Goal: Task Accomplishment & Management: Manage account settings

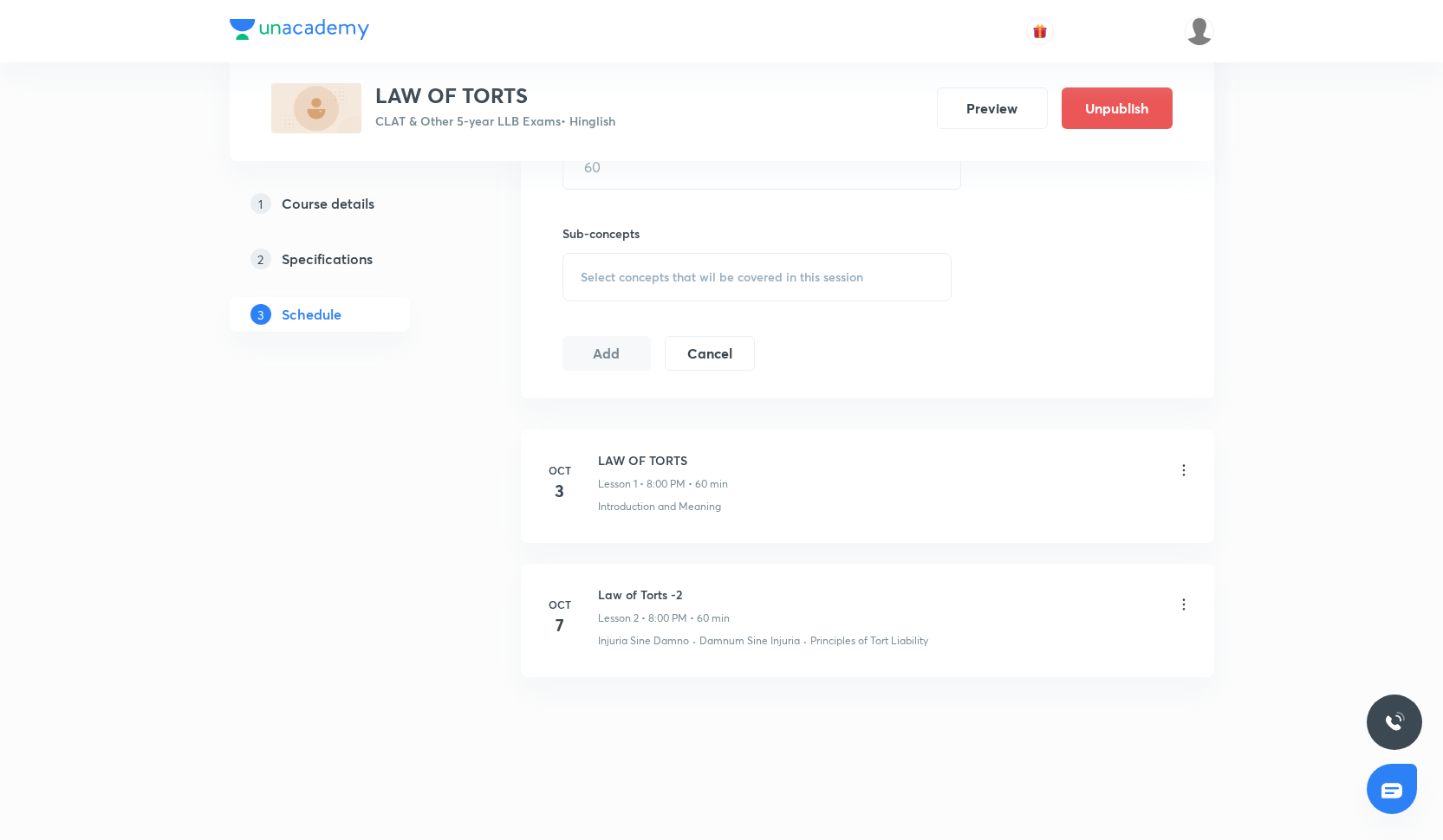
click at [1187, 471] on icon at bounding box center [1185, 470] width 18 height 18
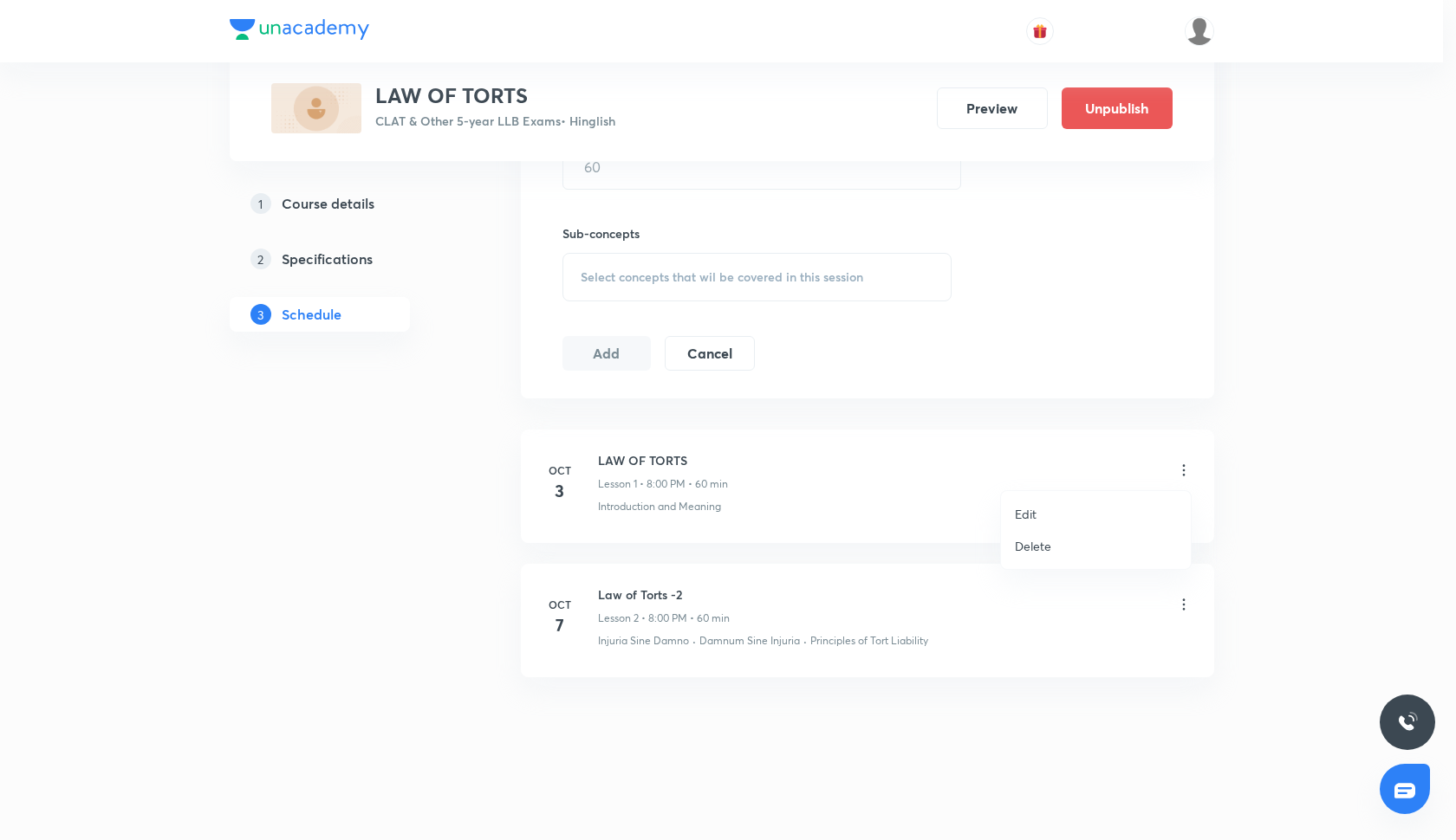
click at [1056, 521] on li "Edit" at bounding box center [1096, 514] width 189 height 33
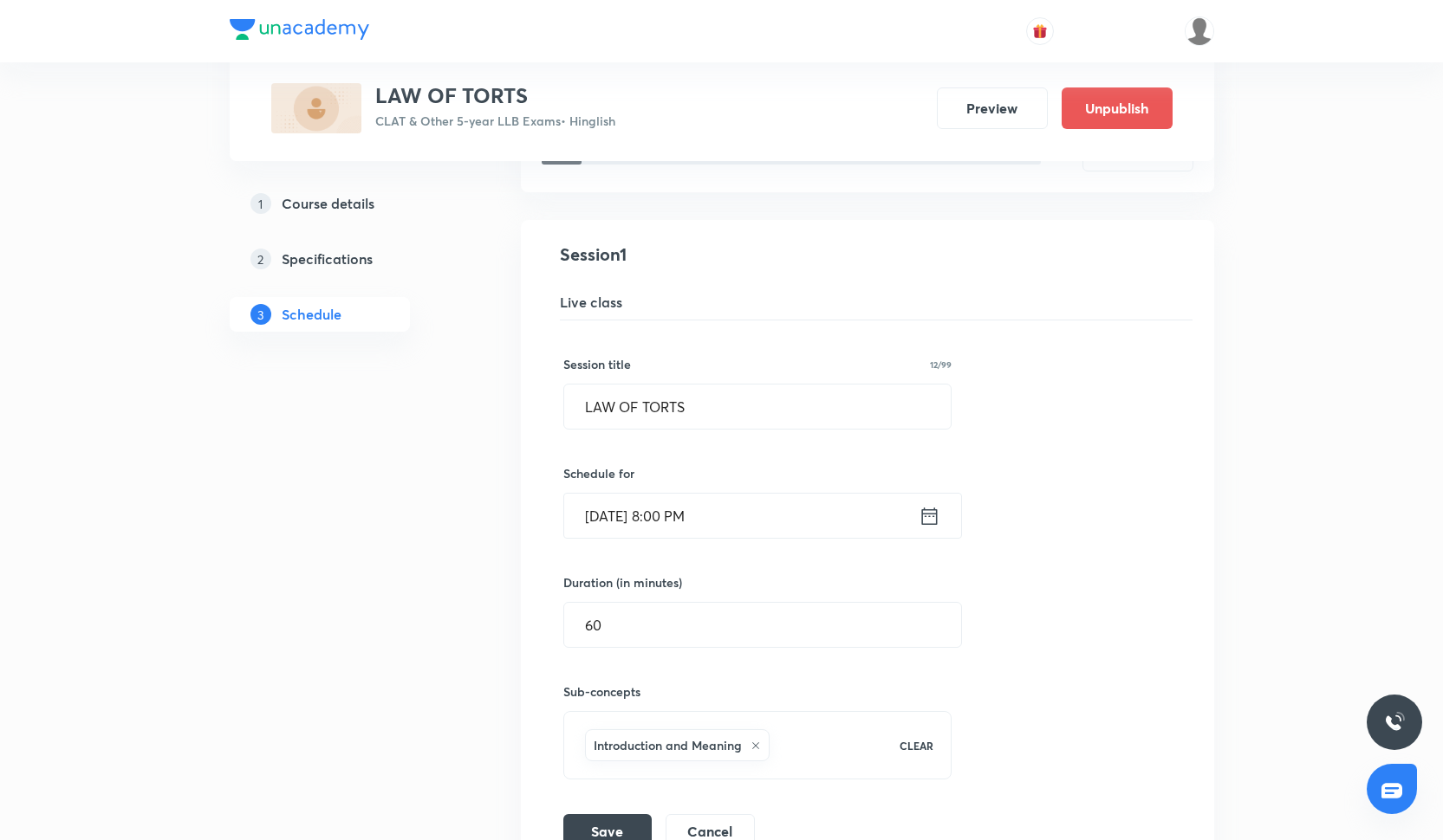
scroll to position [265, 0]
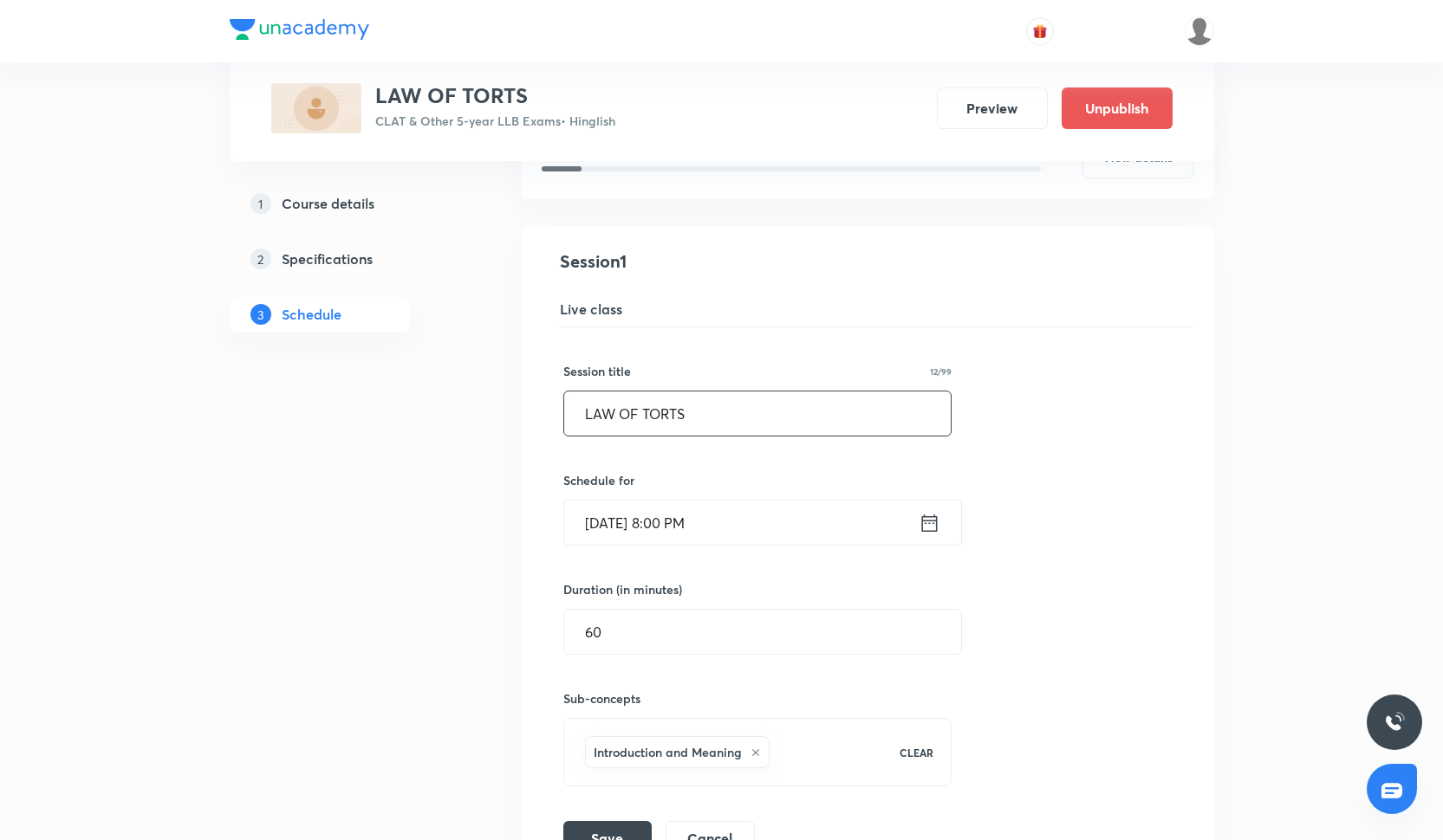
click at [710, 411] on input "LAW OF TORTS" at bounding box center [758, 413] width 388 height 44
type input "Law of Torts- I"
click at [675, 512] on input "Oct 3, 2025, 8:00 PM" at bounding box center [741, 523] width 354 height 44
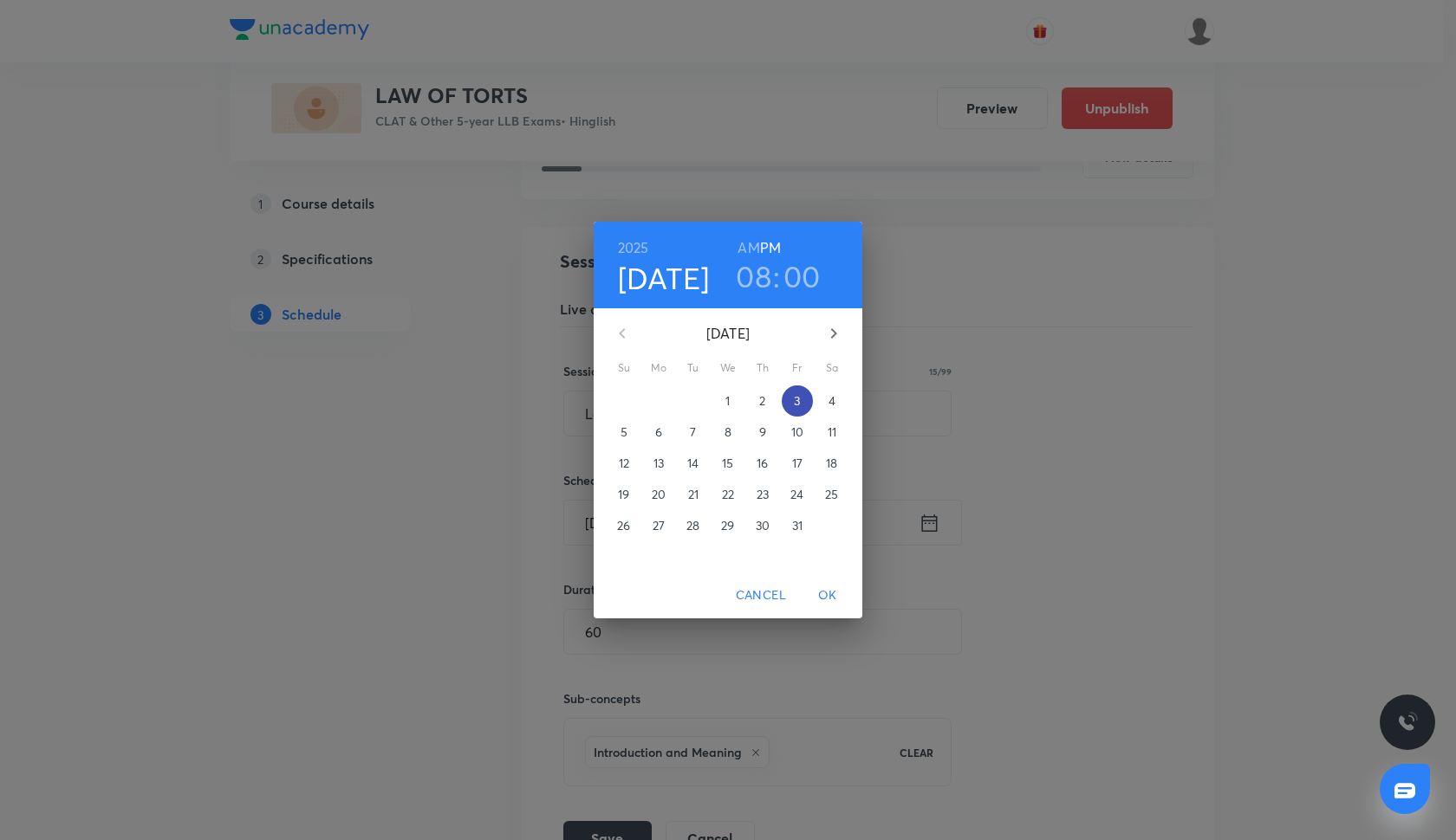
click at [796, 398] on p "3" at bounding box center [797, 401] width 6 height 18
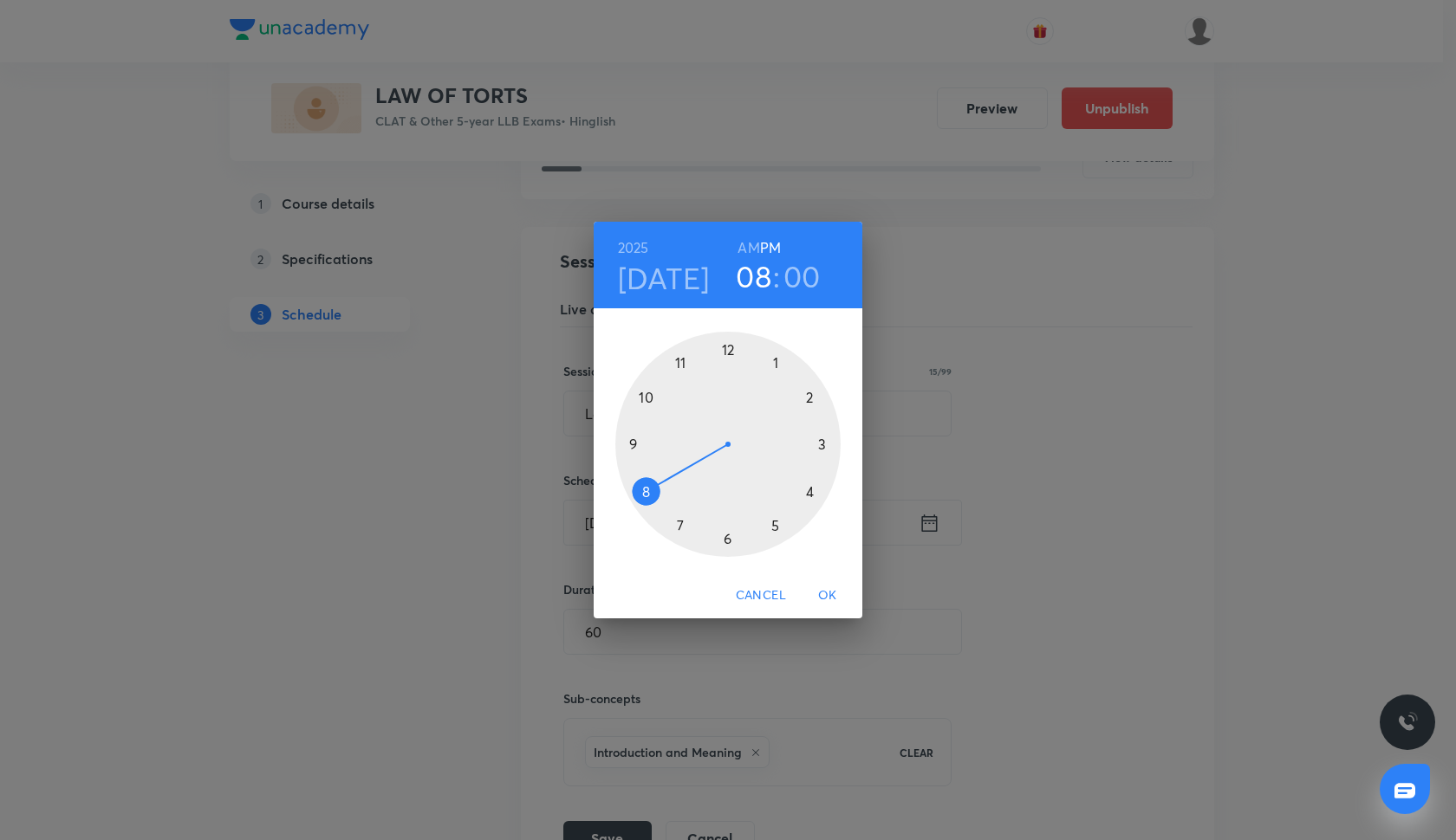
click at [830, 601] on span "OK" at bounding box center [828, 595] width 41 height 22
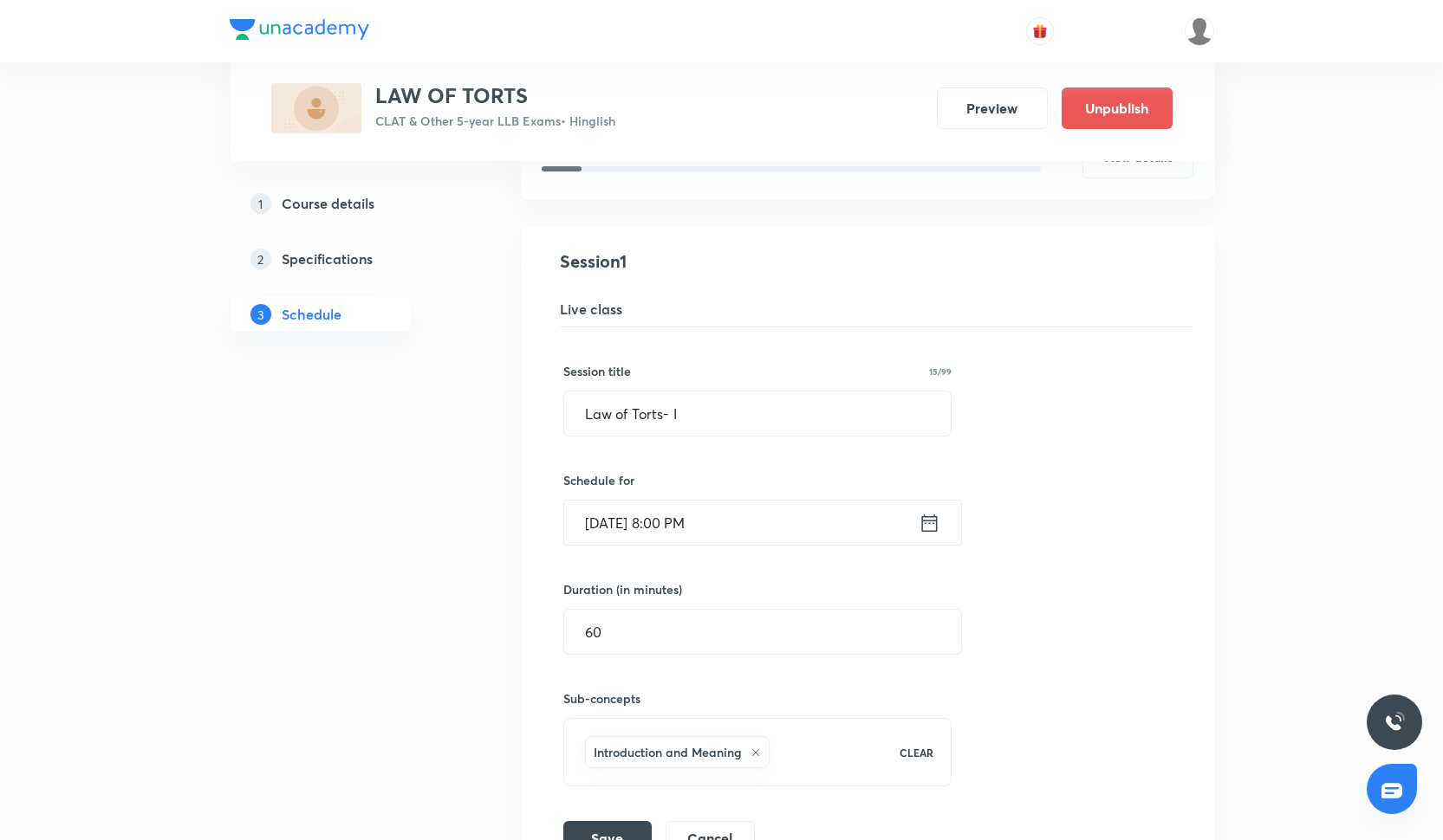
click at [630, 658] on div "Sub-concepts Introduction and Meaning CLEAR" at bounding box center [758, 721] width 390 height 132
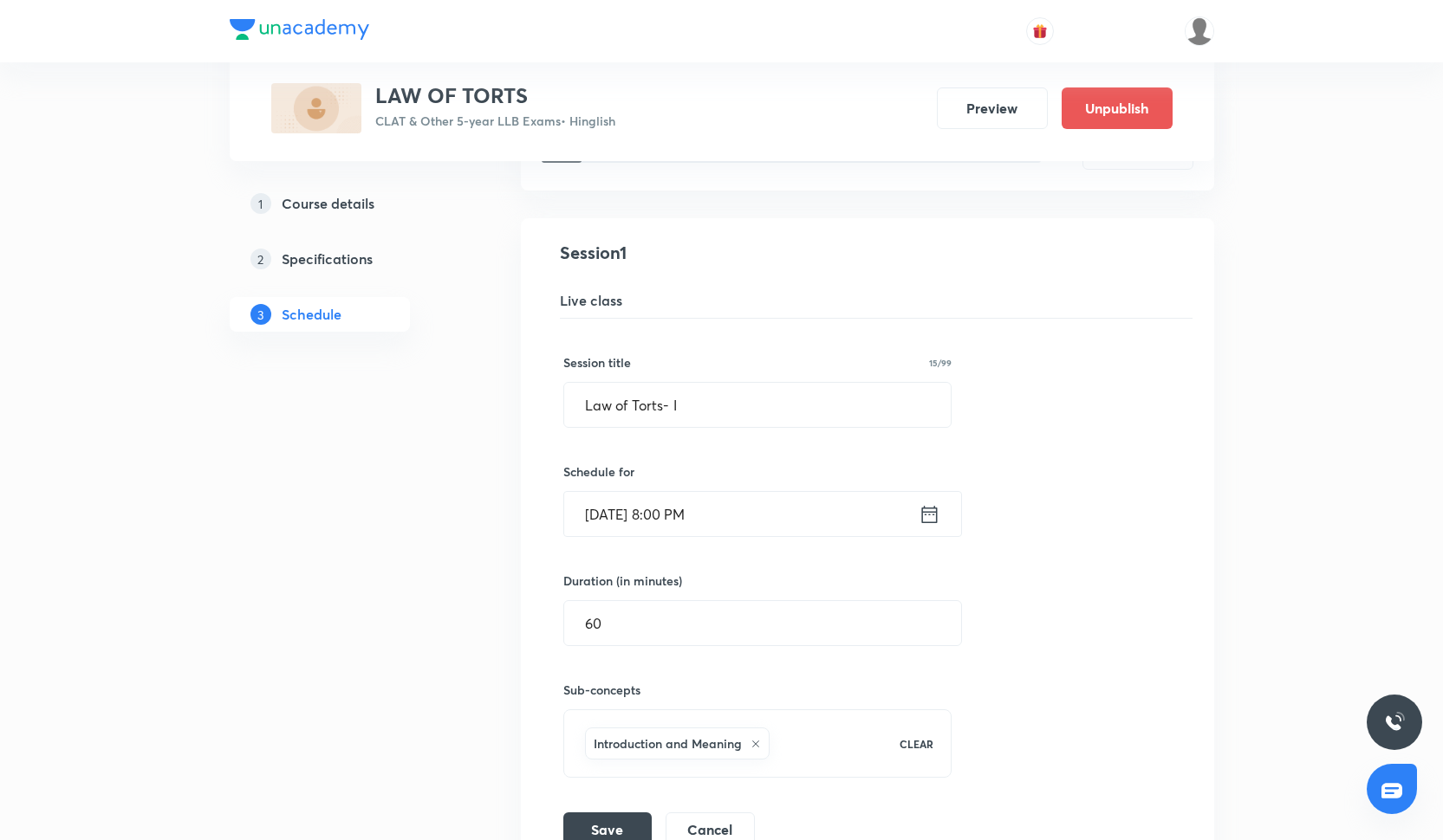
scroll to position [383, 0]
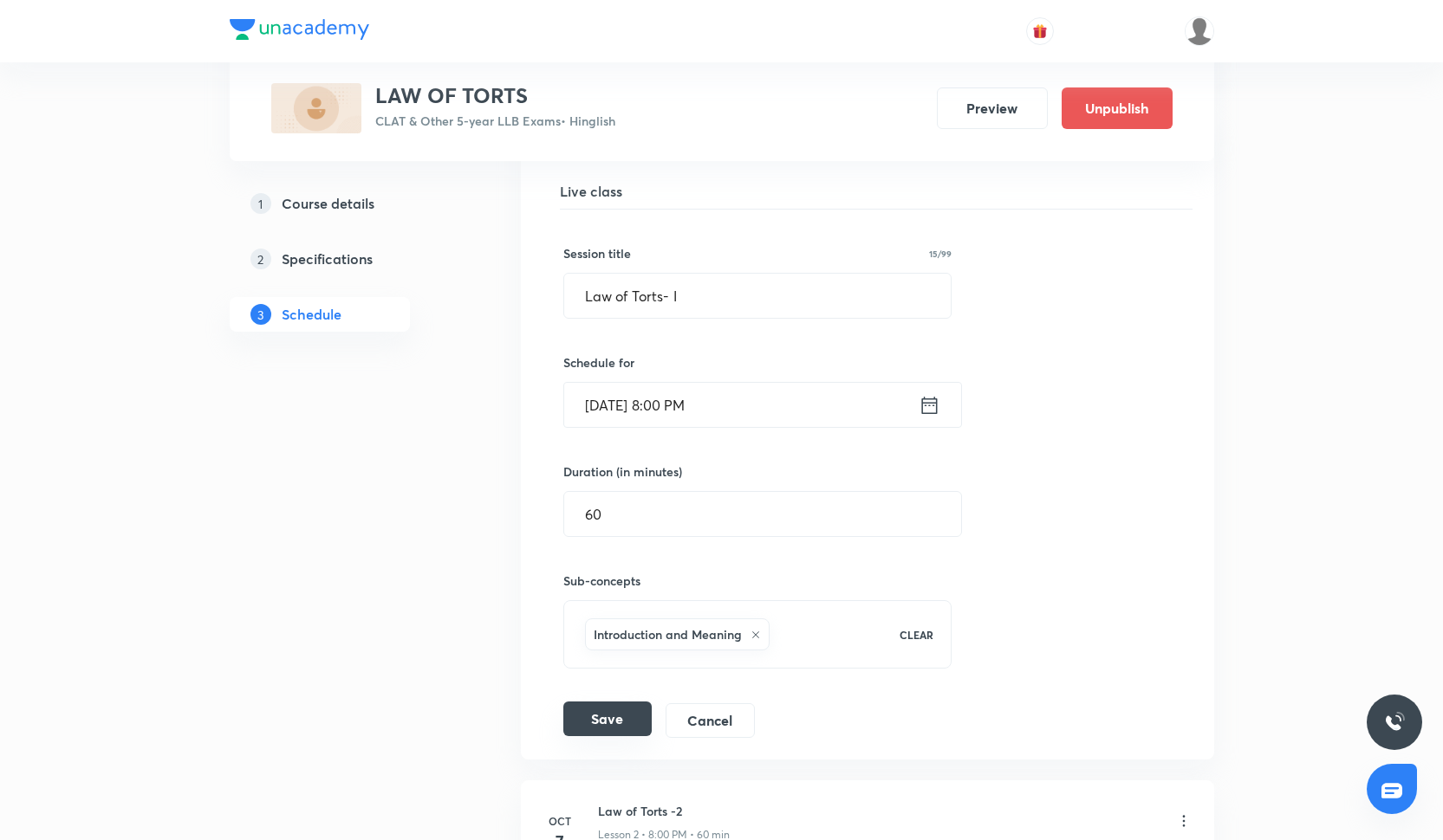
click at [621, 723] on button "Save" at bounding box center [608, 719] width 89 height 35
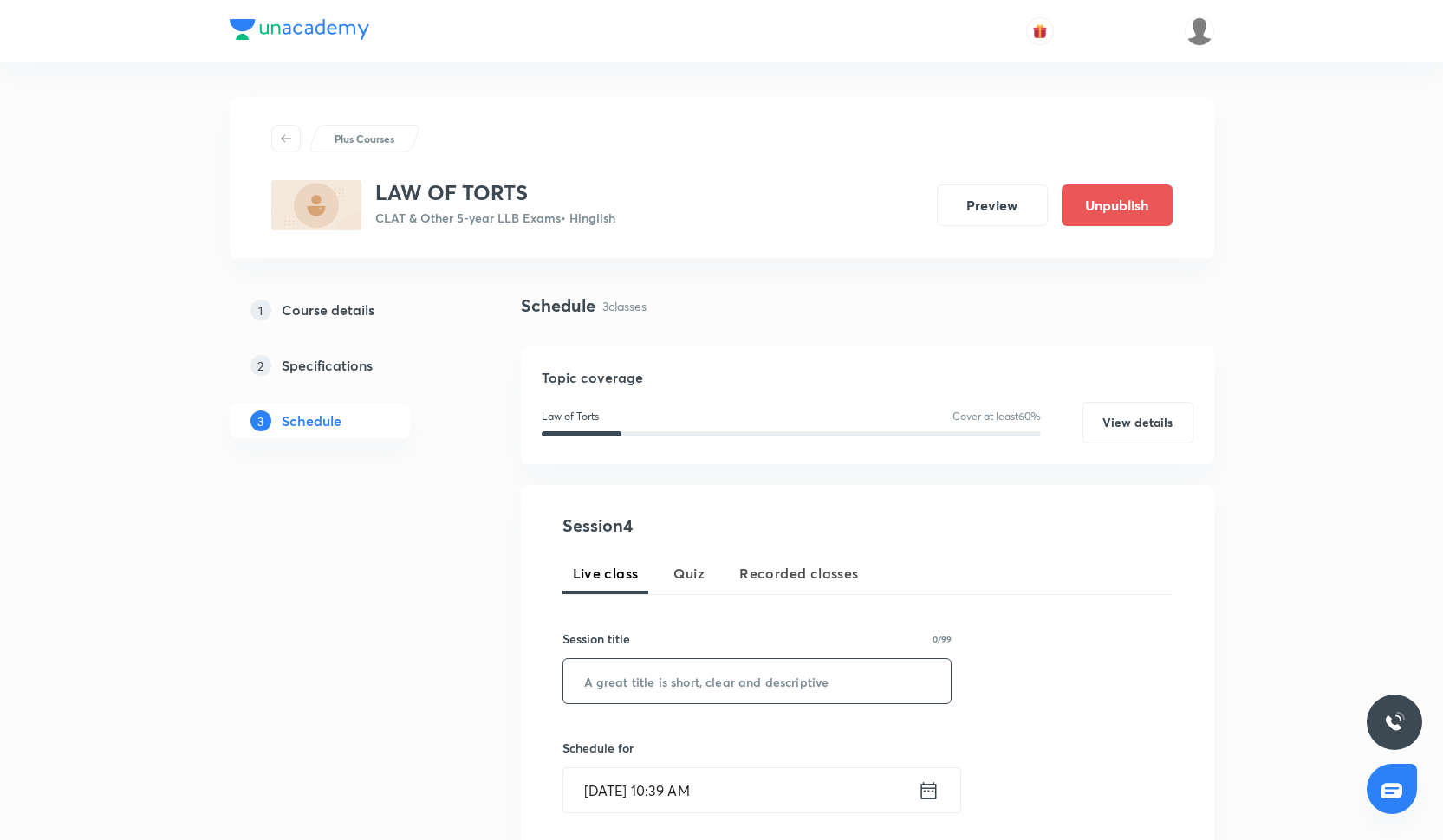
click at [662, 670] on input "text" at bounding box center [758, 681] width 389 height 44
paste input "Law of Torts -3"
click at [662, 668] on input "Law of Torts -3" at bounding box center [758, 681] width 389 height 44
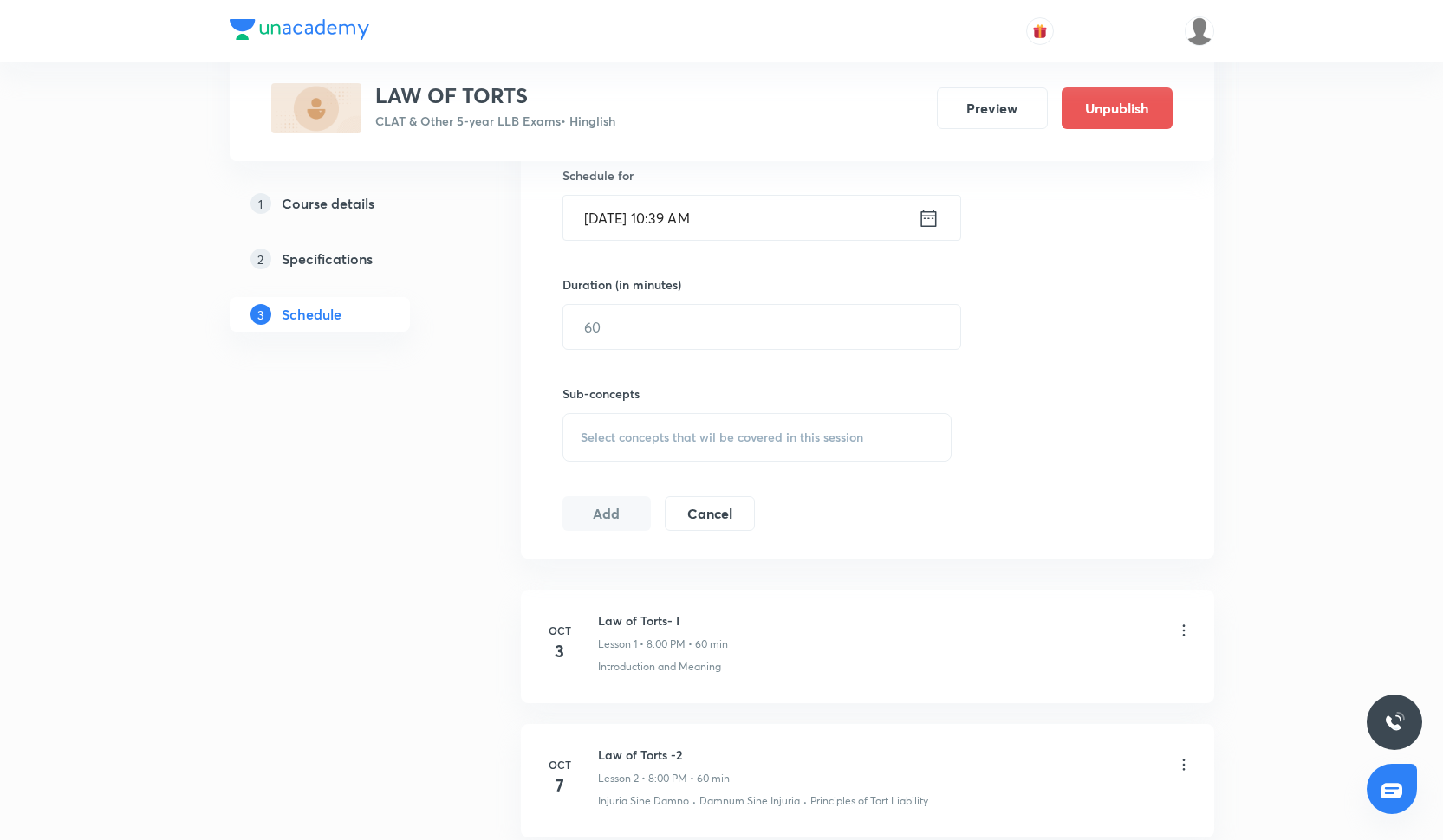
scroll to position [462, 0]
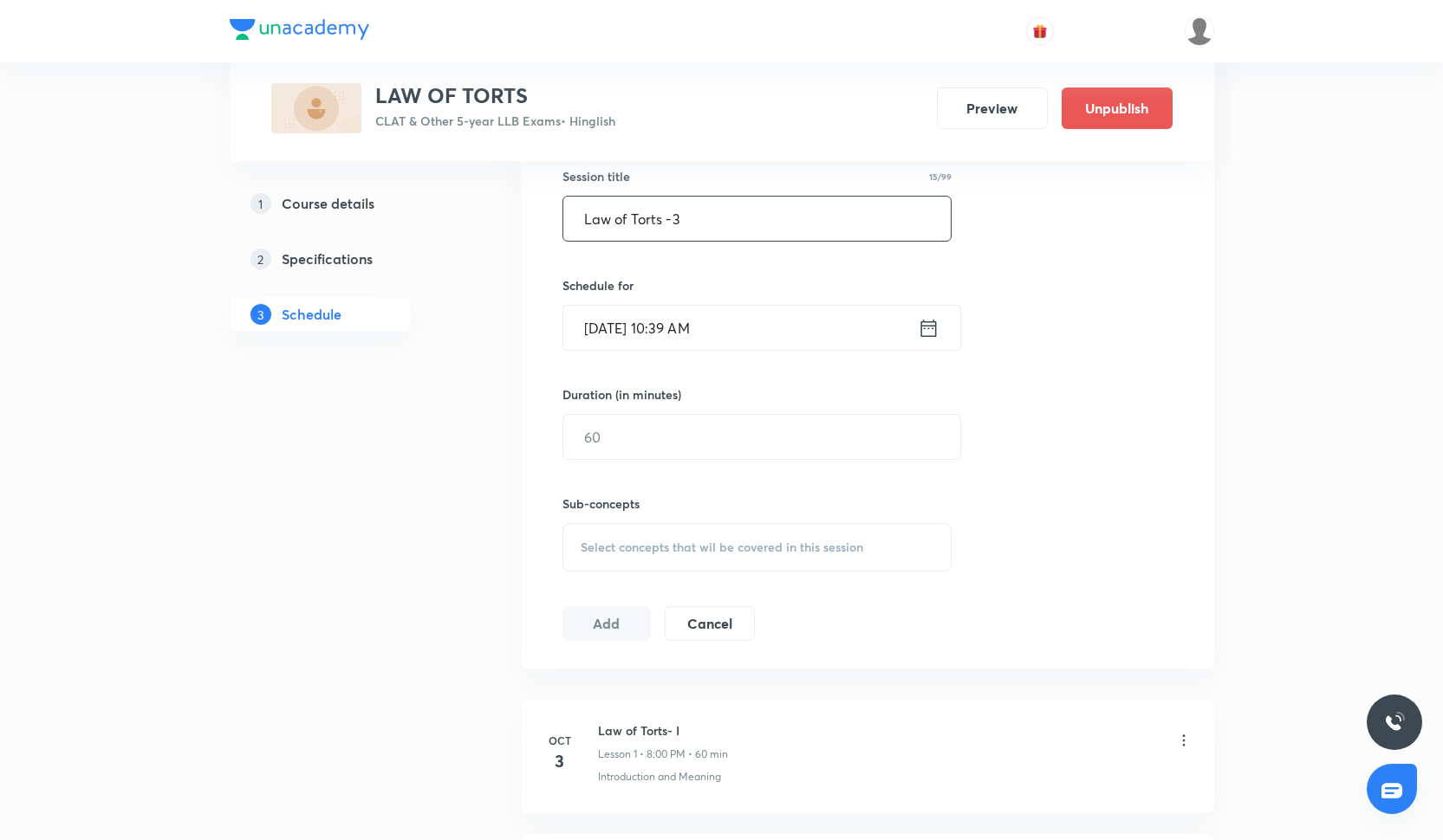
click at [737, 219] on input "Law of Torts -3" at bounding box center [758, 219] width 389 height 44
type input "Law of Torts -4"
click at [701, 323] on input "Oct 1, 2025, 10:39 AM" at bounding box center [740, 327] width 354 height 44
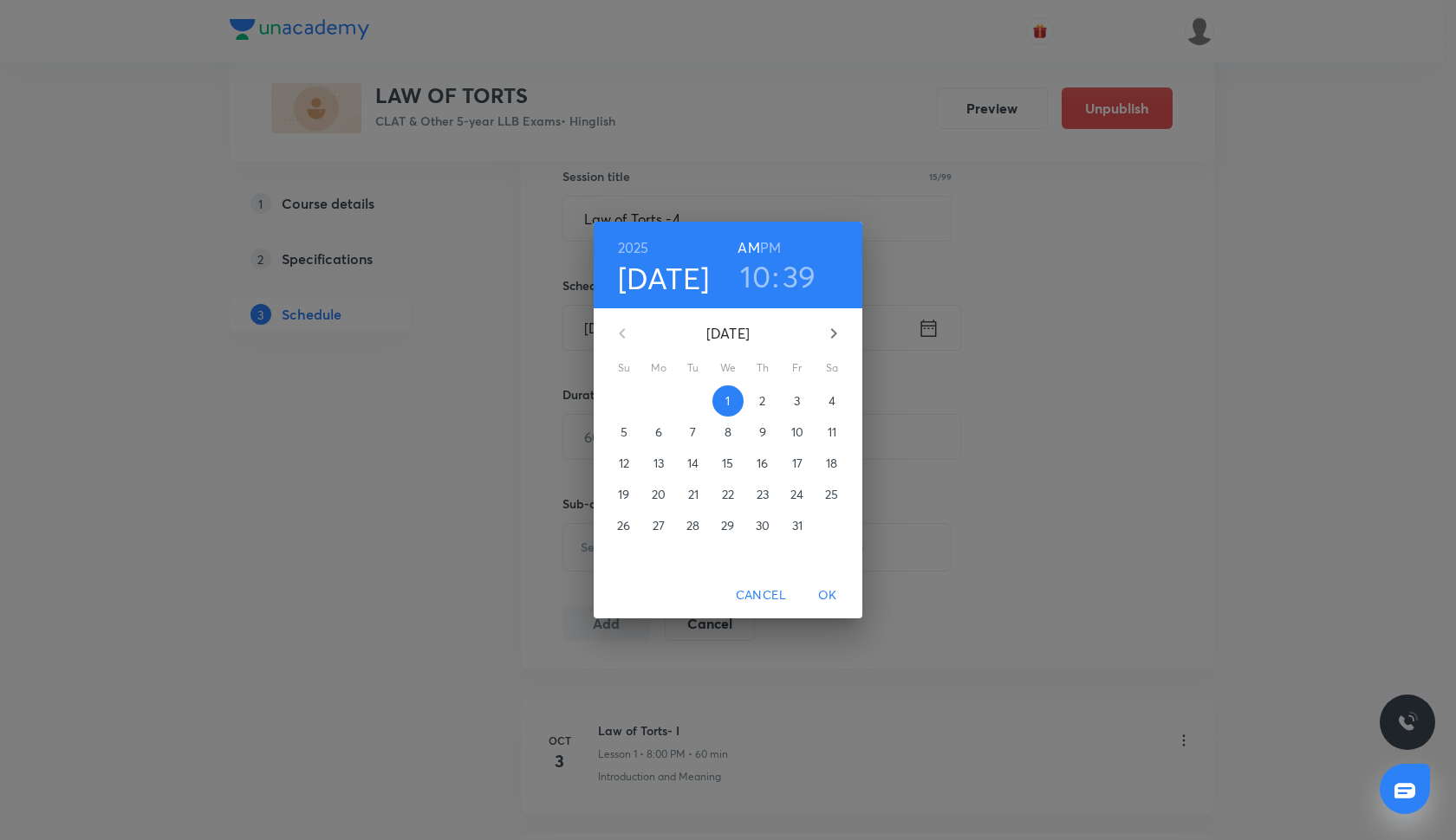
click at [692, 468] on p "14" at bounding box center [692, 463] width 11 height 18
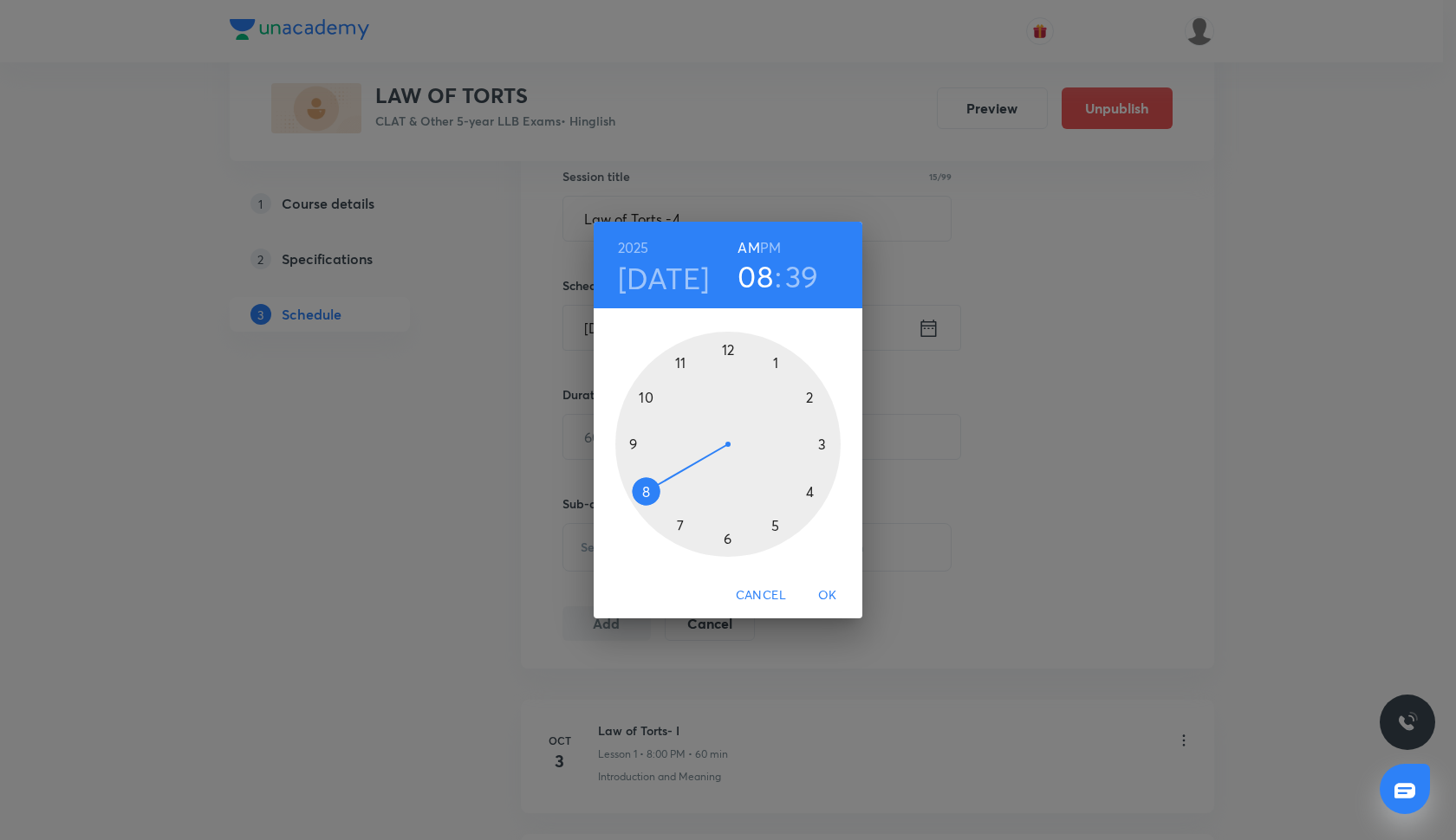
click at [640, 490] on div at bounding box center [728, 445] width 226 height 226
click at [726, 349] on div at bounding box center [728, 445] width 226 height 226
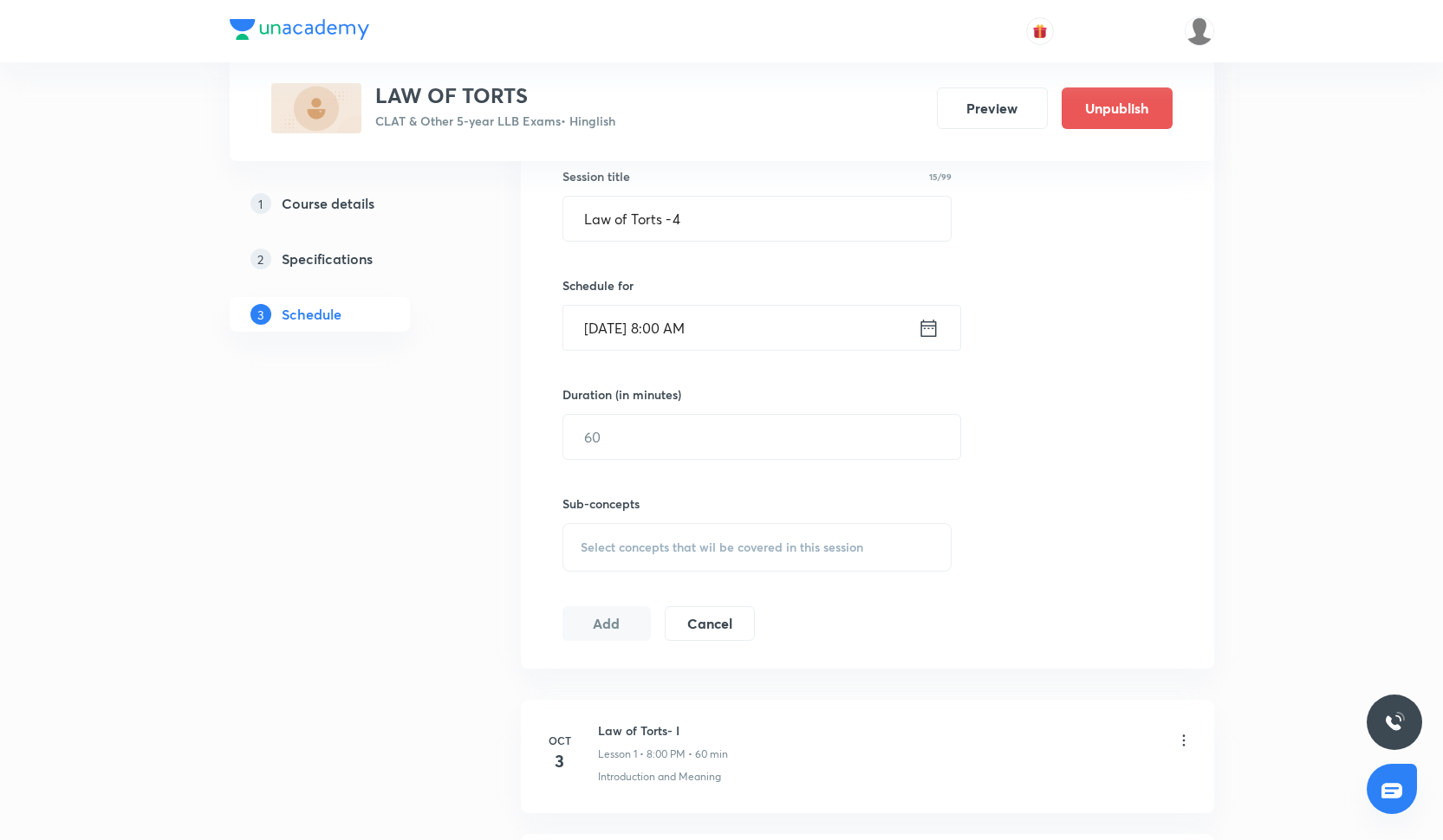
click at [727, 342] on input "Oct 14, 2025, 8:00 AM" at bounding box center [740, 327] width 354 height 44
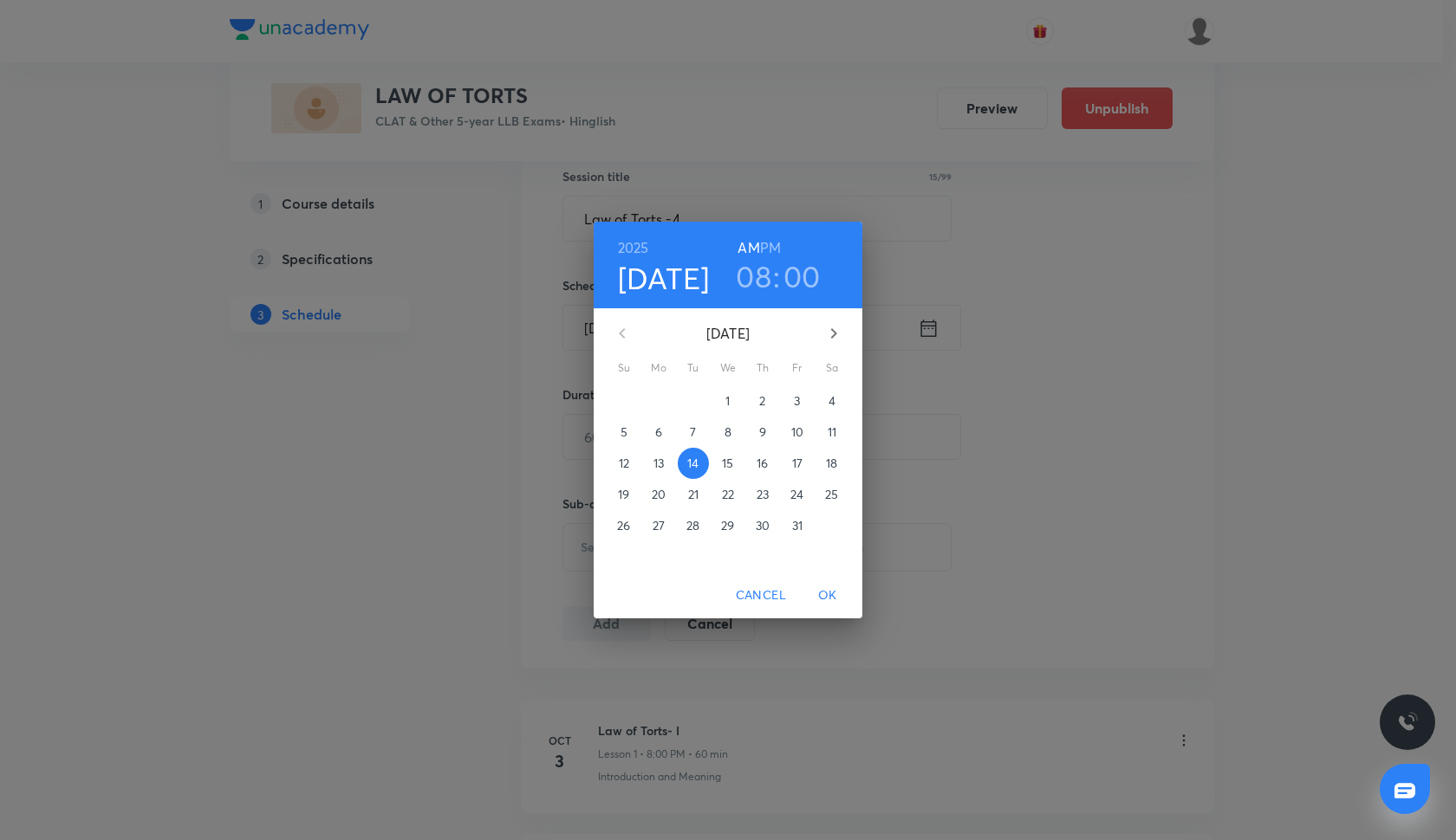
click at [773, 240] on h6 "PM" at bounding box center [770, 247] width 21 height 25
click at [836, 601] on span "OK" at bounding box center [828, 595] width 41 height 22
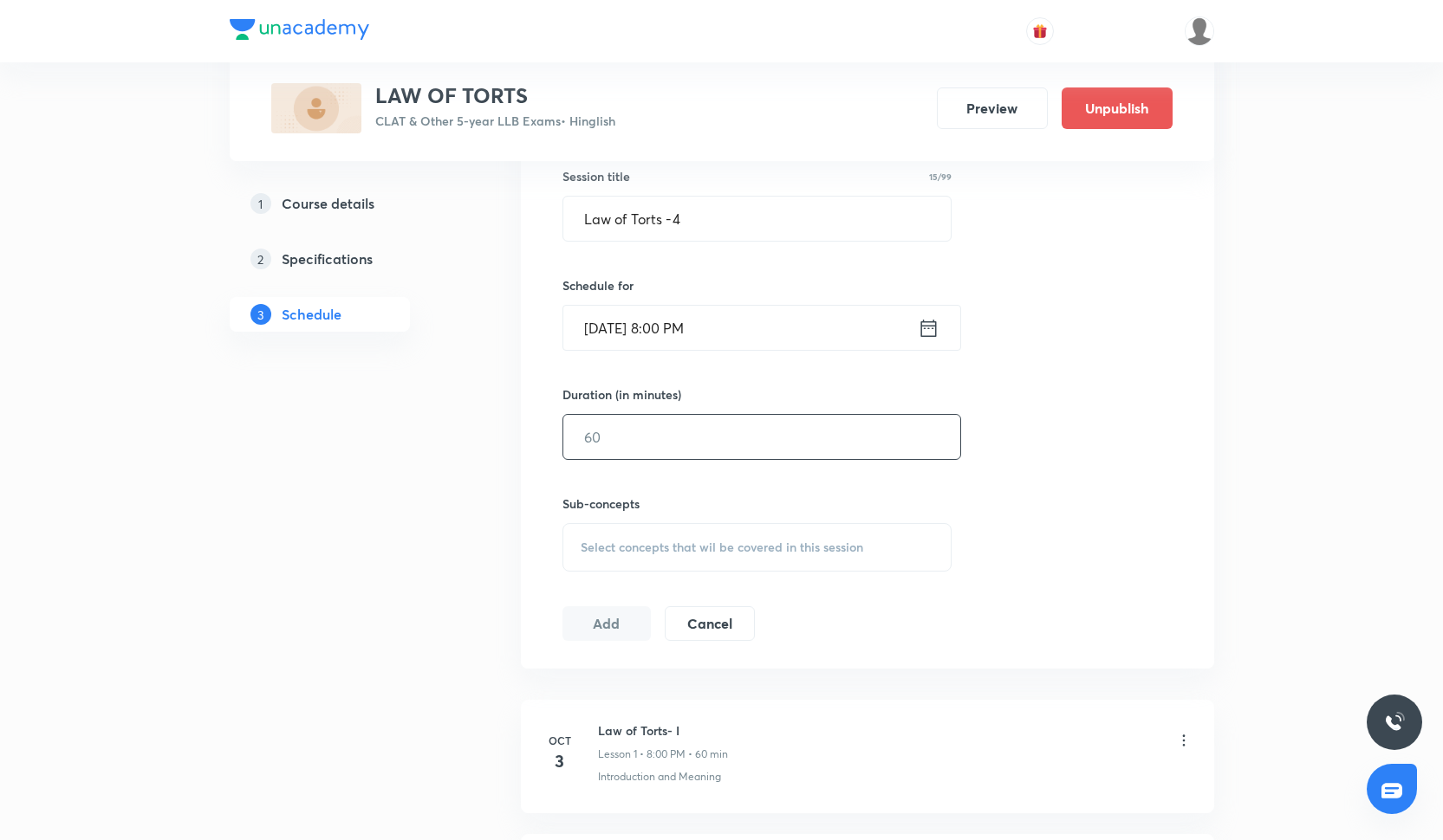
click at [609, 428] on input "text" at bounding box center [761, 437] width 397 height 44
type input "60"
click at [615, 558] on div "Select concepts that wil be covered in this session" at bounding box center [757, 547] width 390 height 48
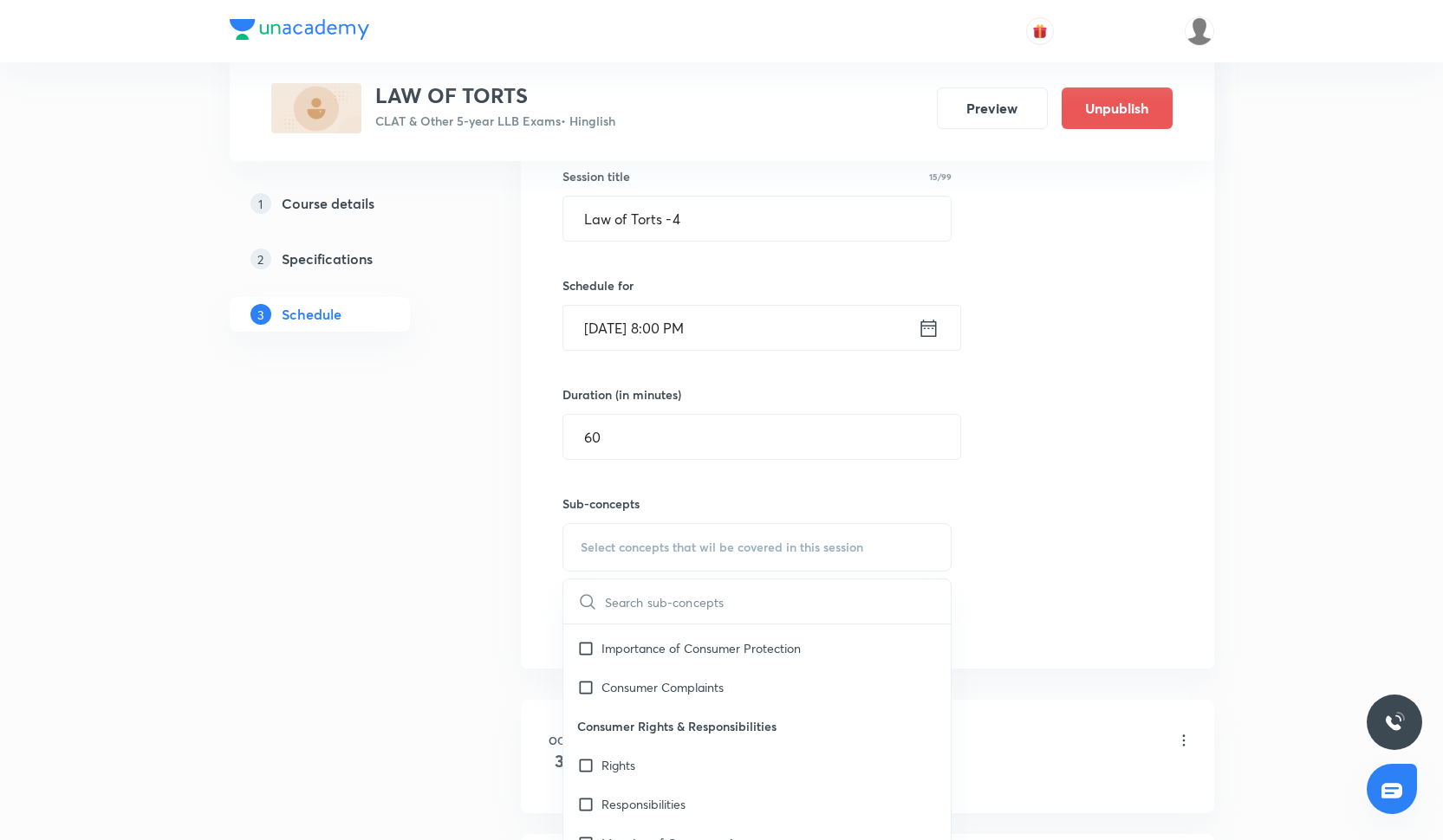
scroll to position [2480, 0]
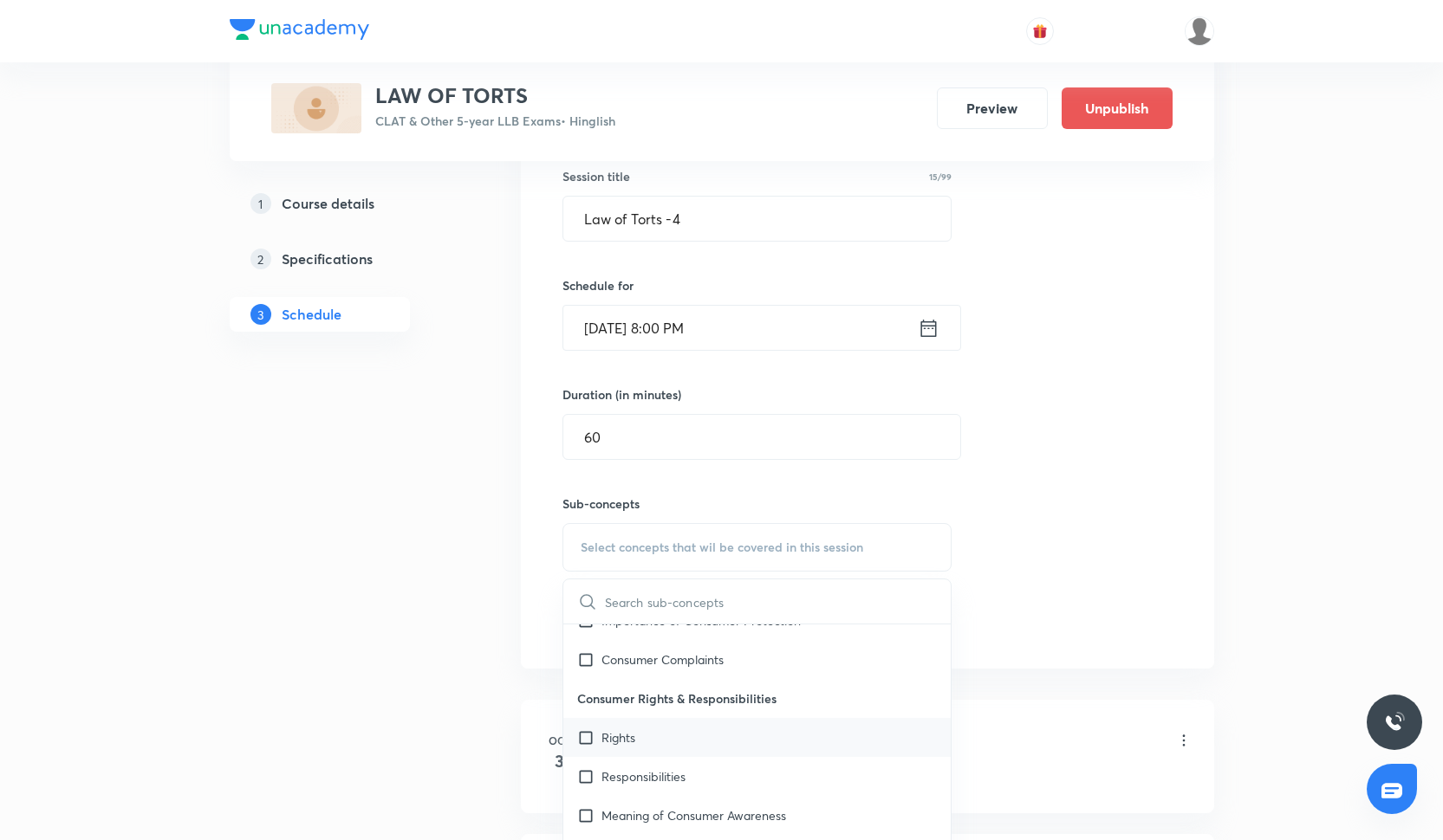
click at [662, 742] on div "Rights" at bounding box center [758, 738] width 389 height 39
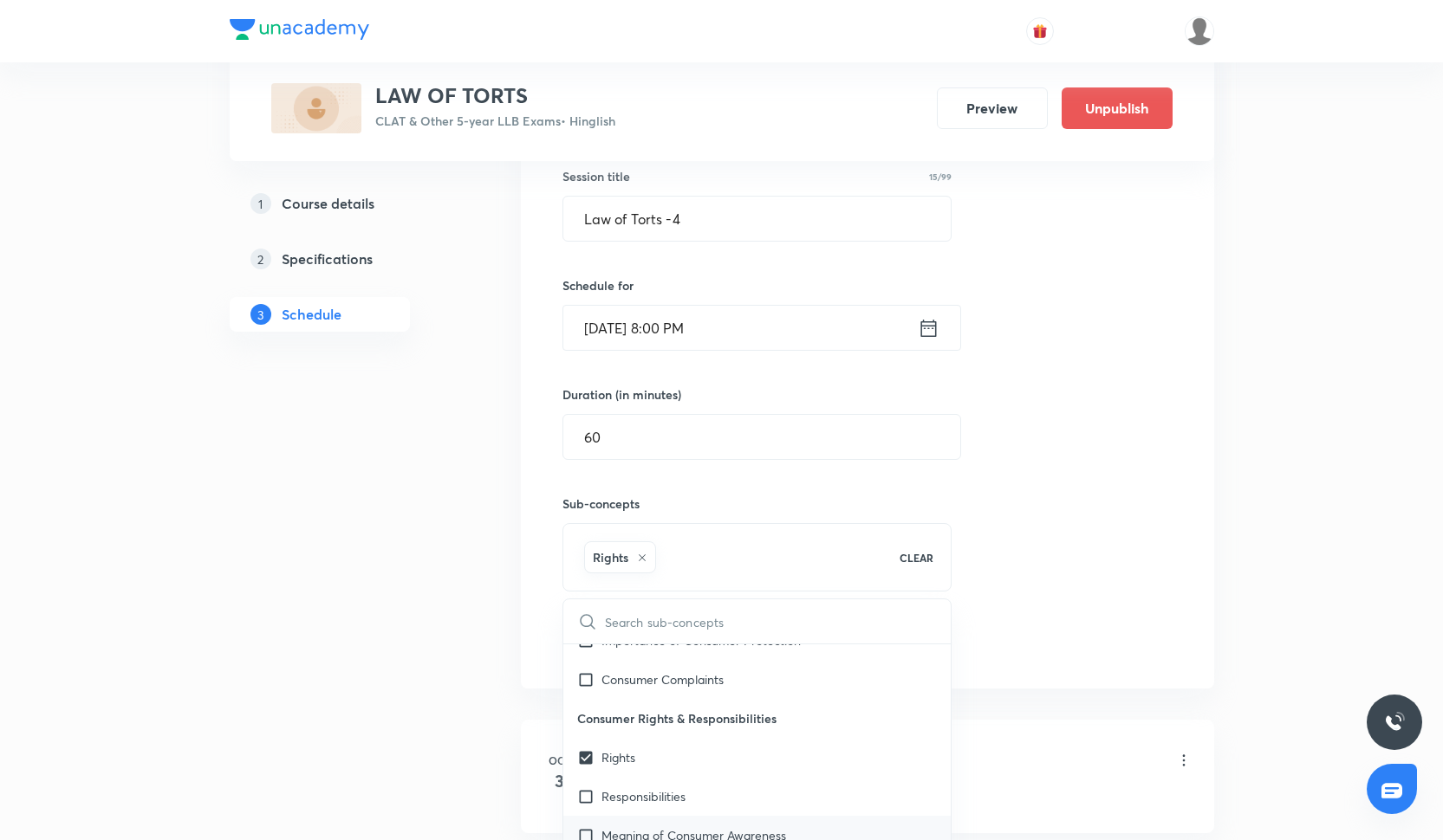
click at [668, 820] on div "Meaning of Consumer Awareness" at bounding box center [758, 836] width 389 height 39
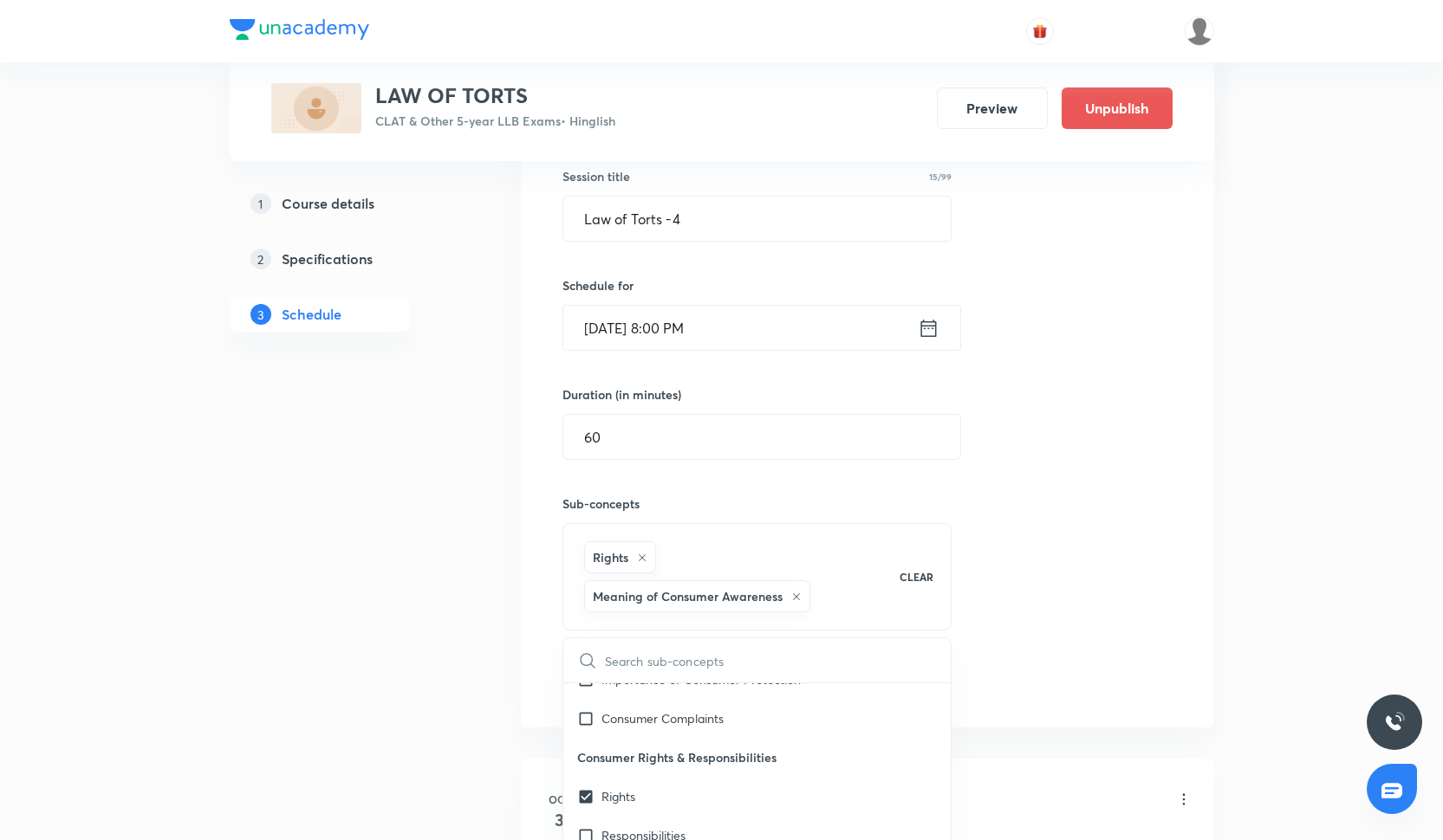
checkbox input "true"
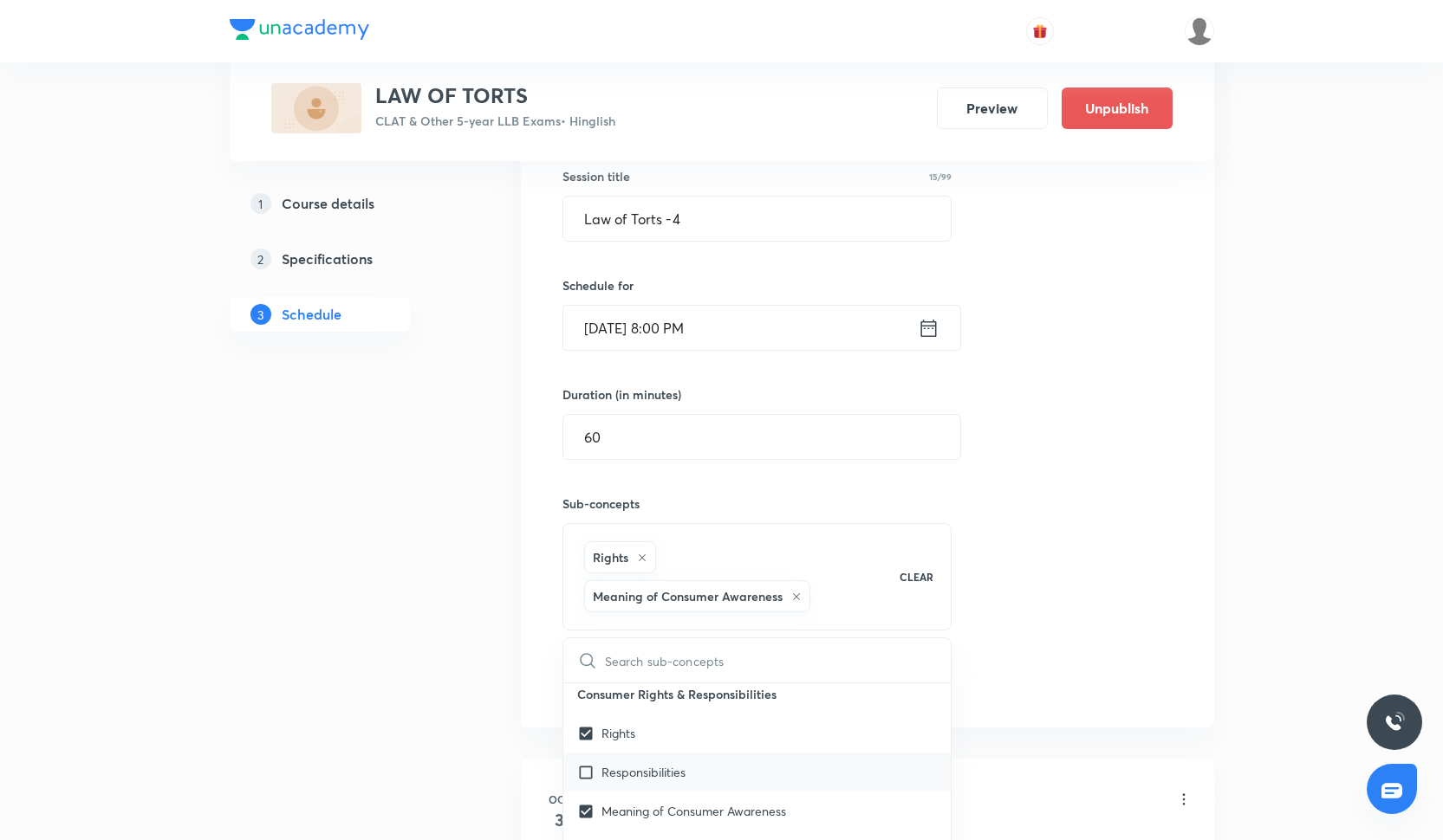
click at [705, 776] on div "Responsibilities" at bounding box center [758, 773] width 389 height 39
checkbox input "true"
click at [907, 649] on div "Rights Meaning of Consumer Awareness Responsibilities CLEAR" at bounding box center [757, 596] width 390 height 147
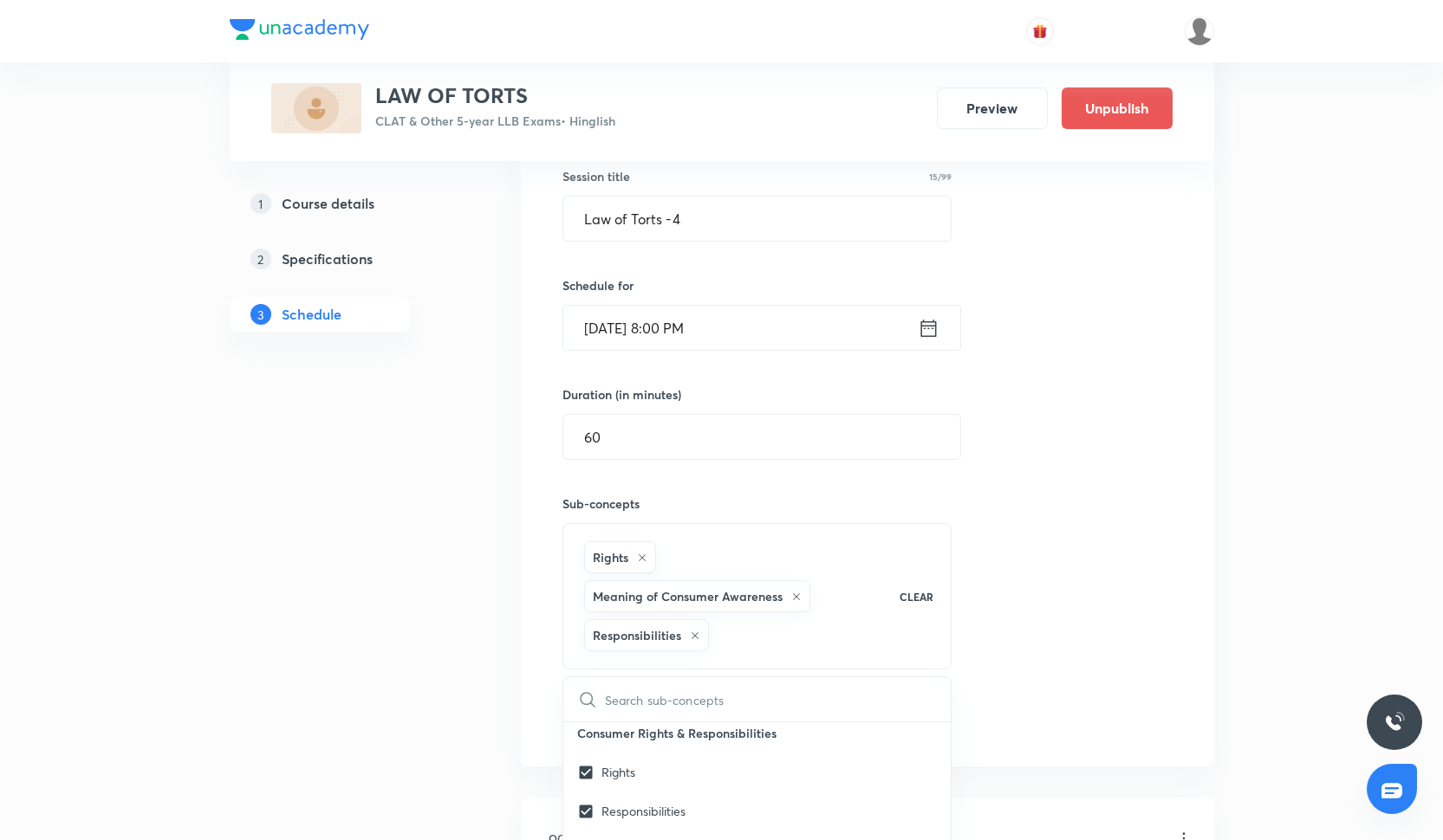
click at [1106, 478] on div "Session 4 Live class Quiz Recorded classes Session title 15/99 Law of Torts -4 …" at bounding box center [867, 394] width 611 height 689
click at [608, 726] on button "Add" at bounding box center [607, 720] width 90 height 35
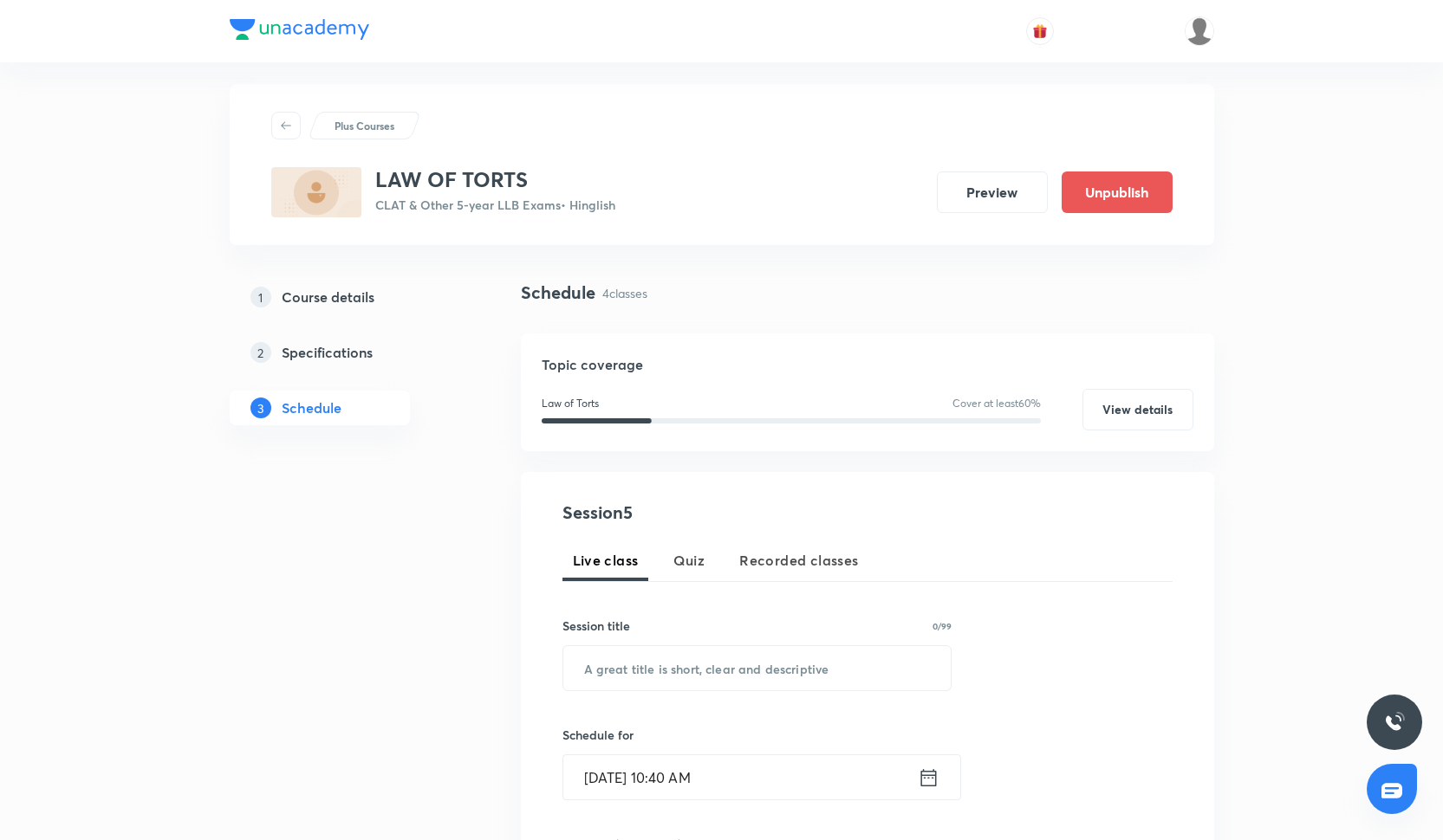
scroll to position [5, 0]
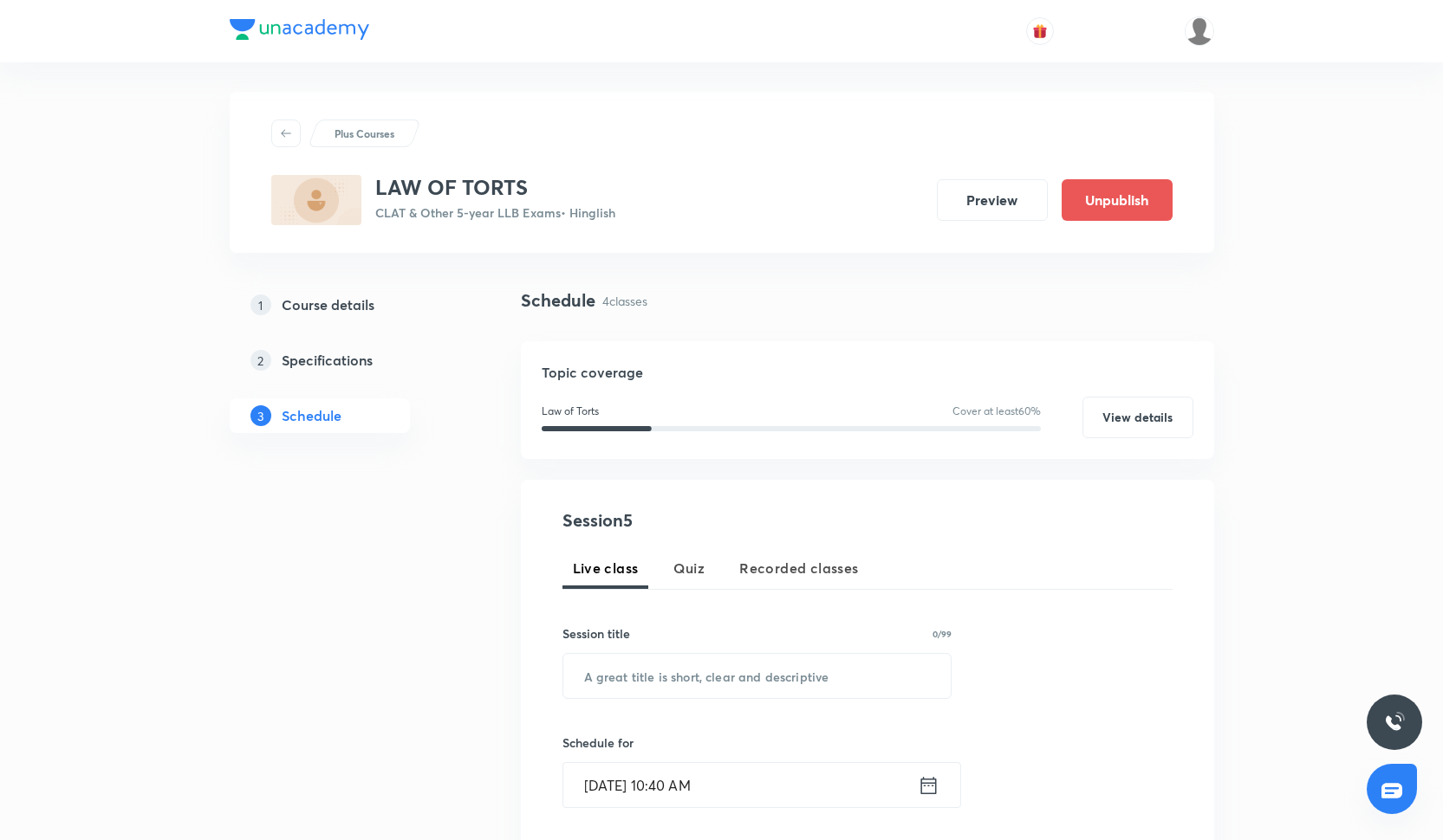
click at [686, 1] on div at bounding box center [721, 1] width 1443 height 2
click at [668, 671] on input "text" at bounding box center [758, 676] width 389 height 44
paste input "Law of Torts -3"
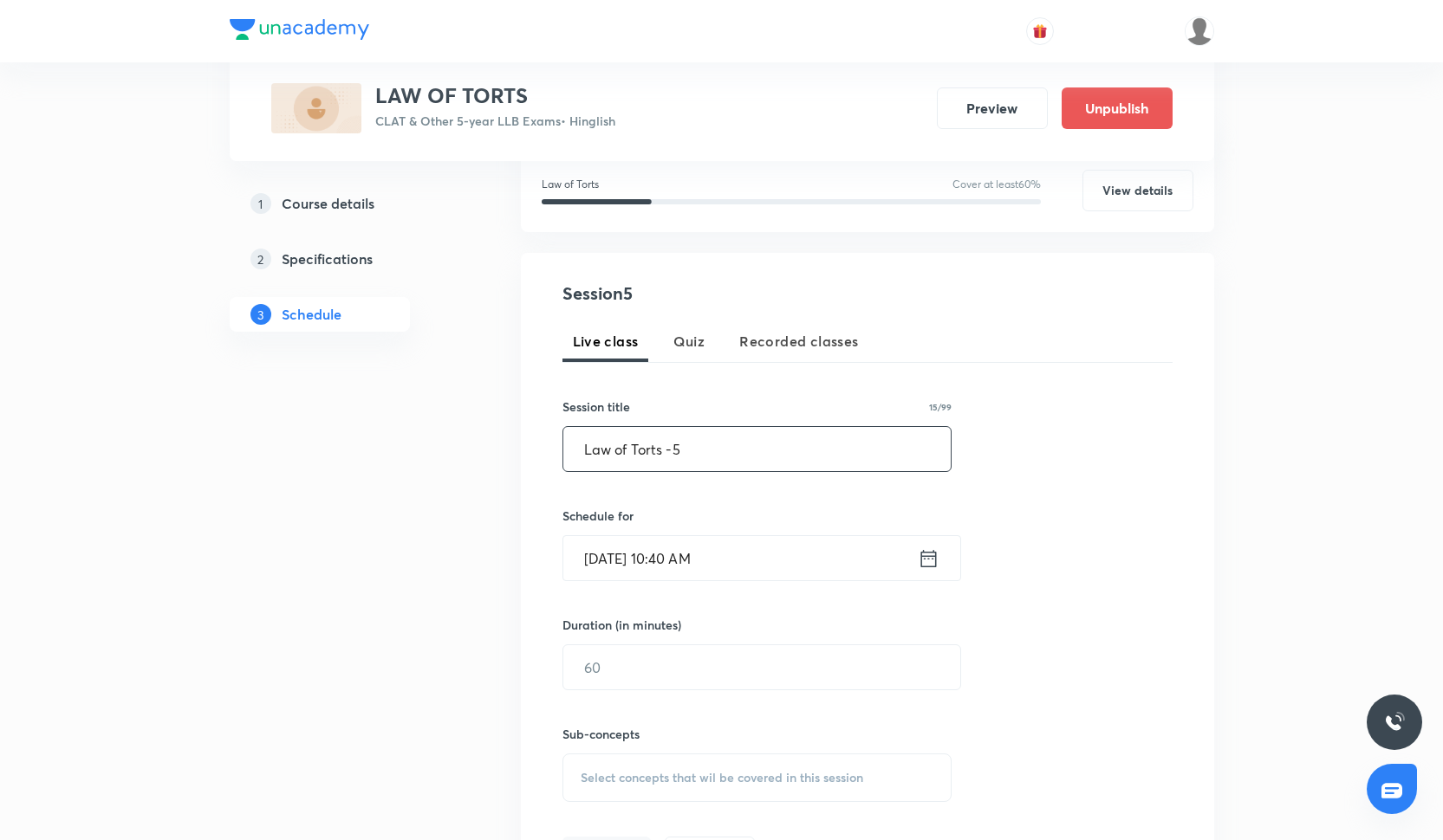
scroll to position [233, 0]
type input "Law of Torts -5"
click at [675, 569] on input "Oct 1, 2025, 10:40 AM" at bounding box center [740, 557] width 354 height 44
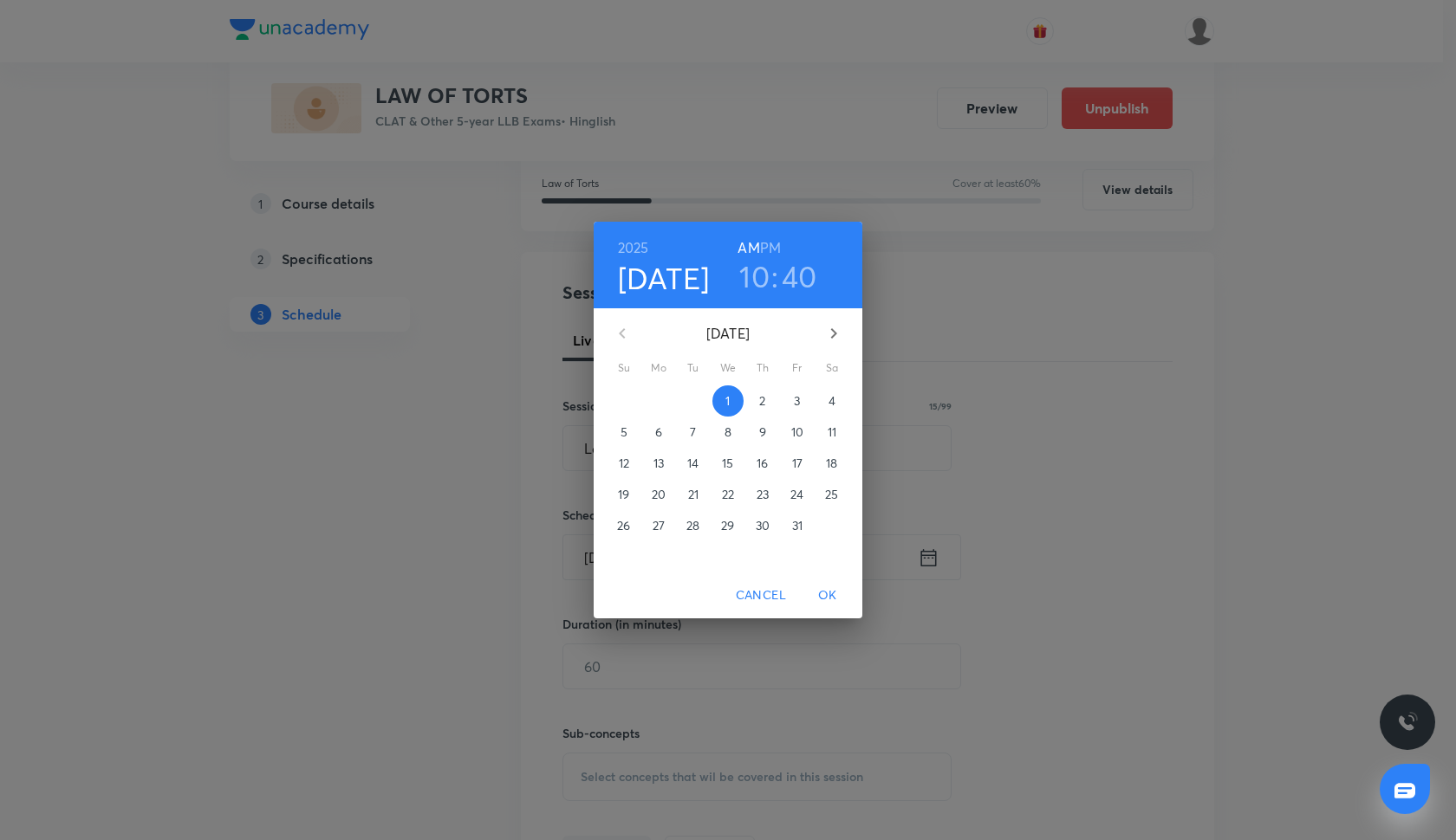
click at [793, 464] on p "17" at bounding box center [797, 463] width 11 height 18
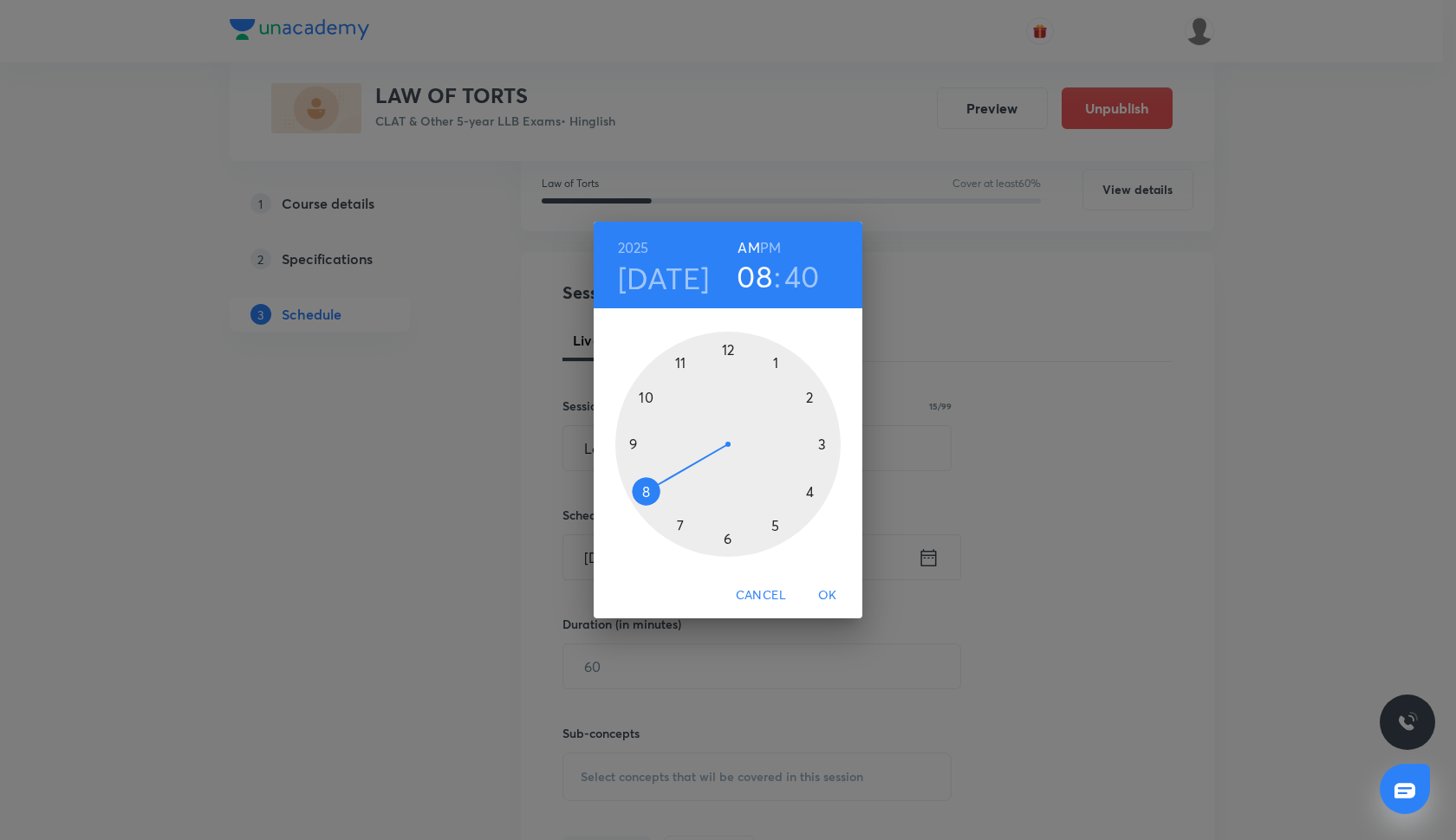
drag, startPoint x: 645, startPoint y: 404, endPoint x: 648, endPoint y: 491, distance: 87.1
click at [648, 492] on div at bounding box center [728, 445] width 226 height 226
click at [725, 352] on div at bounding box center [728, 445] width 226 height 226
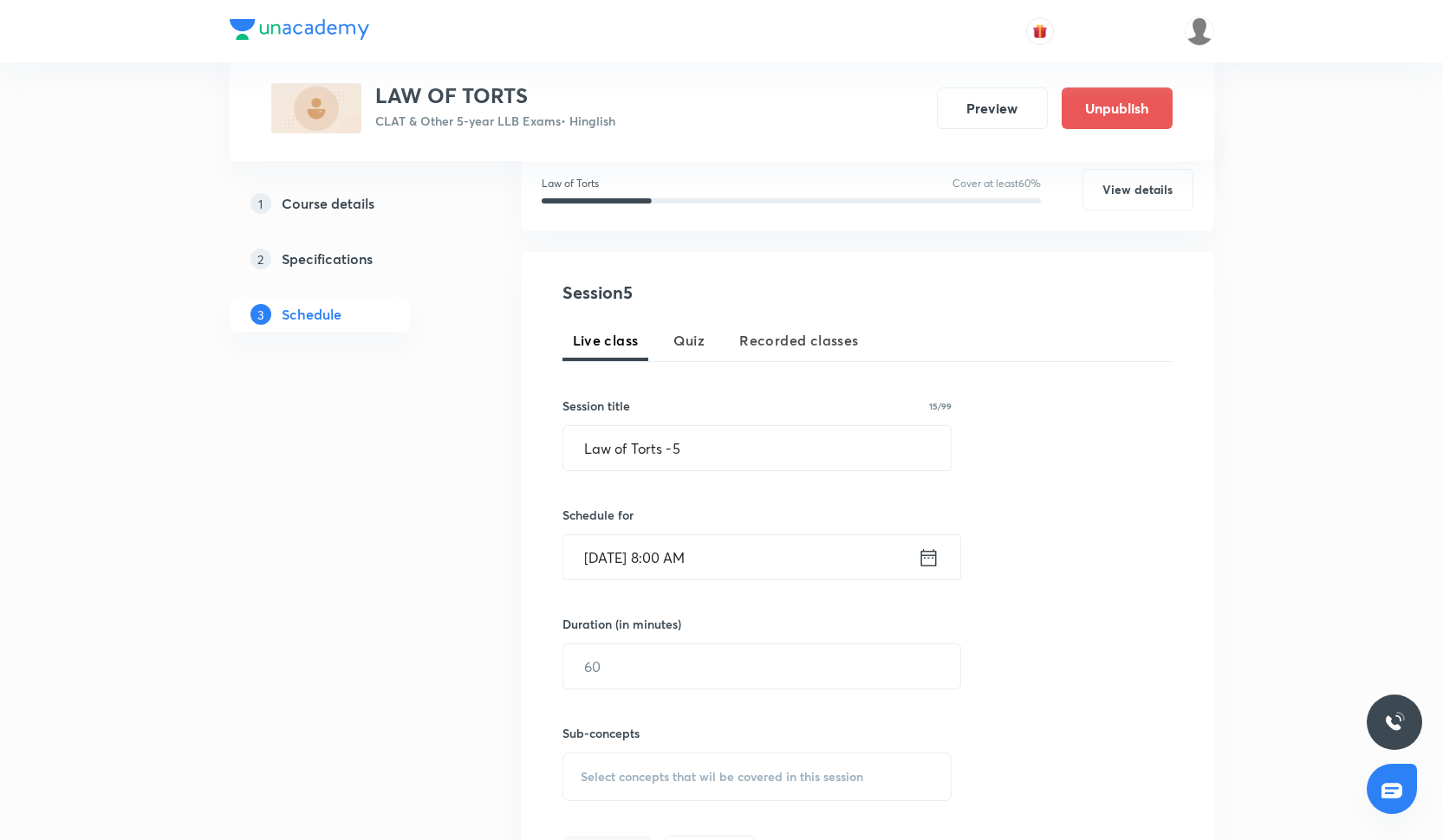
scroll to position [243, 0]
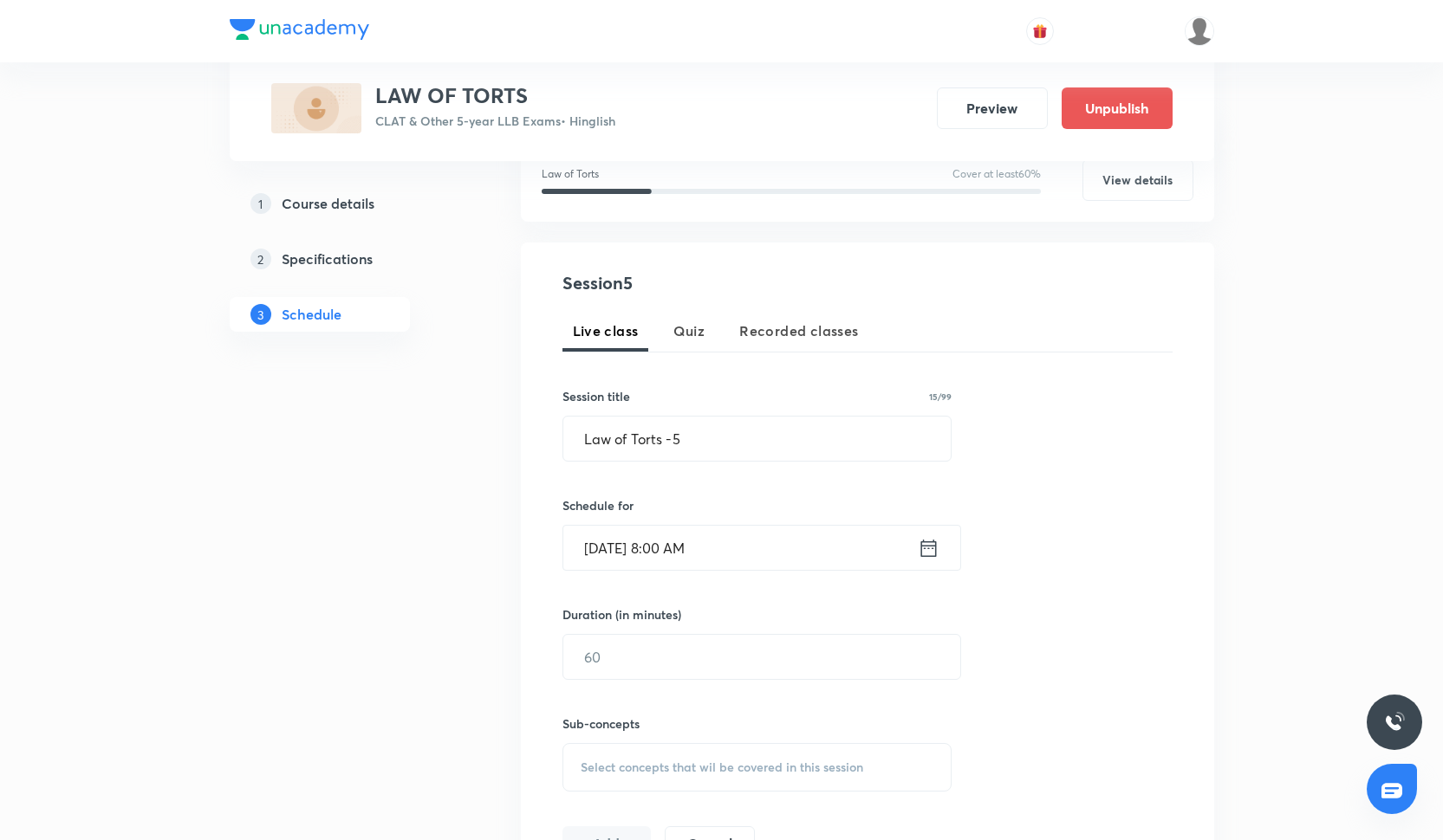
click at [716, 553] on input "Oct 17, 2025, 8:00 AM" at bounding box center [740, 547] width 354 height 44
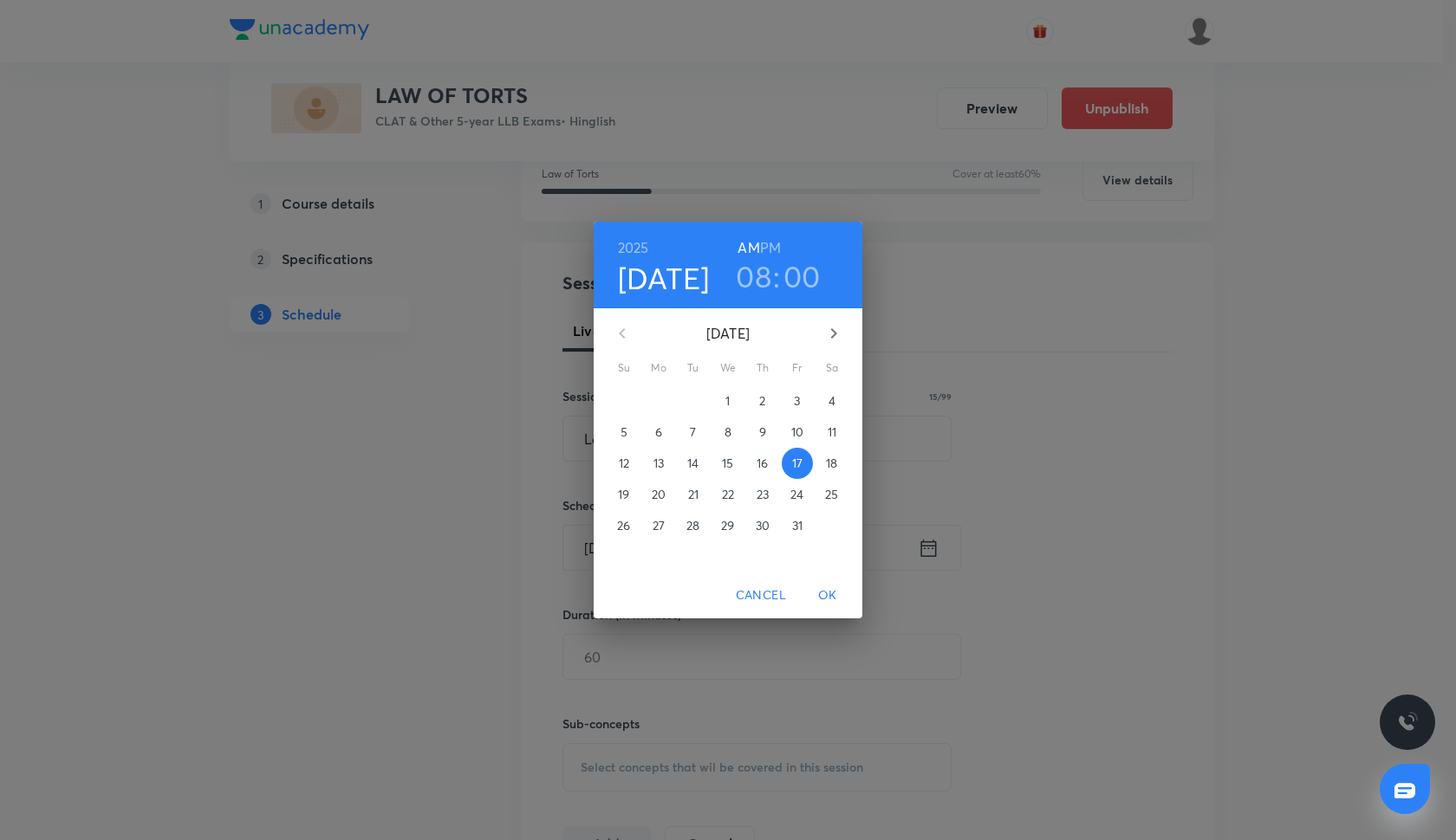
click at [768, 241] on h6 "PM" at bounding box center [770, 247] width 21 height 25
click at [834, 597] on span "OK" at bounding box center [828, 595] width 41 height 22
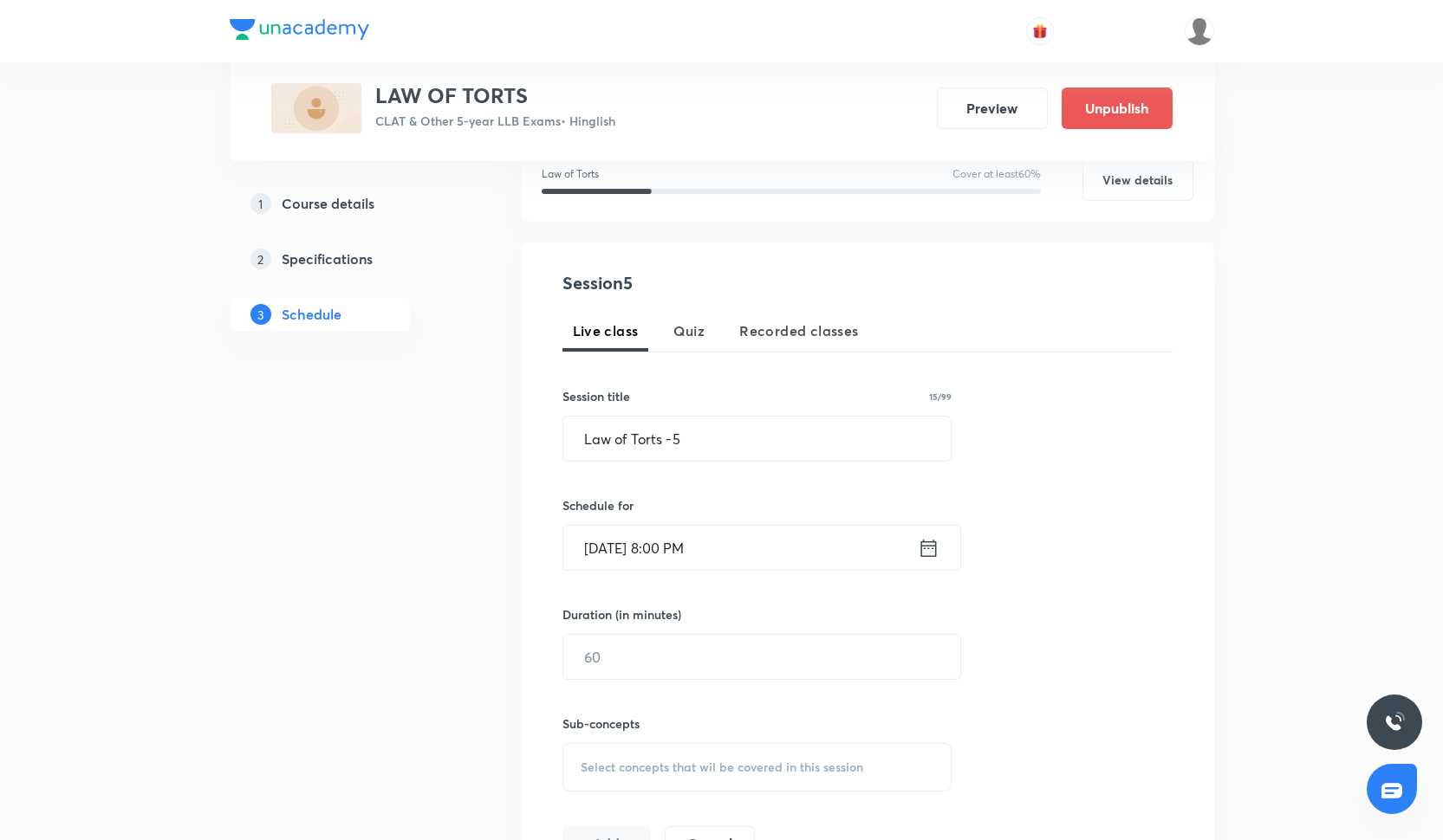
click at [612, 629] on div "Duration (in minutes) ​" at bounding box center [720, 643] width 317 height 75
click at [615, 647] on input "text" at bounding box center [761, 657] width 397 height 44
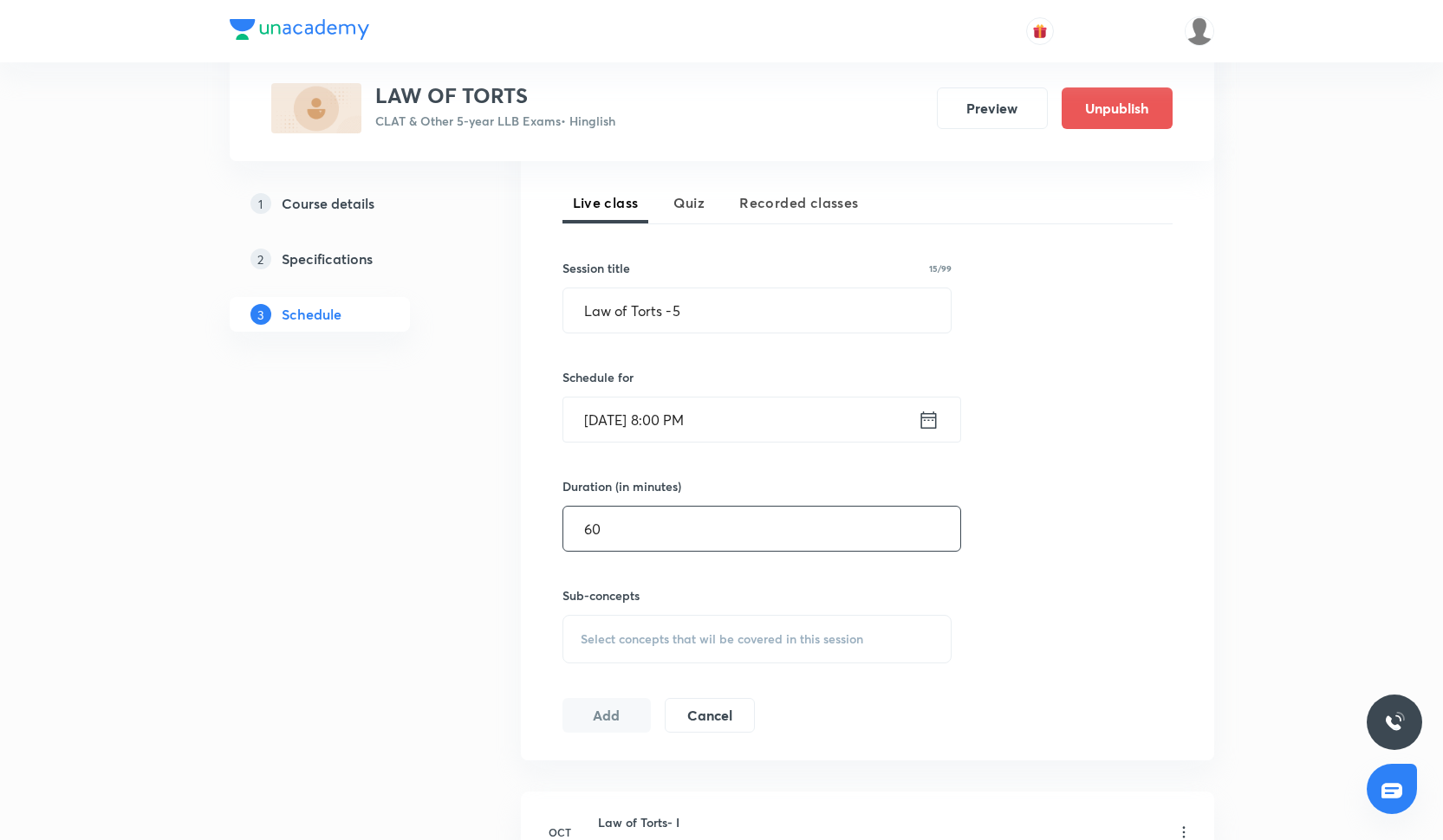
scroll to position [545, 0]
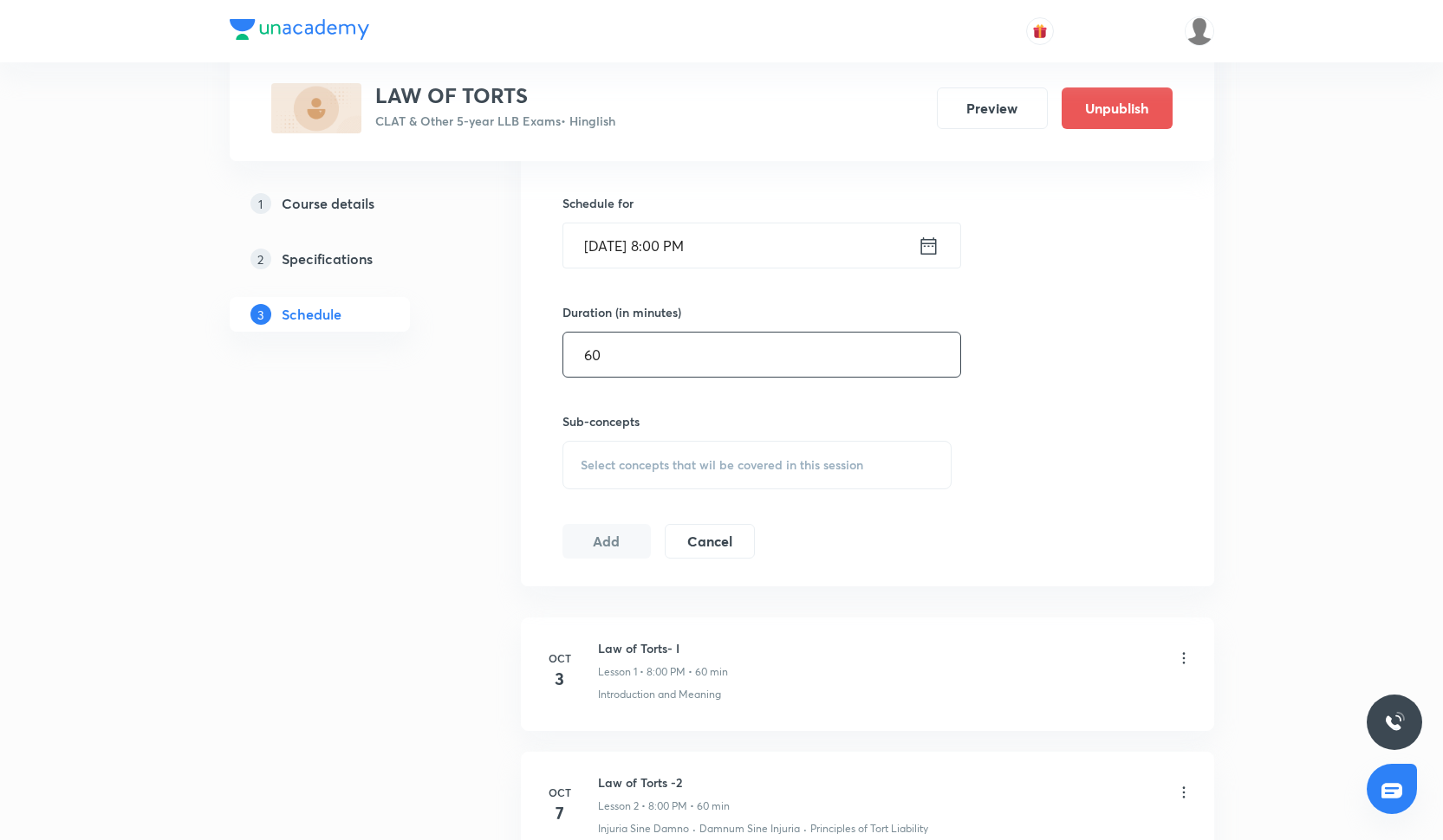
type input "60"
click at [678, 453] on div "Select concepts that wil be covered in this session" at bounding box center [757, 464] width 390 height 48
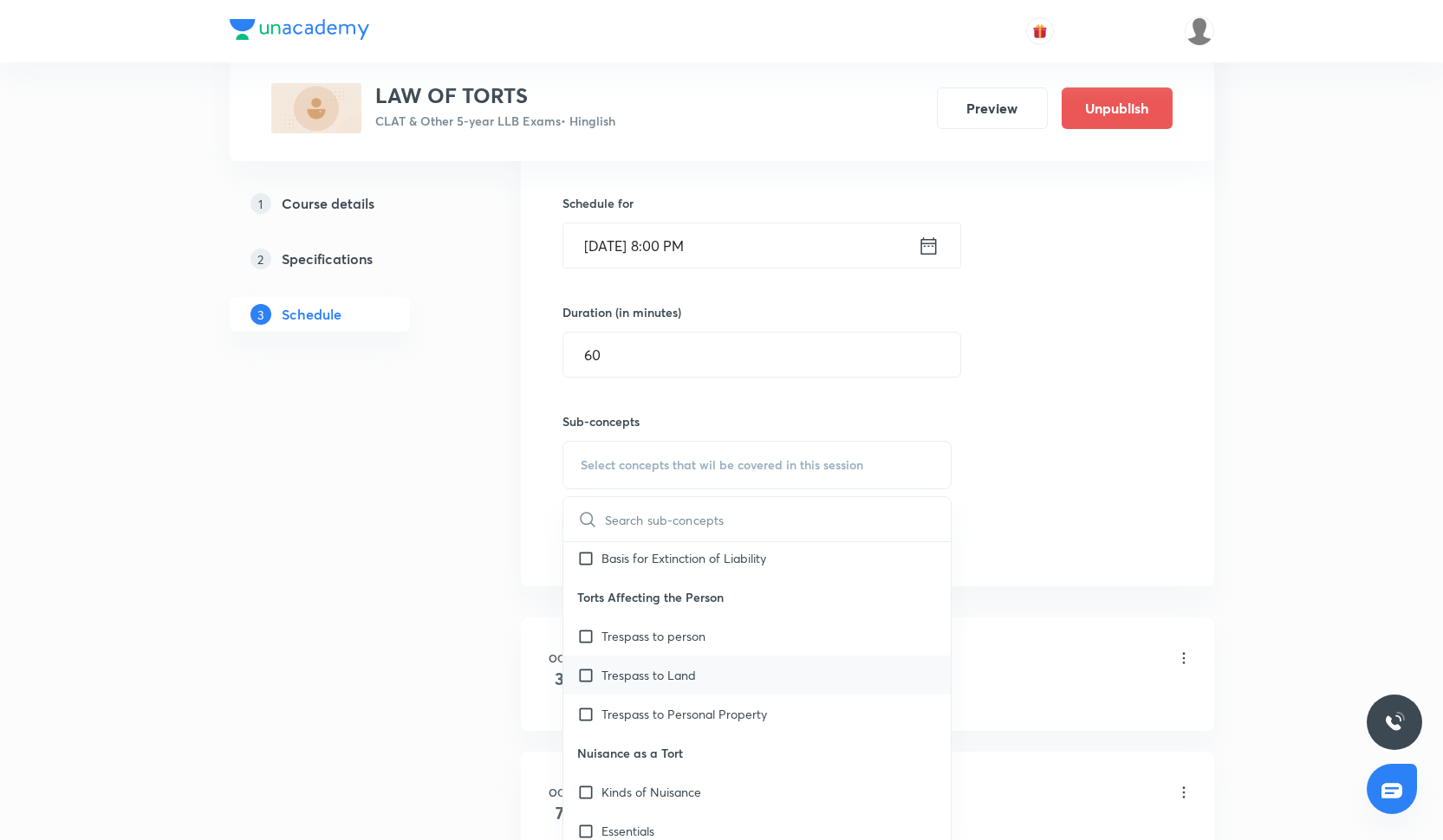
scroll to position [1278, 0]
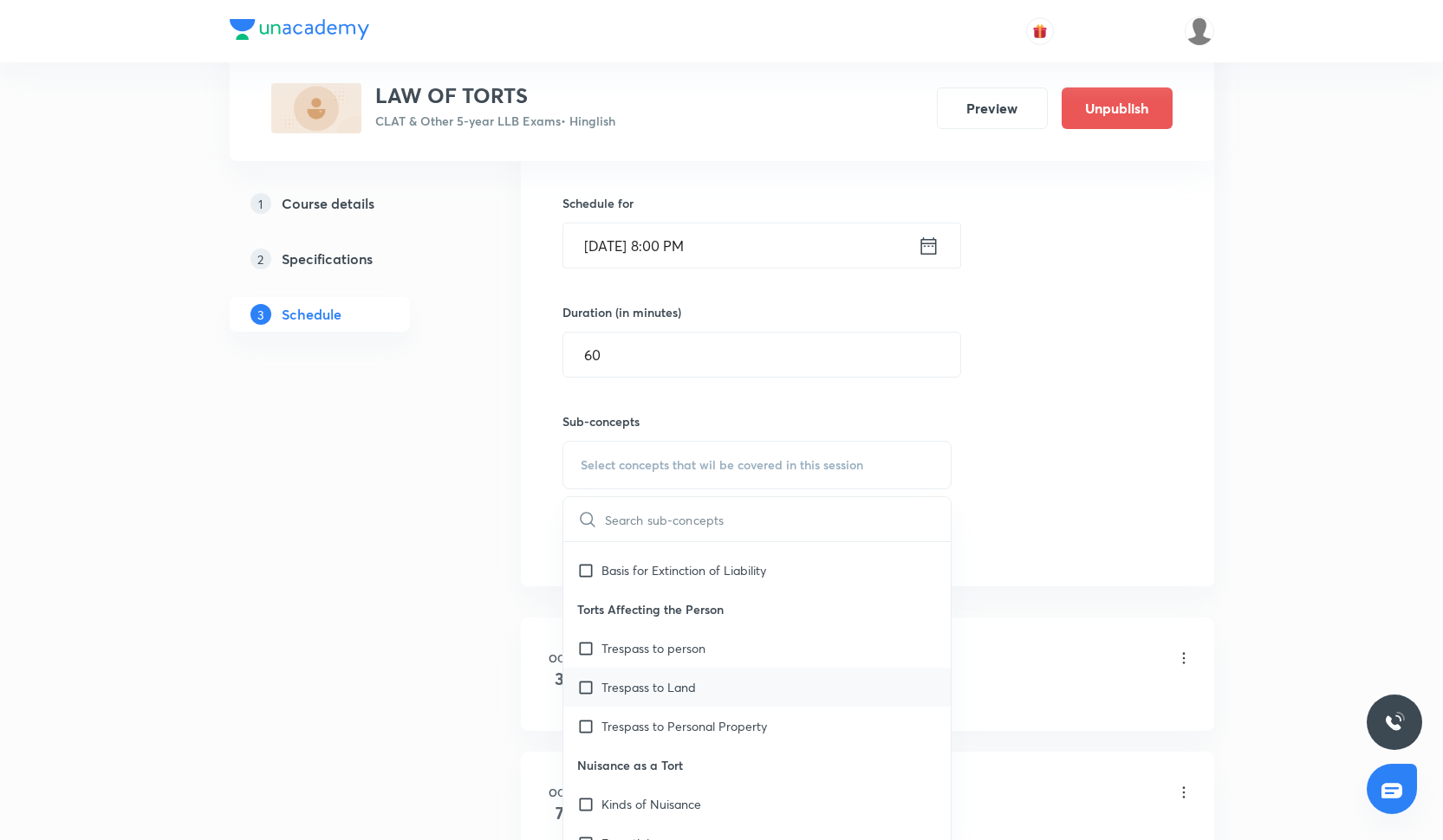
click at [745, 686] on div "Trespass to Land" at bounding box center [758, 688] width 389 height 39
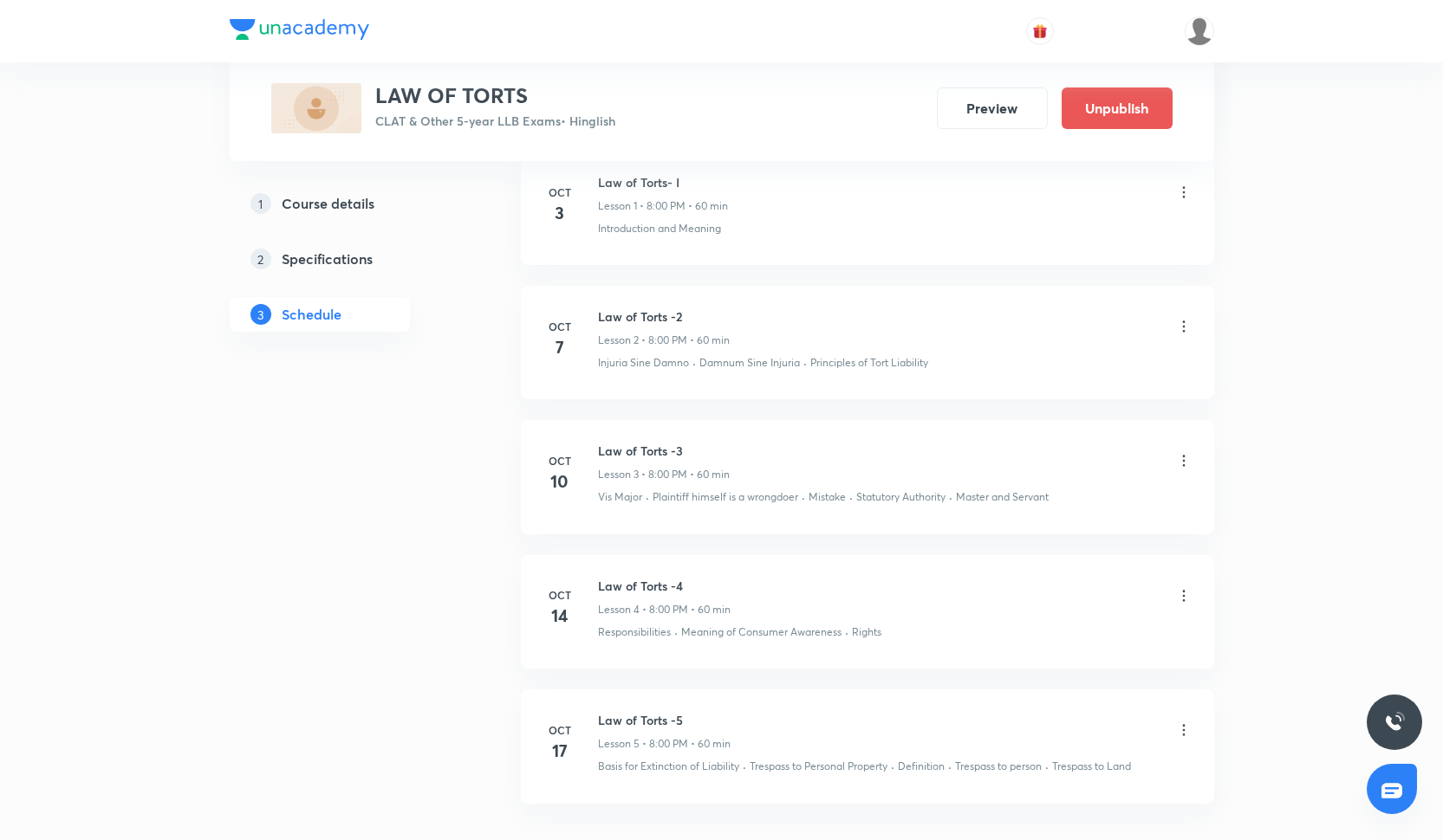
scroll to position [1013, 0]
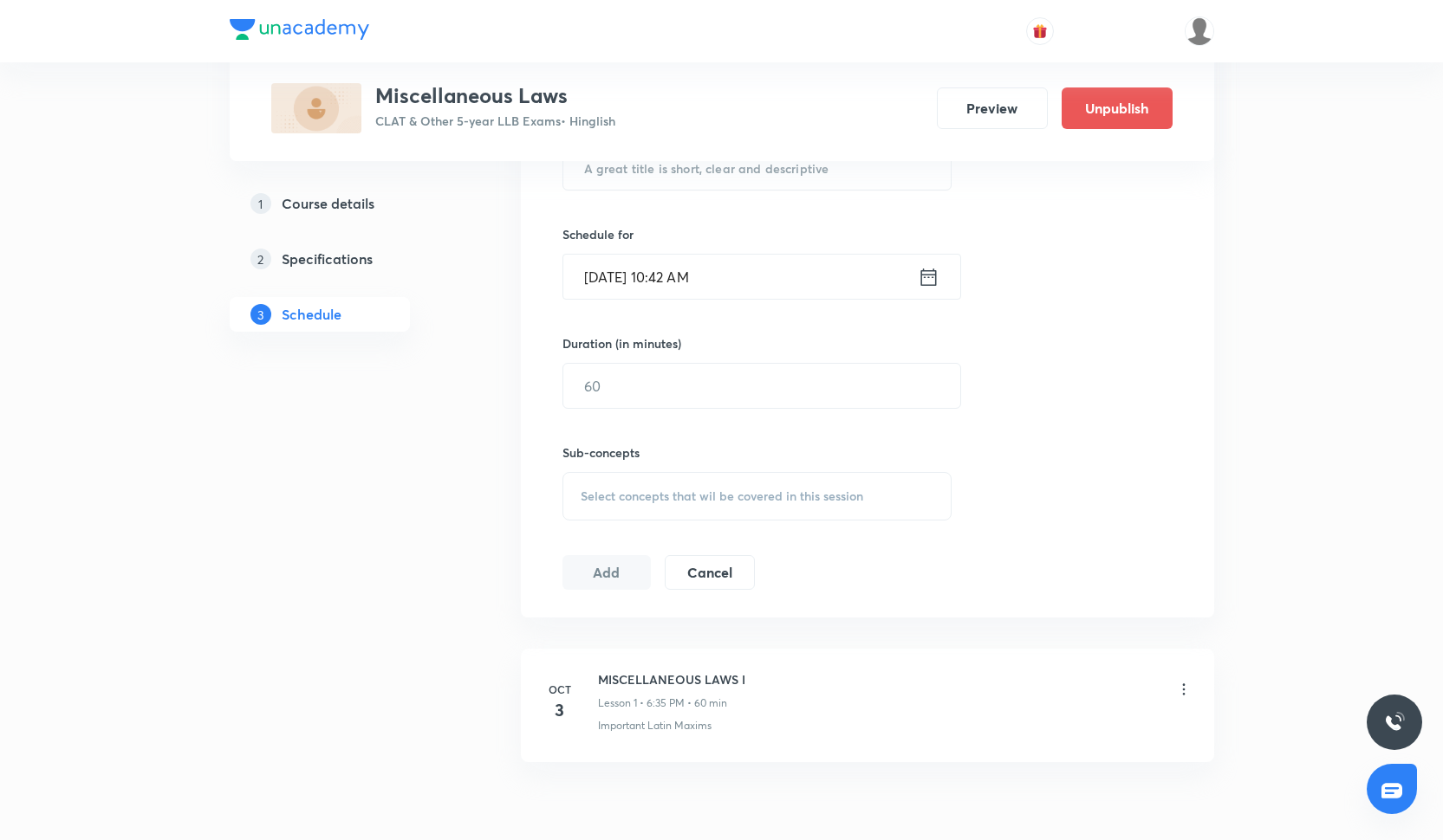
scroll to position [598, 0]
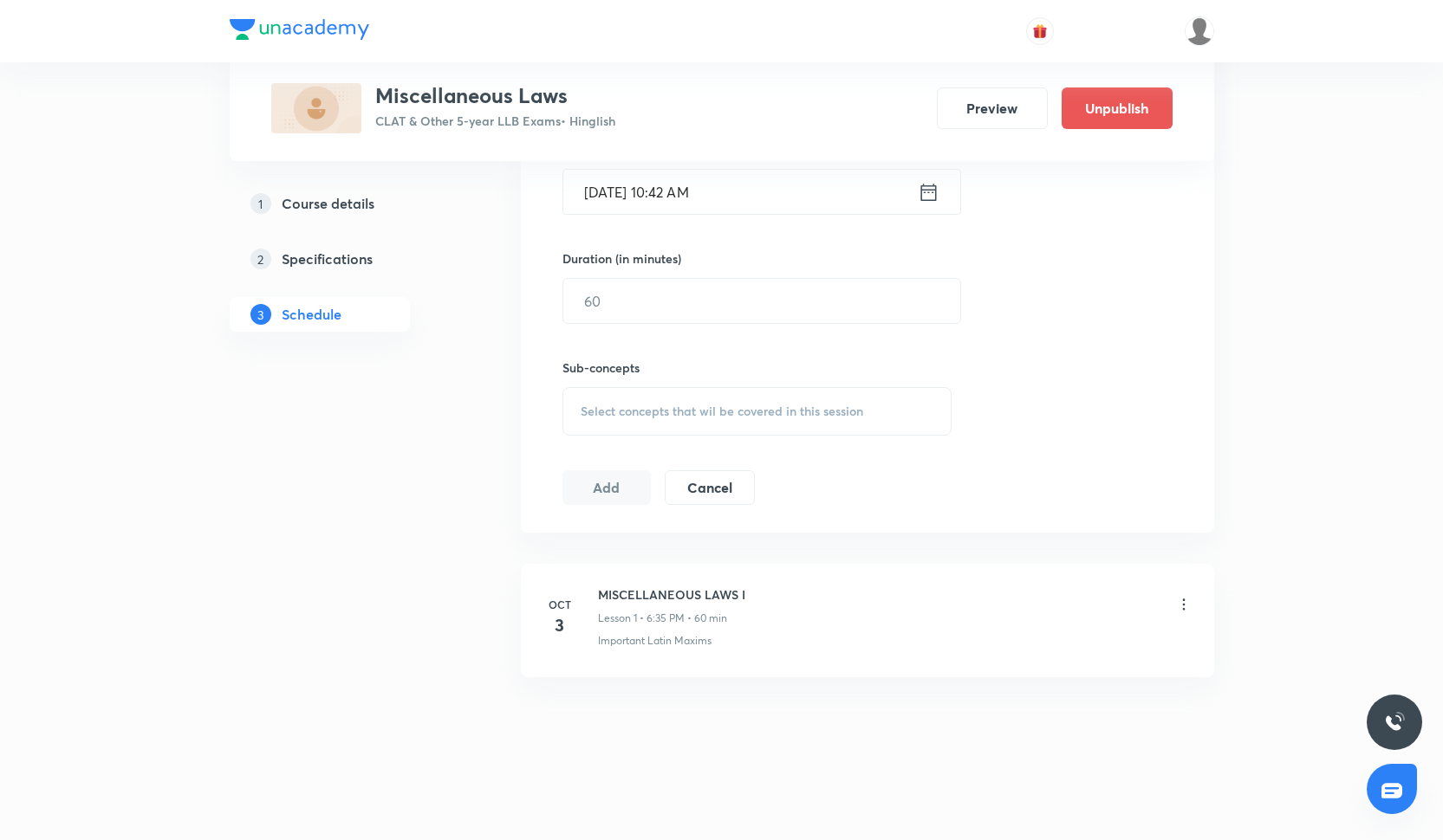
click at [622, 586] on h6 "MISCELLANEOUS LAWS I" at bounding box center [671, 595] width 147 height 18
click at [622, 591] on h6 "MISCELLANEOUS LAWS I" at bounding box center [671, 595] width 147 height 18
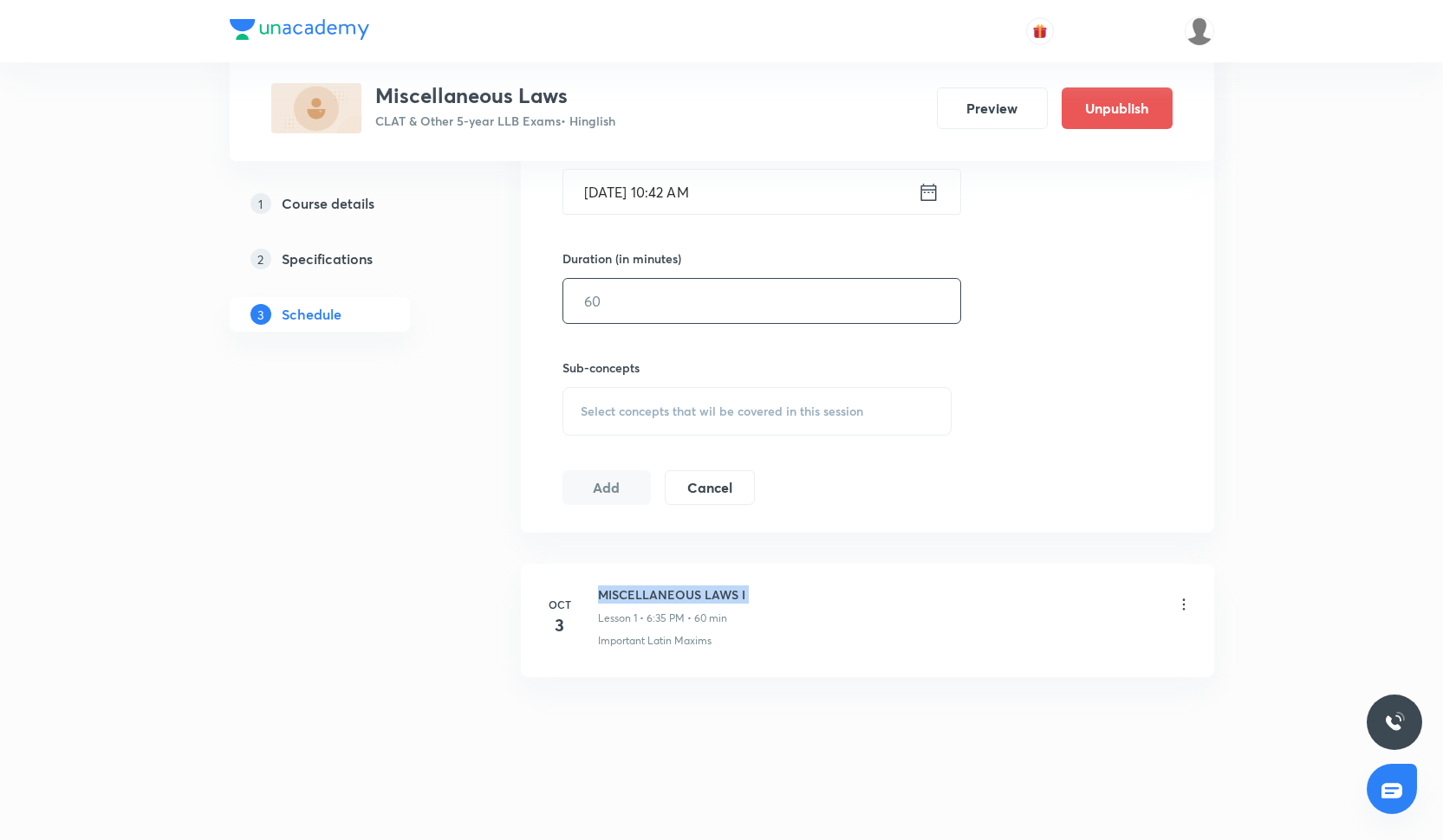
scroll to position [527, 0]
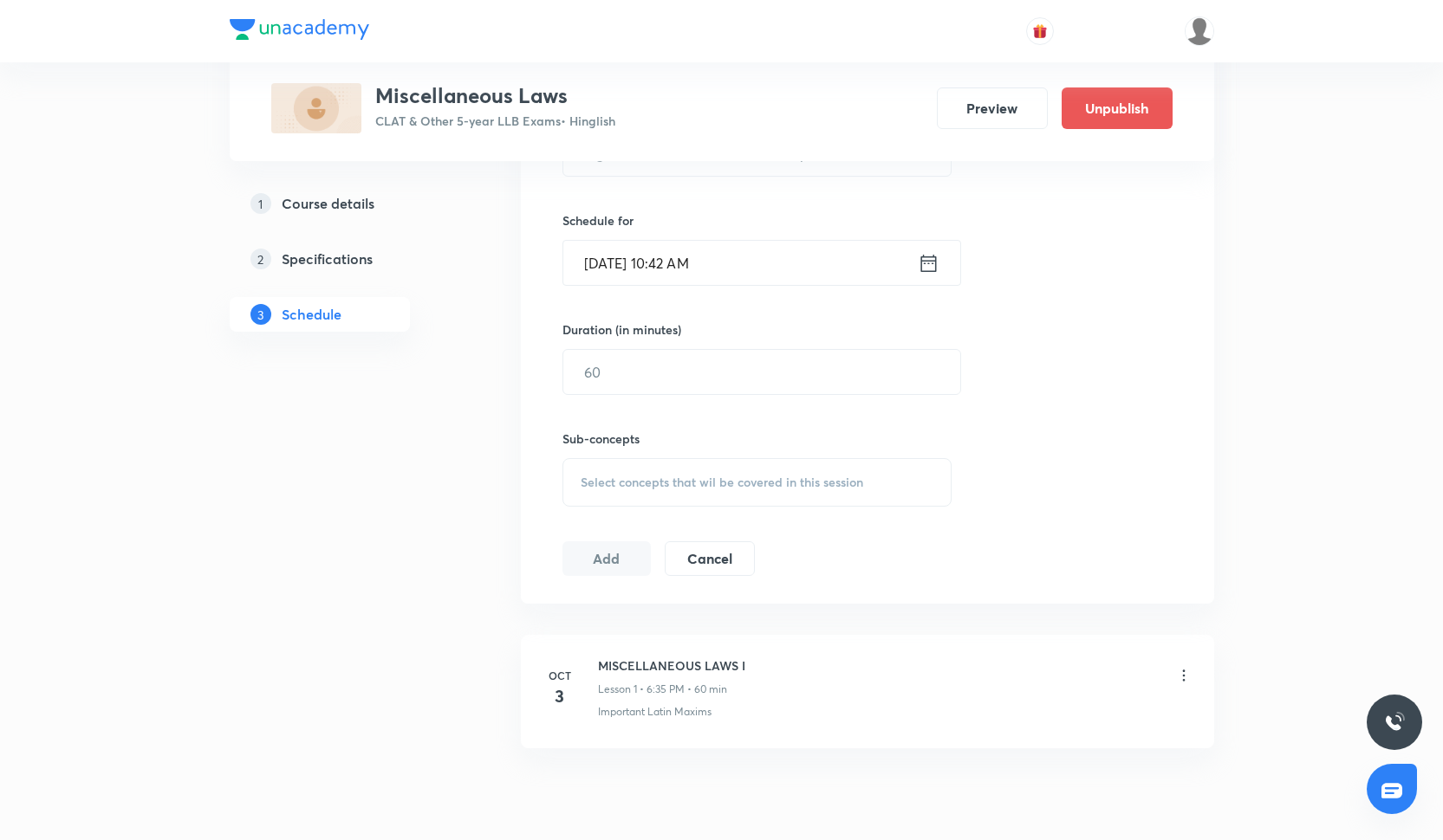
click at [683, 275] on input "Oct 1, 2025, 10:42 AM" at bounding box center [740, 262] width 354 height 44
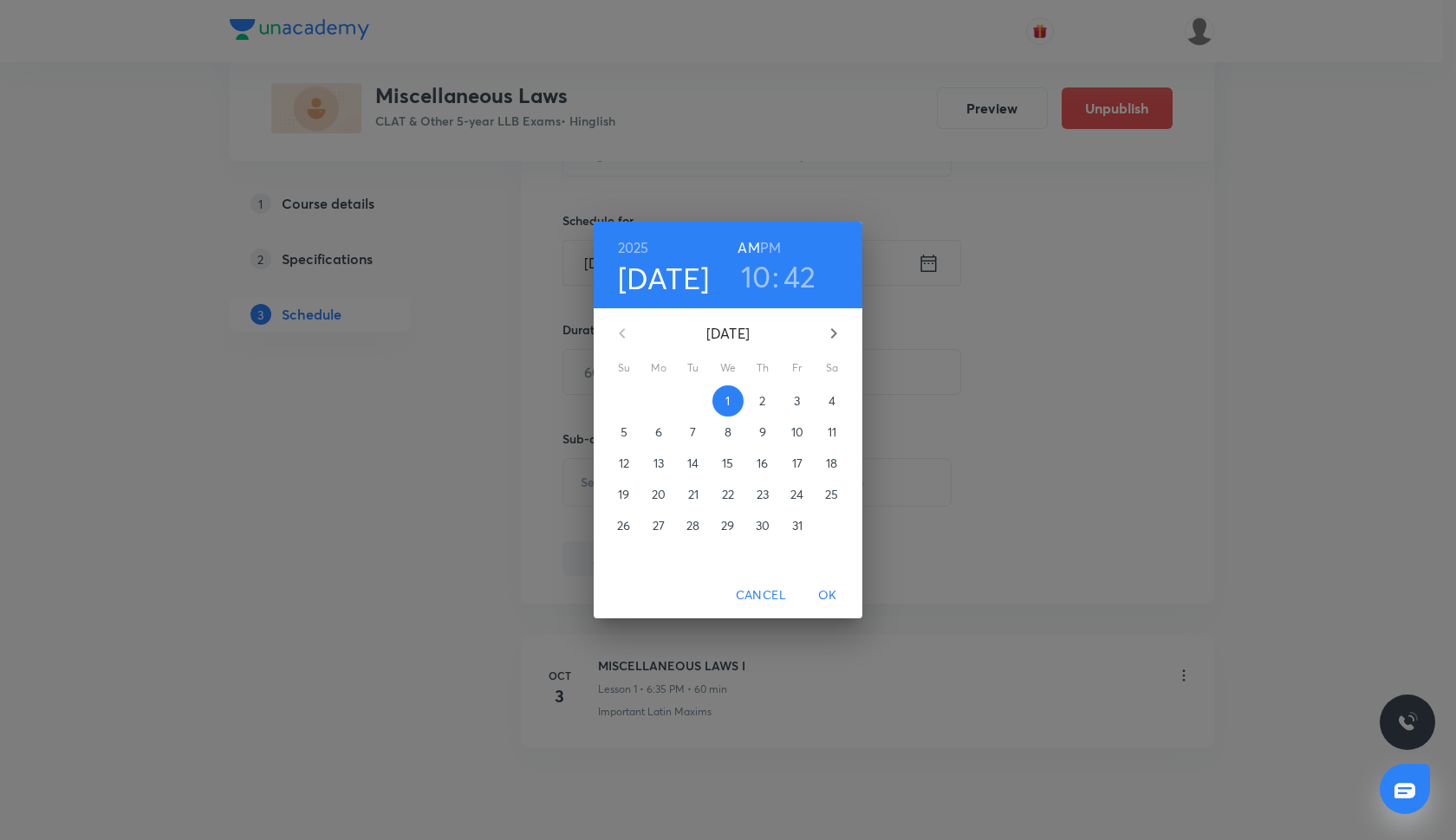
click at [662, 426] on p "6" at bounding box center [658, 433] width 7 height 18
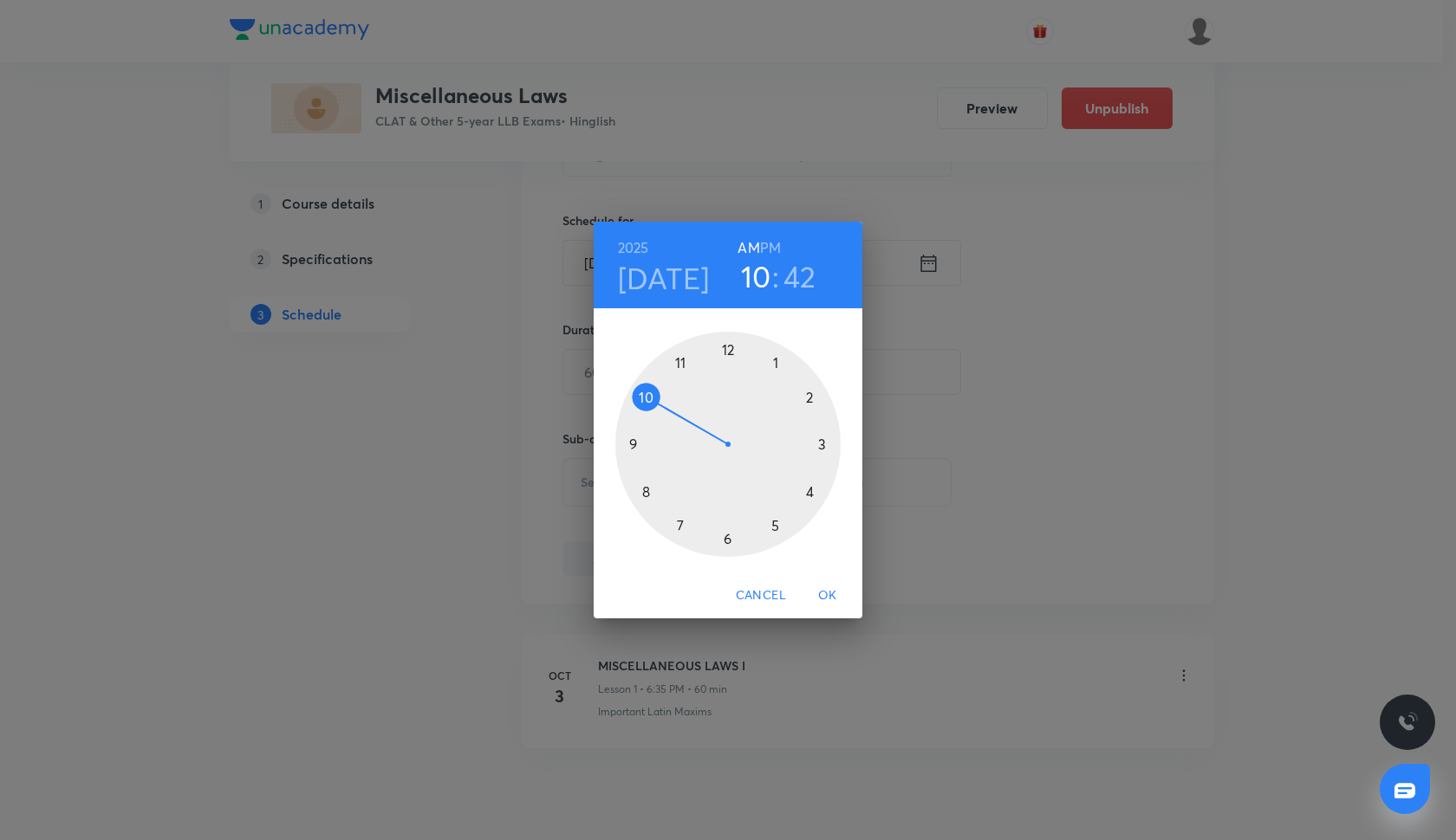
click at [733, 540] on div at bounding box center [728, 445] width 226 height 226
click at [679, 527] on div at bounding box center [728, 445] width 226 height 226
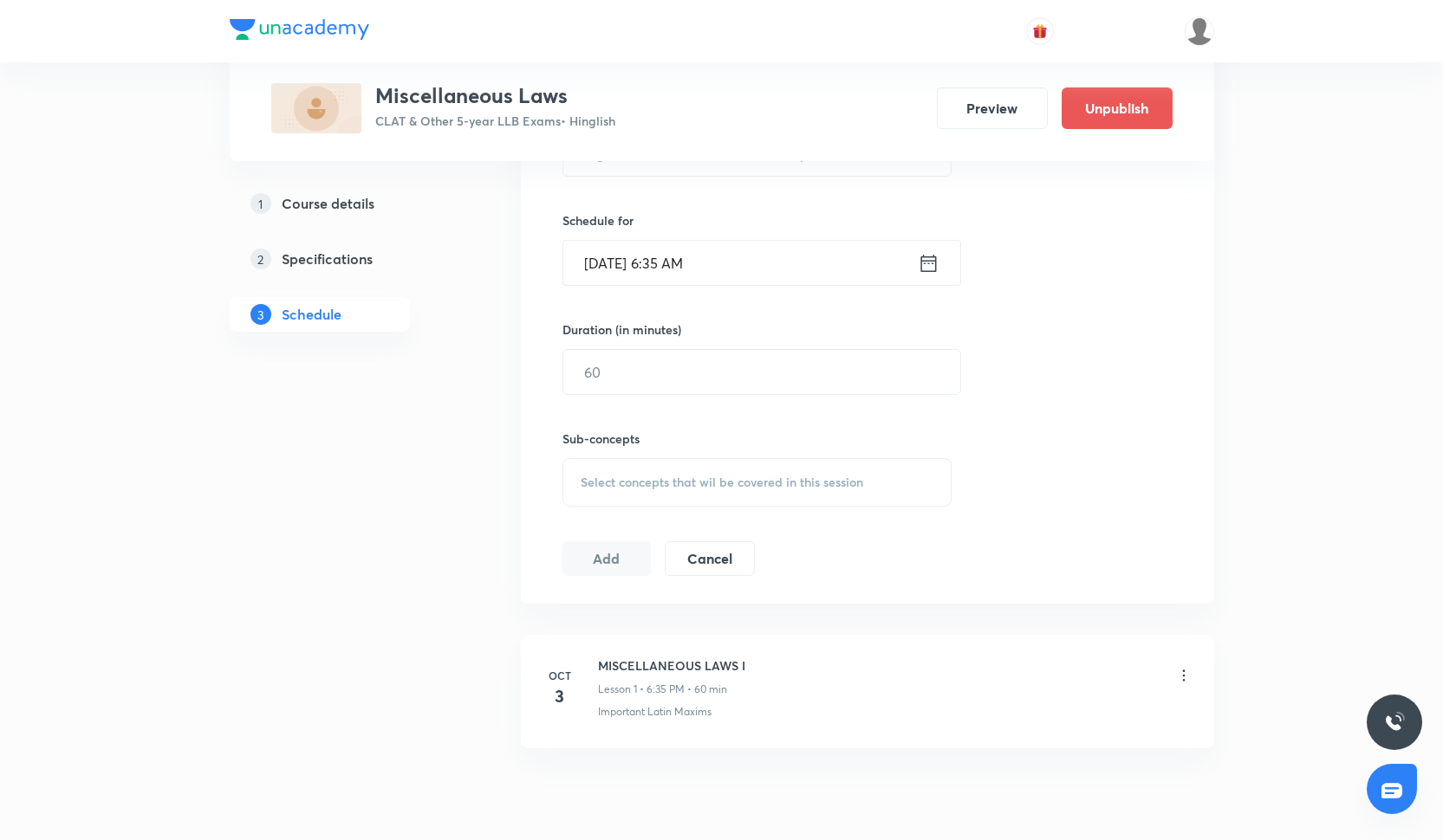
click at [700, 261] on input "Oct 6, 2025, 6:35 AM" at bounding box center [740, 262] width 354 height 44
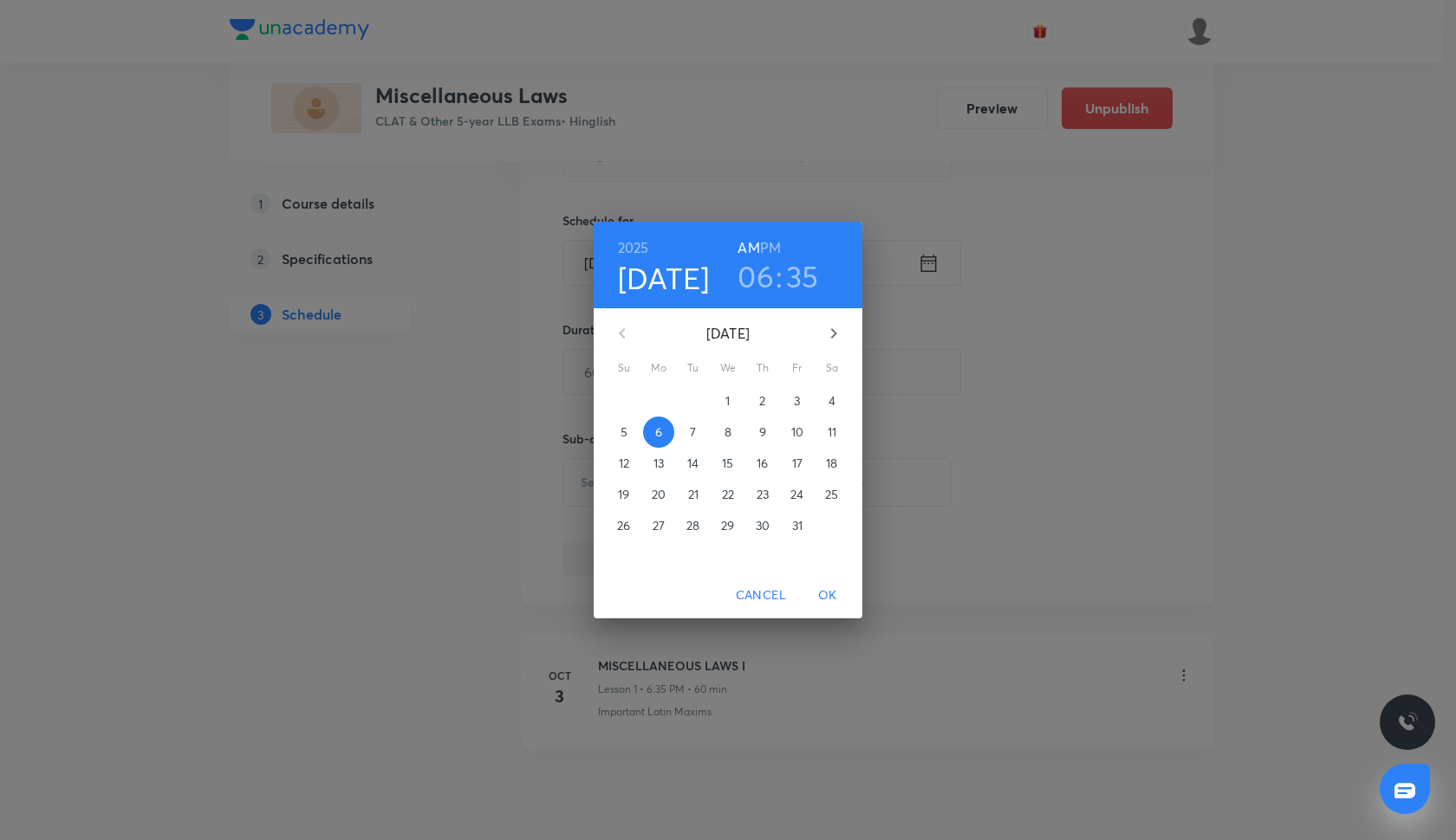
click at [775, 247] on h6 "PM" at bounding box center [770, 247] width 21 height 25
click at [828, 600] on span "OK" at bounding box center [828, 595] width 41 height 22
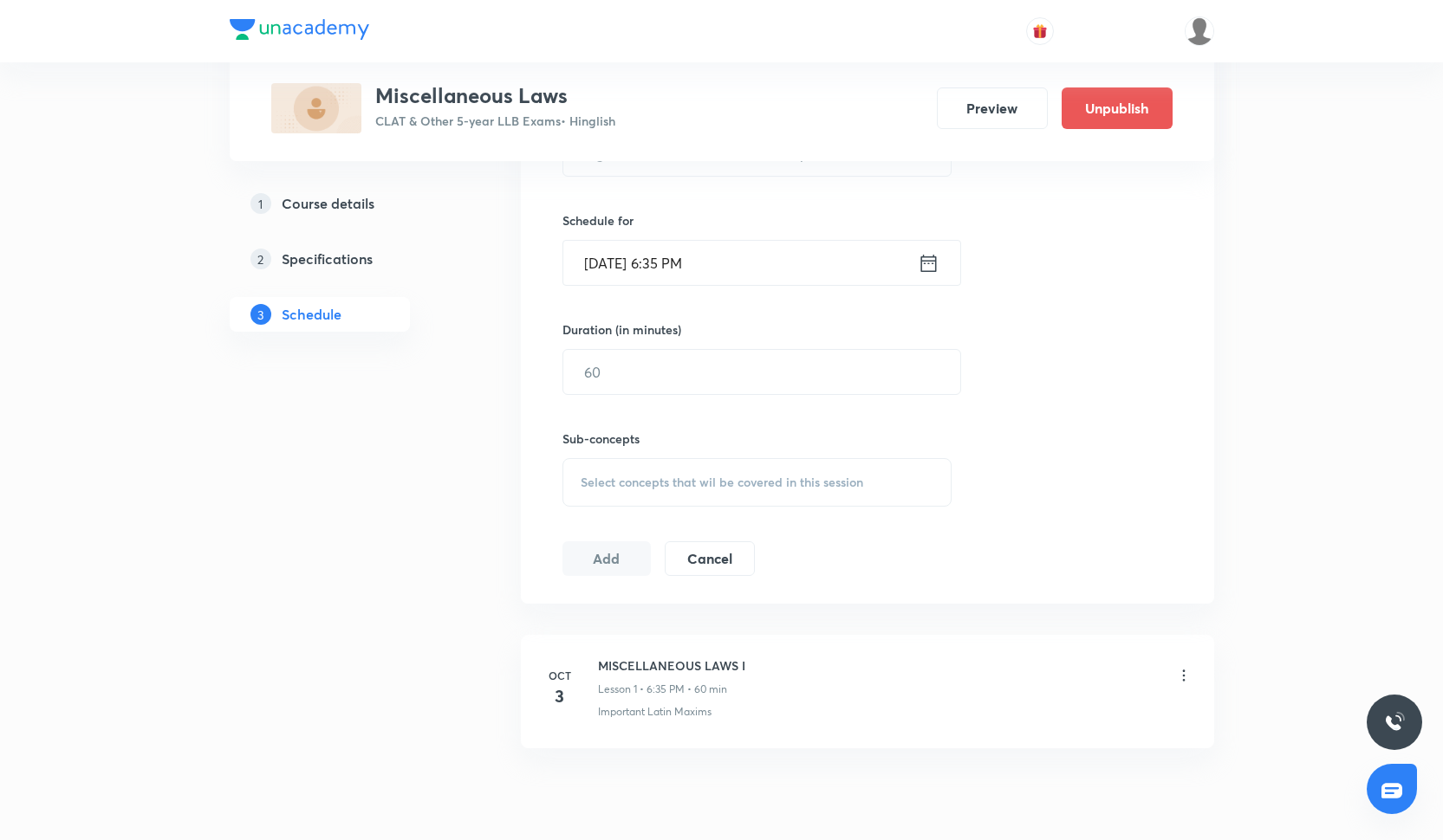
click at [688, 401] on div "Sub-concepts Select concepts that wil be covered in this session" at bounding box center [757, 451] width 390 height 111
click at [689, 393] on input "text" at bounding box center [761, 372] width 397 height 44
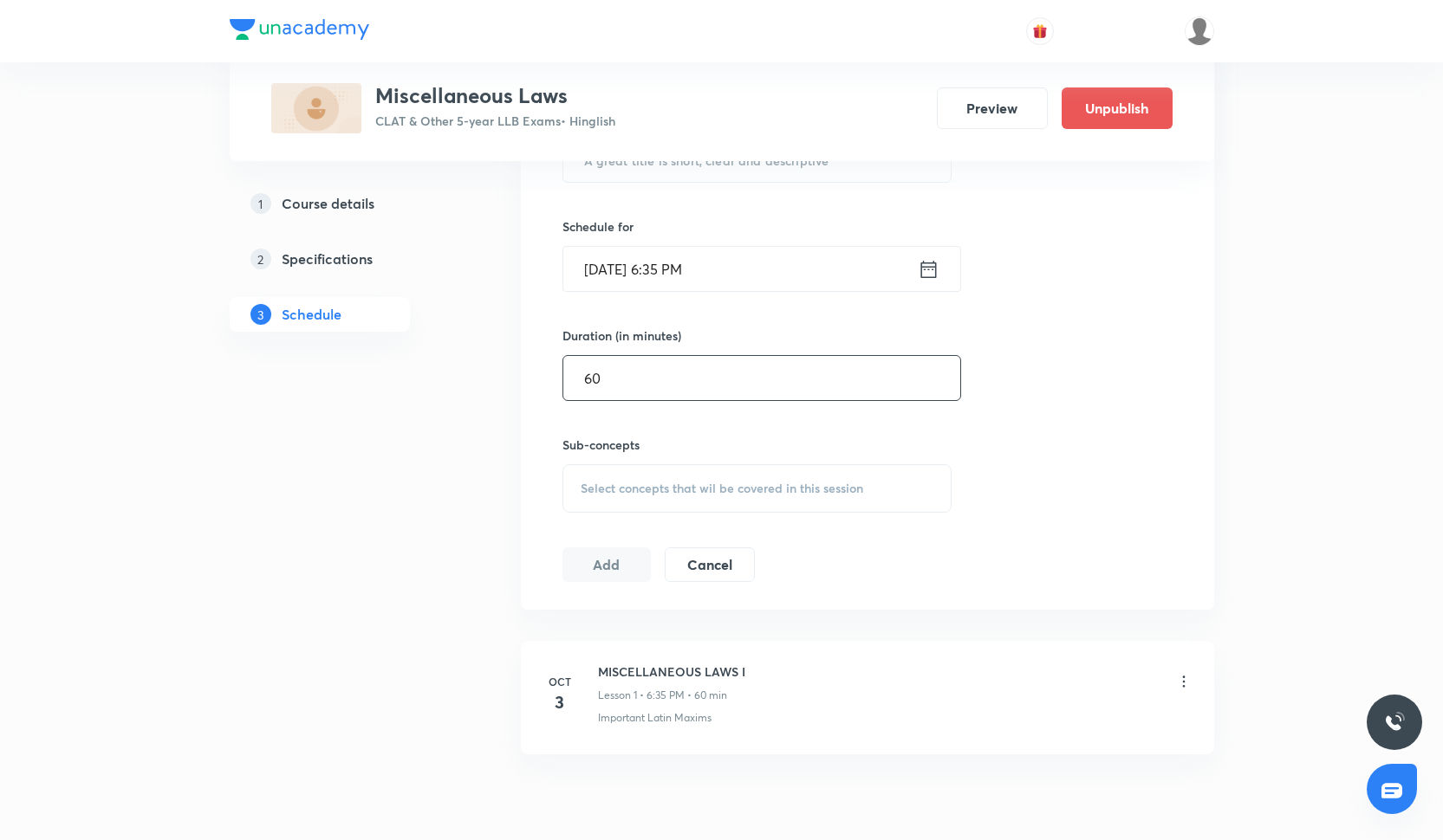
click at [752, 358] on input "60" at bounding box center [761, 378] width 397 height 44
type input "60"
click at [589, 487] on span "Select concepts that wil be covered in this session" at bounding box center [722, 489] width 283 height 14
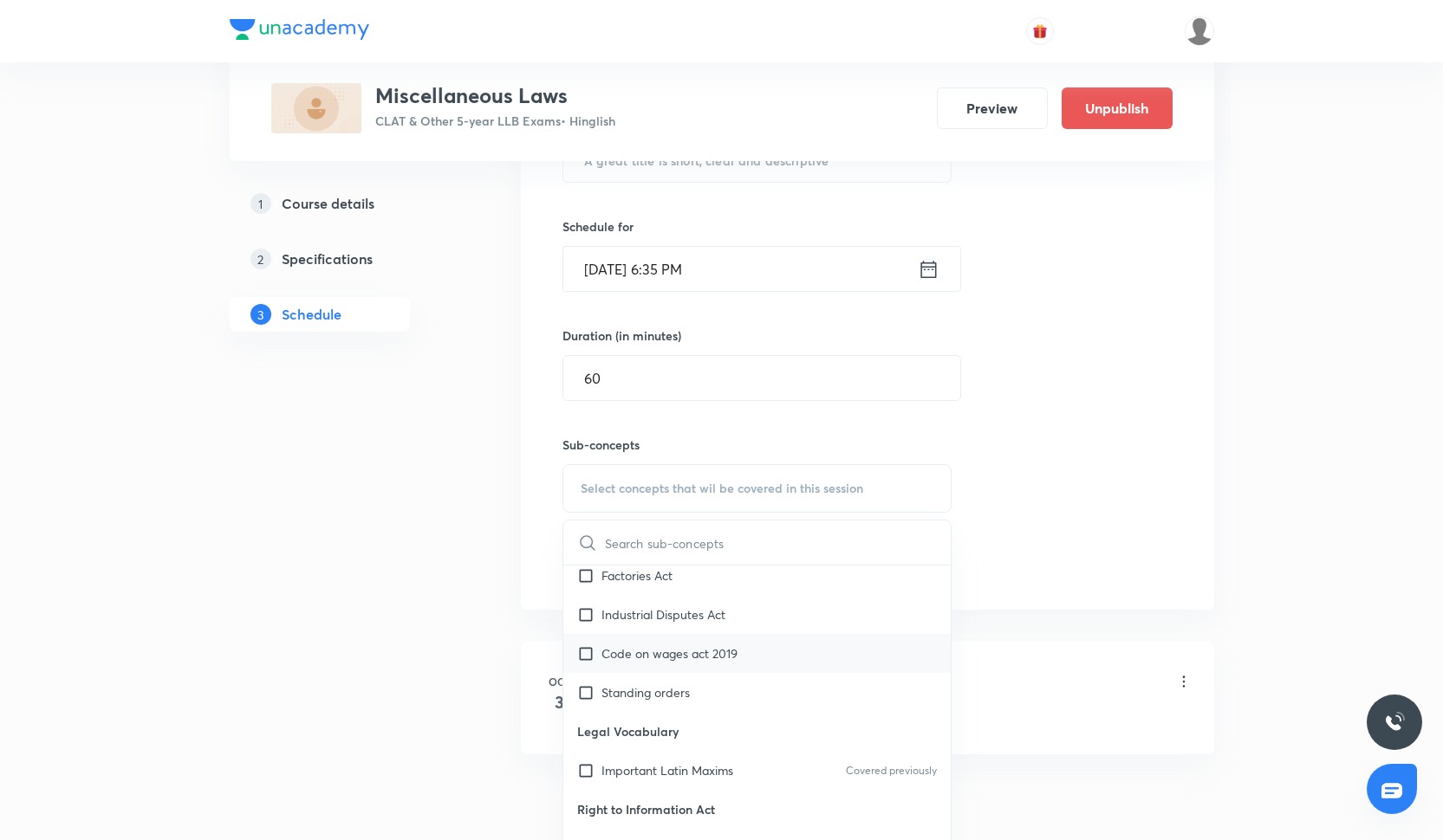
scroll to position [247, 0]
click at [652, 685] on p "Standing orders" at bounding box center [646, 688] width 89 height 18
checkbox input "true"
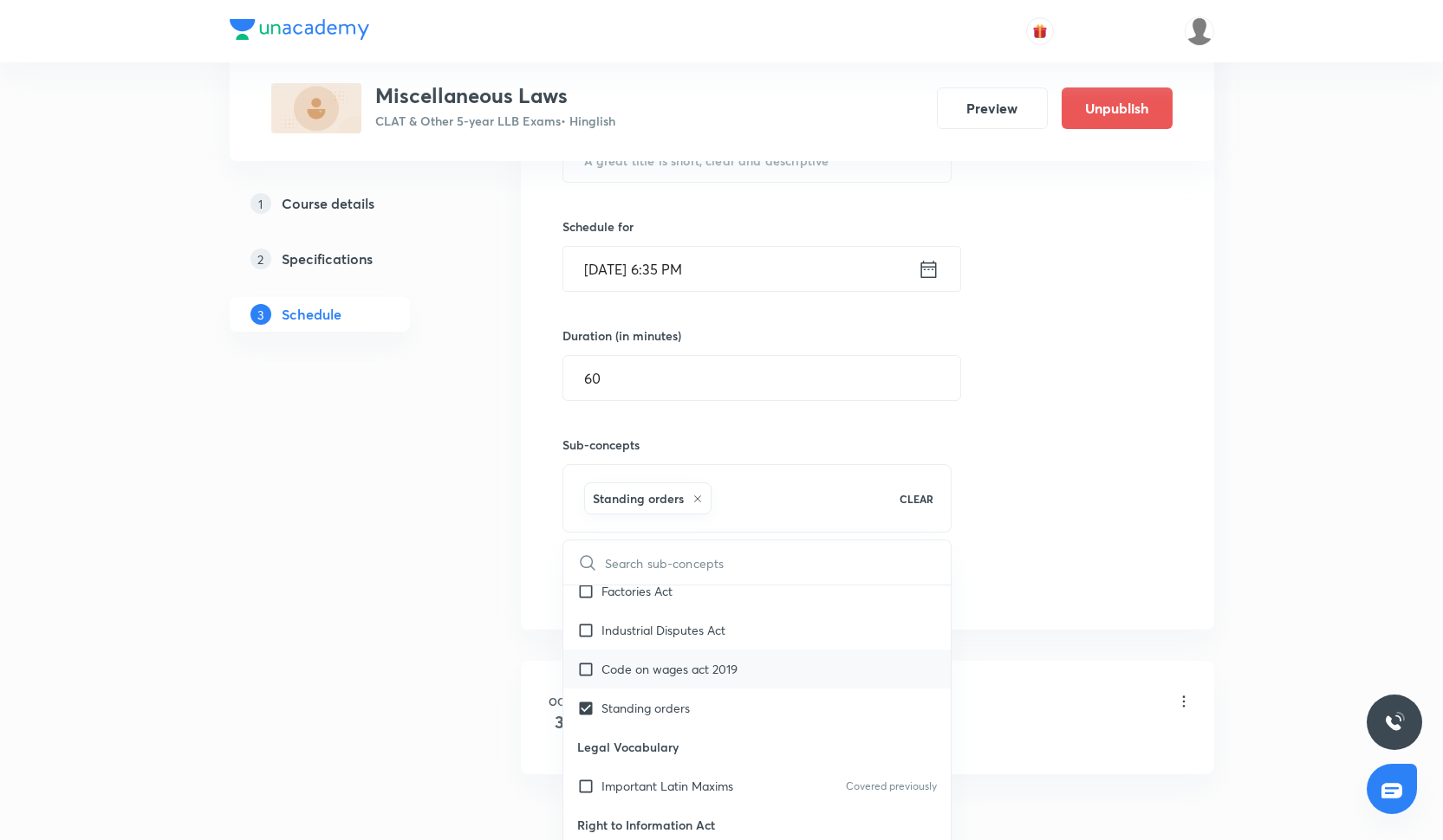
click at [652, 661] on p "Code on wages act 2019" at bounding box center [670, 669] width 136 height 18
checkbox input "true"
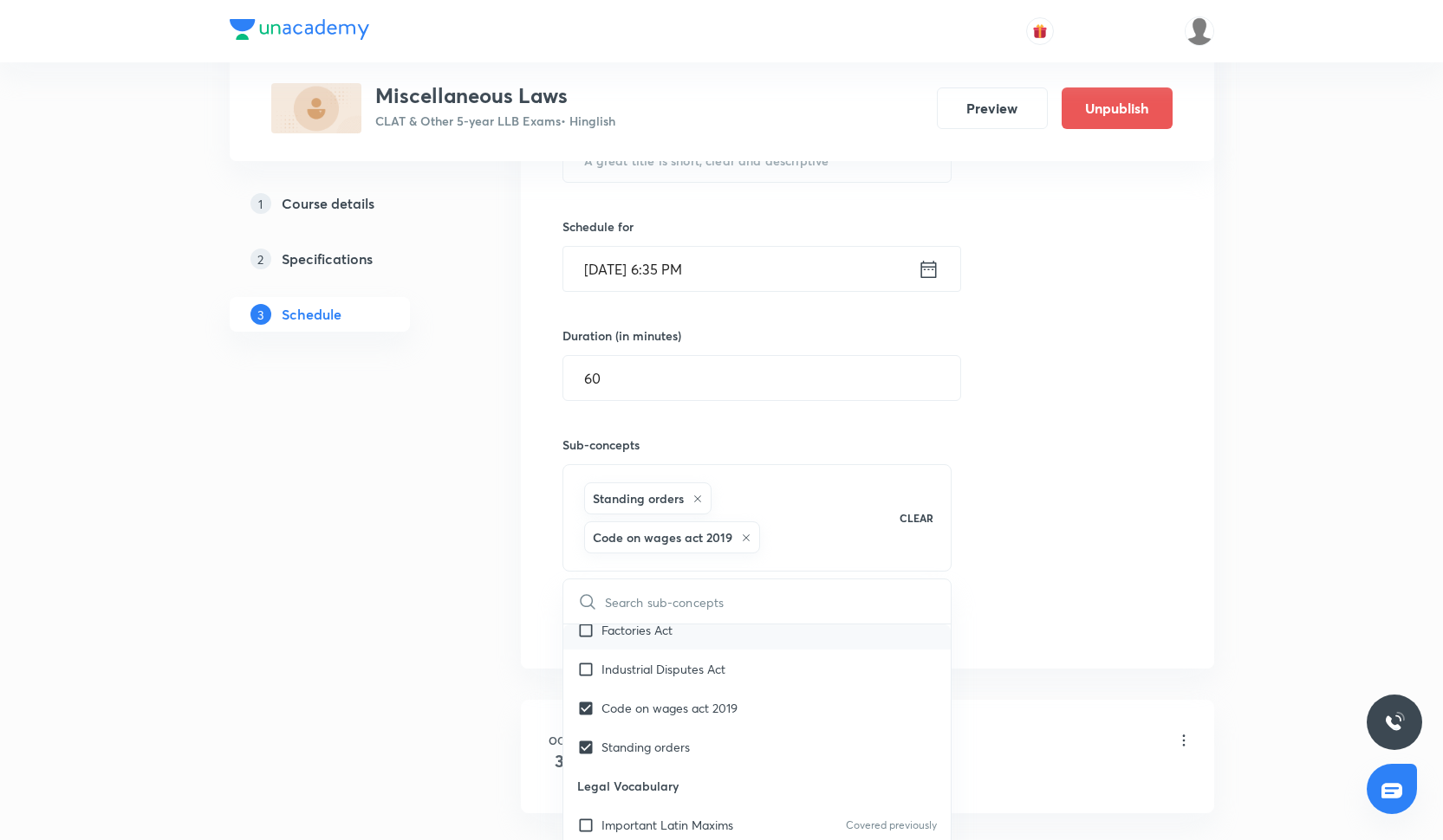
click at [654, 645] on div "Factories Act" at bounding box center [758, 631] width 389 height 39
checkbox input "true"
click at [654, 670] on p "Industrial Disputes Act" at bounding box center [664, 669] width 124 height 18
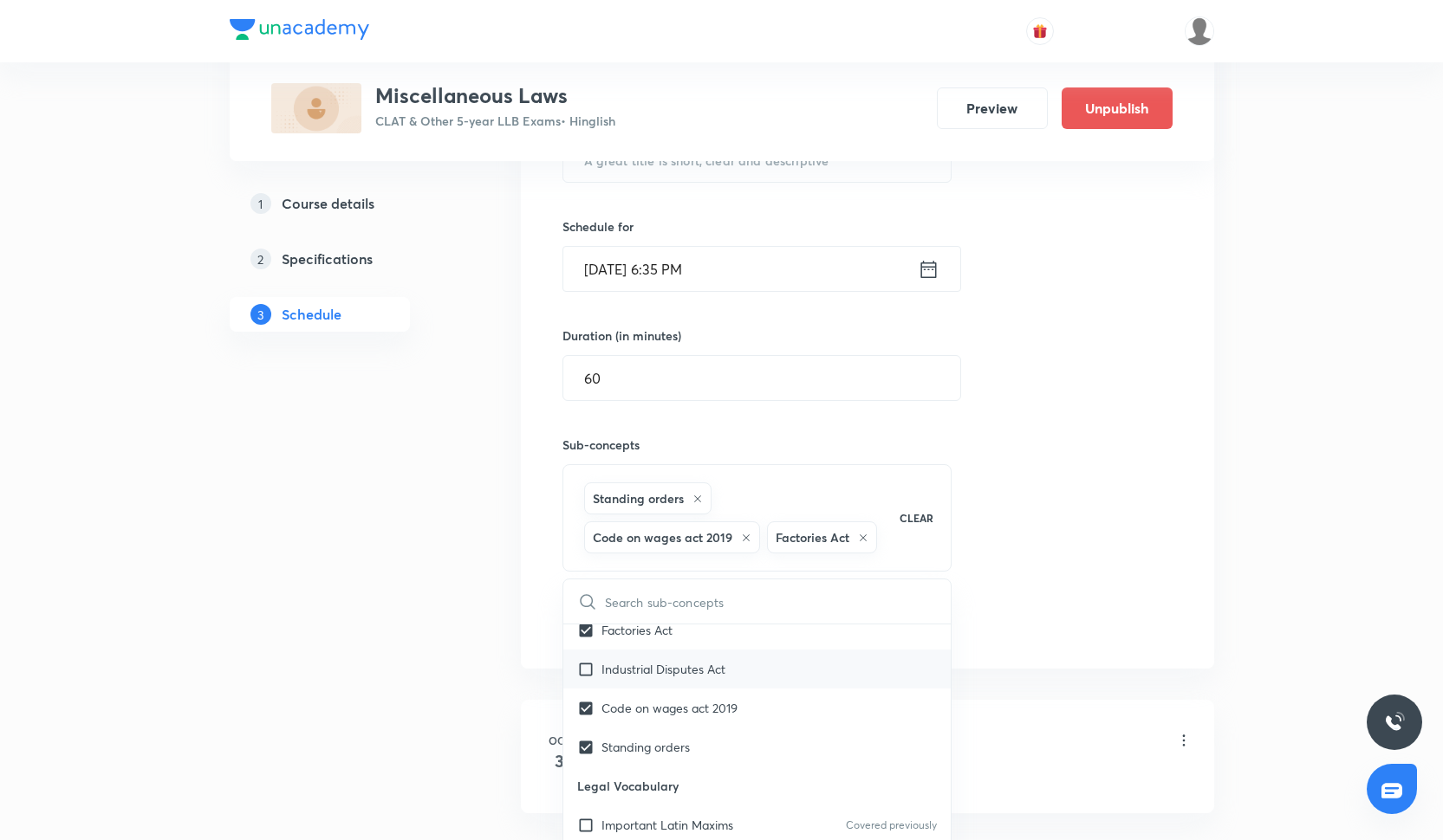
checkbox input "true"
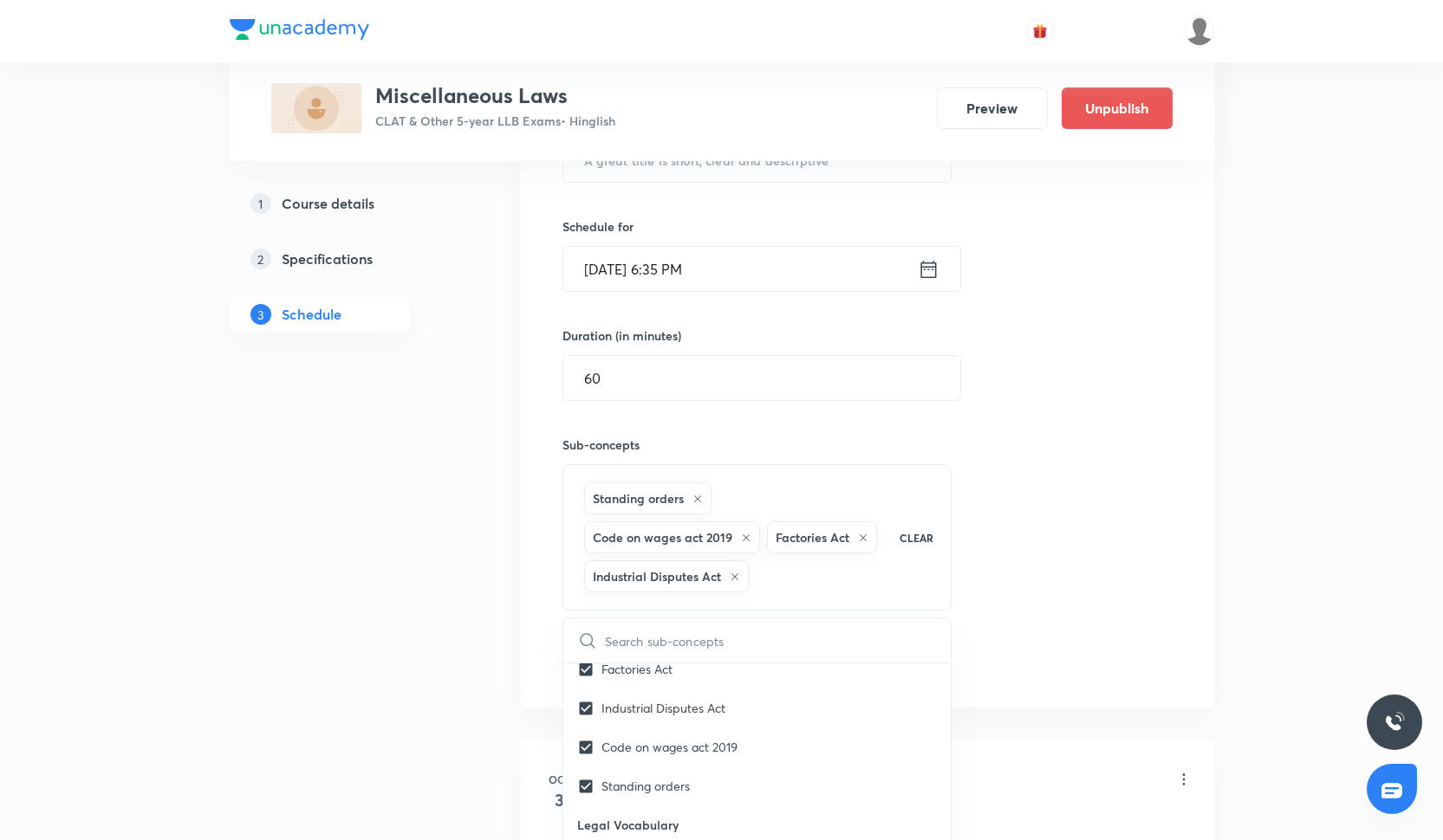
click at [1083, 529] on div "Session 2 Live class Quiz Recorded classes Session title 0/99 ​ Schedule for Oc…" at bounding box center [867, 335] width 611 height 689
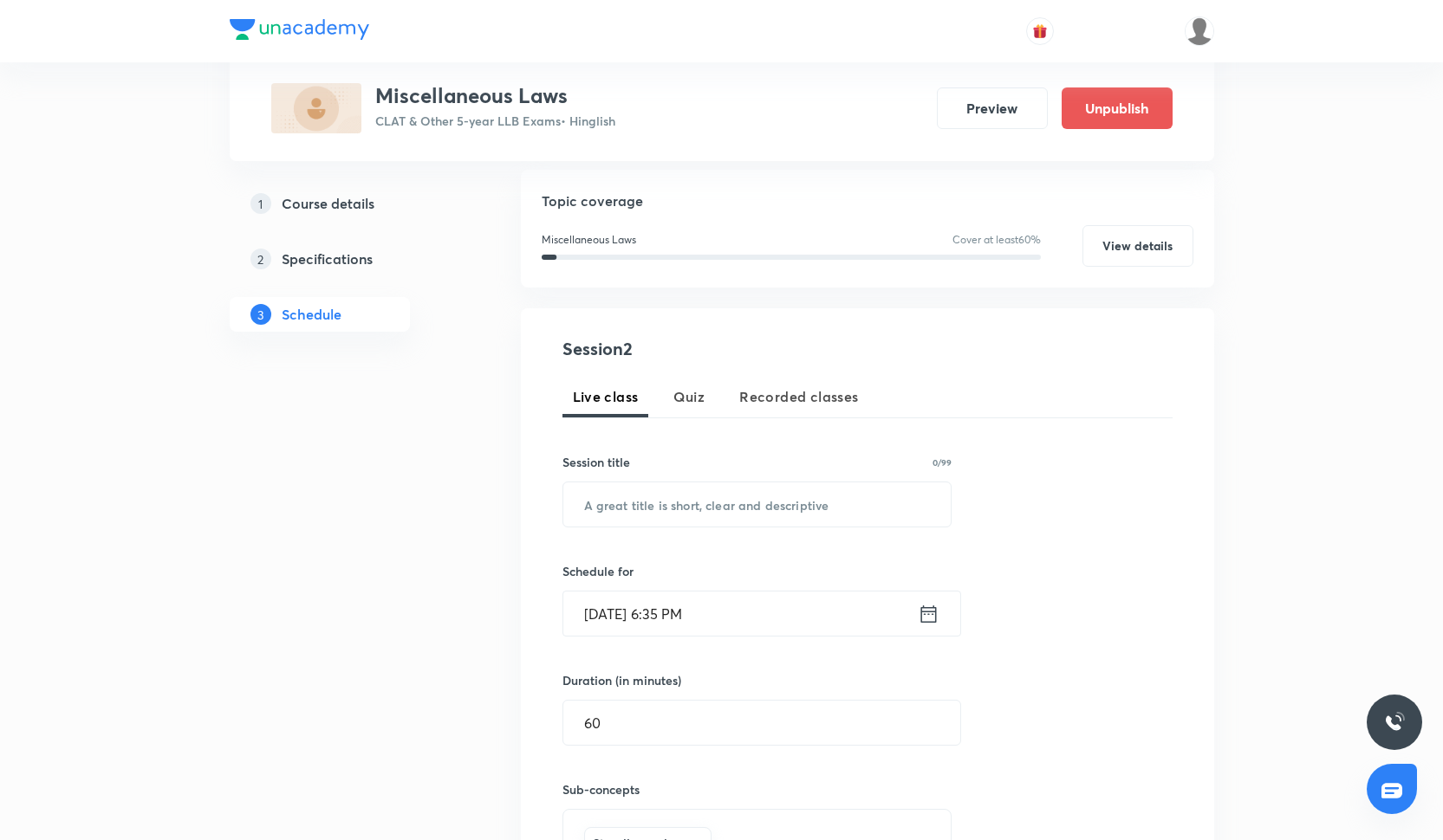
scroll to position [100, 0]
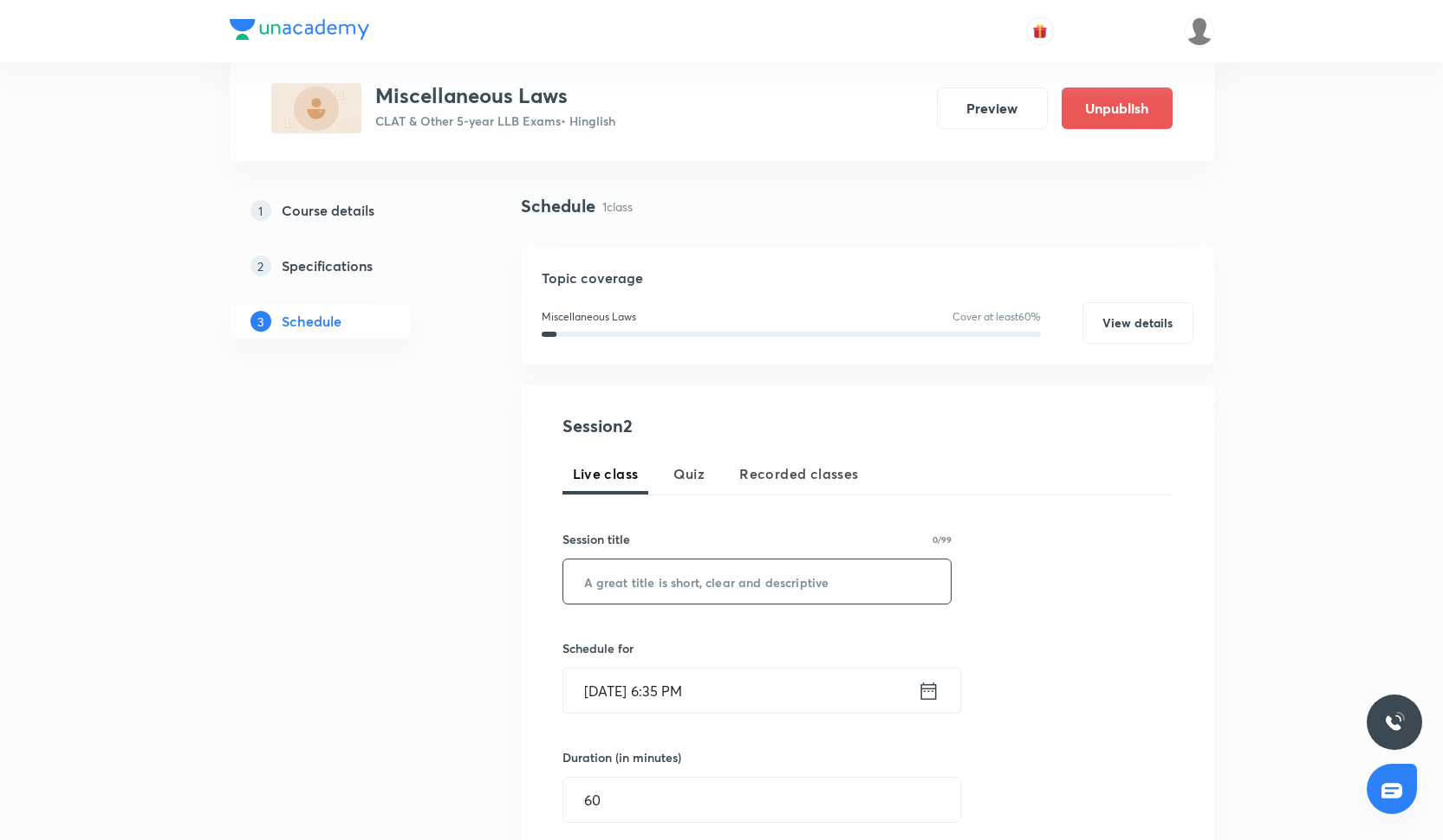
click at [708, 579] on input "text" at bounding box center [758, 582] width 389 height 44
paste input "MISCELLANEOUS LAWS I"
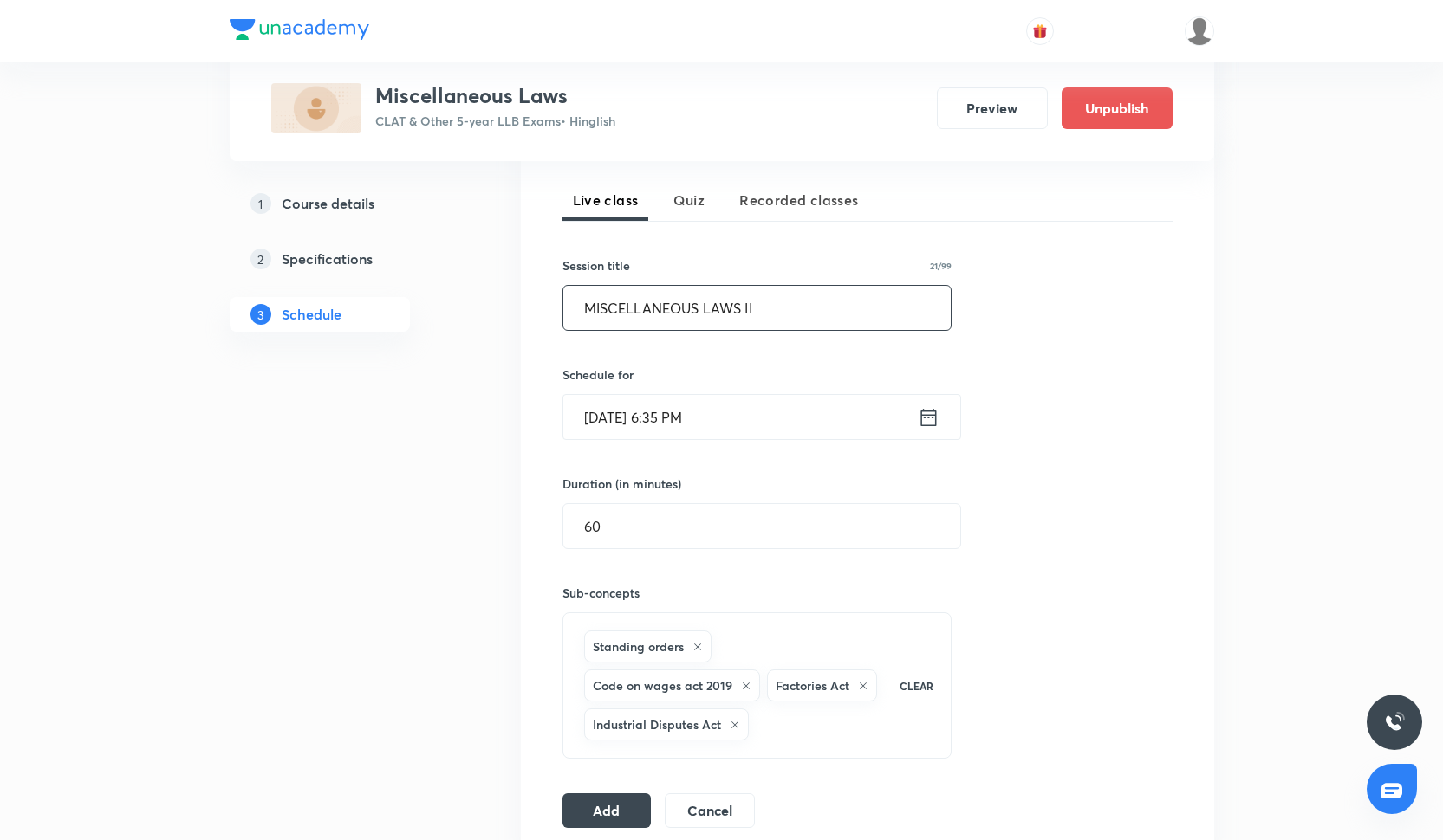
scroll to position [517, 0]
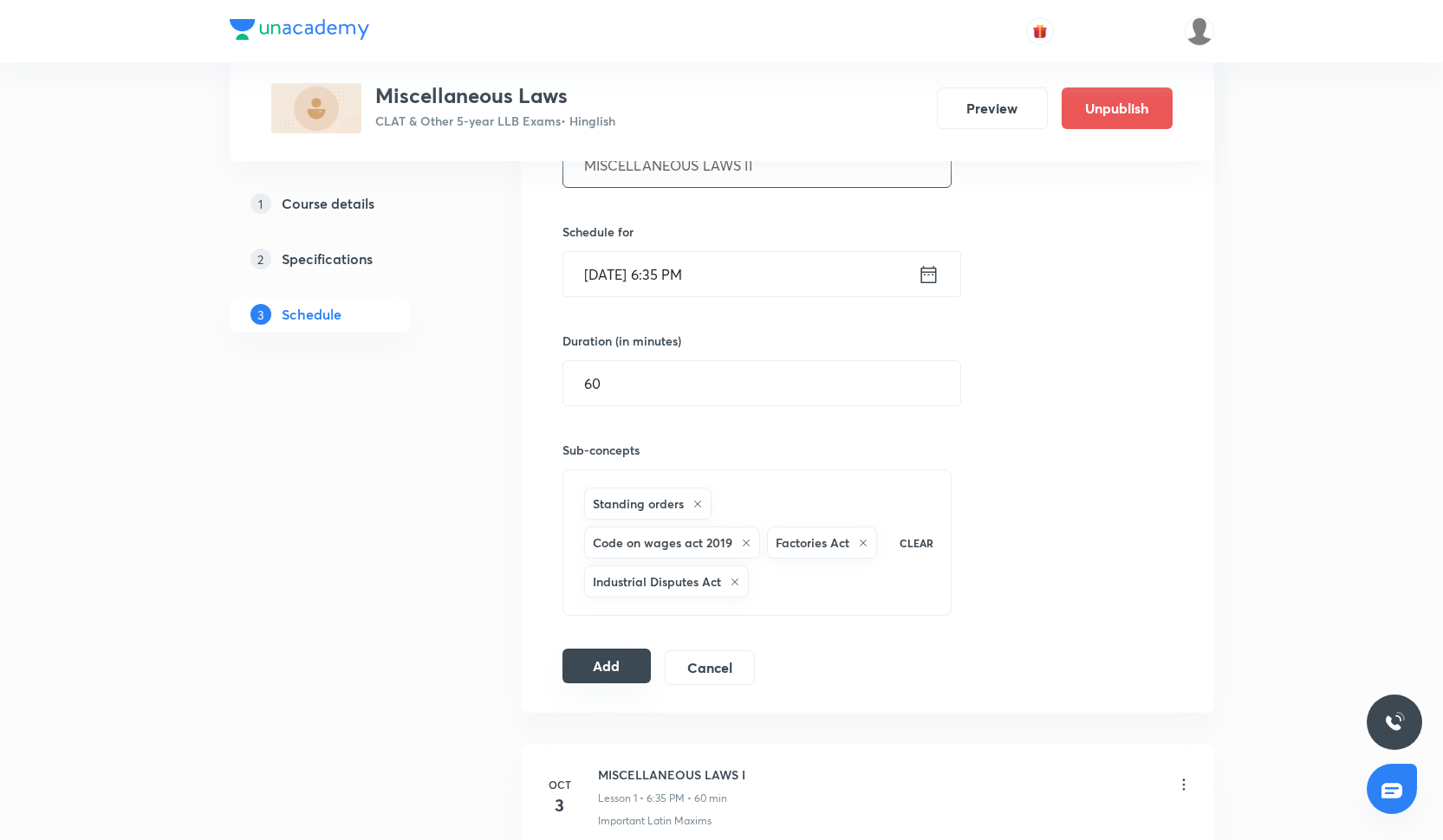
type input "MISCELLANEOUS LAWS II"
click at [631, 665] on button "Add" at bounding box center [607, 665] width 90 height 35
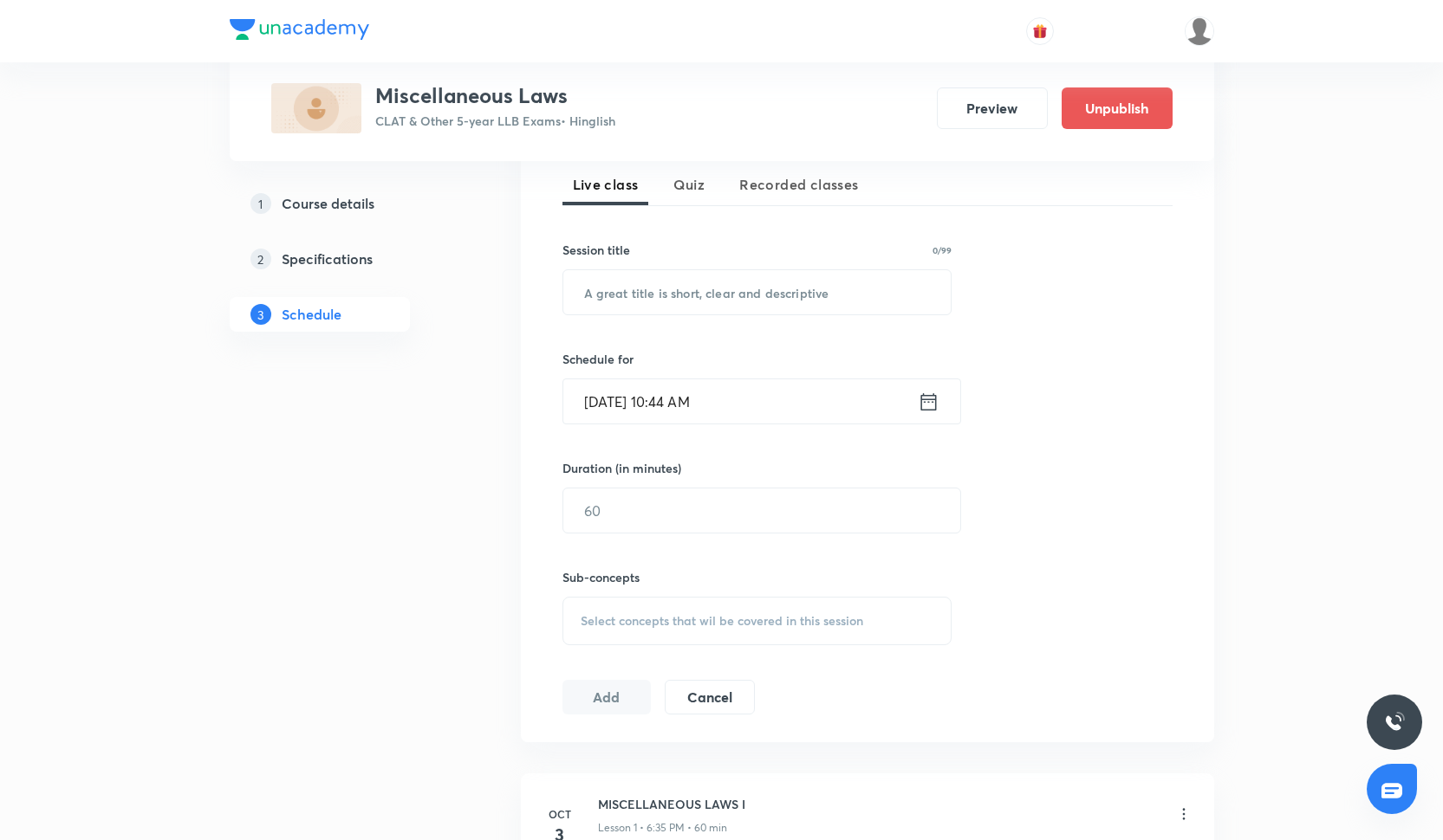
scroll to position [278, 0]
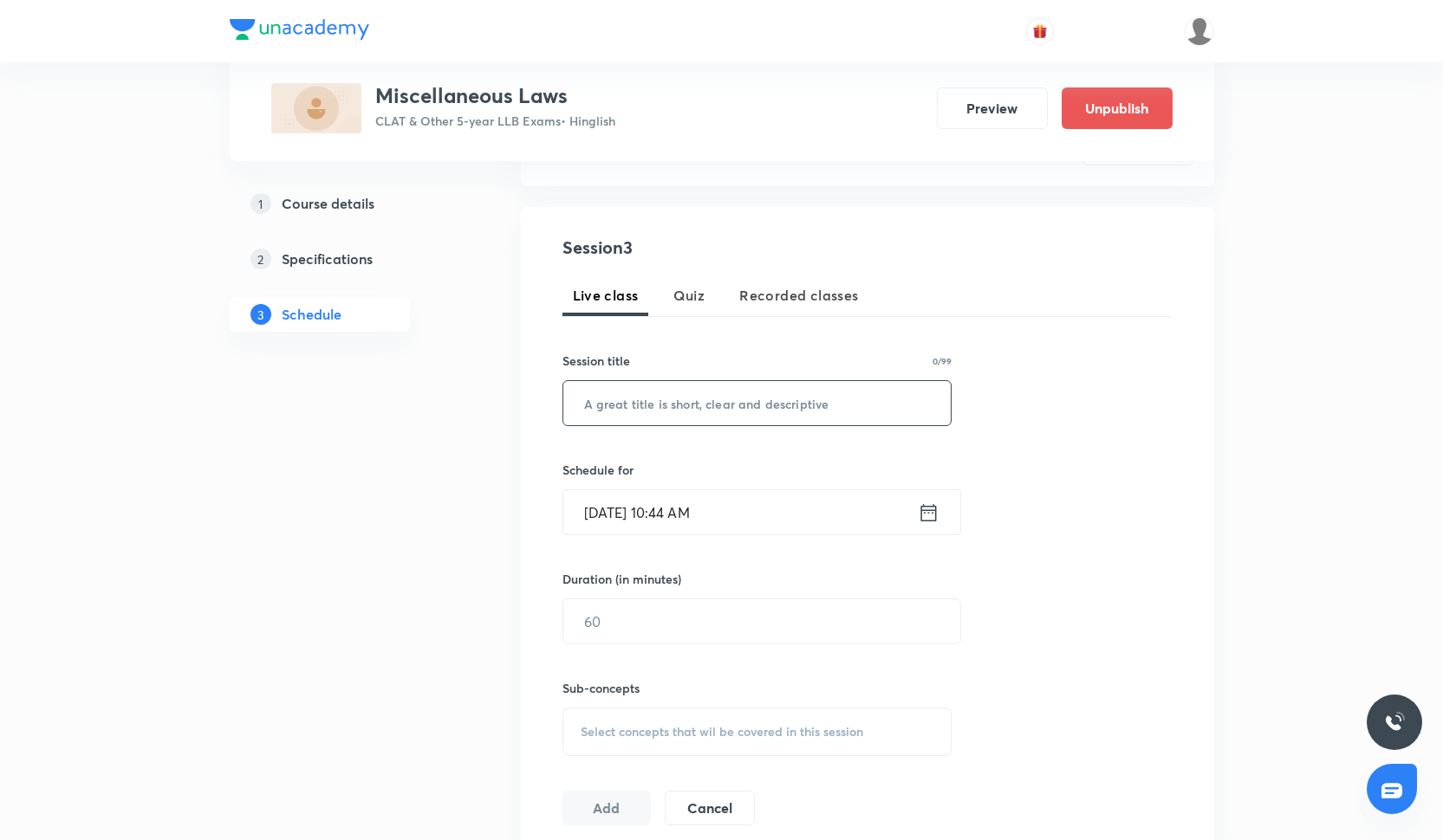
click at [708, 393] on input "text" at bounding box center [758, 403] width 389 height 44
paste input "MISCELLANEOUS LAWS I"
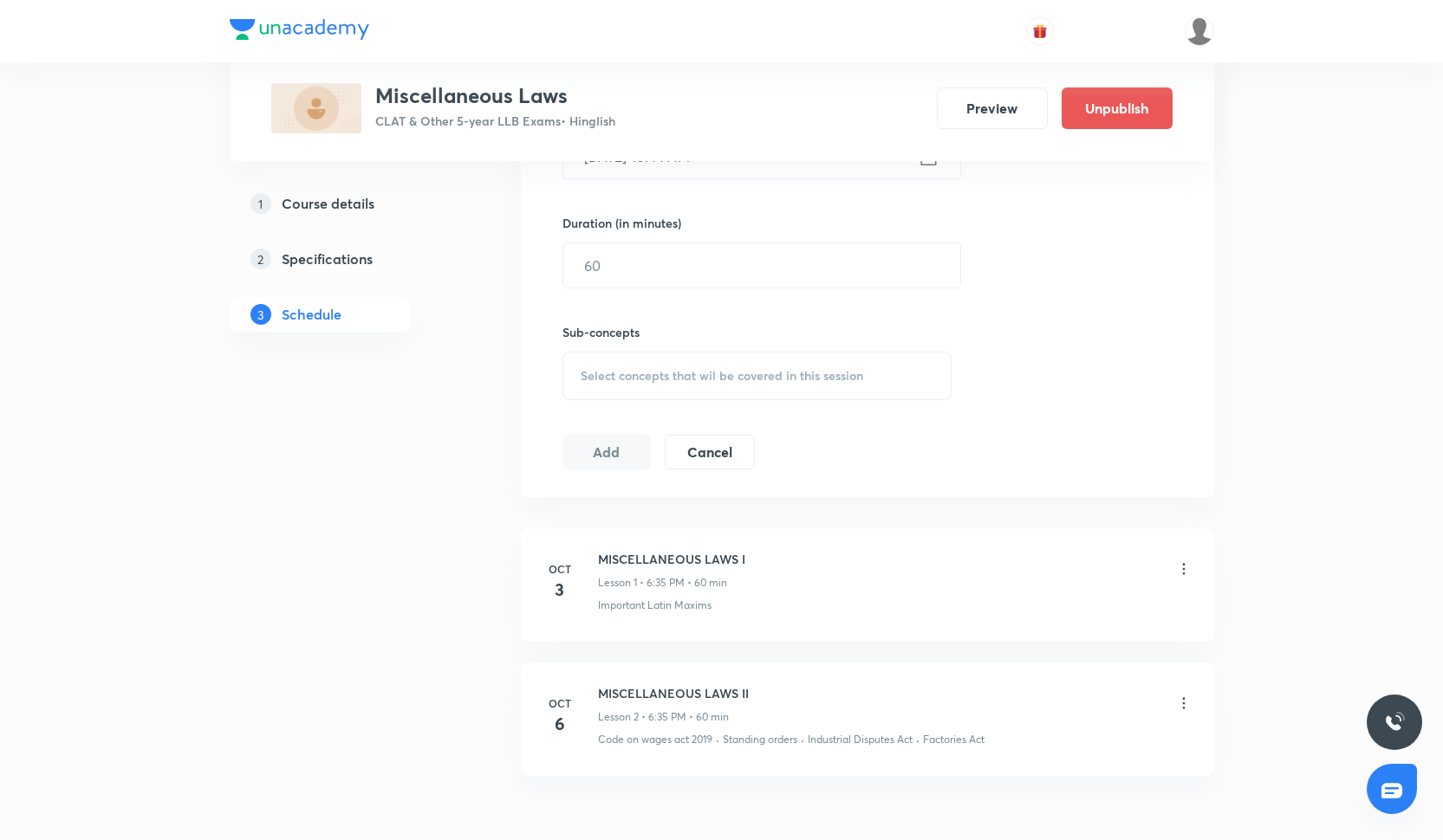
scroll to position [627, 0]
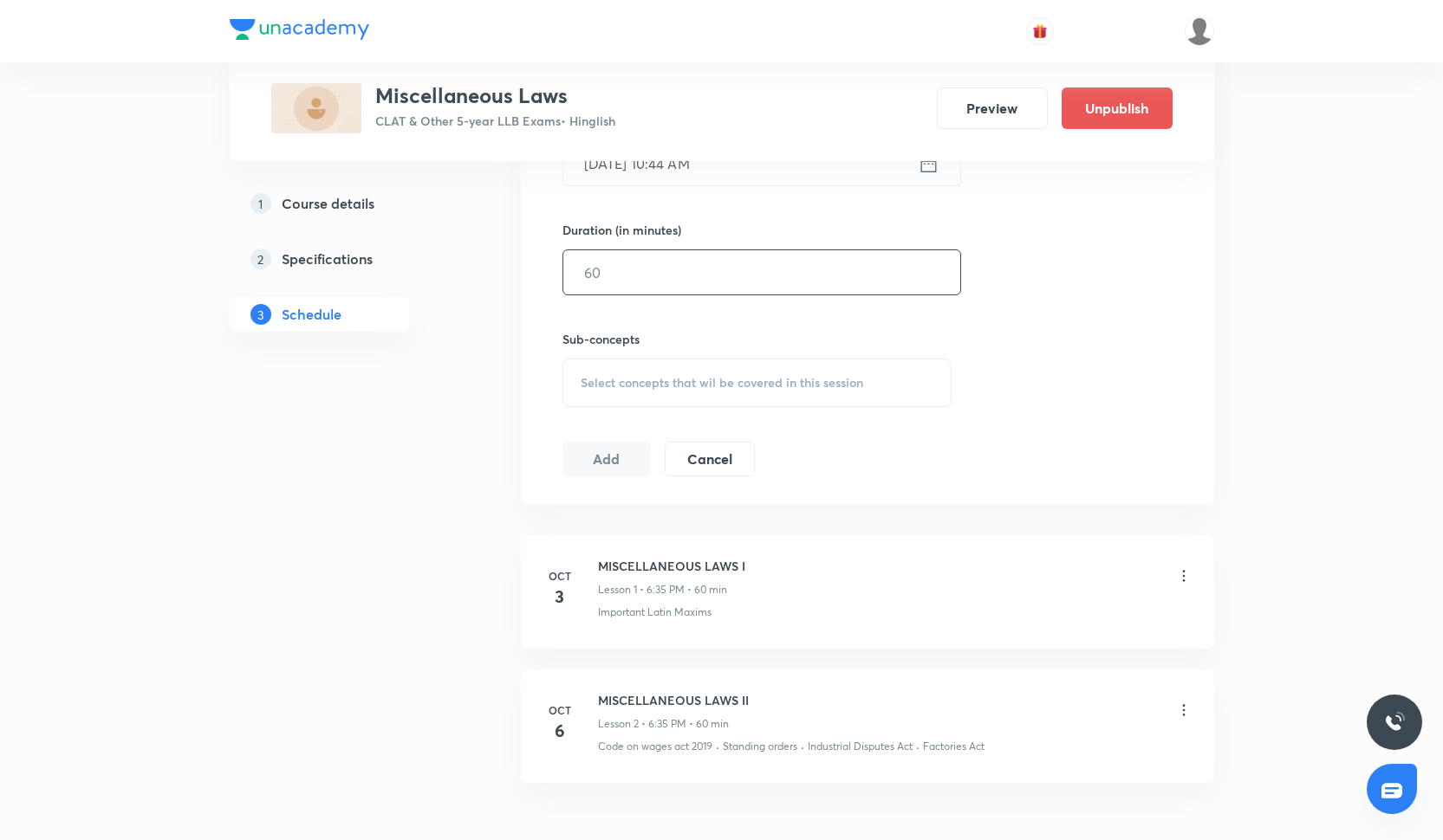
type input "MISCELLANEOUS LAWS III"
click at [711, 260] on input "text" at bounding box center [761, 272] width 397 height 44
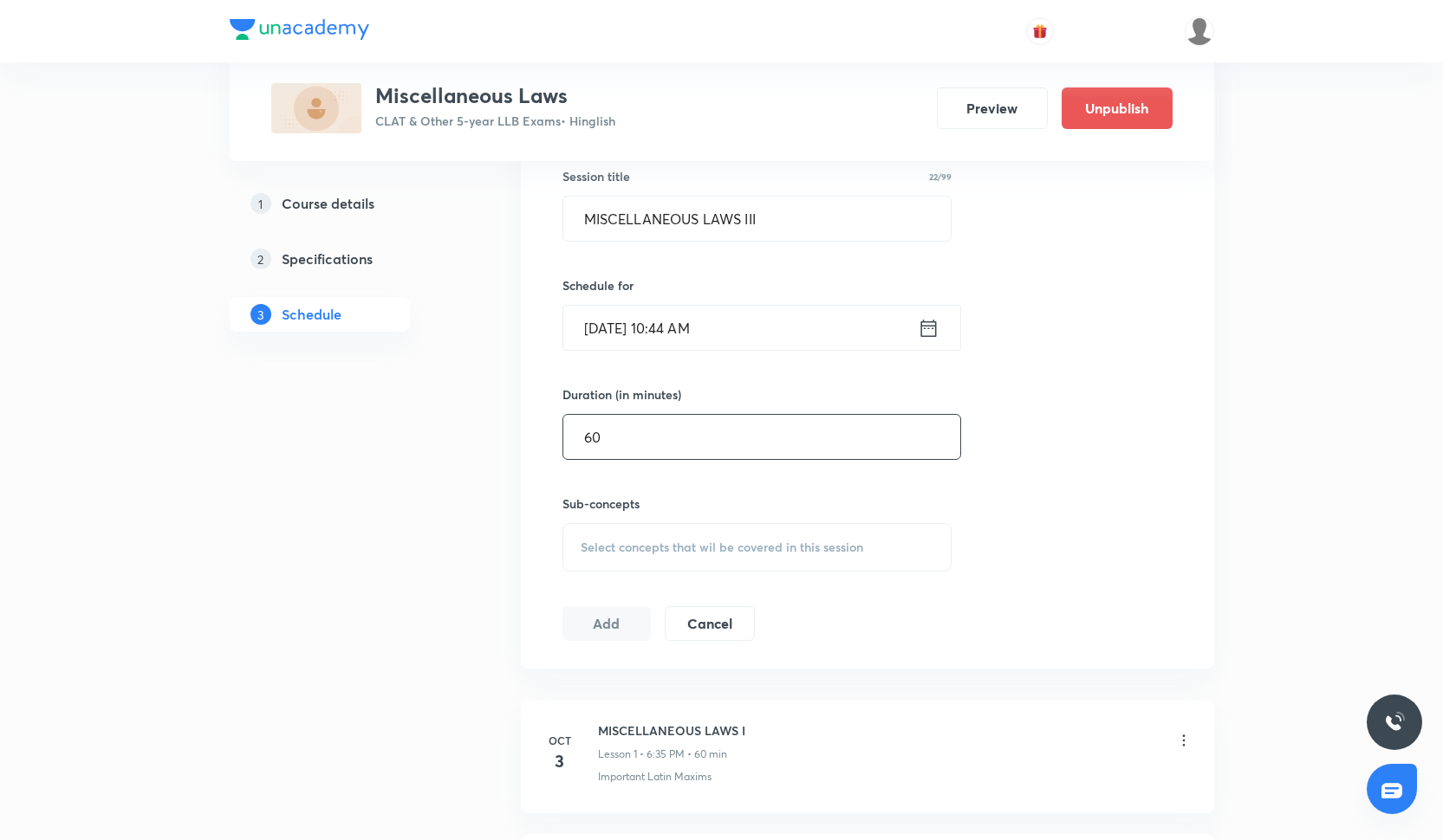
scroll to position [439, 0]
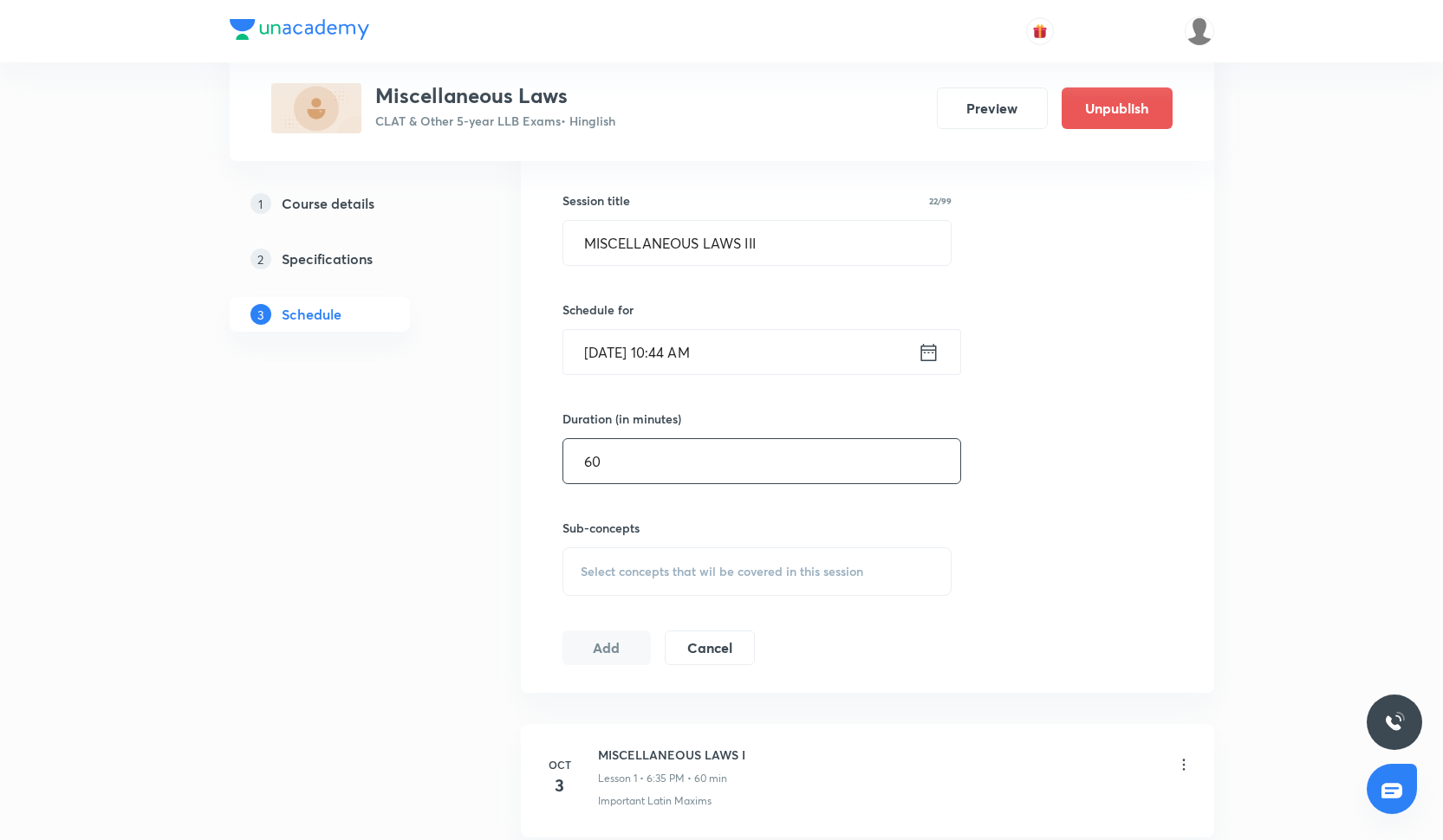
type input "60"
click at [649, 353] on input "[DATE] 10:44 AM" at bounding box center [740, 352] width 354 height 44
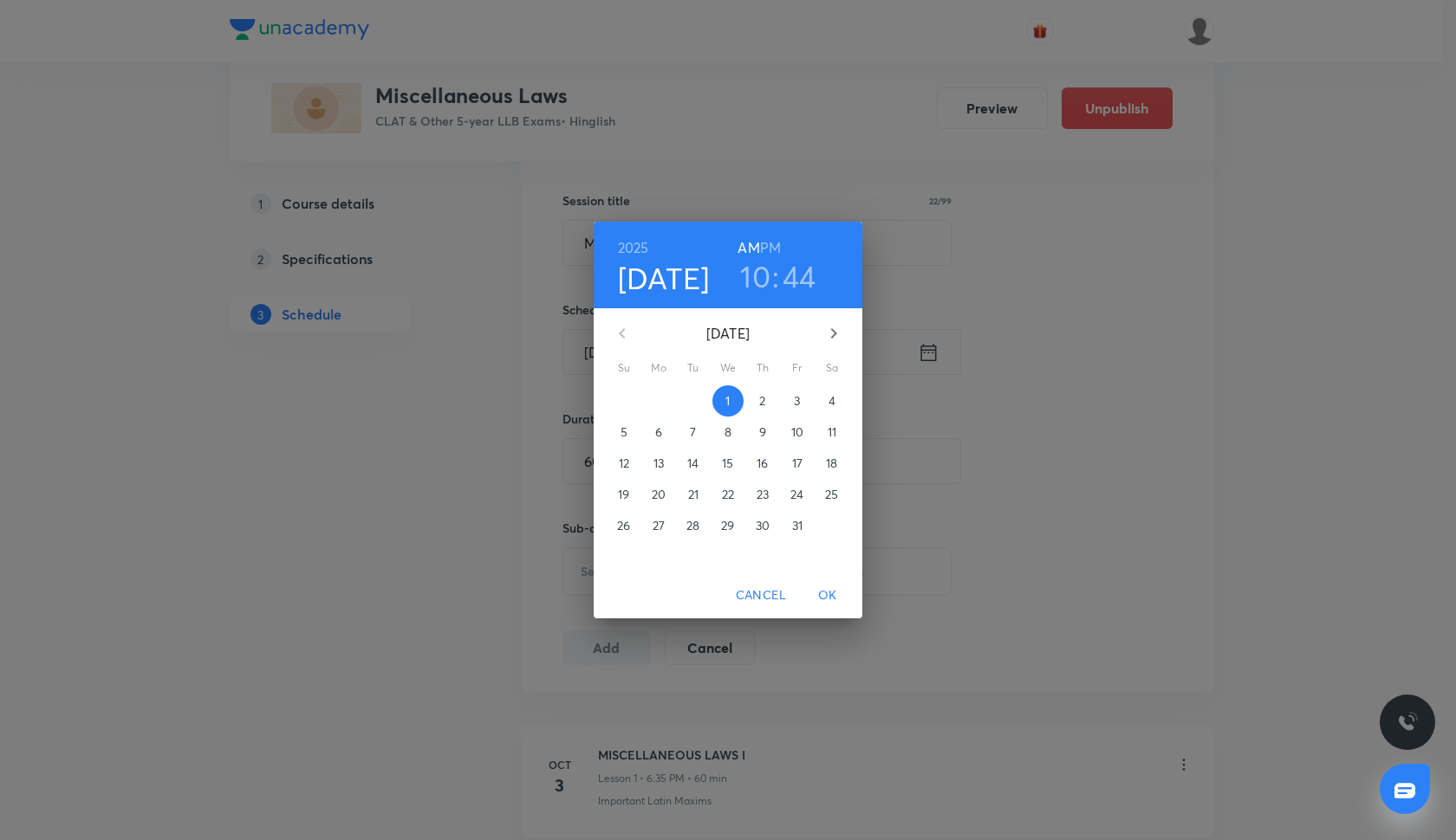
click at [801, 433] on p "10" at bounding box center [797, 433] width 12 height 18
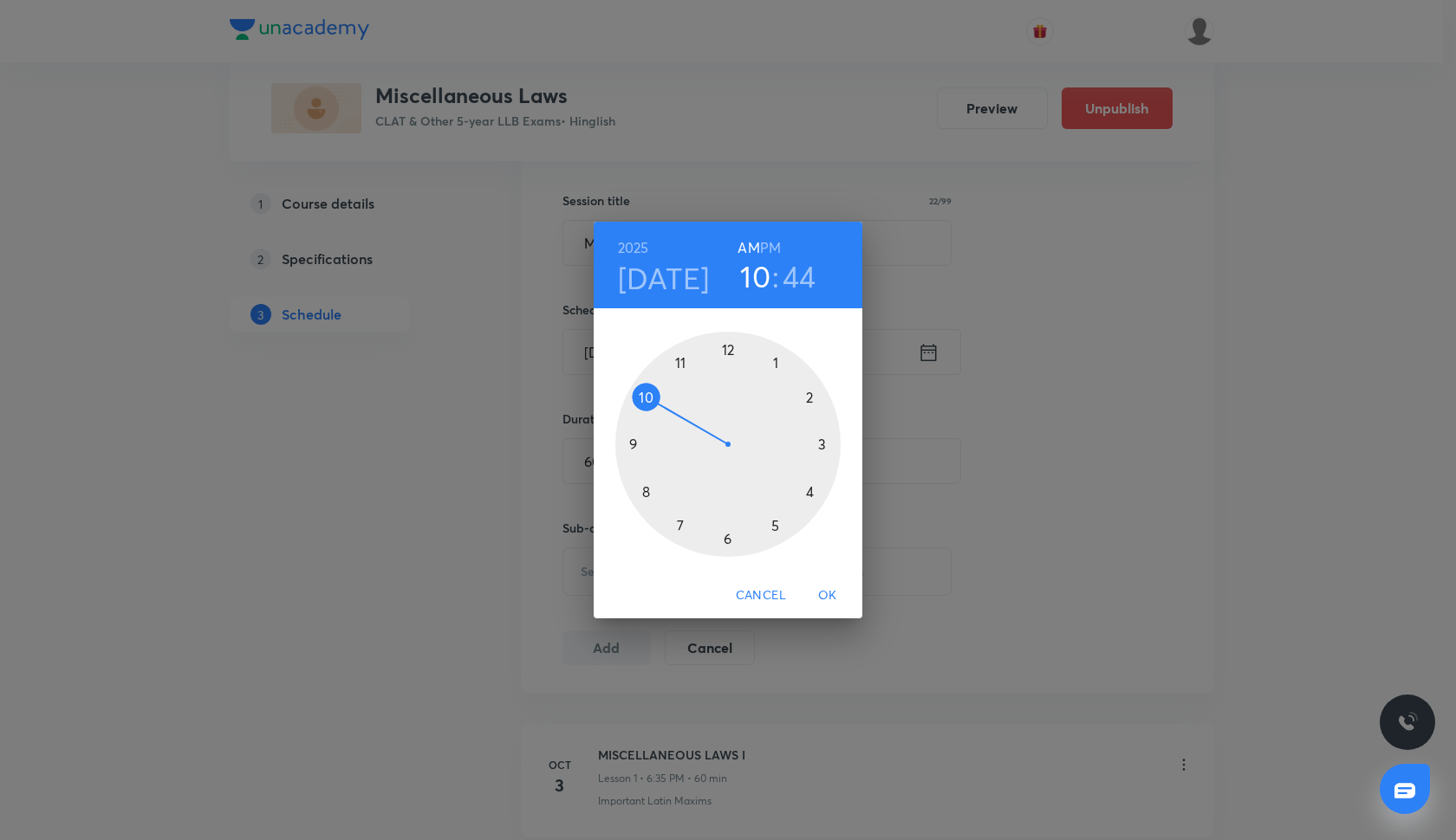
click at [727, 542] on div at bounding box center [728, 445] width 226 height 226
click at [680, 525] on div at bounding box center [728, 445] width 226 height 226
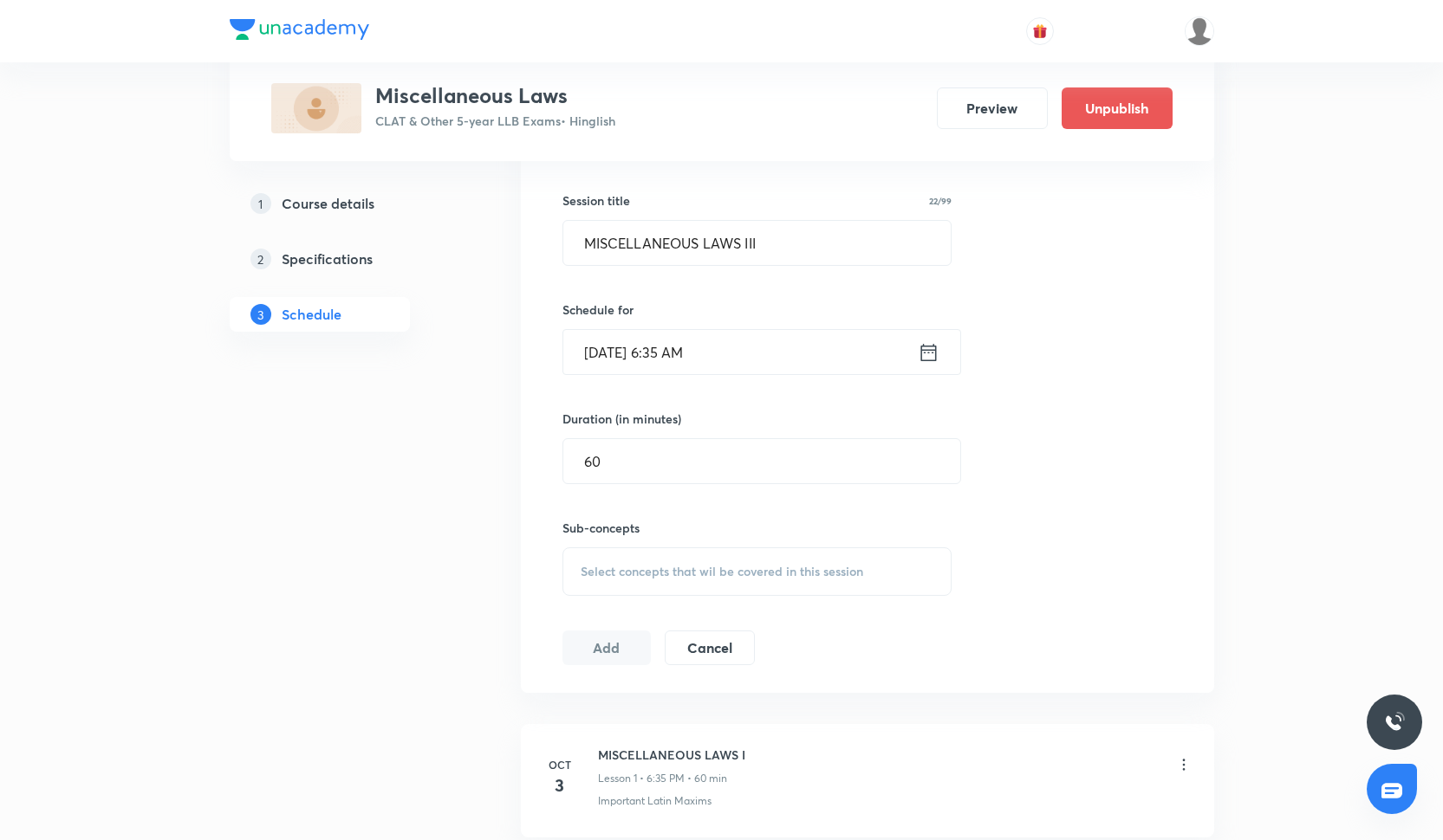
click at [716, 348] on input "[DATE] 6:35 AM" at bounding box center [740, 352] width 354 height 44
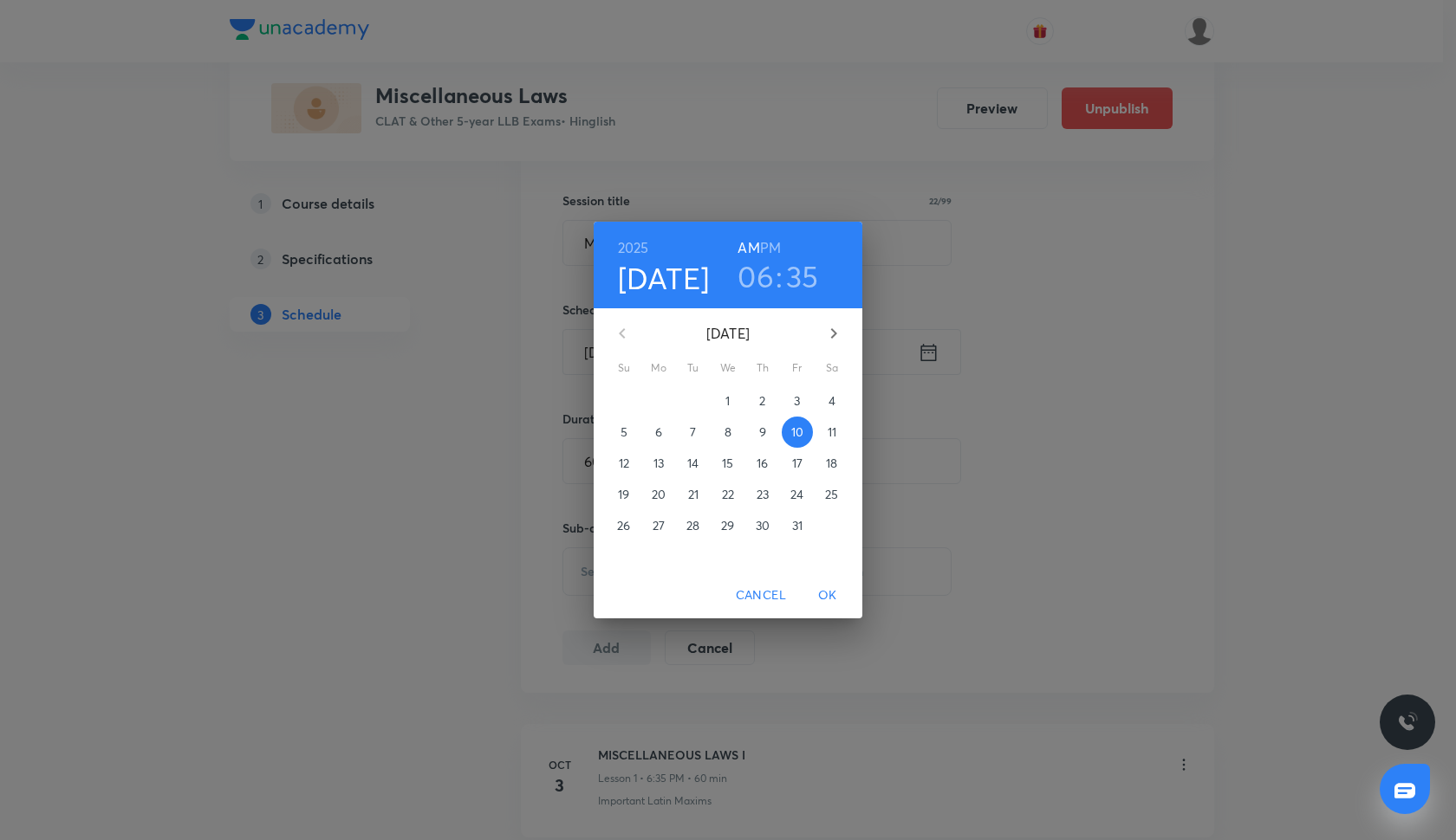
click at [773, 250] on h6 "PM" at bounding box center [770, 247] width 21 height 25
click at [834, 594] on span "OK" at bounding box center [828, 595] width 41 height 22
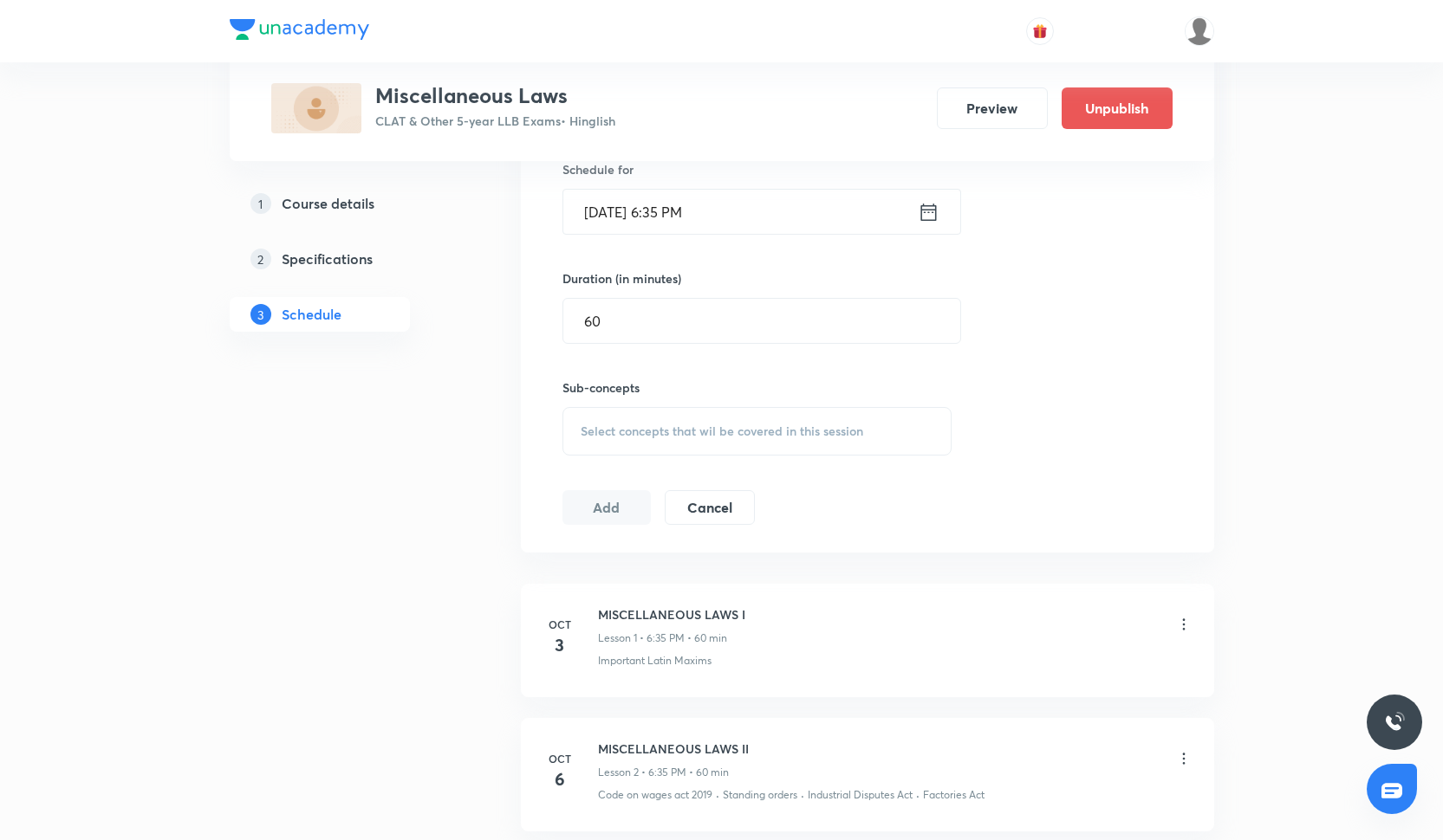
scroll to position [603, 0]
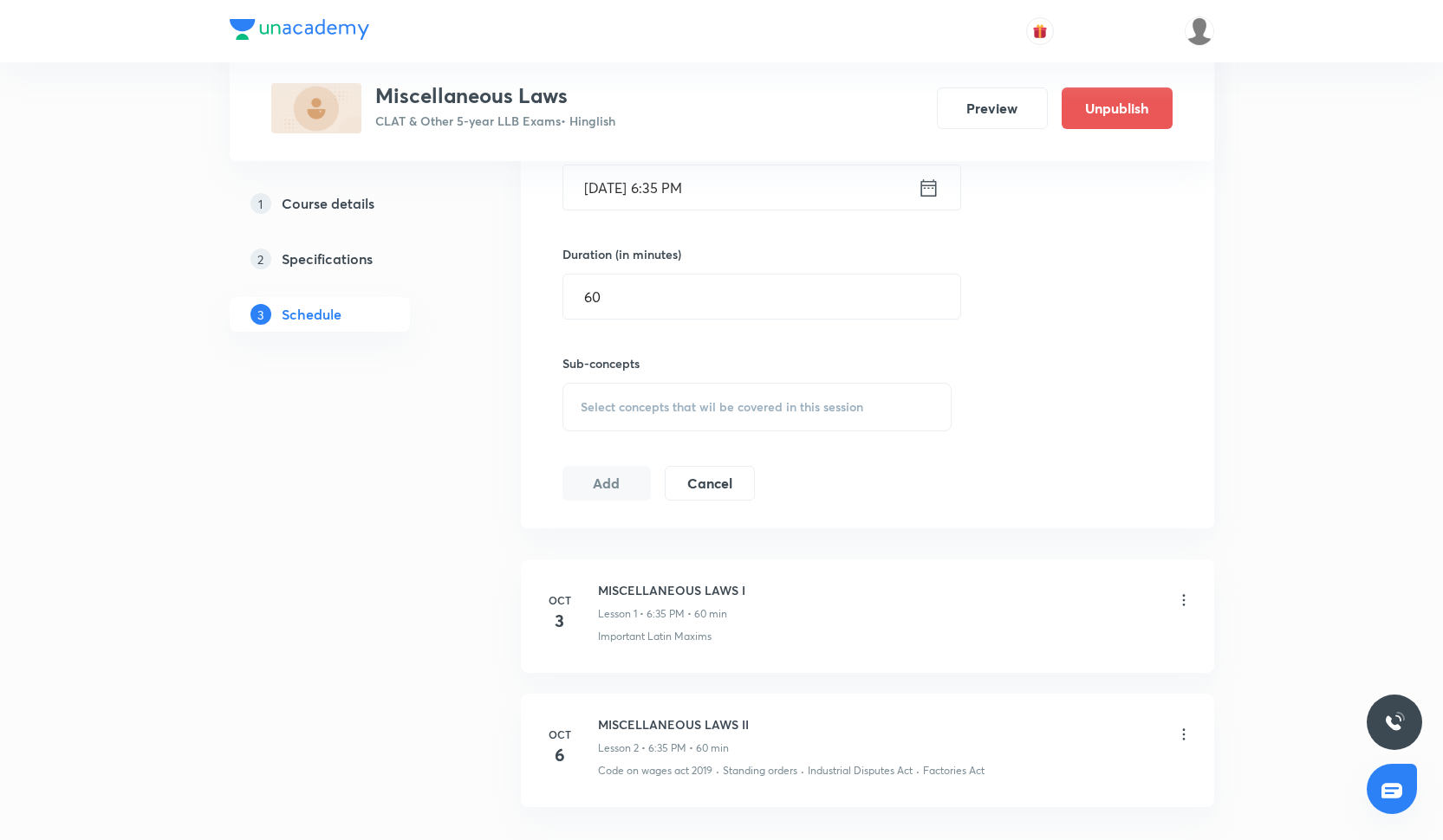
click at [690, 415] on div "Select concepts that wil be covered in this session" at bounding box center [757, 406] width 390 height 48
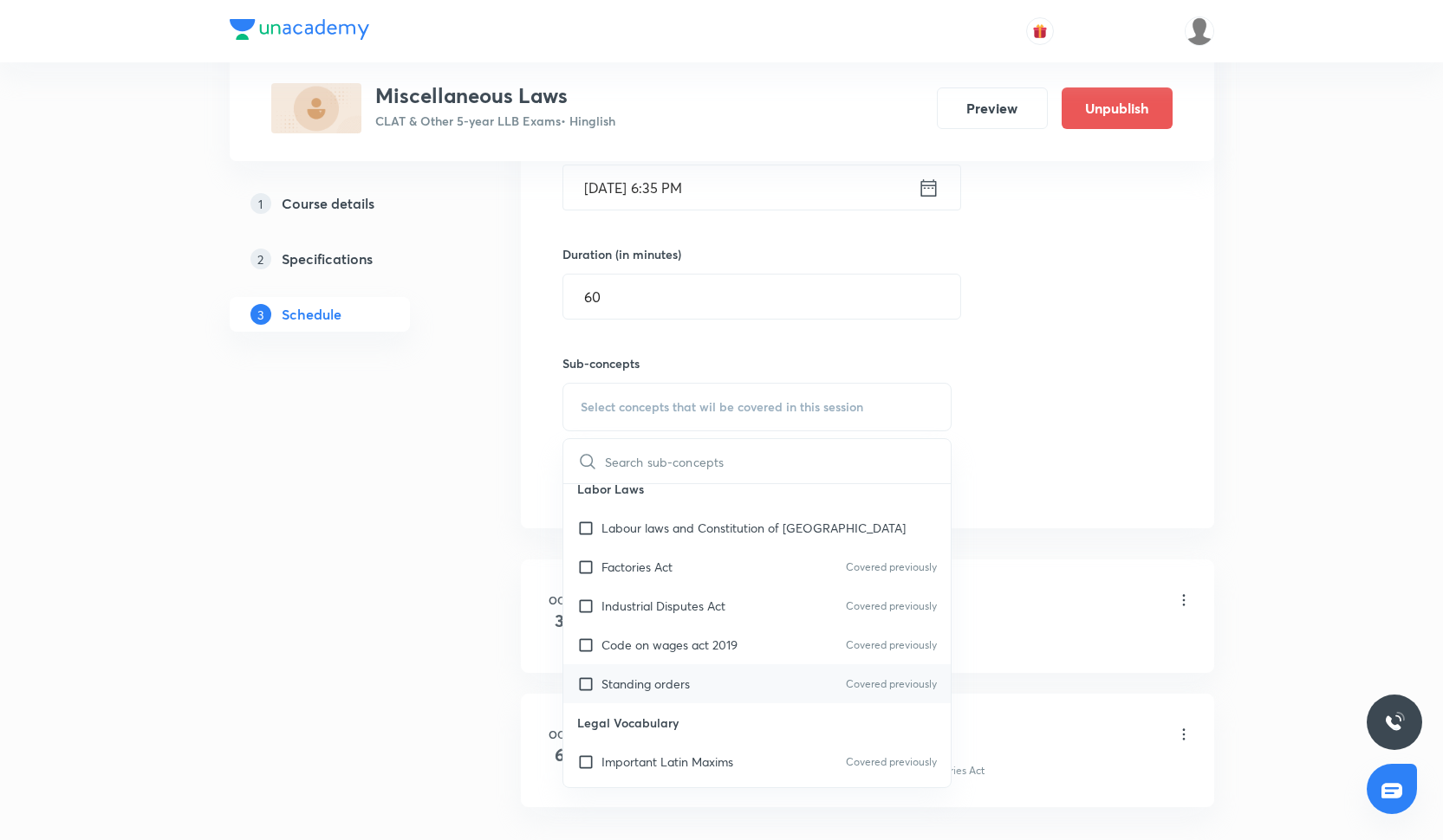
scroll to position [306, 0]
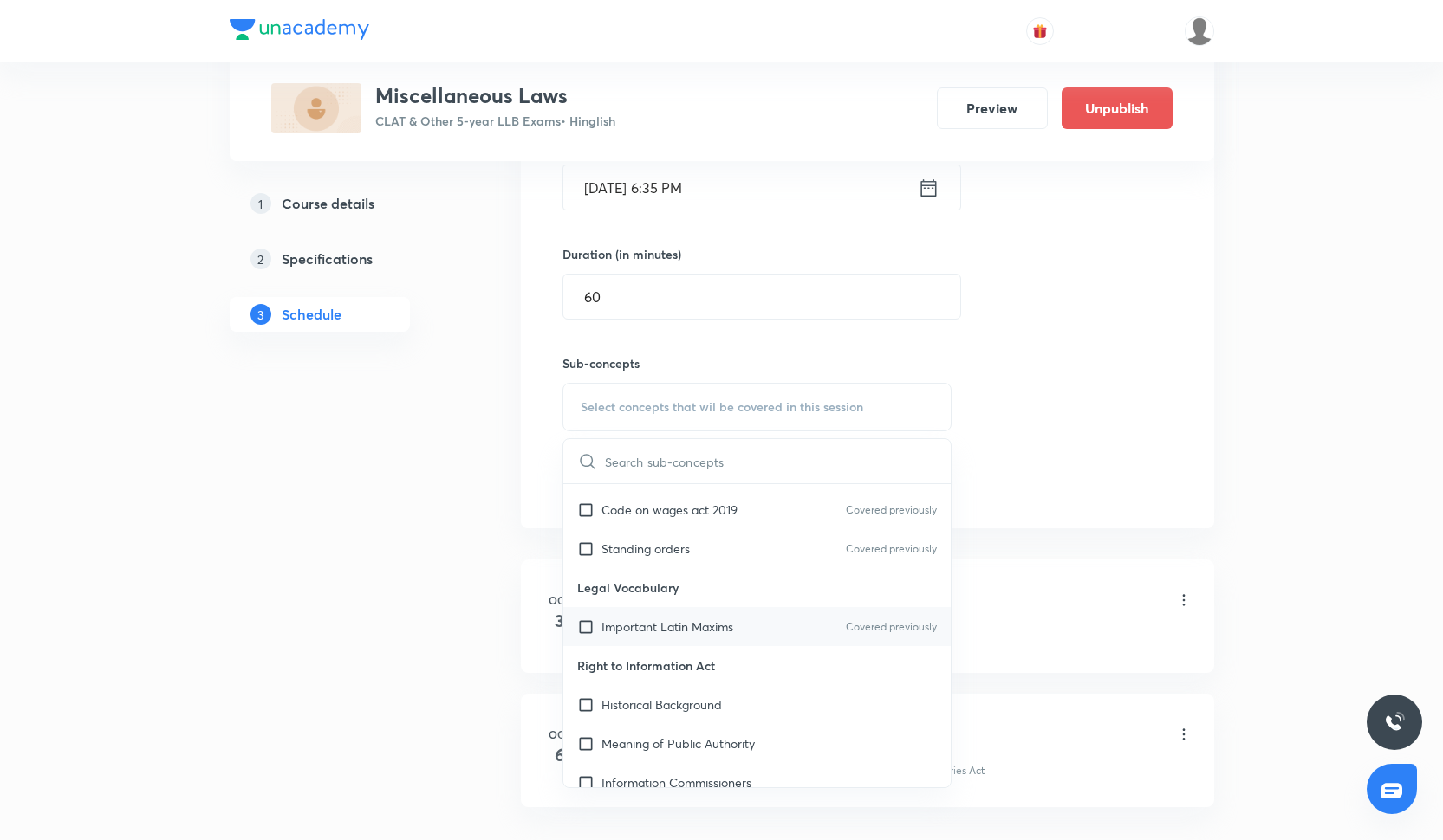
click at [721, 630] on p "Important Latin Maxims" at bounding box center [668, 627] width 132 height 18
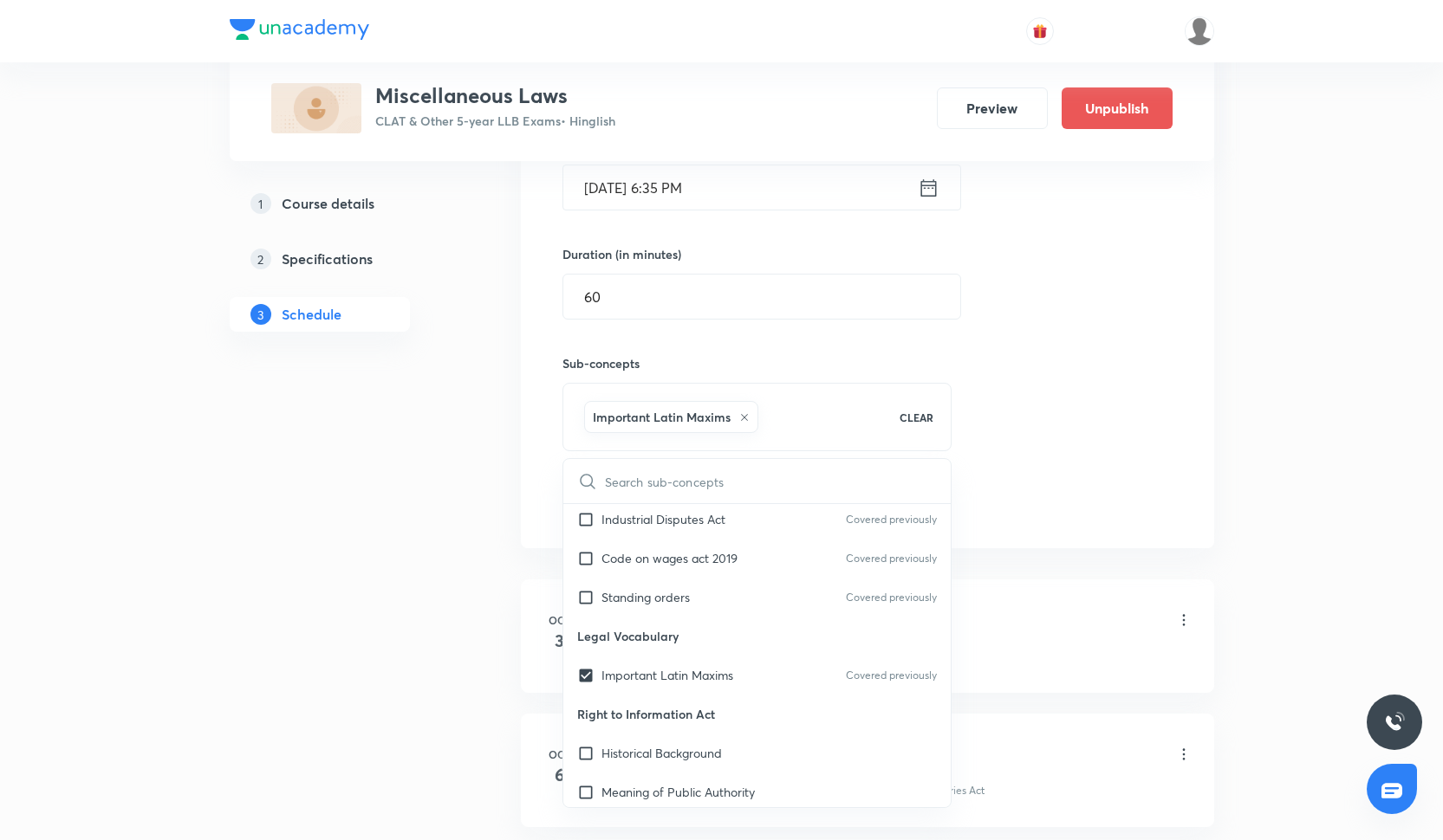
scroll to position [277, 0]
click at [706, 671] on p "Important Latin Maxims" at bounding box center [668, 675] width 132 height 18
checkbox input "false"
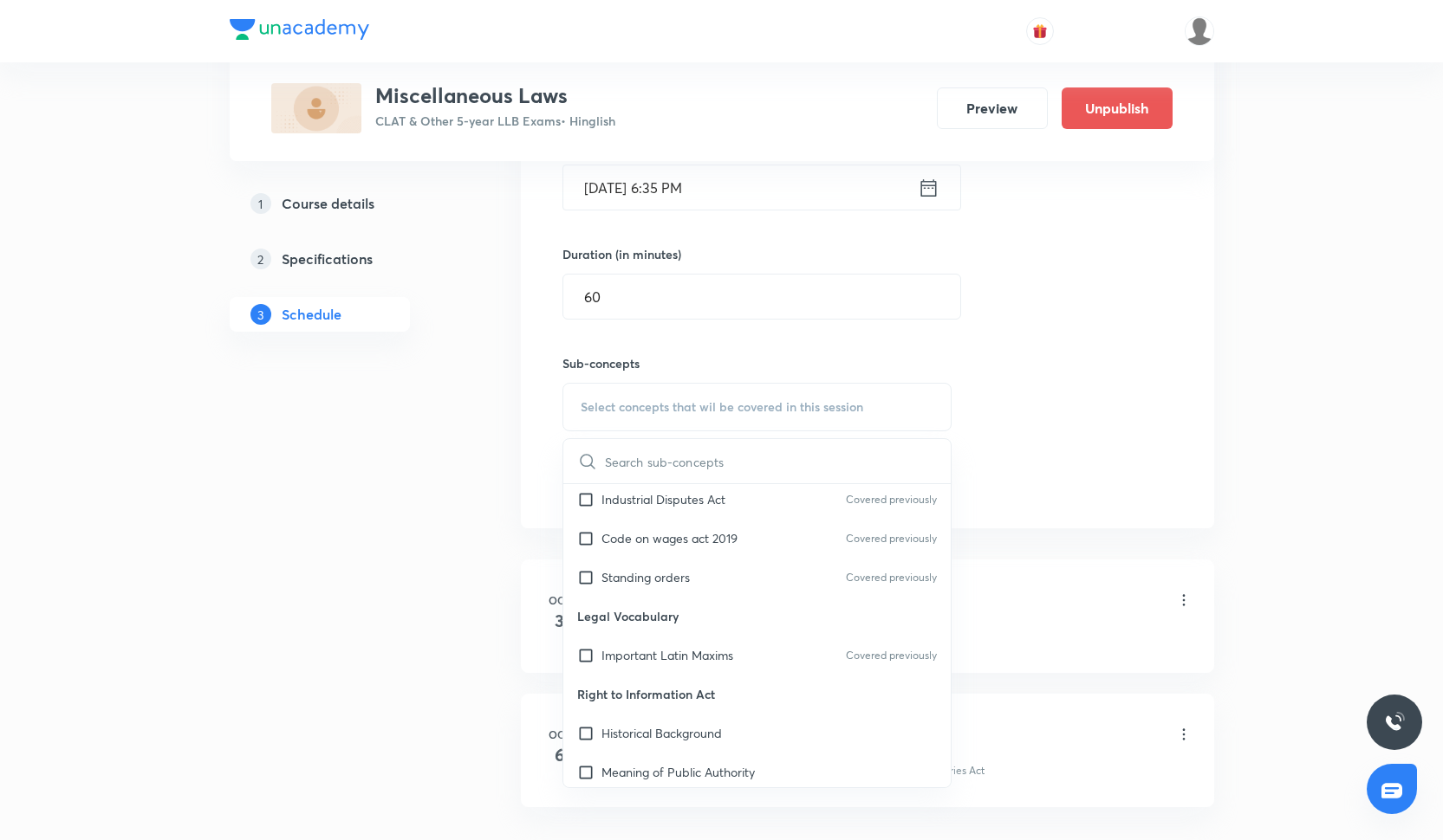
scroll to position [327, 0]
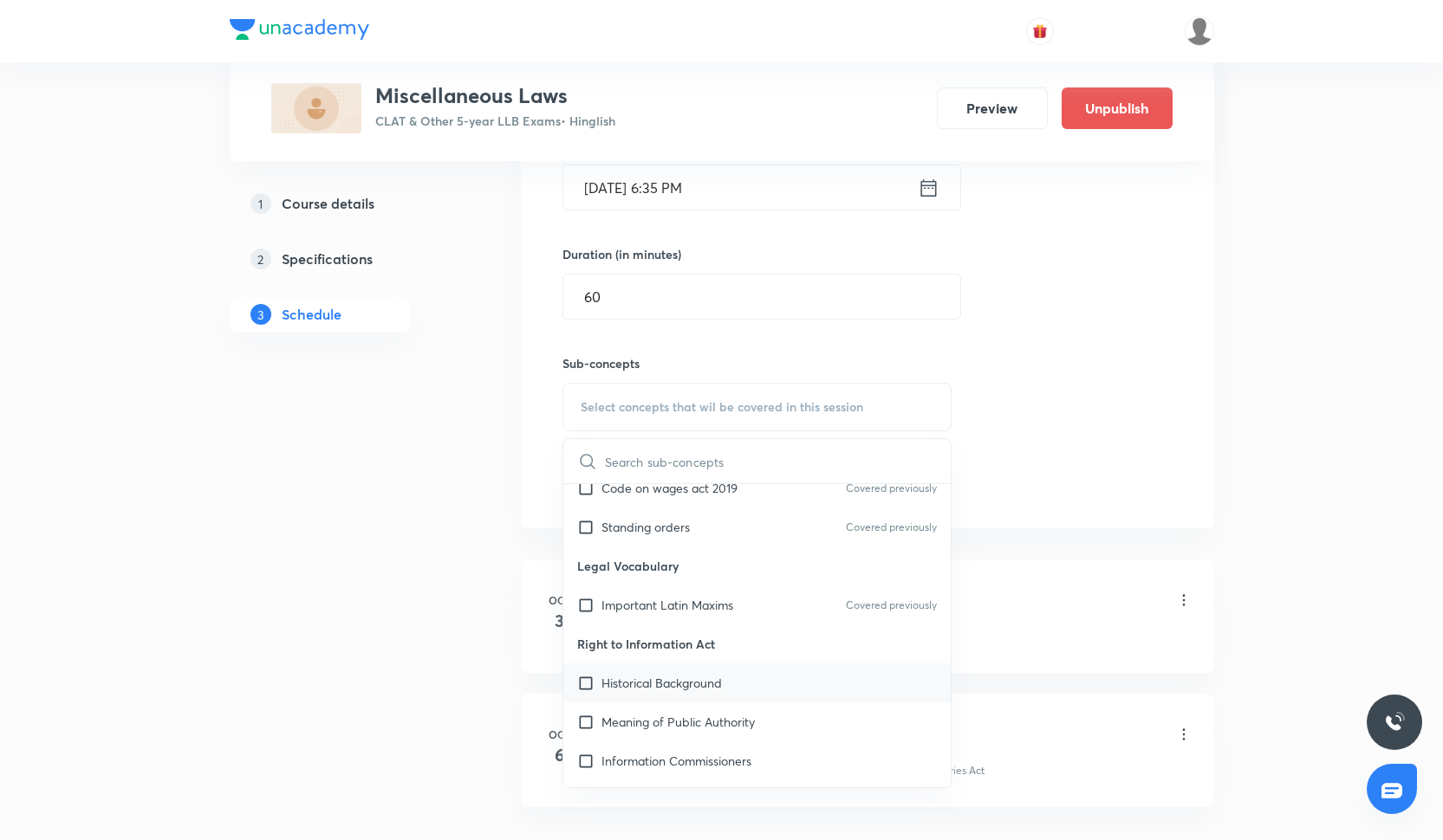
click at [706, 694] on div "Historical Background" at bounding box center [758, 683] width 389 height 39
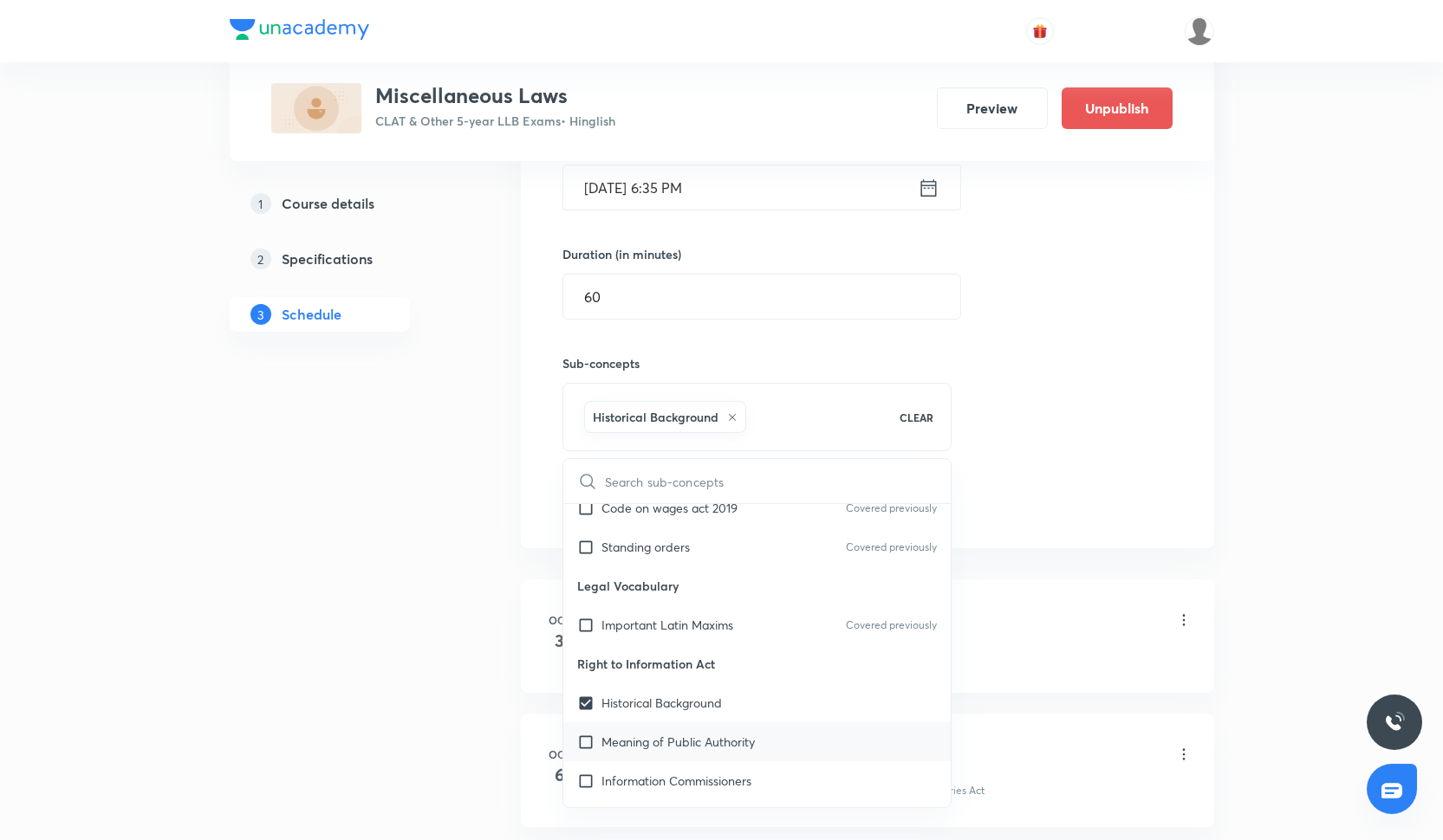
click at [711, 744] on p "Meaning of Public Authority" at bounding box center [679, 742] width 154 height 18
checkbox input "true"
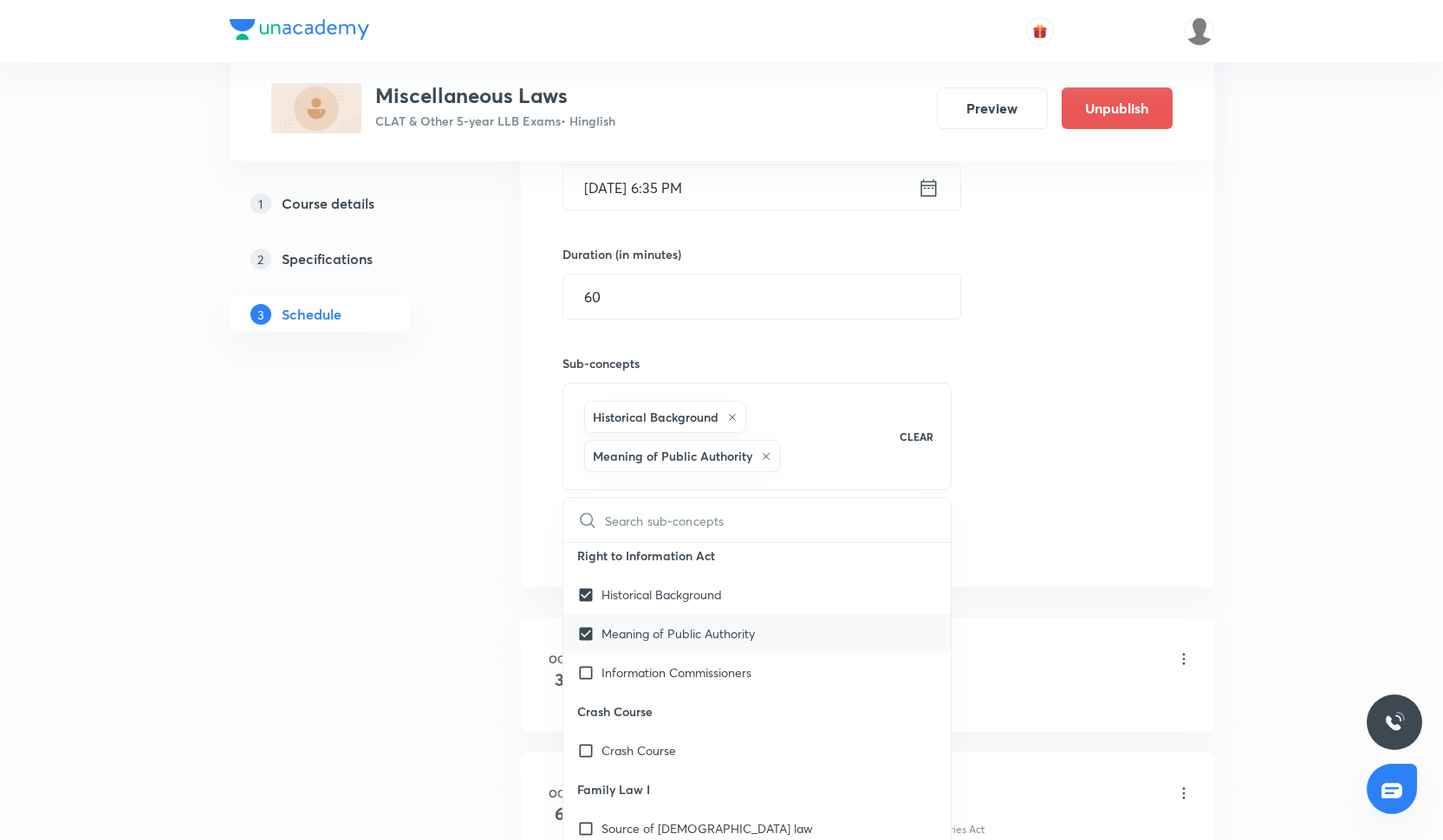
scroll to position [492, 0]
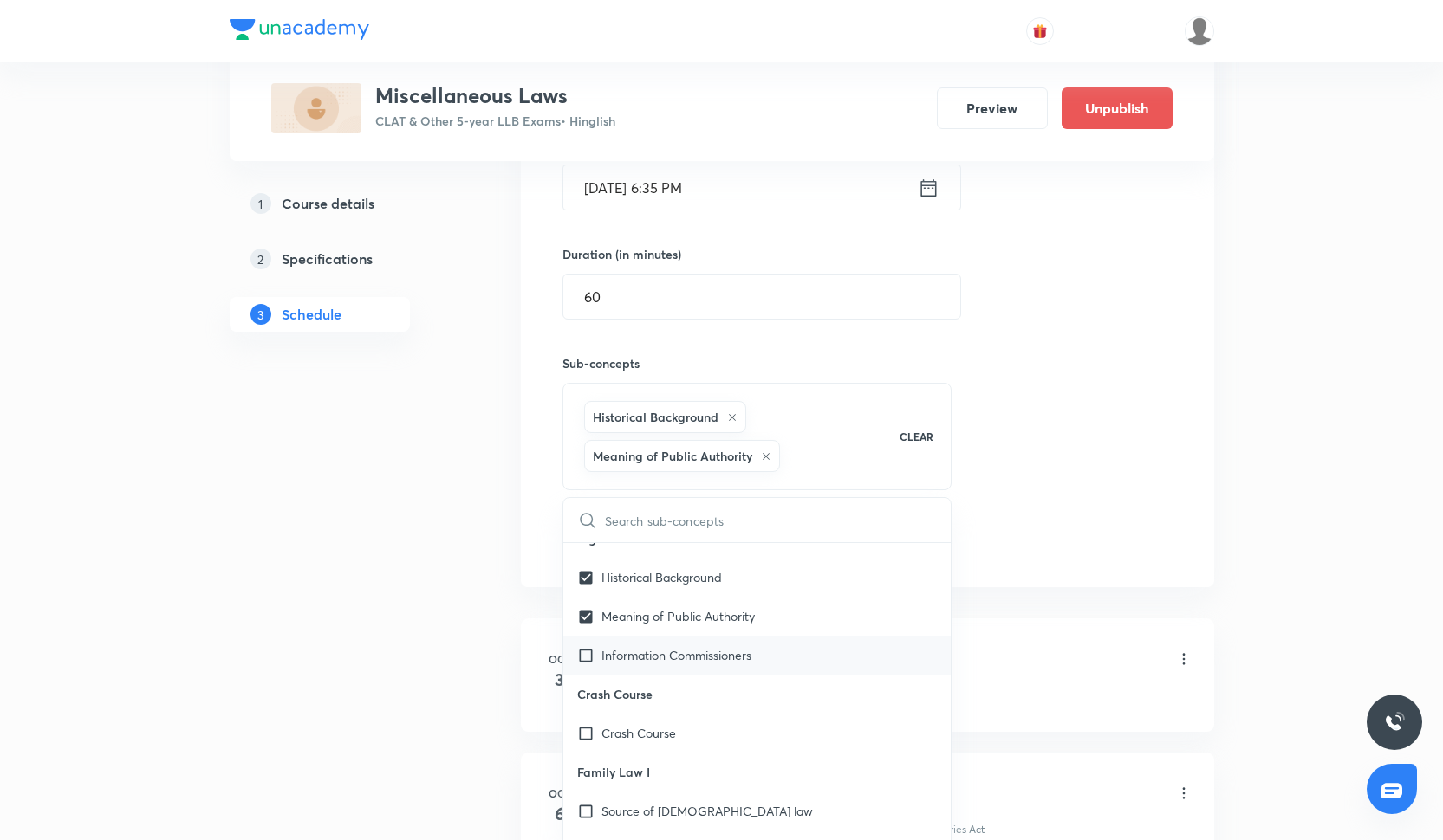
click at [713, 661] on p "Information Commissioners" at bounding box center [677, 656] width 150 height 18
checkbox input "true"
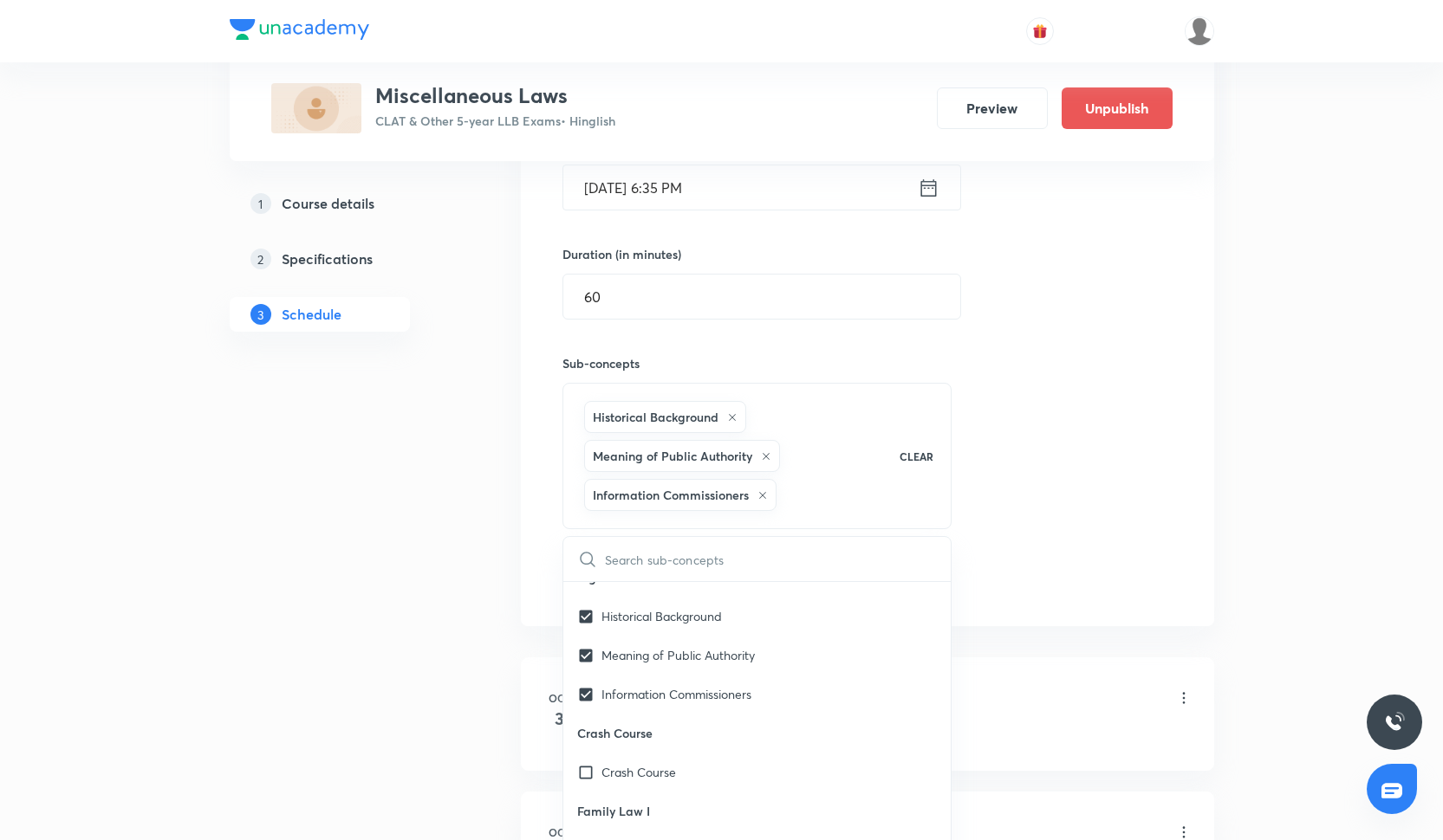
click at [973, 559] on div "Session 3 Live class Quiz Recorded classes Session title 22/99 MISCELLANEOUS LA…" at bounding box center [867, 254] width 611 height 689
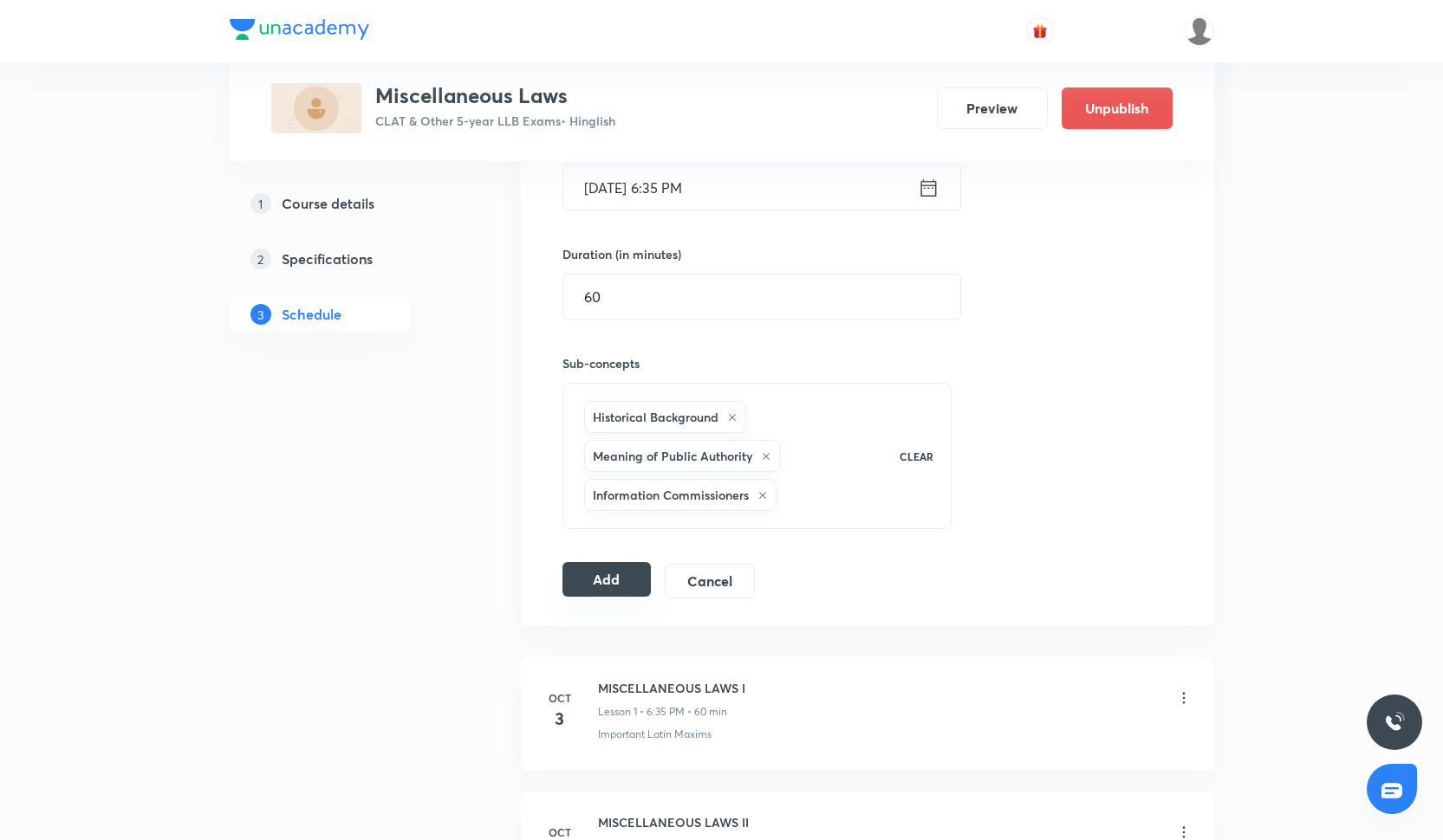
click at [583, 578] on button "Add" at bounding box center [607, 579] width 90 height 35
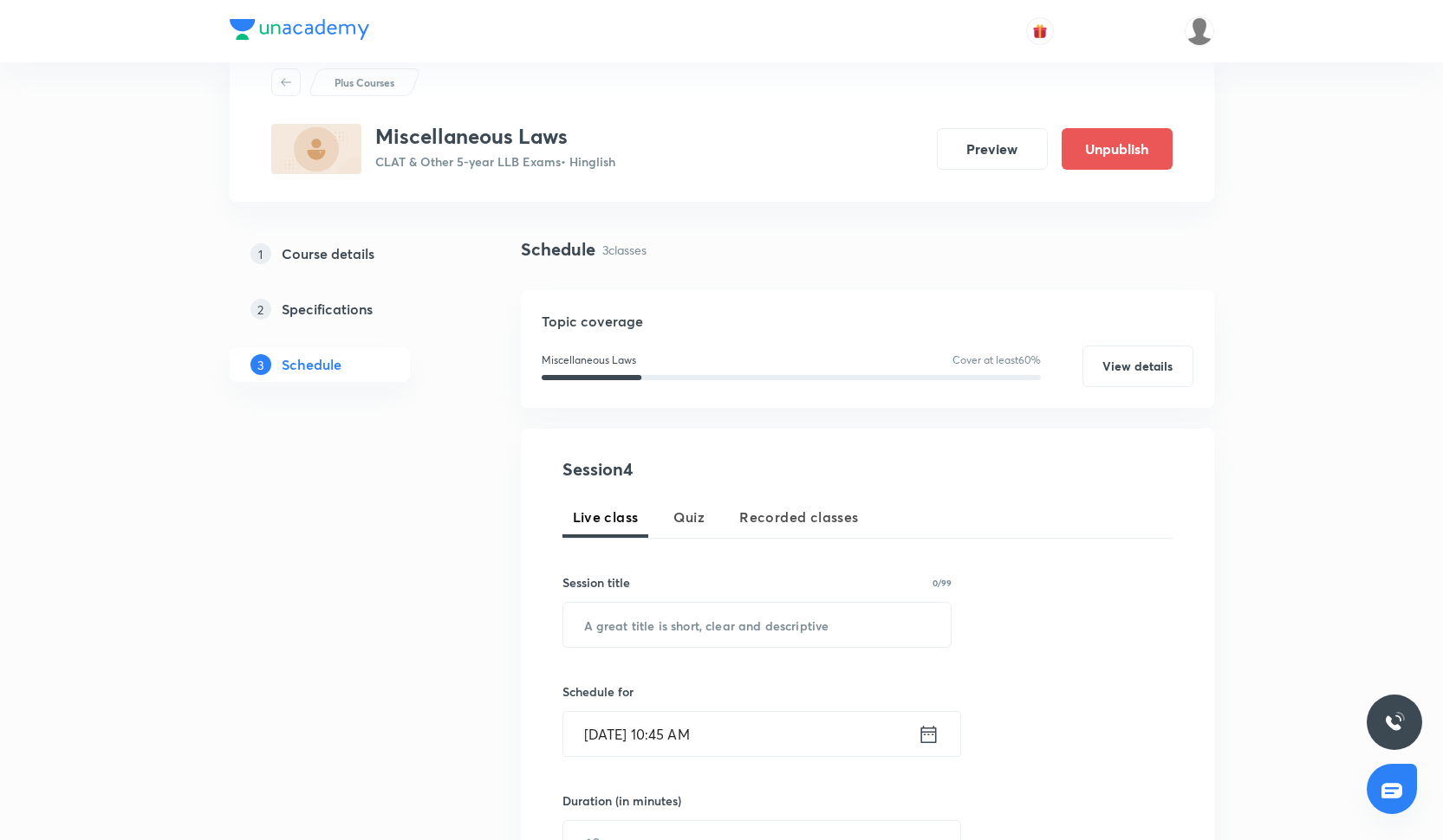
scroll to position [52, 0]
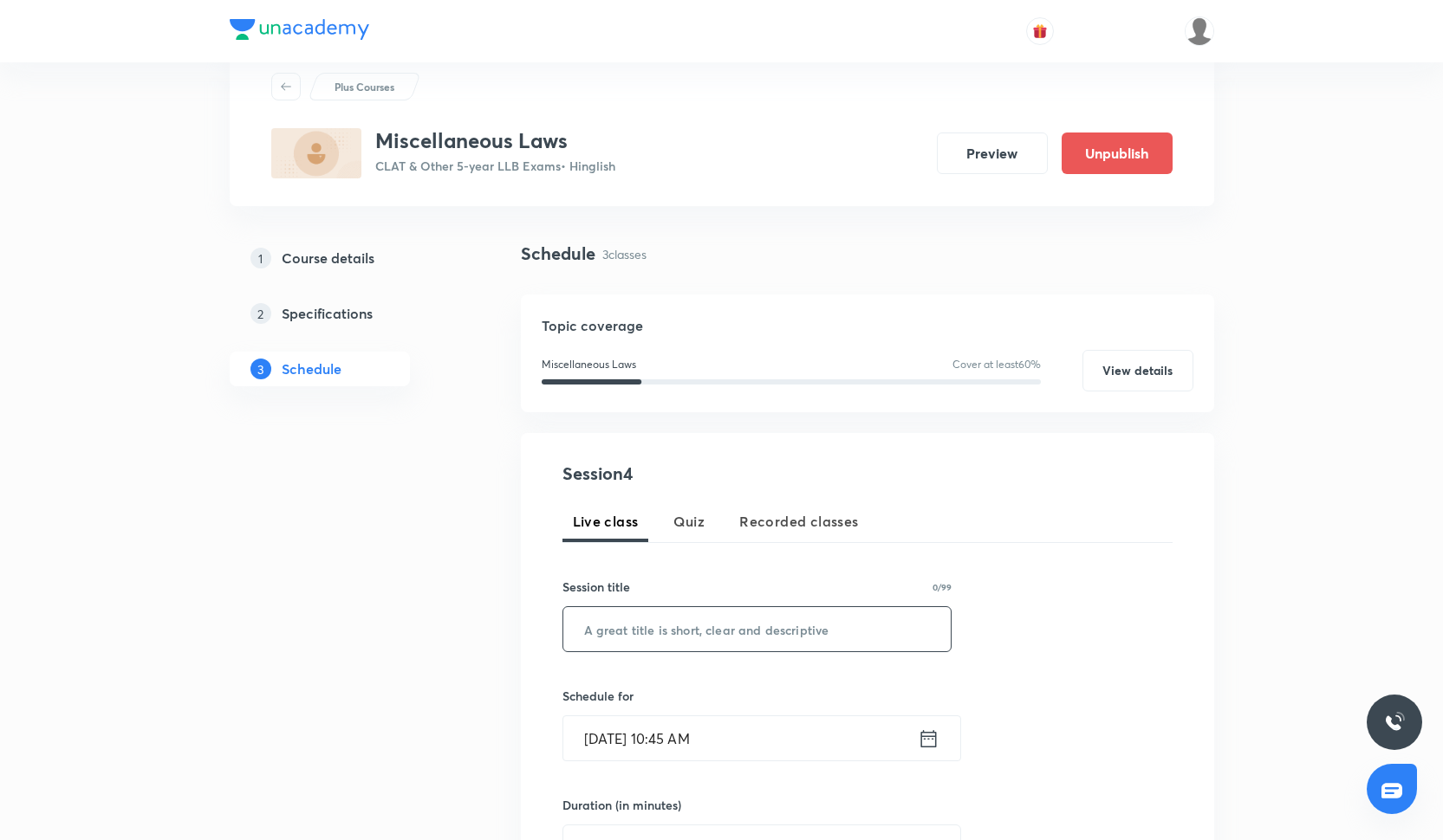
click at [689, 612] on input "text" at bounding box center [758, 629] width 389 height 44
paste input "MISCELLANEOUS LAWS I"
type input "MISCELLANEOUS LAWS IV"
click at [758, 740] on input "[DATE] 10:45 AM" at bounding box center [740, 738] width 354 height 44
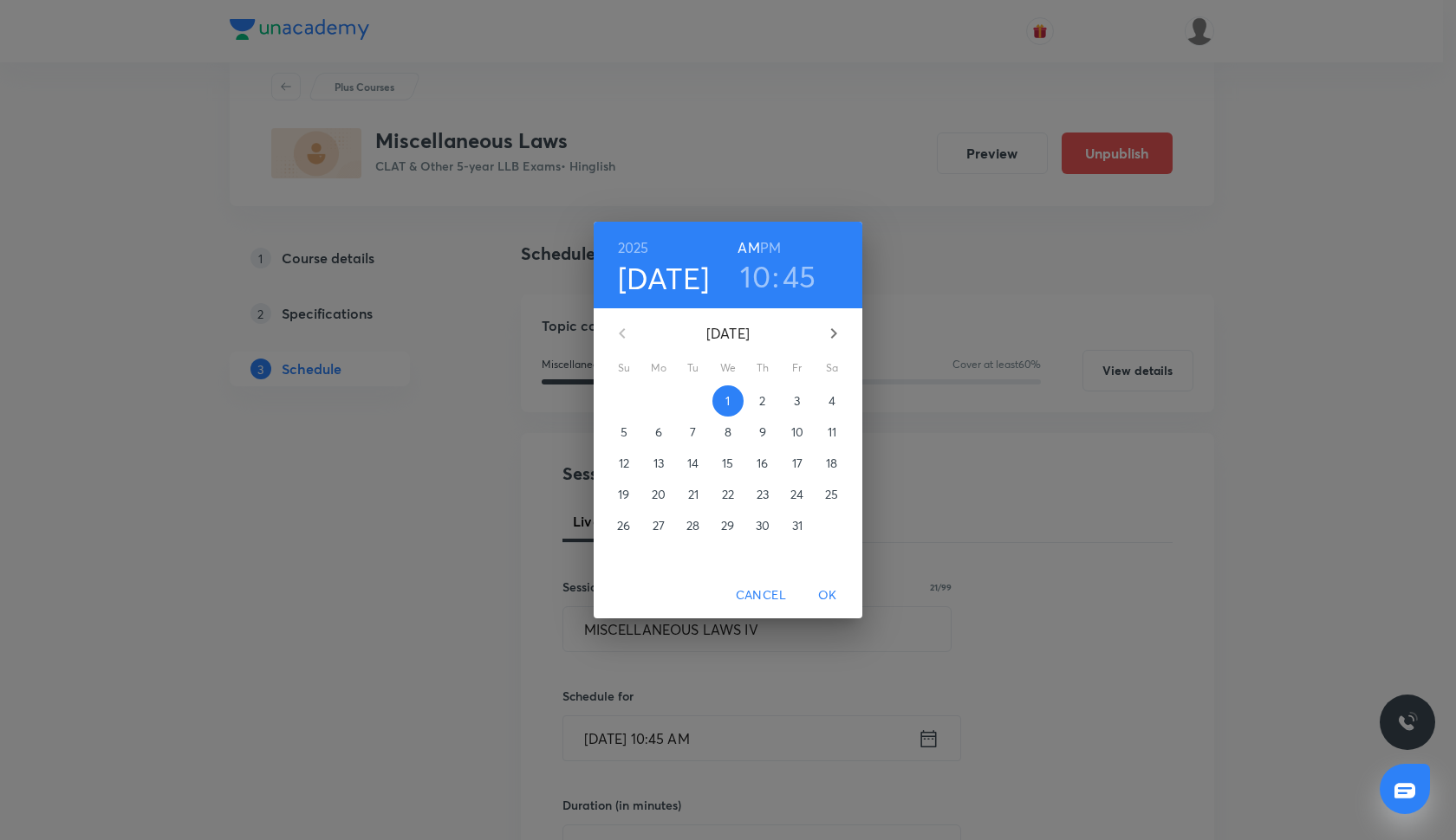
click at [656, 465] on p "13" at bounding box center [659, 463] width 11 height 18
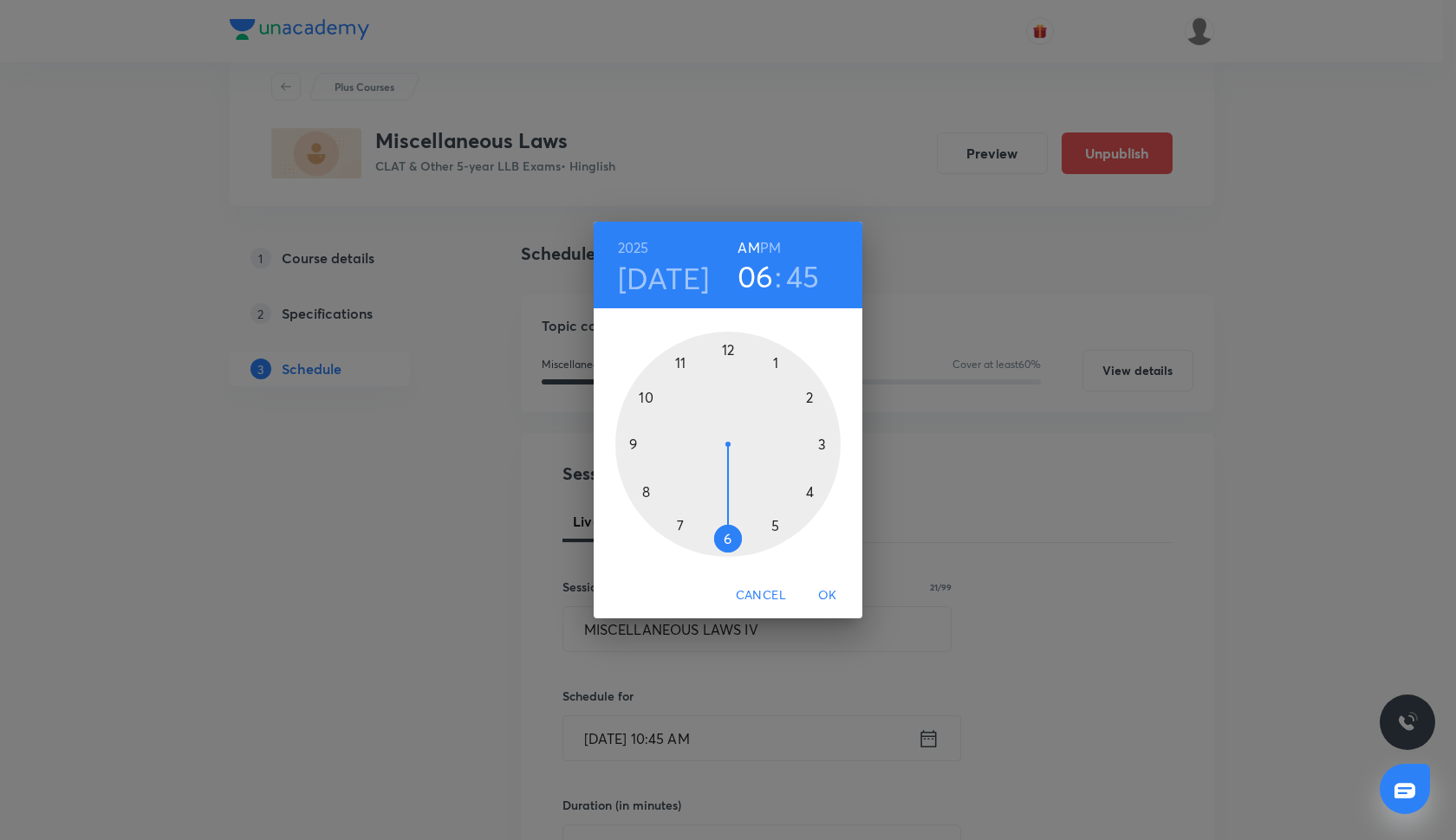
drag, startPoint x: 647, startPoint y: 405, endPoint x: 719, endPoint y: 548, distance: 160.1
click at [721, 549] on div at bounding box center [728, 445] width 226 height 226
click at [684, 527] on div at bounding box center [728, 445] width 226 height 226
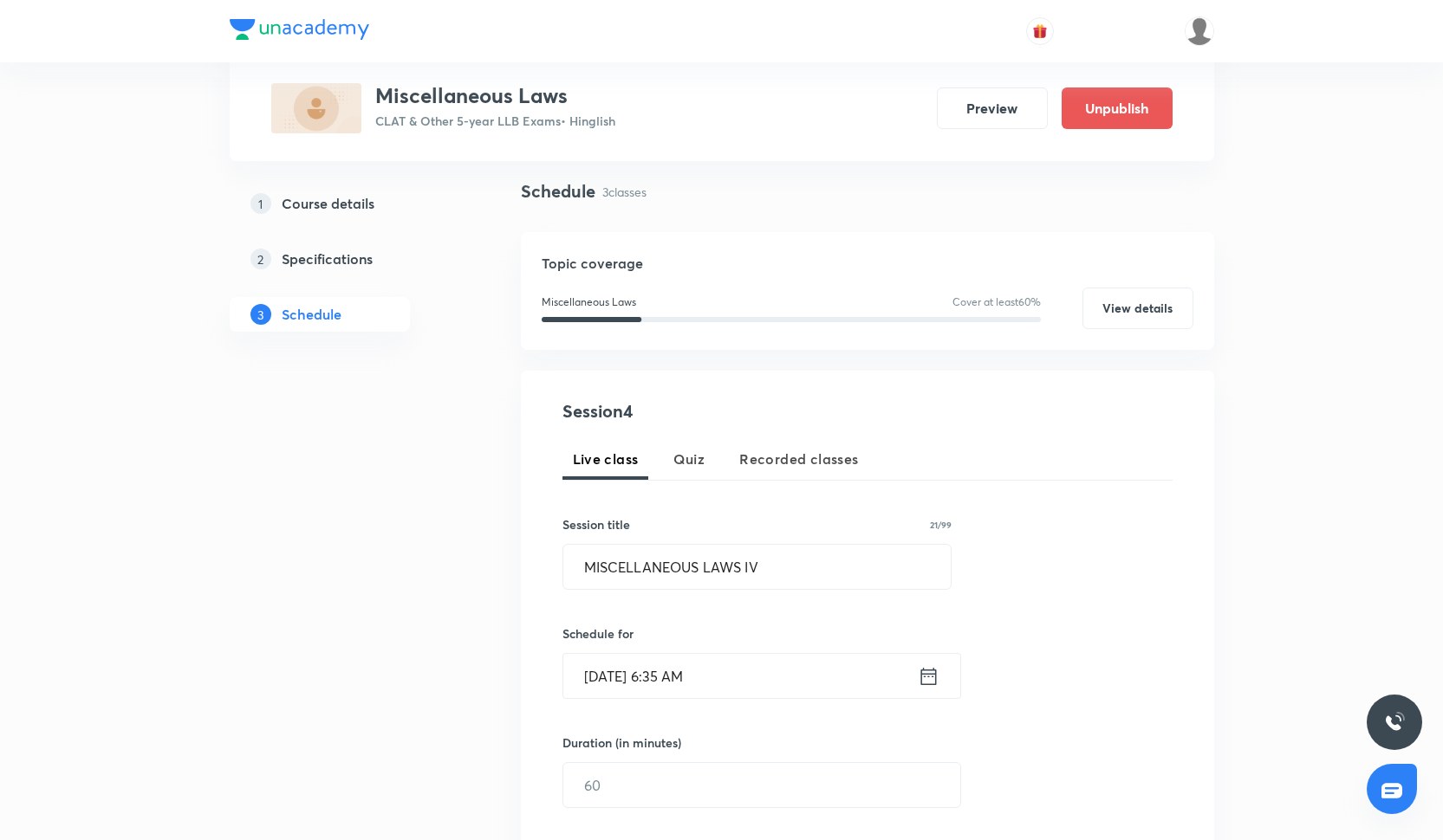
scroll to position [127, 0]
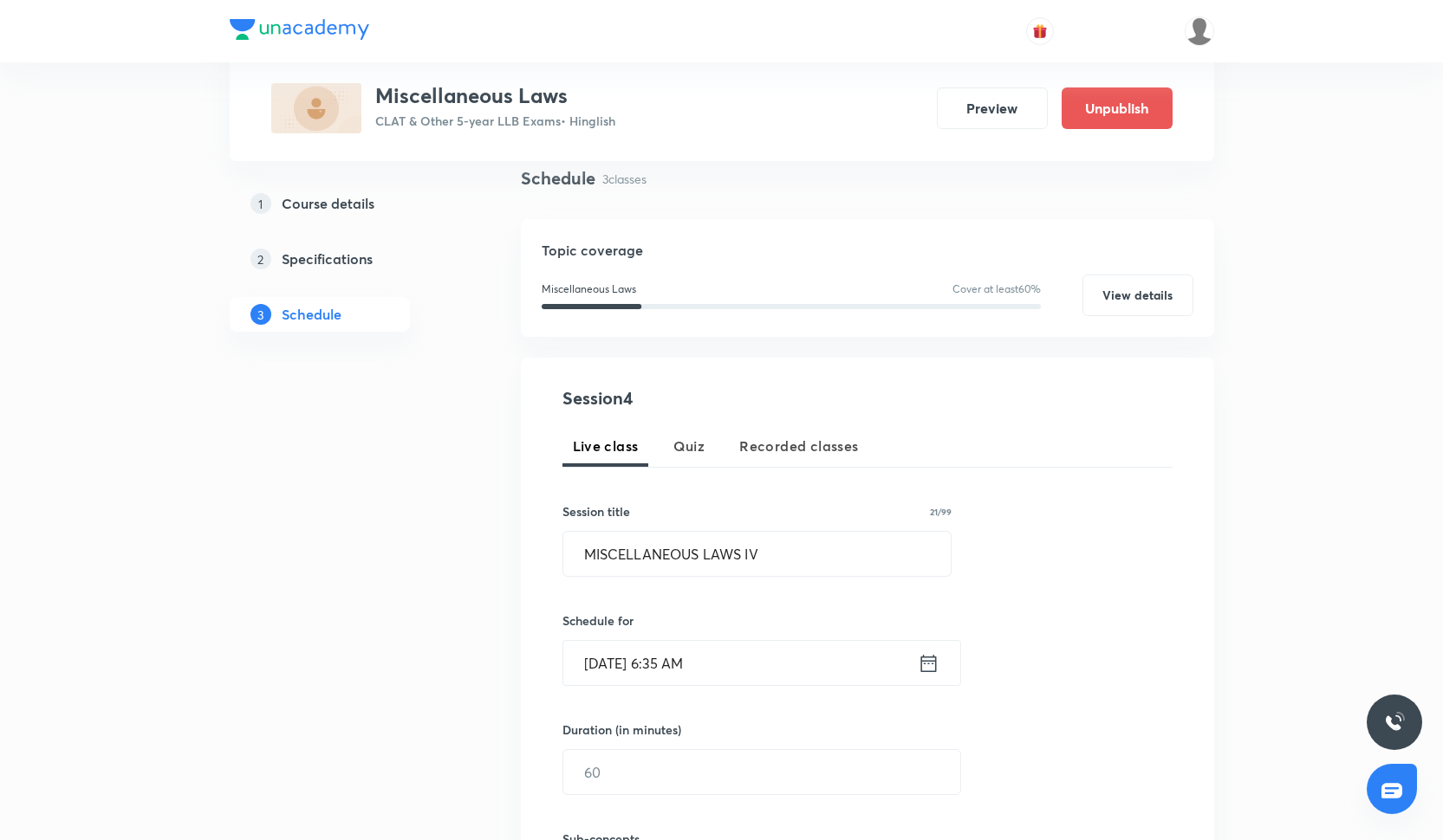
click at [708, 670] on input "Oct 13, 2025, 6:35 AM" at bounding box center [740, 663] width 354 height 44
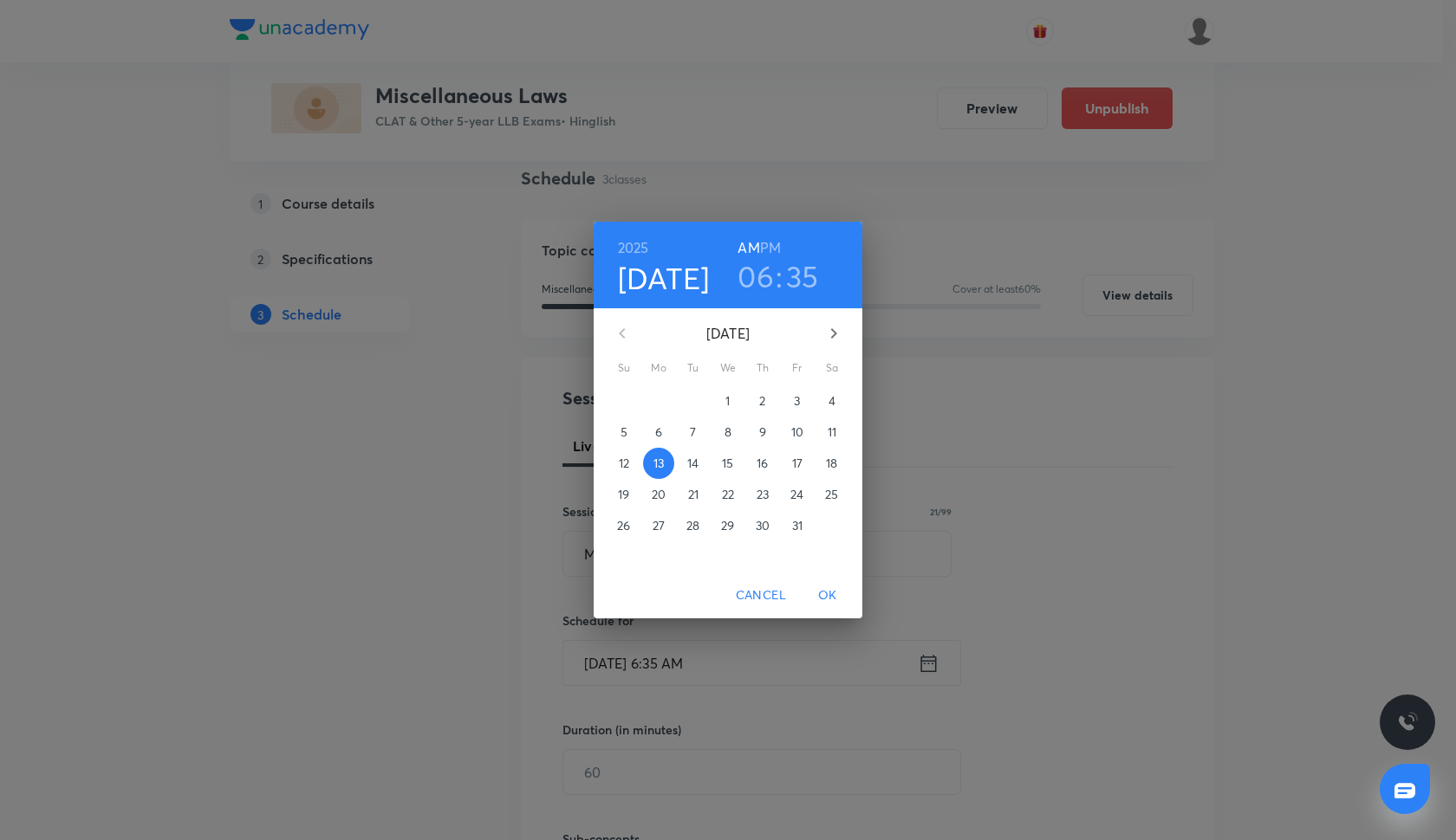
click at [774, 245] on h6 "PM" at bounding box center [770, 247] width 21 height 25
click at [651, 468] on span "13" at bounding box center [659, 463] width 32 height 18
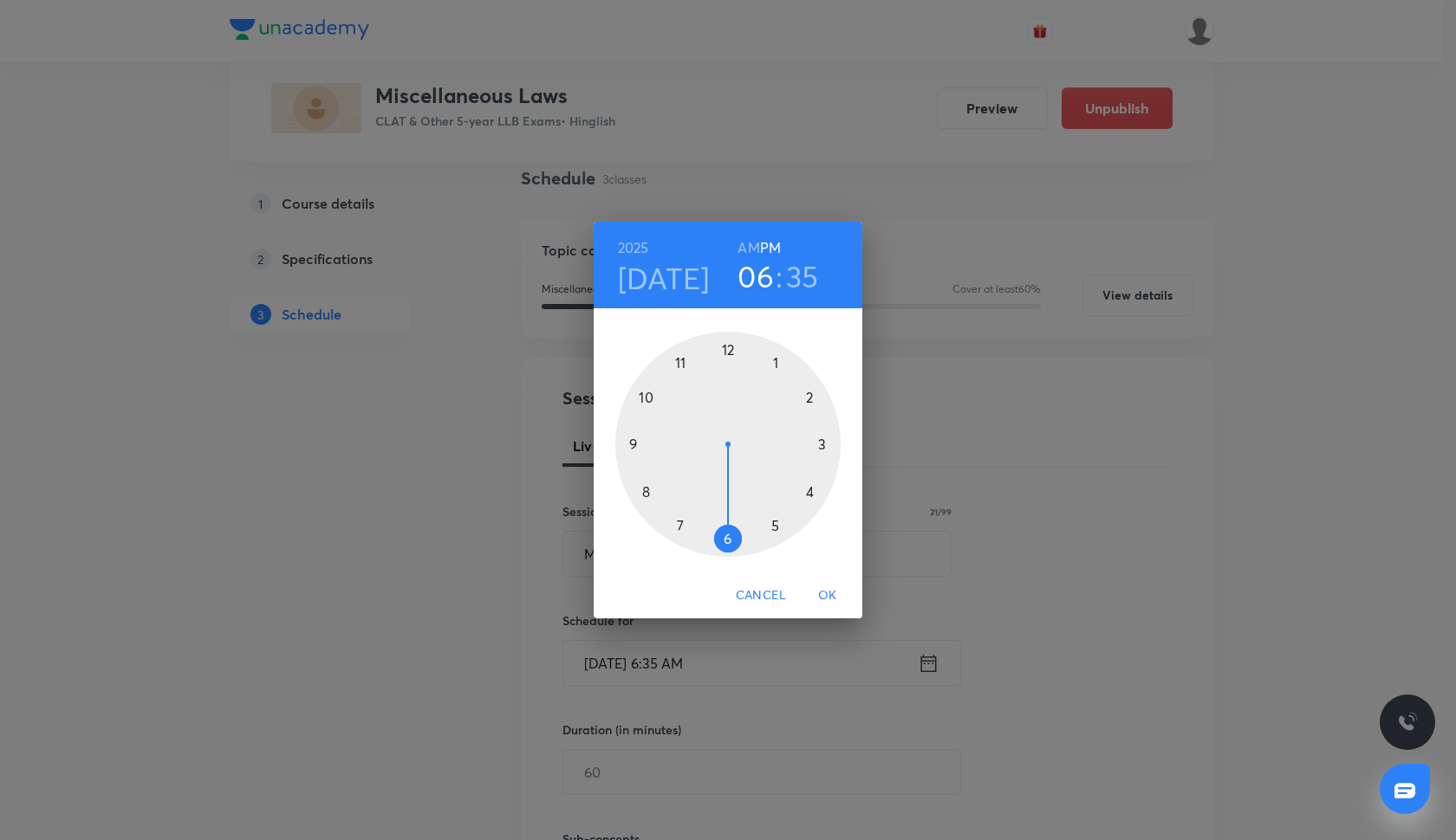
click at [824, 608] on button "OK" at bounding box center [828, 595] width 55 height 33
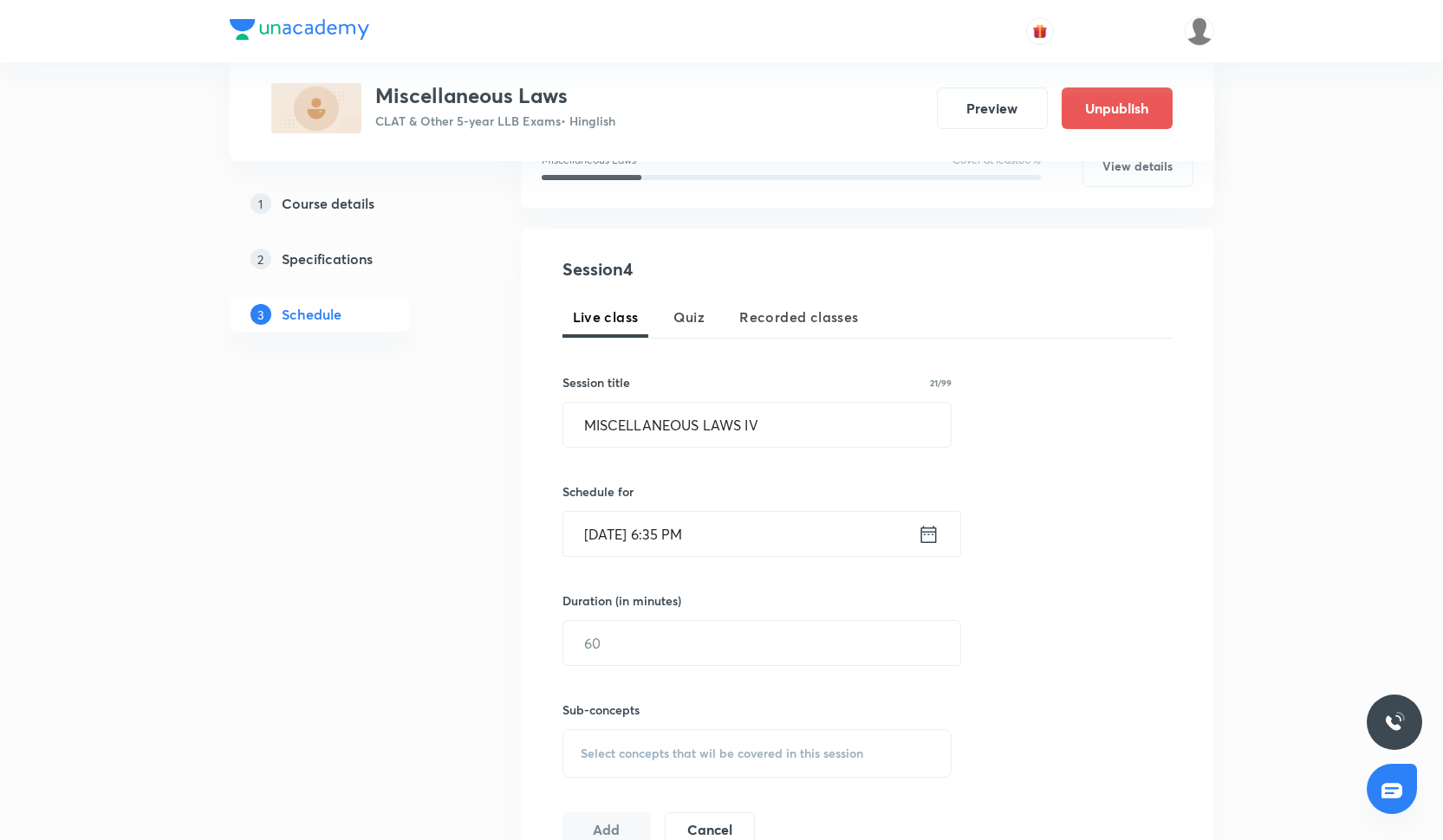
scroll to position [285, 0]
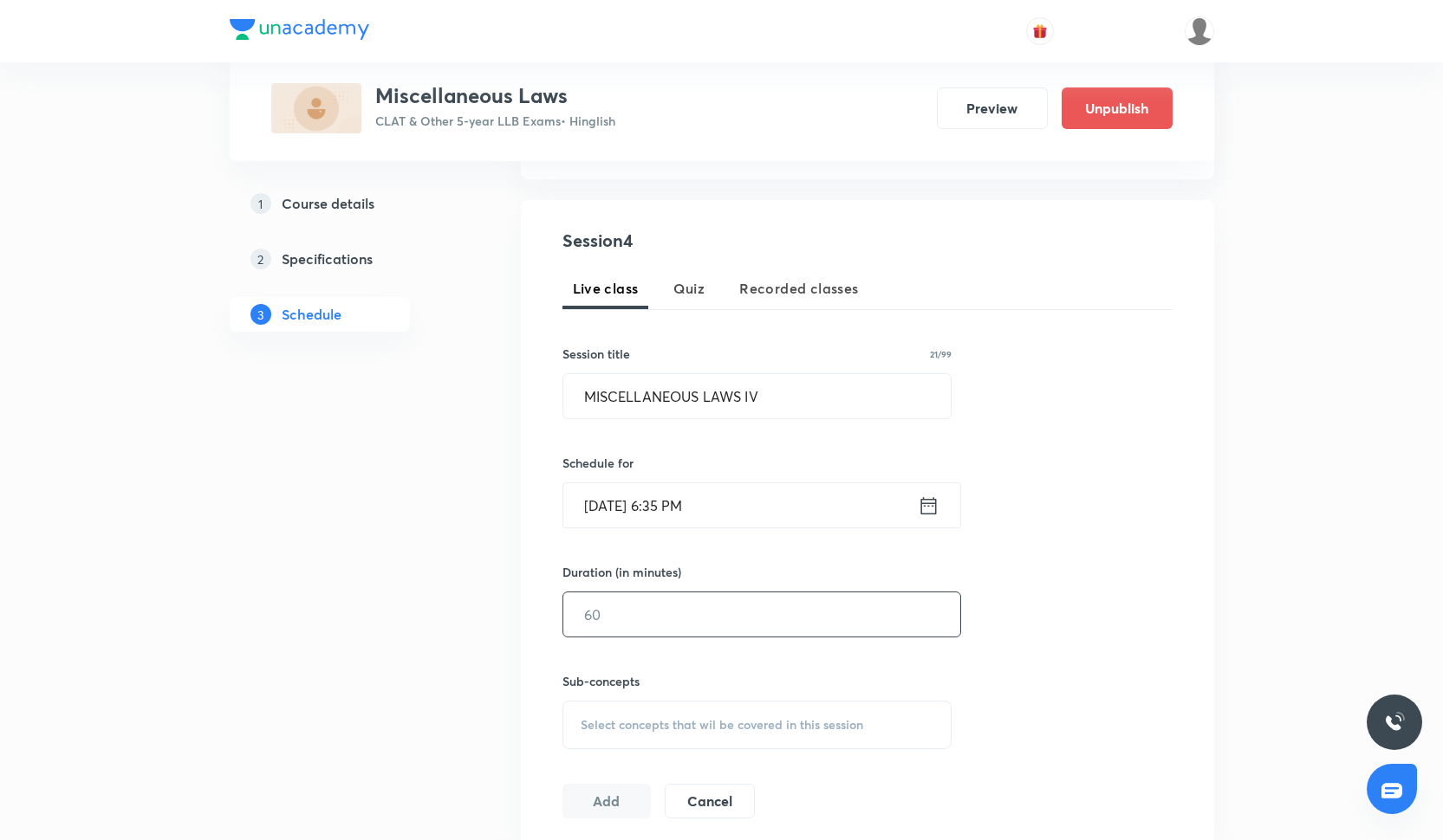
click at [699, 612] on input "text" at bounding box center [761, 614] width 397 height 44
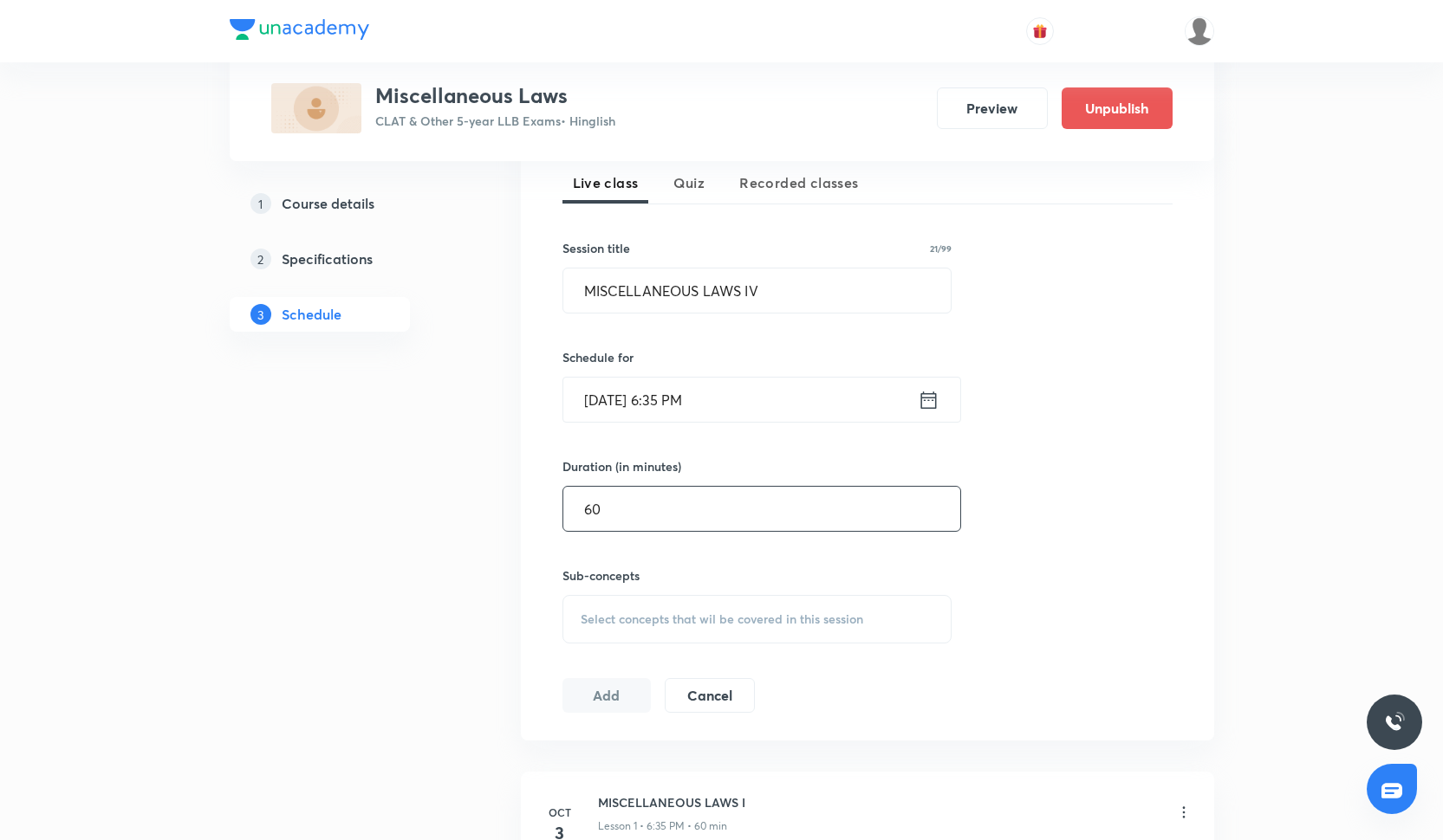
scroll to position [405, 0]
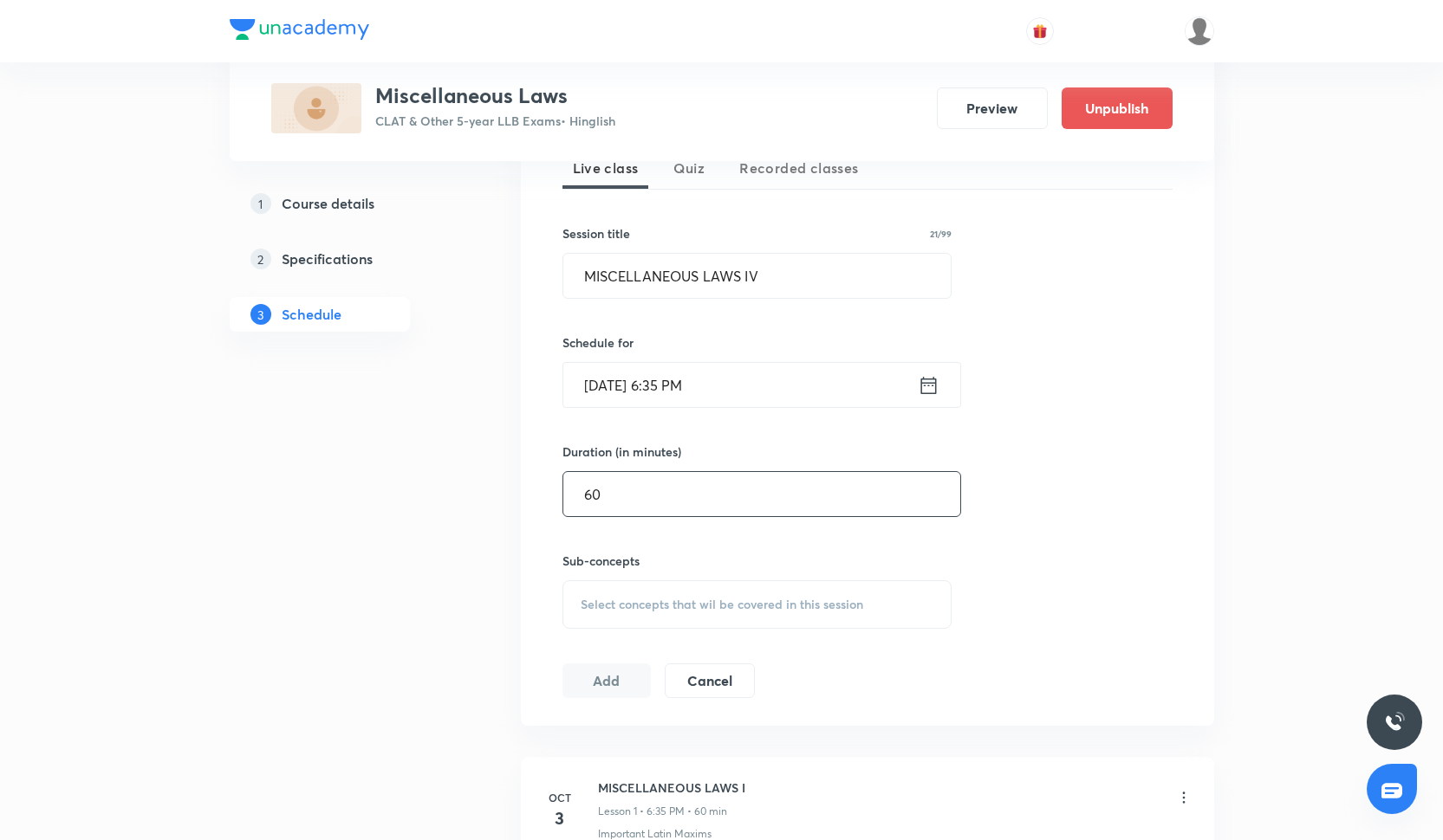
type input "60"
click at [726, 597] on span "Select concepts that wil be covered in this session" at bounding box center [722, 604] width 283 height 14
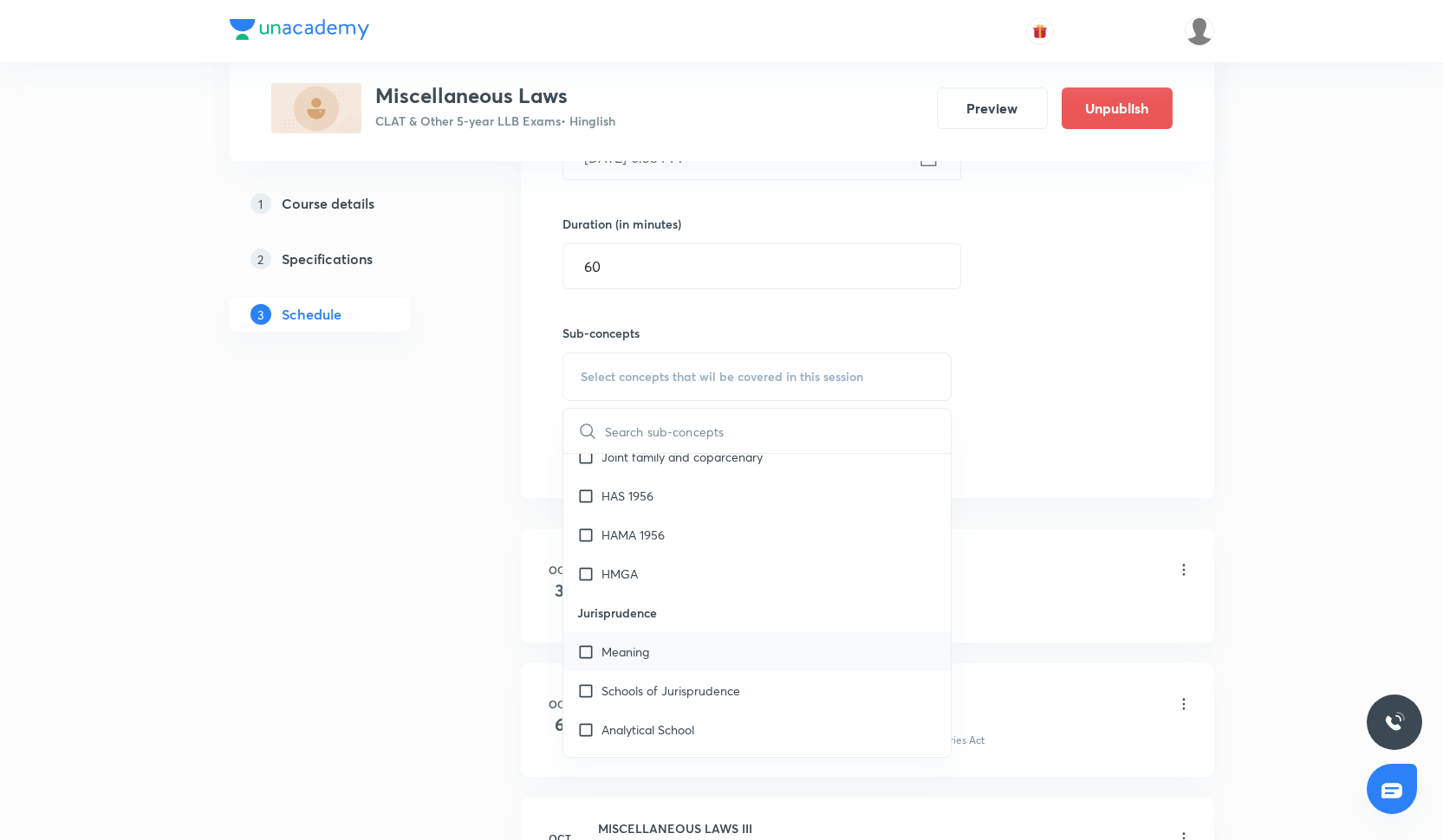
scroll to position [1193, 0]
click at [776, 667] on div "Schools of Jurisprudence" at bounding box center [758, 684] width 389 height 39
checkbox input "true"
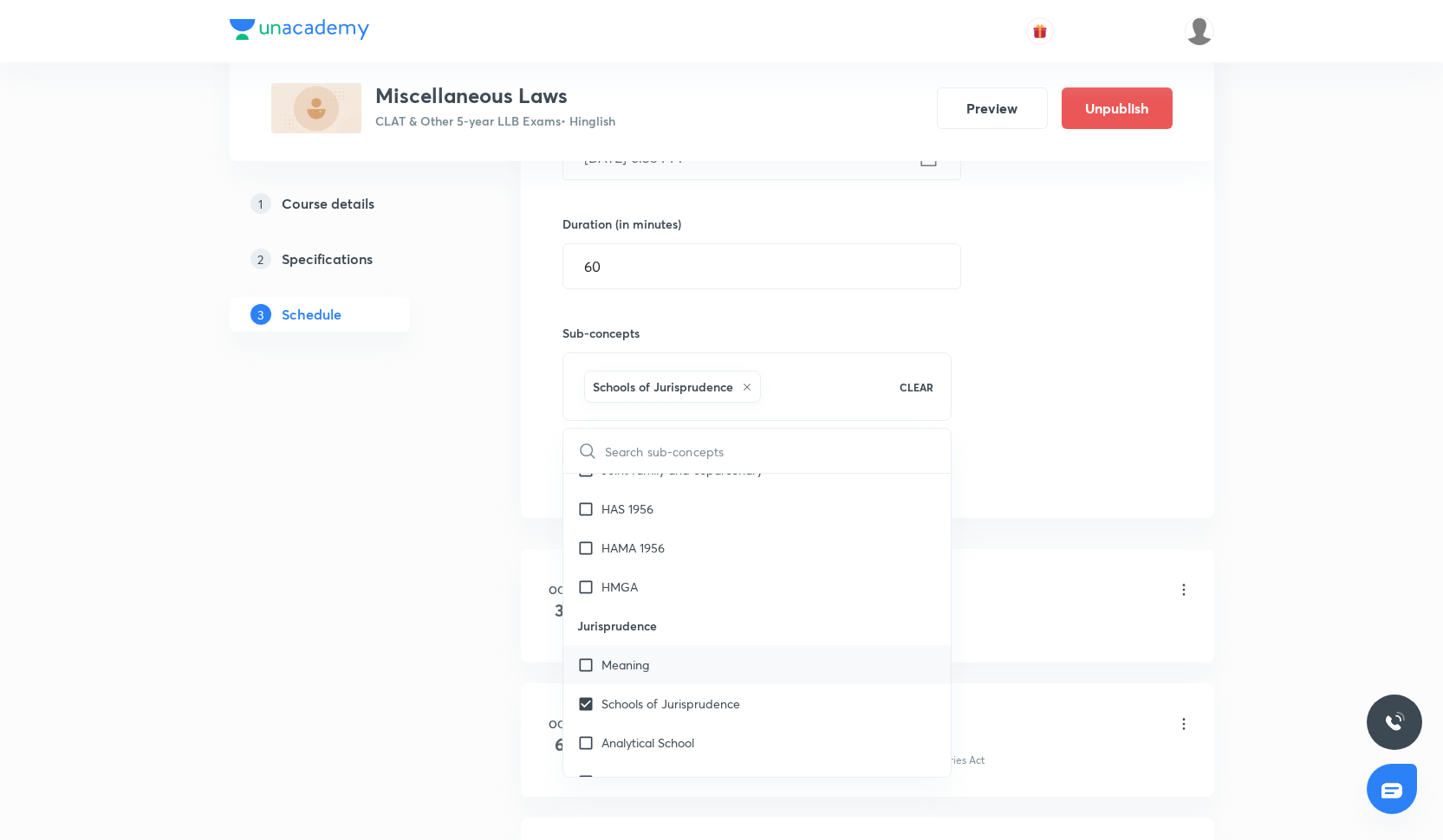
click at [776, 660] on div "Meaning" at bounding box center [758, 665] width 389 height 39
checkbox input "true"
click at [769, 726] on div "Analytical School" at bounding box center [758, 743] width 389 height 39
checkbox input "true"
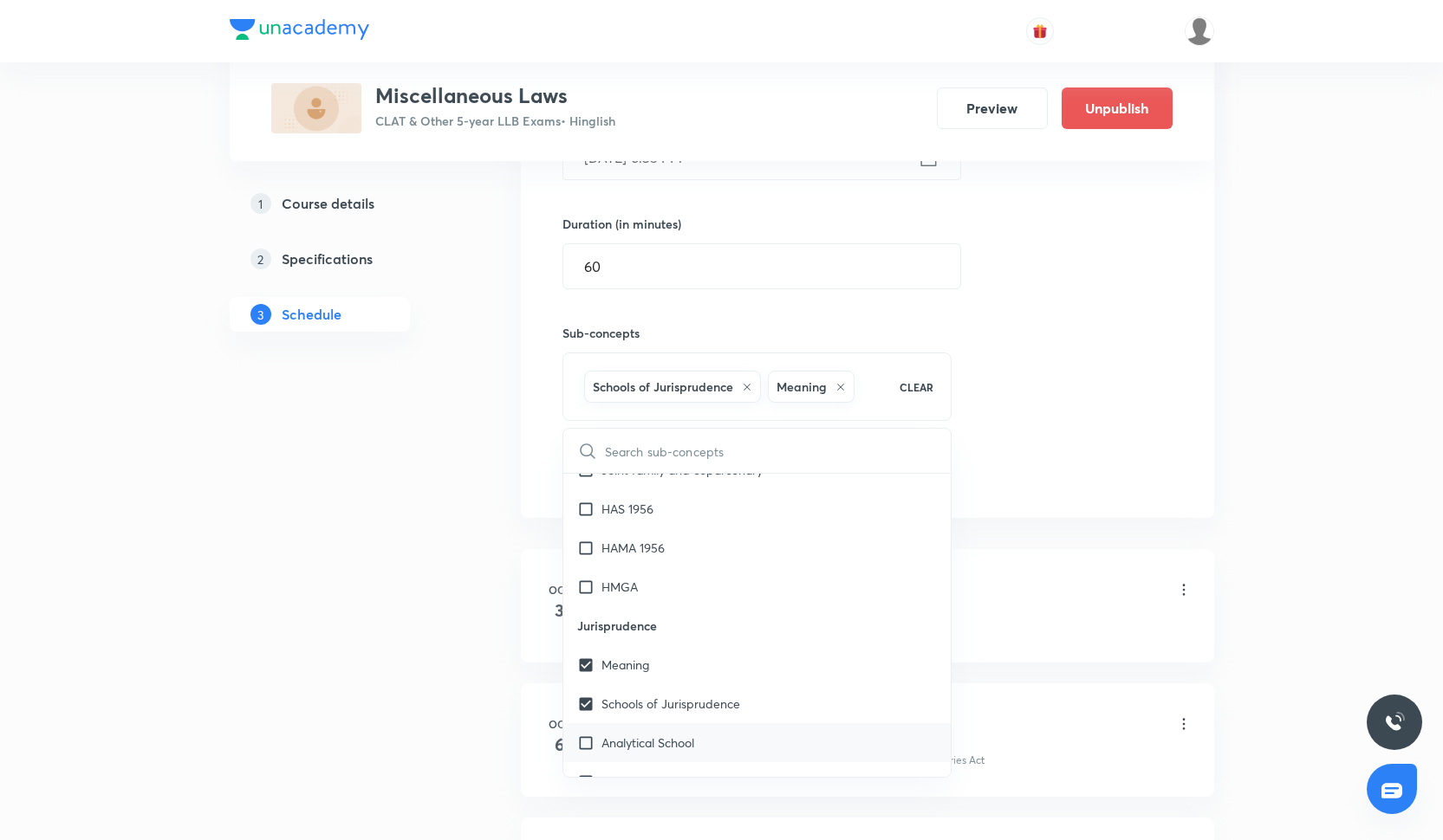
checkbox input "true"
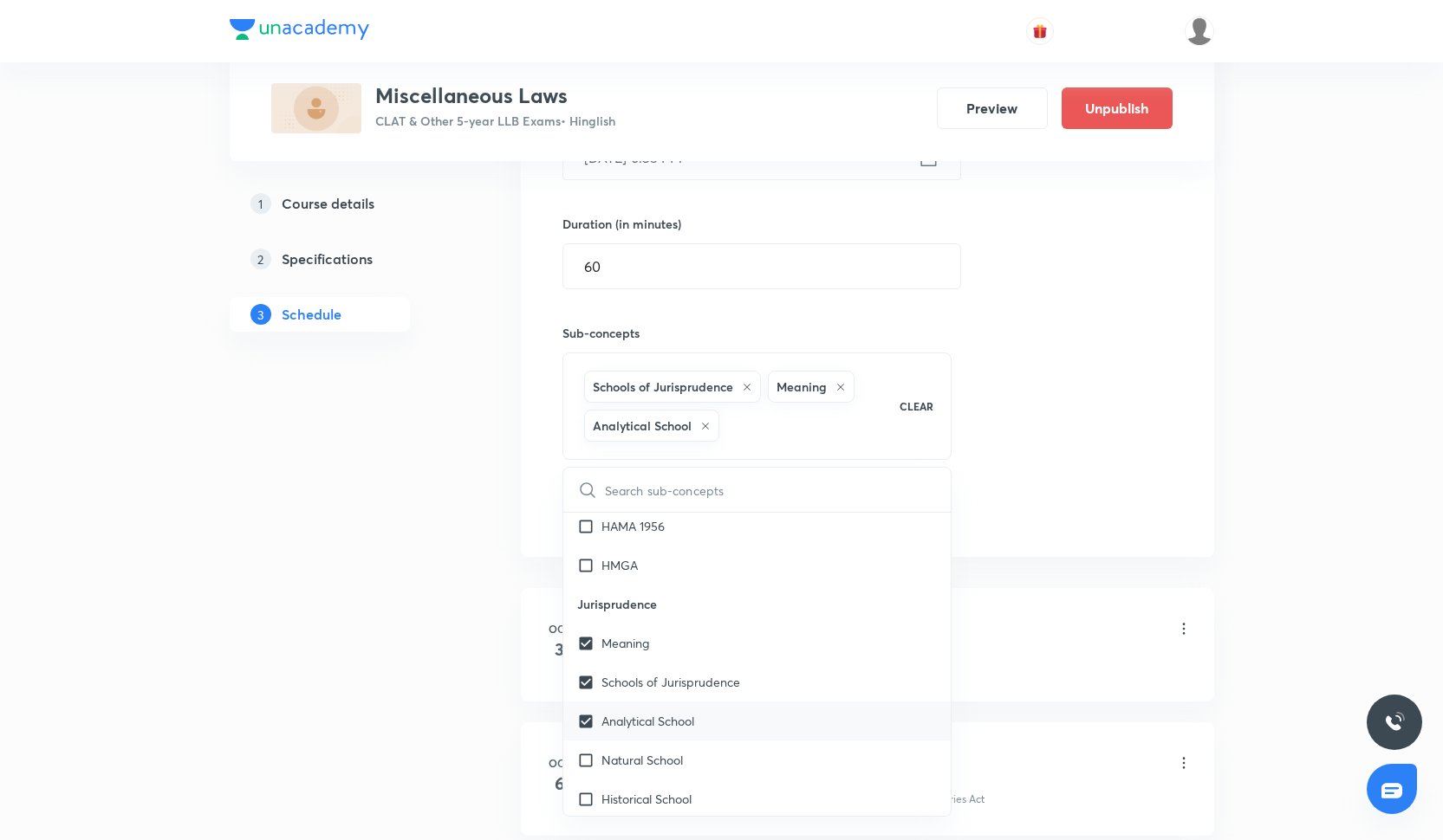
scroll to position [1256, 0]
click at [765, 751] on div "Natural School" at bounding box center [758, 758] width 389 height 39
checkbox input "true"
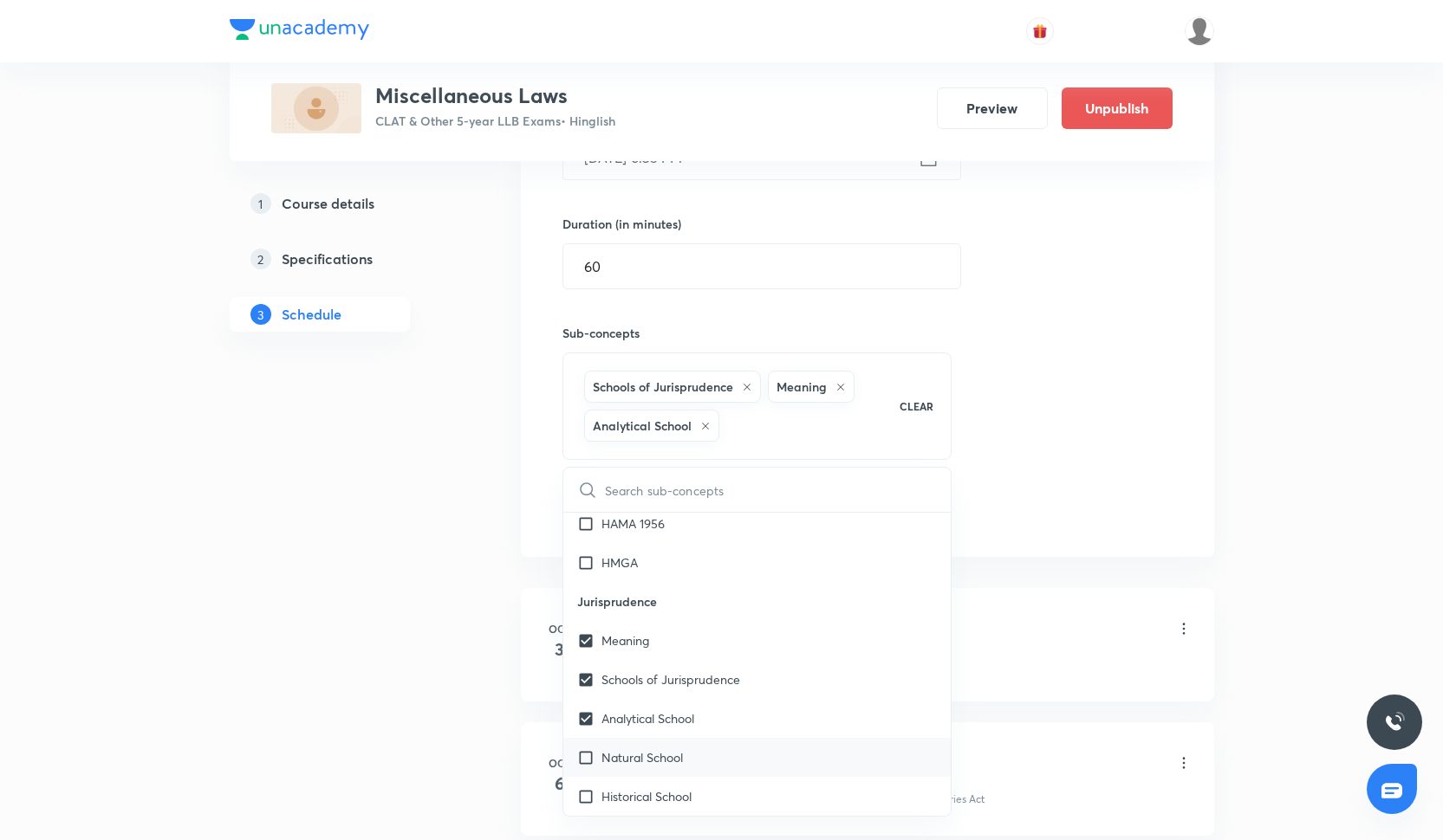
checkbox input "true"
click at [765, 792] on div "Historical School" at bounding box center [758, 797] width 389 height 39
checkbox input "true"
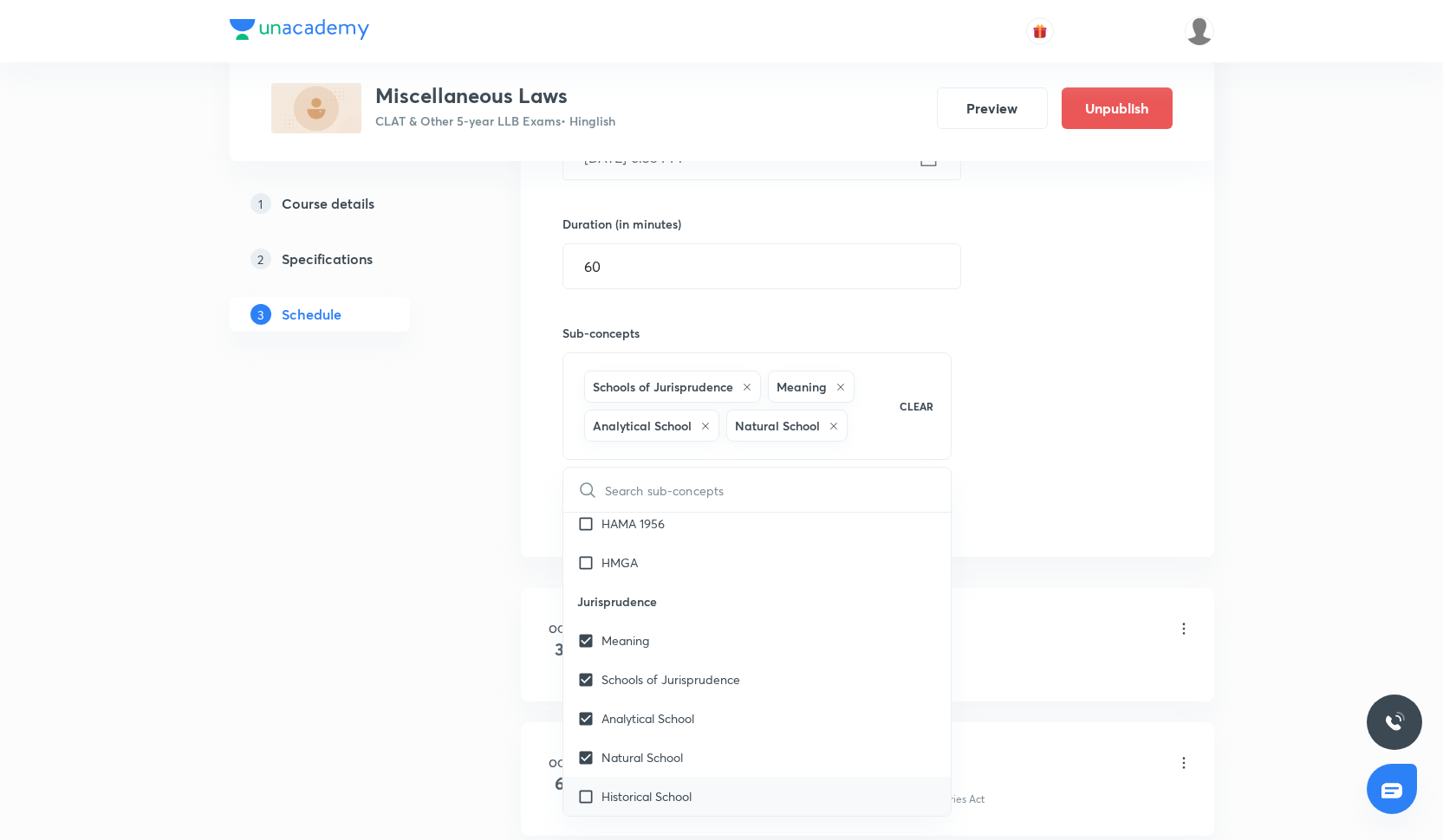
checkbox input "true"
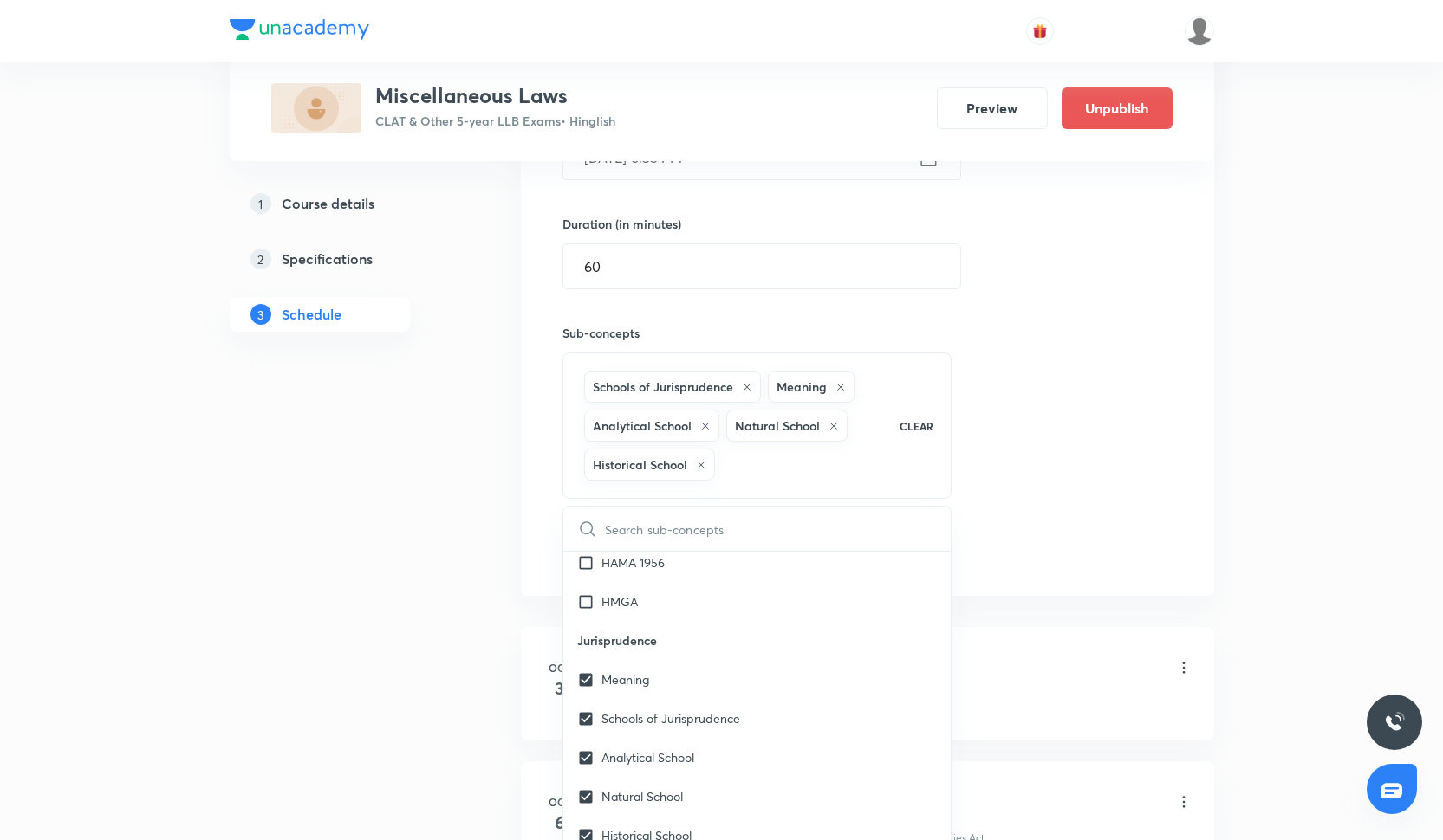
click at [1000, 547] on div "Session 4 Live class Quiz Recorded classes Session title 21/99 MISCELLANEOUS LA…" at bounding box center [867, 224] width 611 height 689
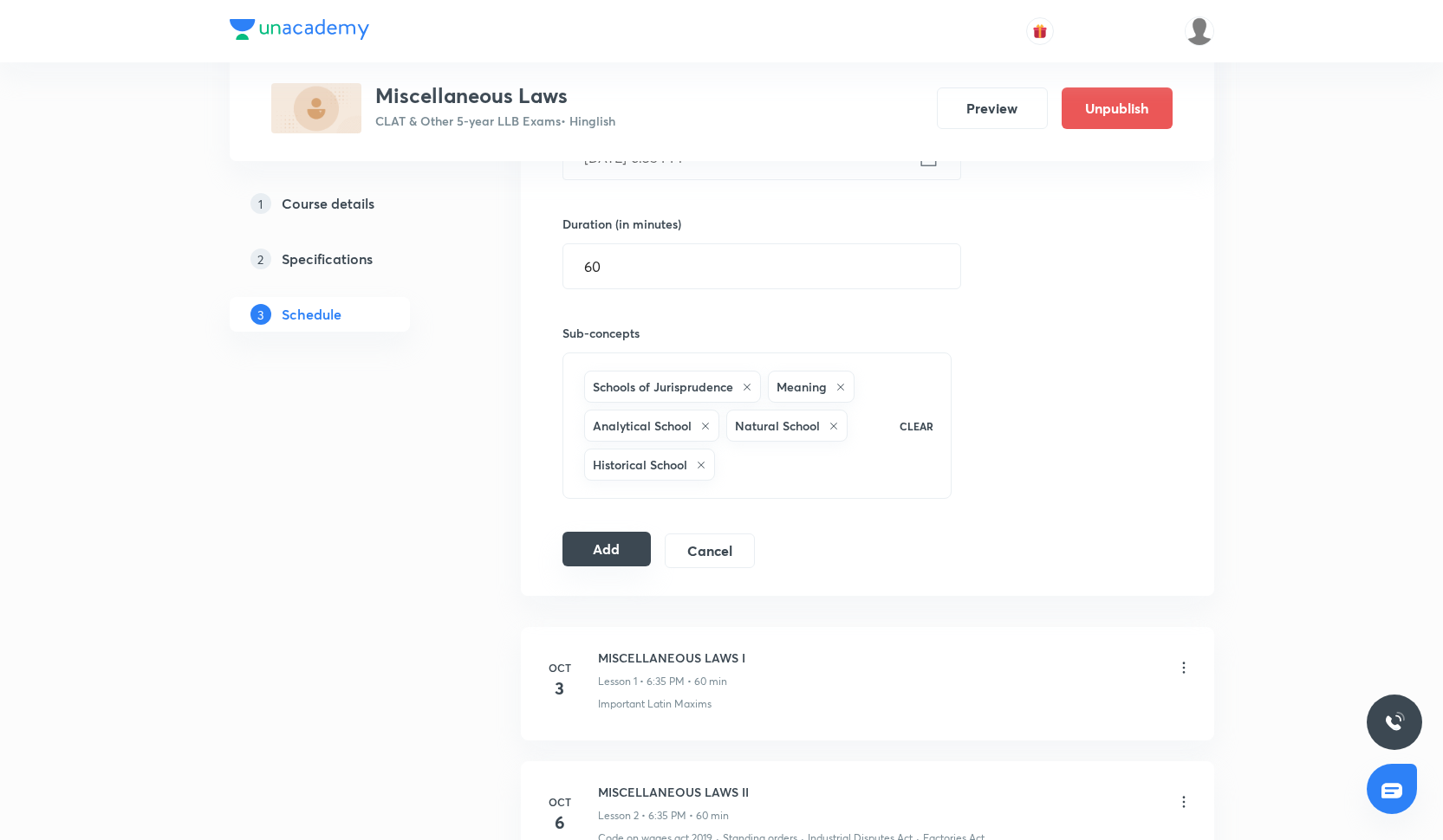
click at [637, 547] on button "Add" at bounding box center [607, 549] width 90 height 35
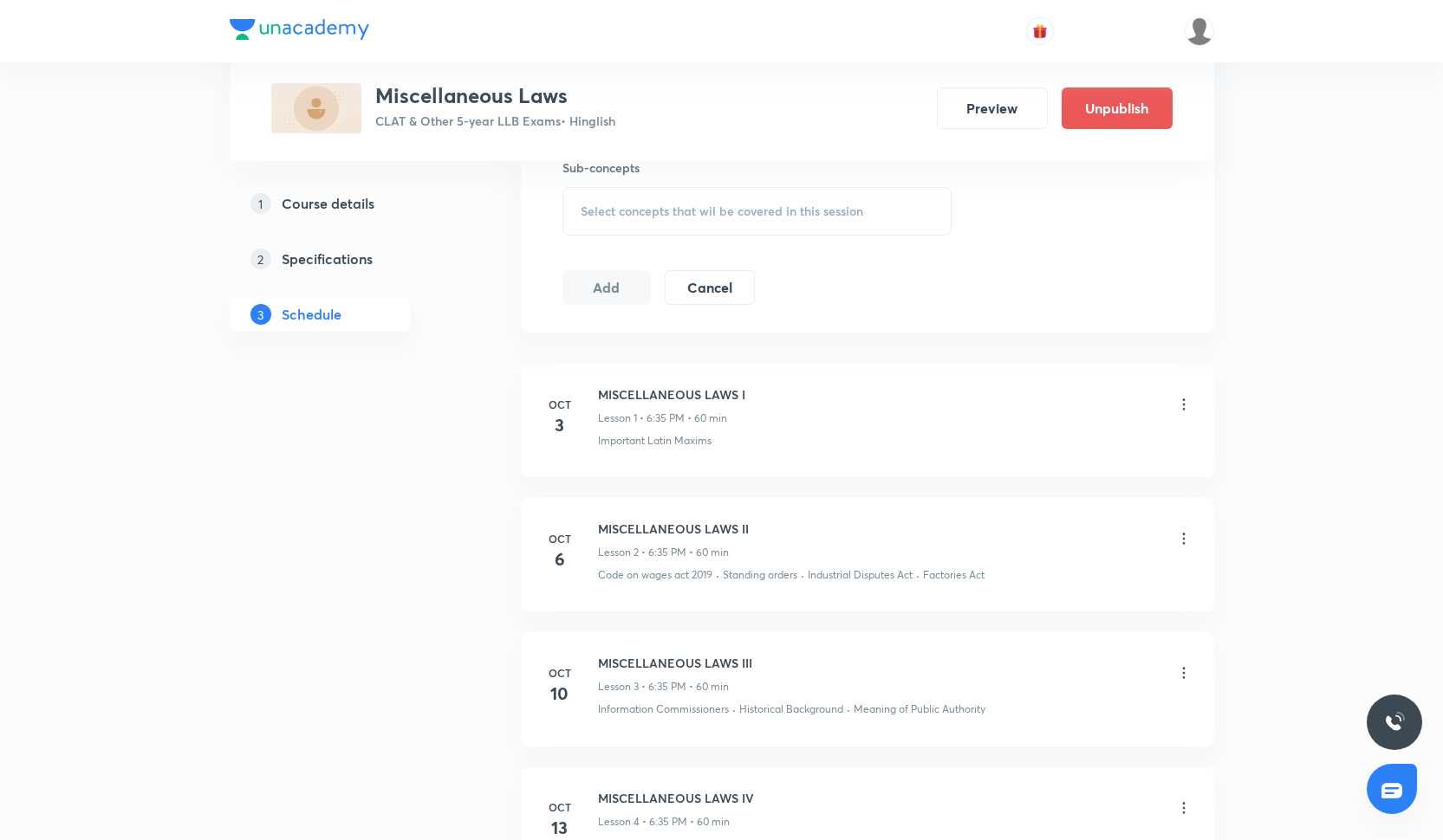
scroll to position [1002, 0]
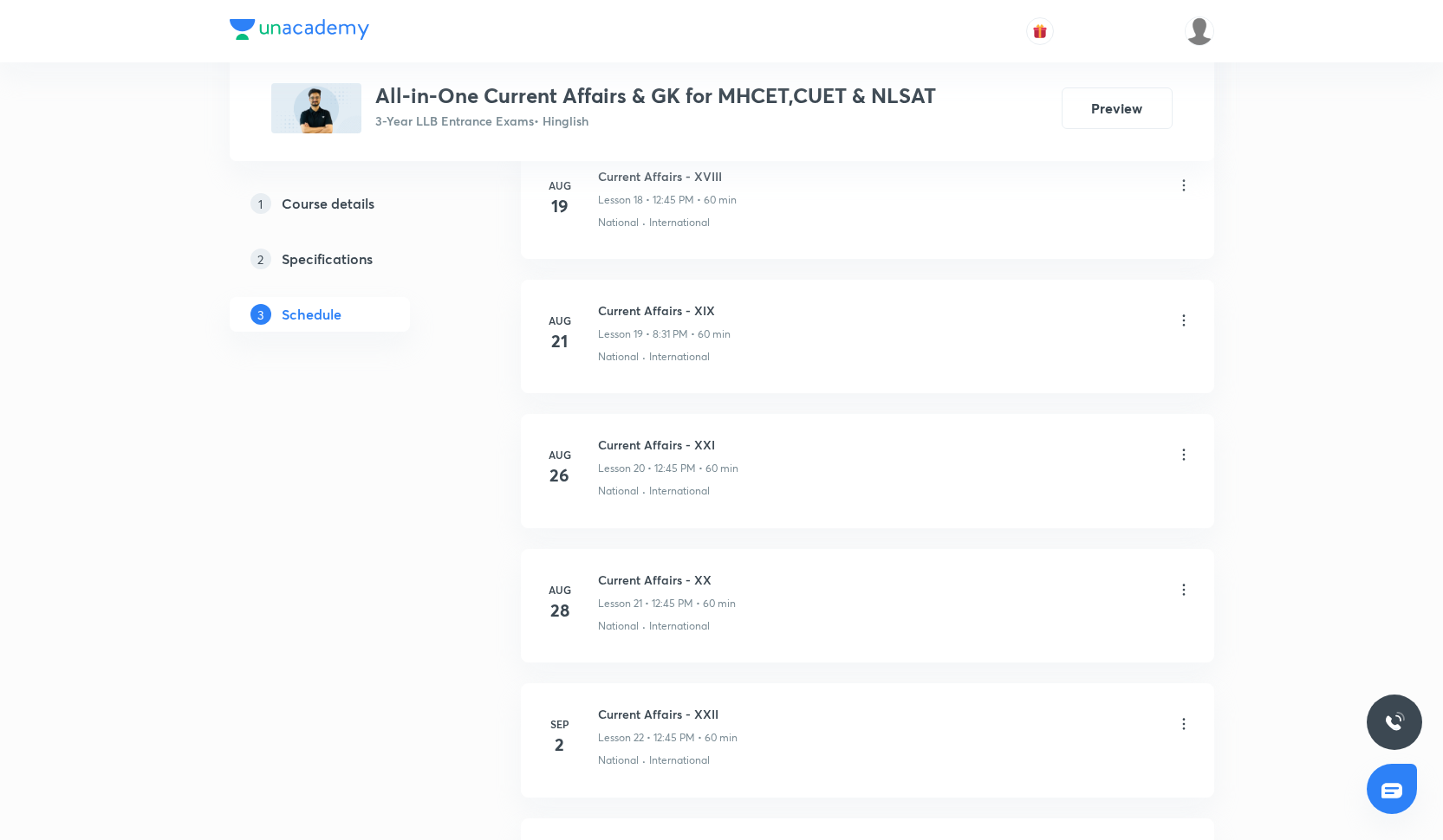
scroll to position [4360, 0]
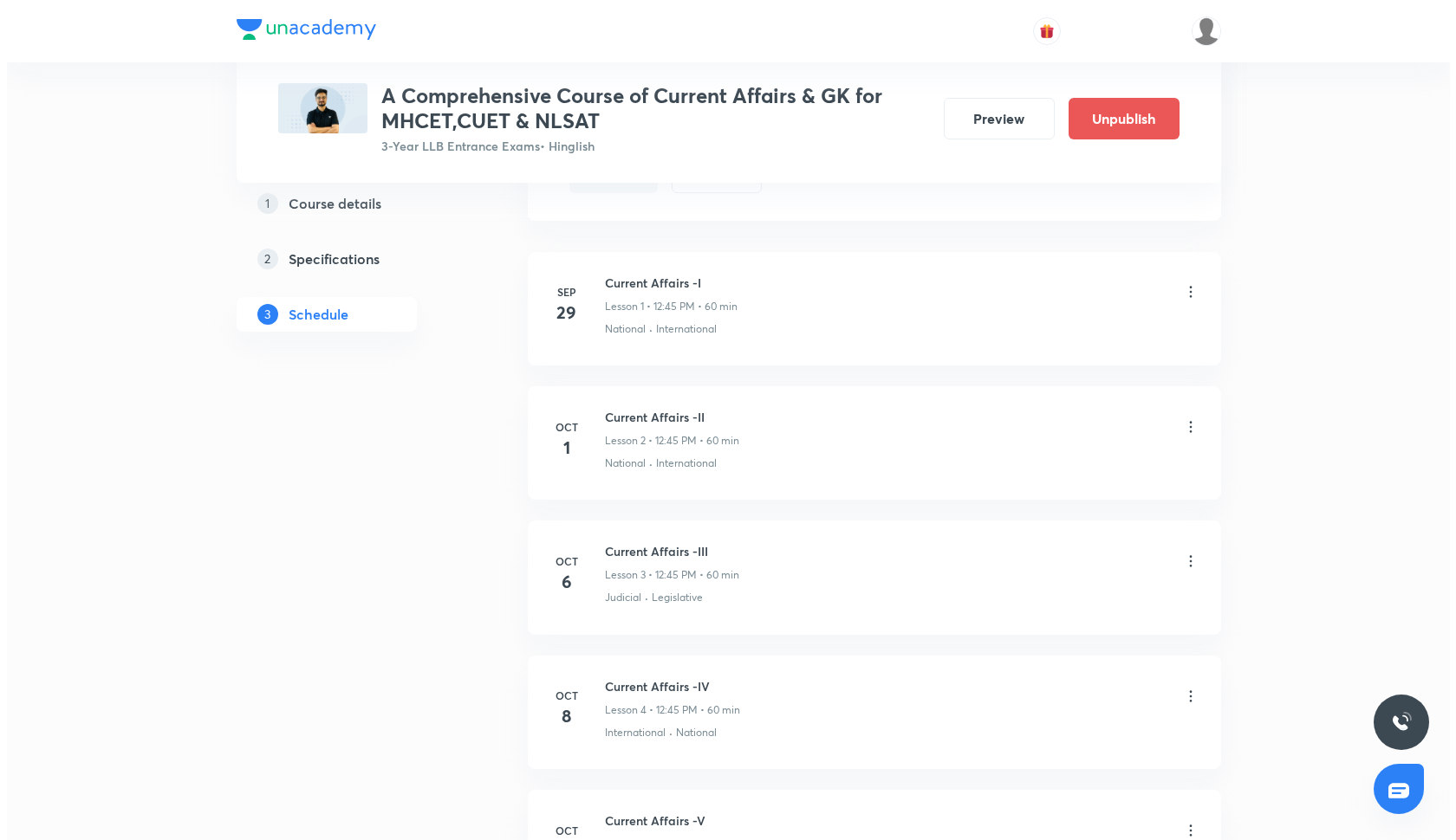
scroll to position [941, 0]
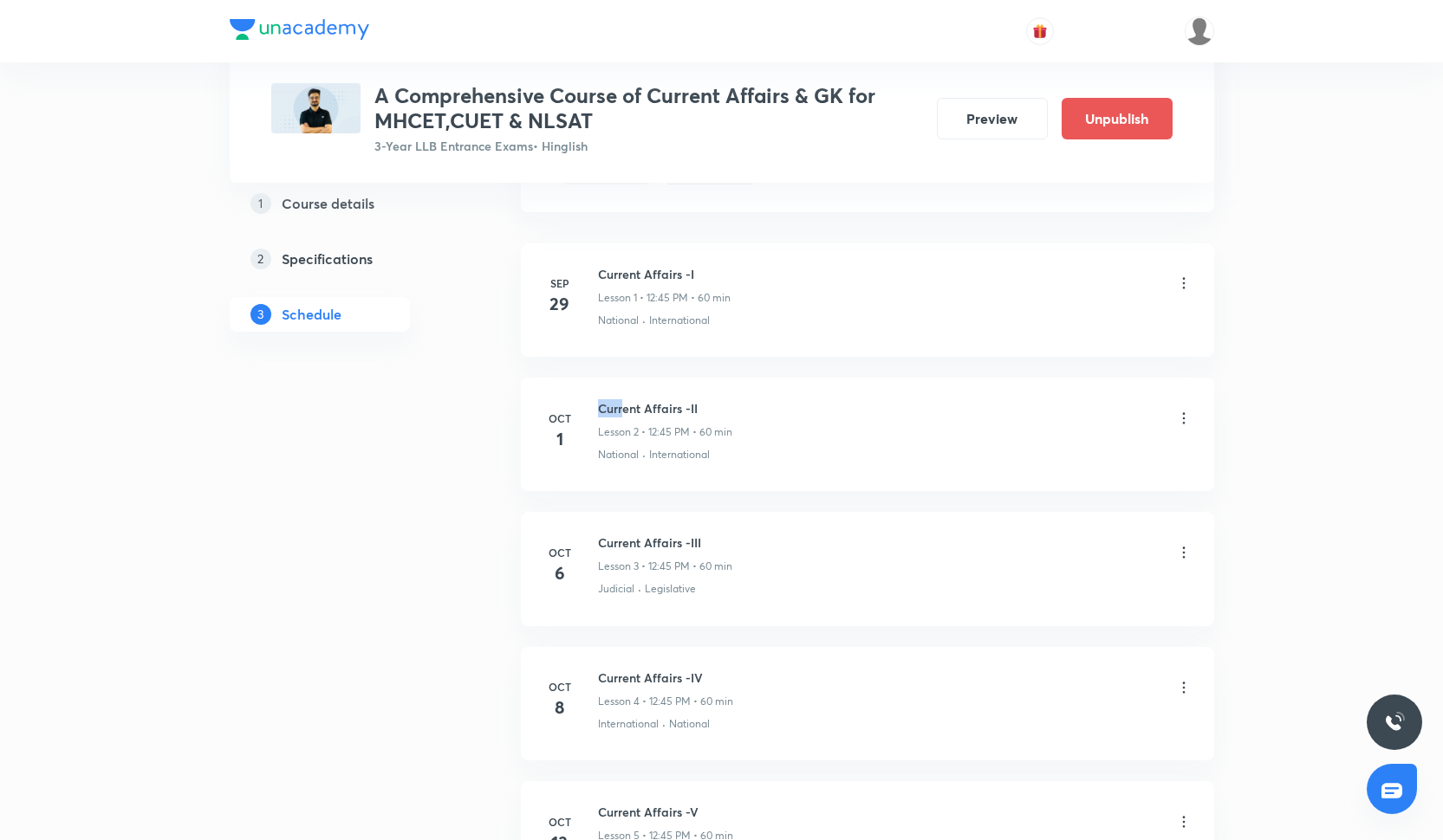
drag, startPoint x: 599, startPoint y: 404, endPoint x: 659, endPoint y: 404, distance: 60.0
click at [620, 404] on h6 "Current Affairs -II" at bounding box center [665, 408] width 134 height 18
click at [677, 404] on h6 "Current Affairs -II" at bounding box center [665, 408] width 134 height 18
click at [1183, 411] on icon at bounding box center [1185, 419] width 18 height 18
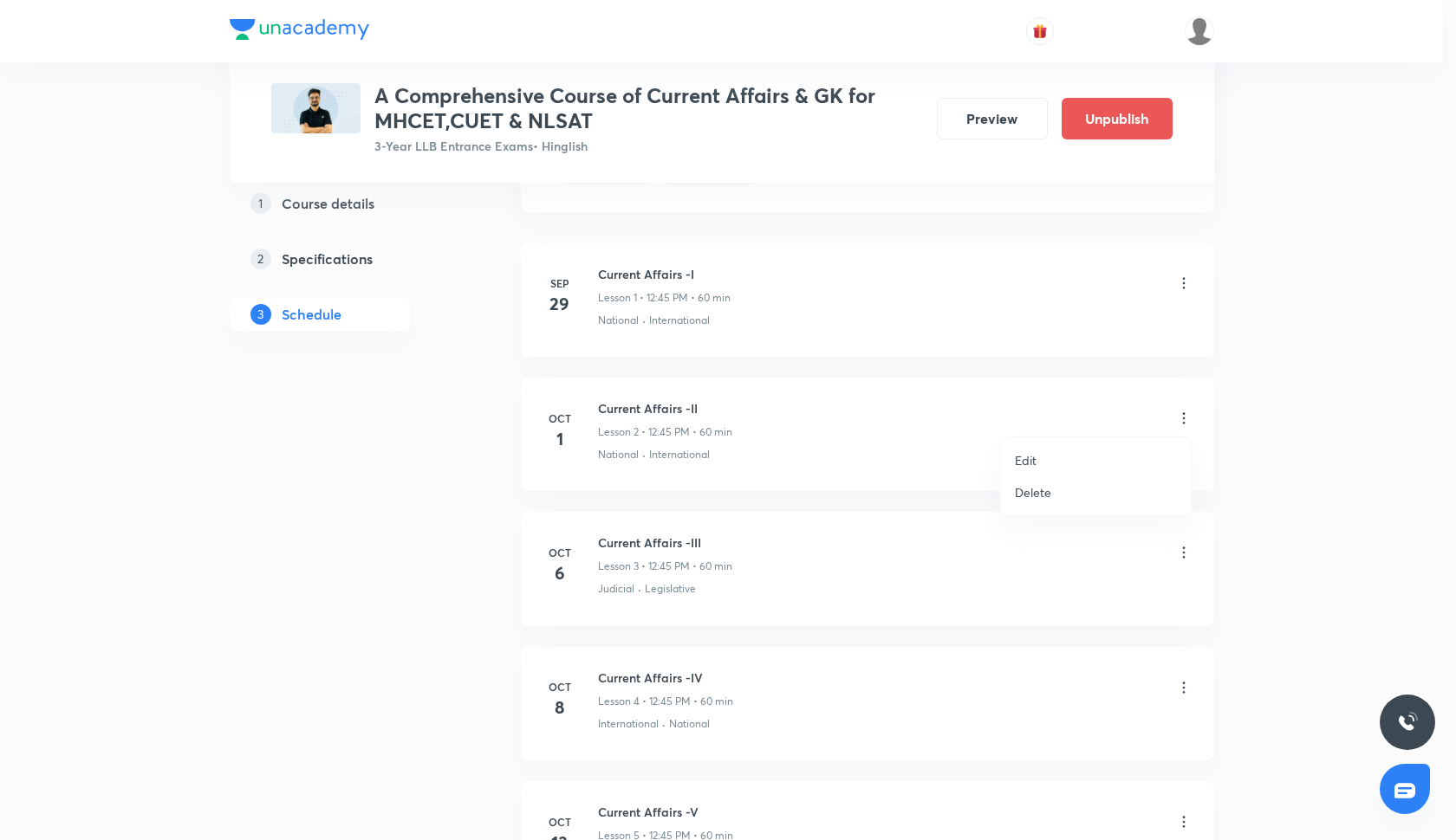
click at [1045, 492] on p "Delete" at bounding box center [1033, 492] width 36 height 18
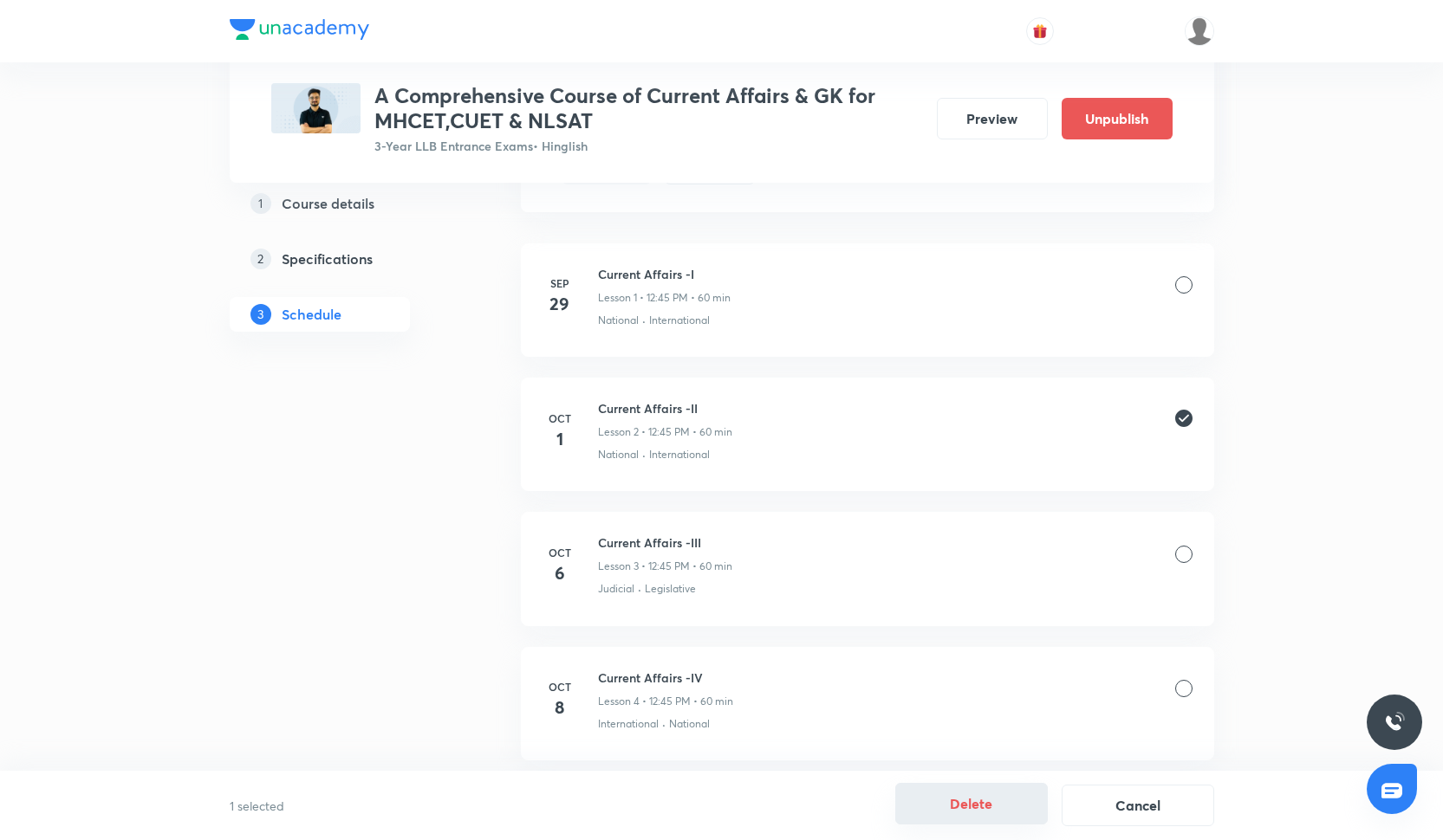
click at [983, 803] on button "Delete" at bounding box center [972, 804] width 153 height 41
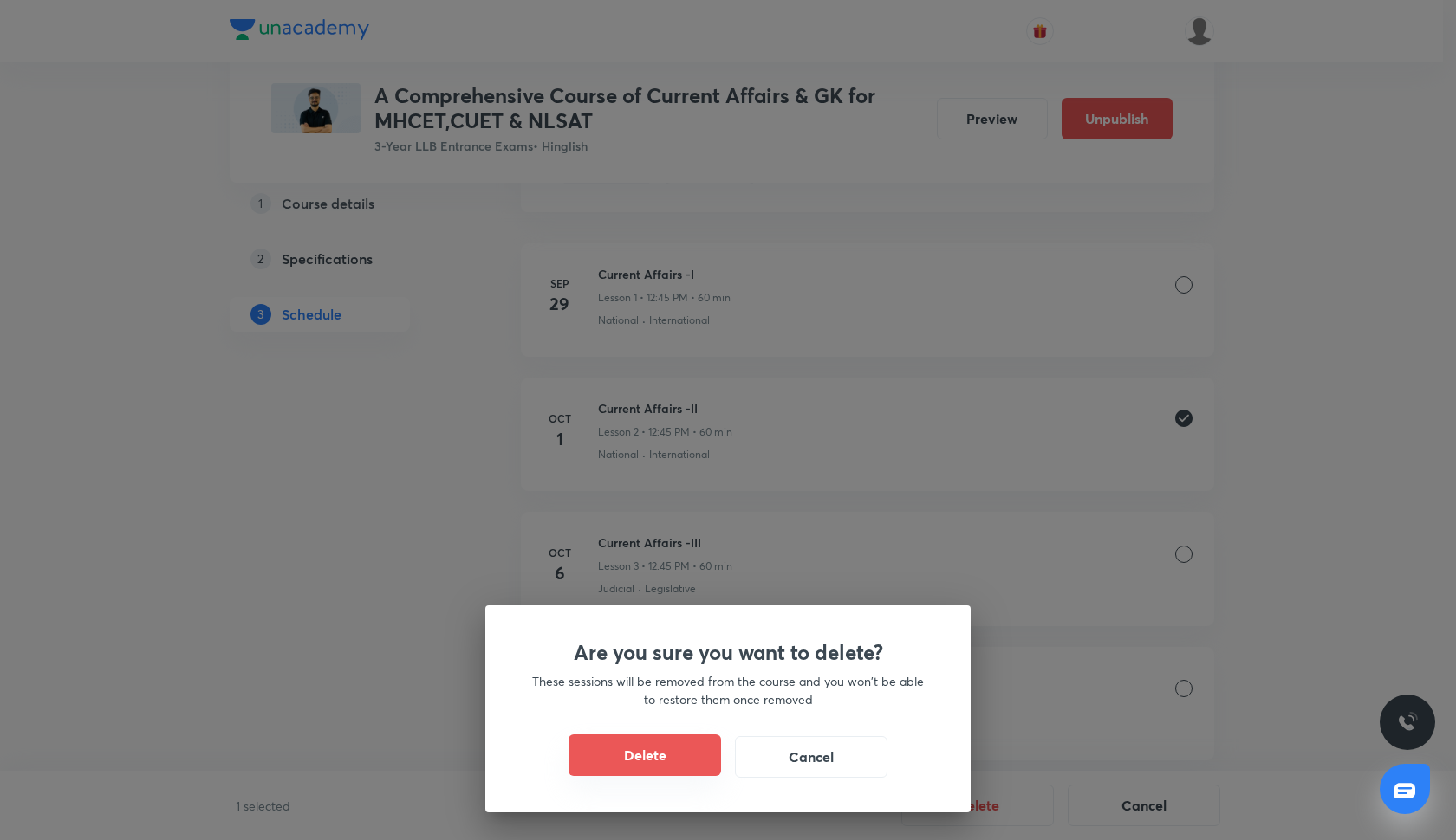
click at [677, 770] on button "Delete" at bounding box center [645, 755] width 153 height 41
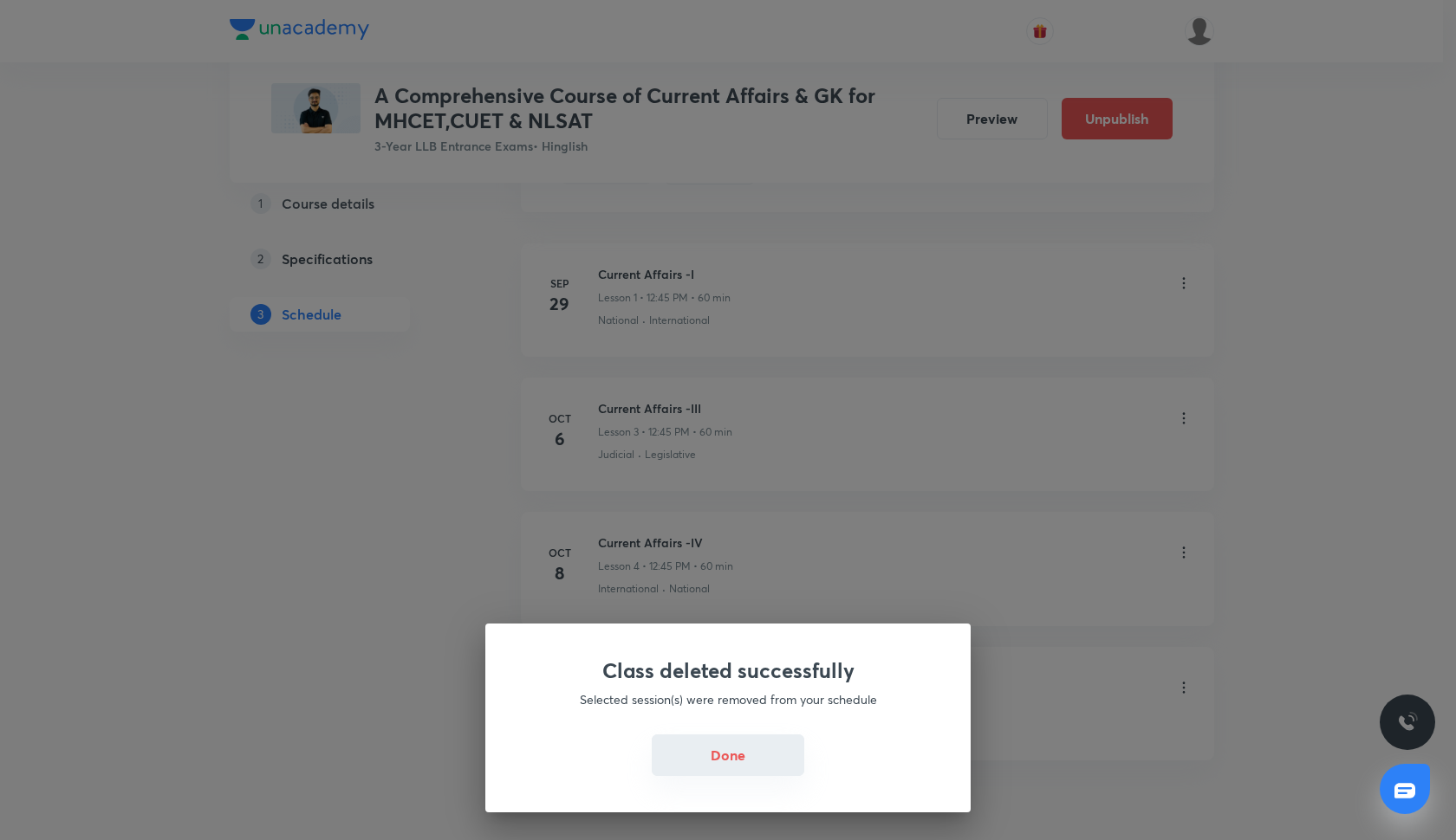
click at [750, 762] on button "Done" at bounding box center [728, 755] width 153 height 41
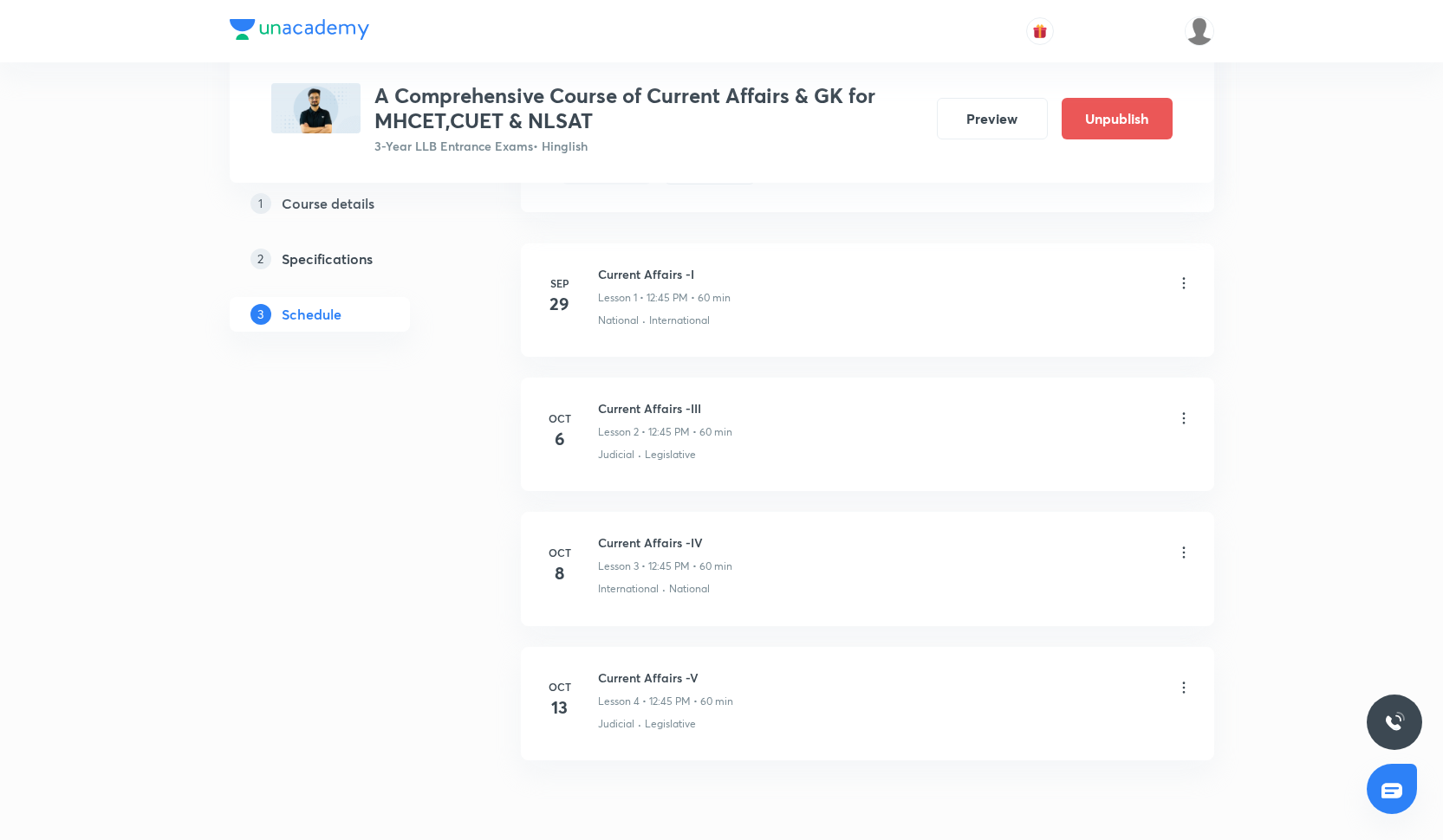
click at [1181, 419] on icon at bounding box center [1185, 419] width 18 height 18
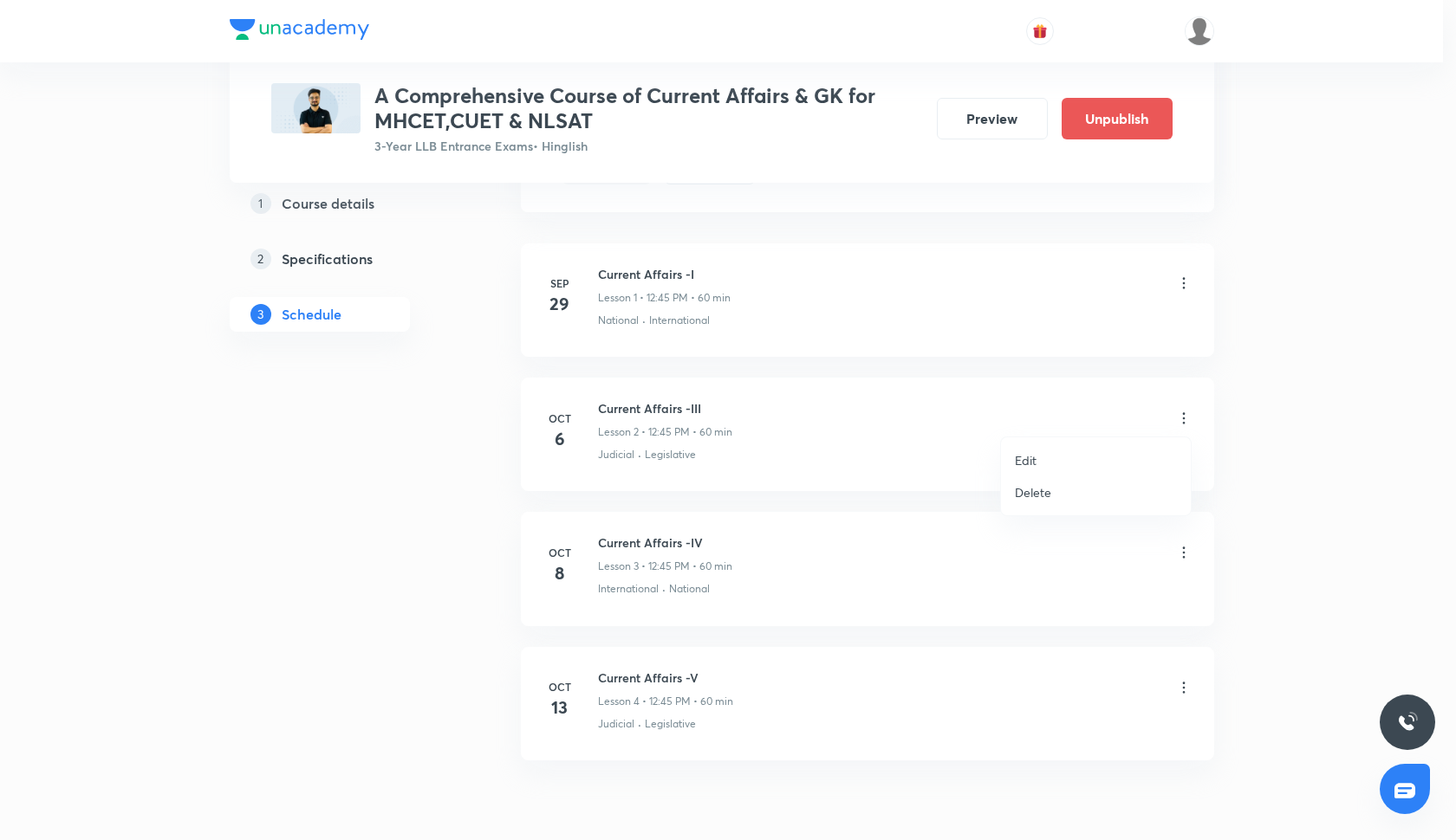
click at [1027, 445] on li "Edit" at bounding box center [1096, 460] width 189 height 33
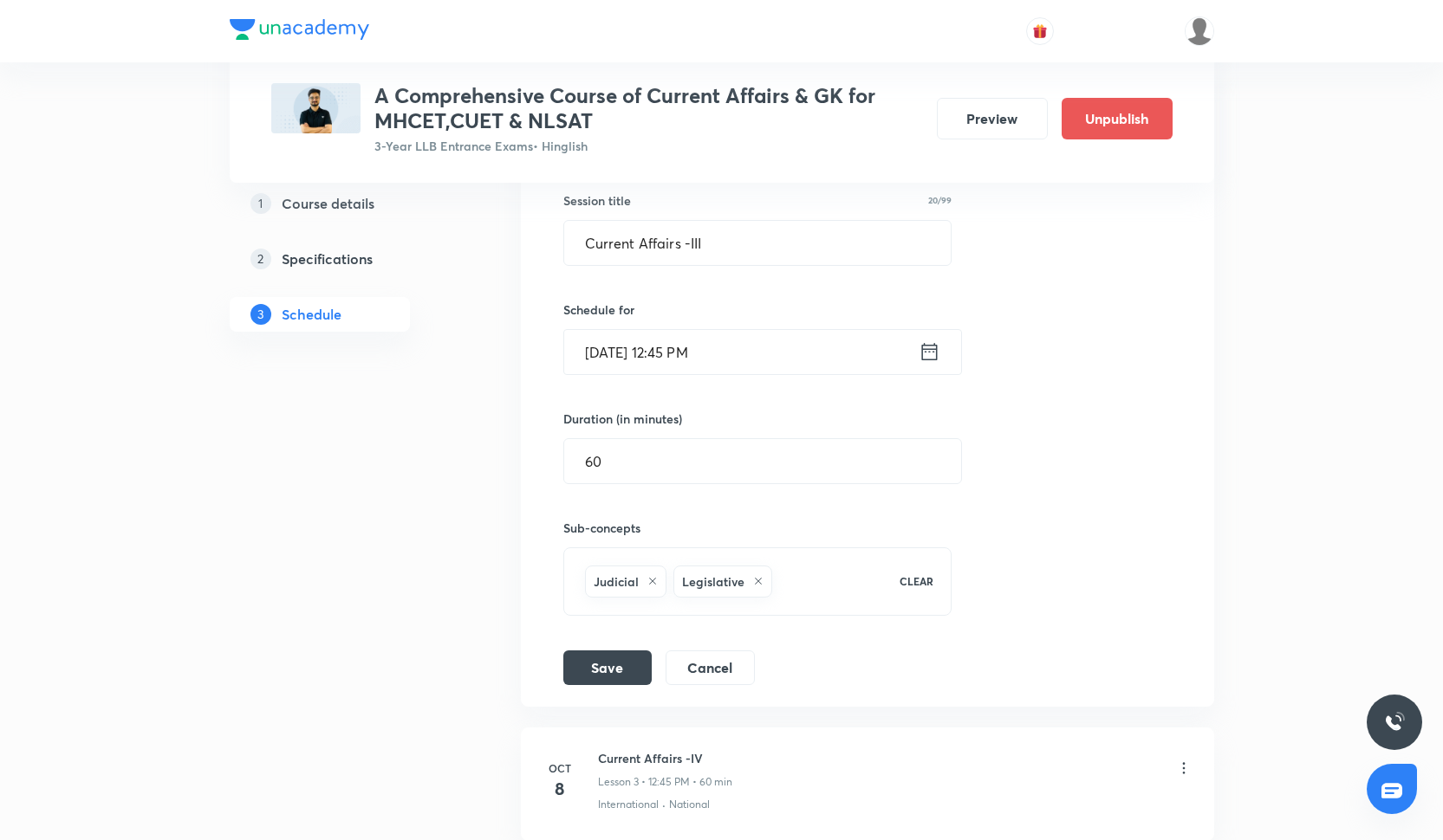
scroll to position [581, 0]
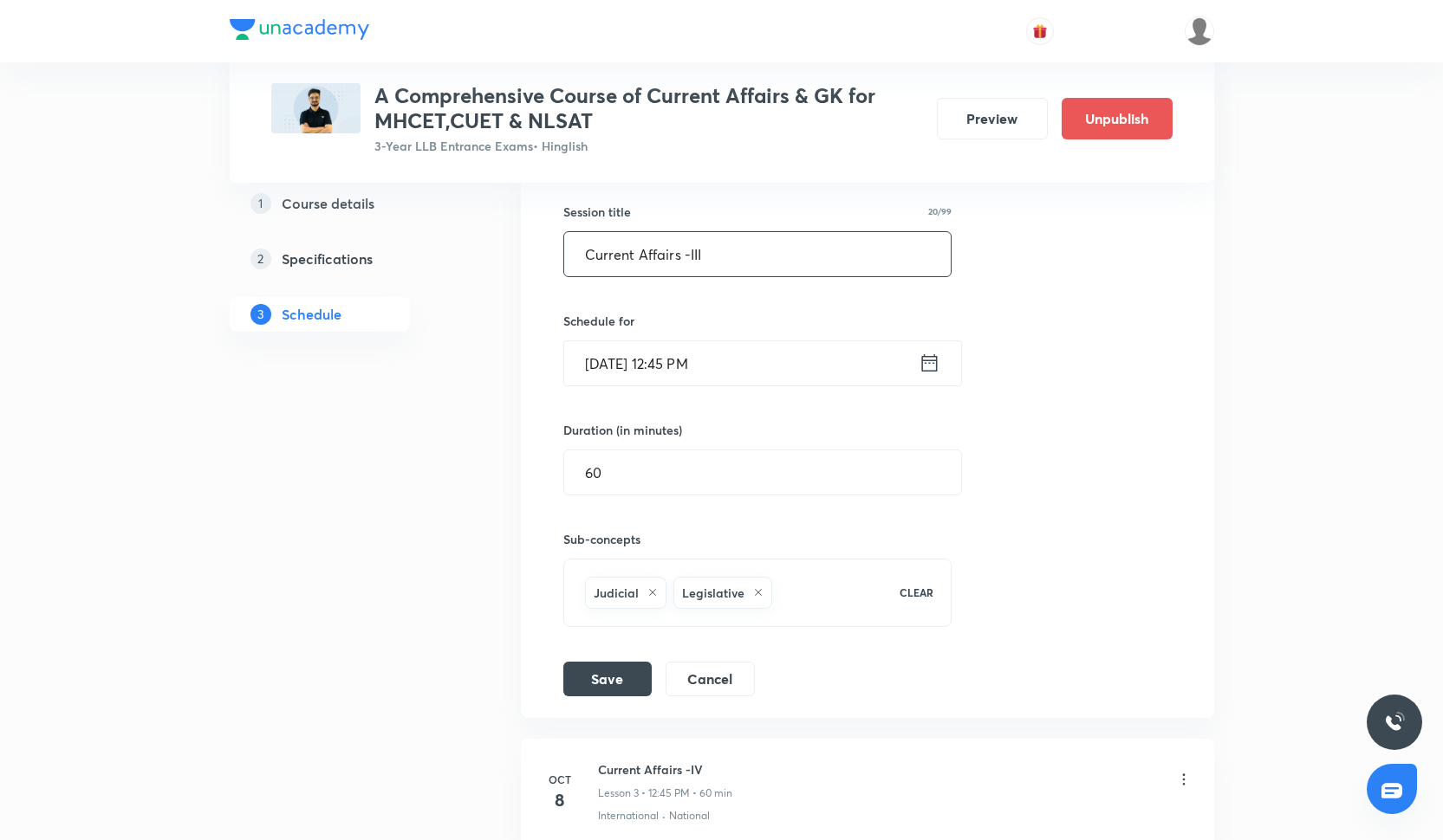
click at [706, 259] on input "Current Affairs -III" at bounding box center [758, 254] width 388 height 44
type input "Current Affairs -II"
click at [619, 676] on button "Save" at bounding box center [608, 677] width 89 height 35
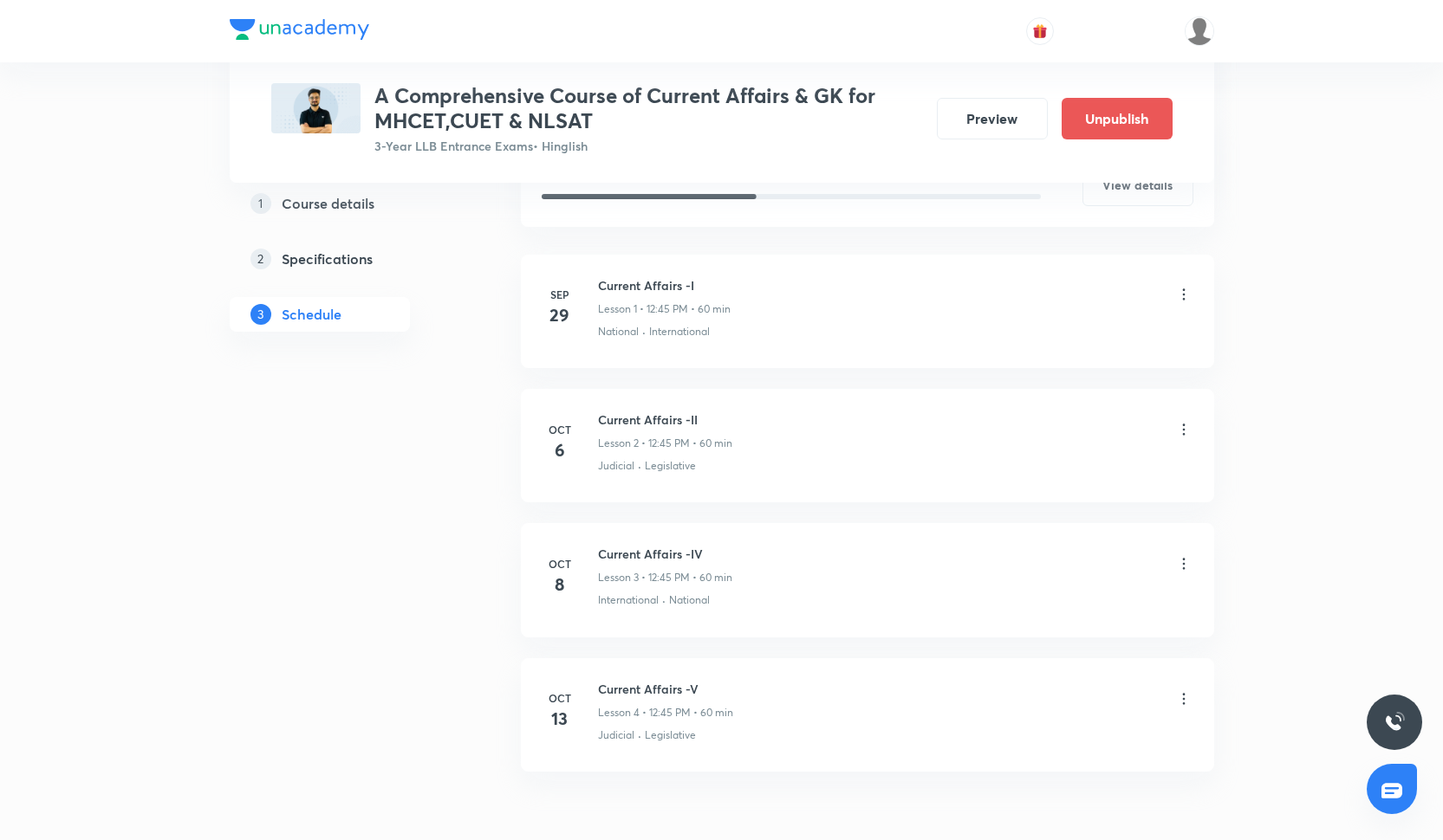
scroll to position [350, 0]
click at [1186, 564] on icon at bounding box center [1185, 570] width 18 height 18
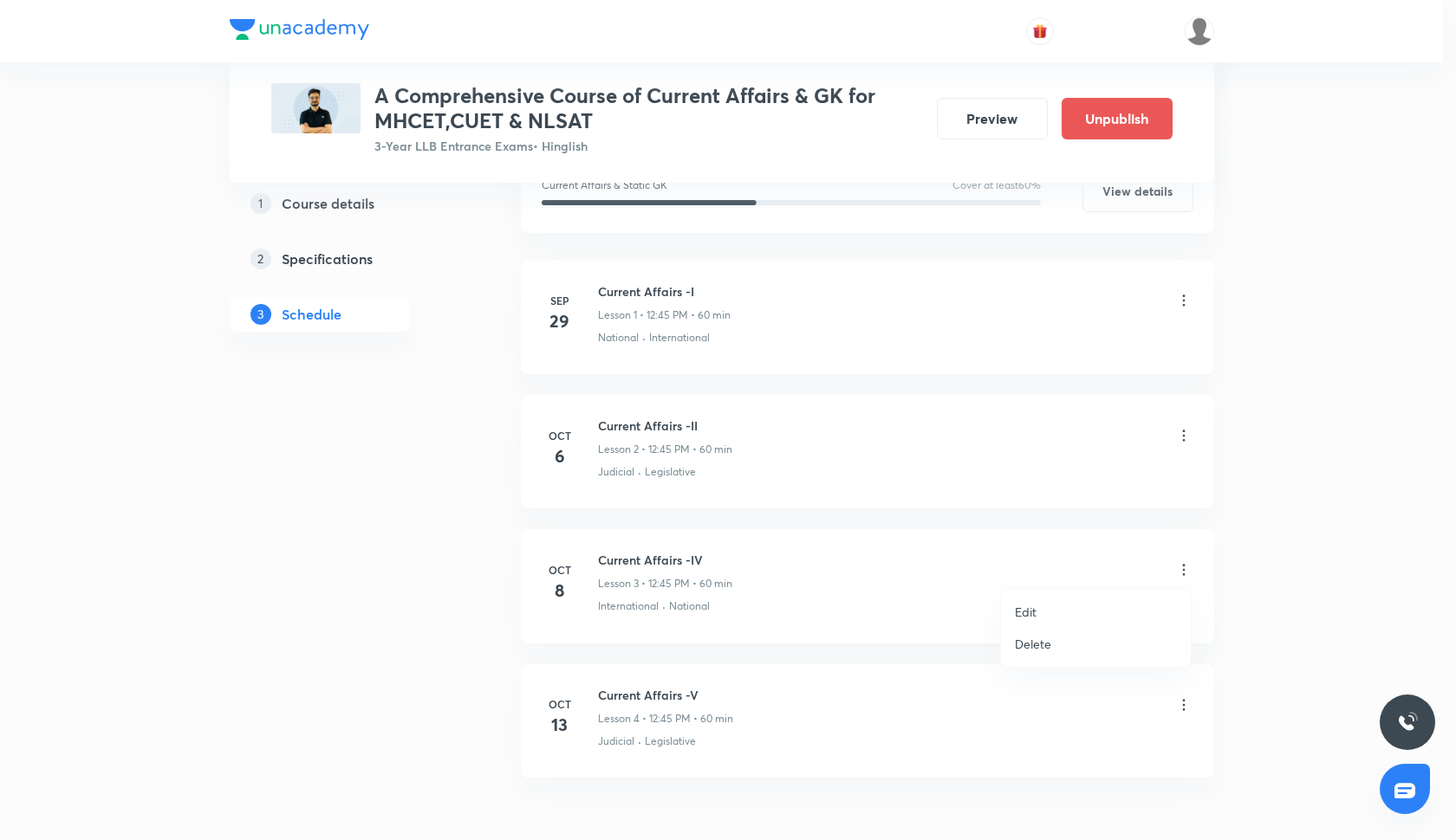
click at [1052, 597] on li "Edit" at bounding box center [1096, 612] width 189 height 33
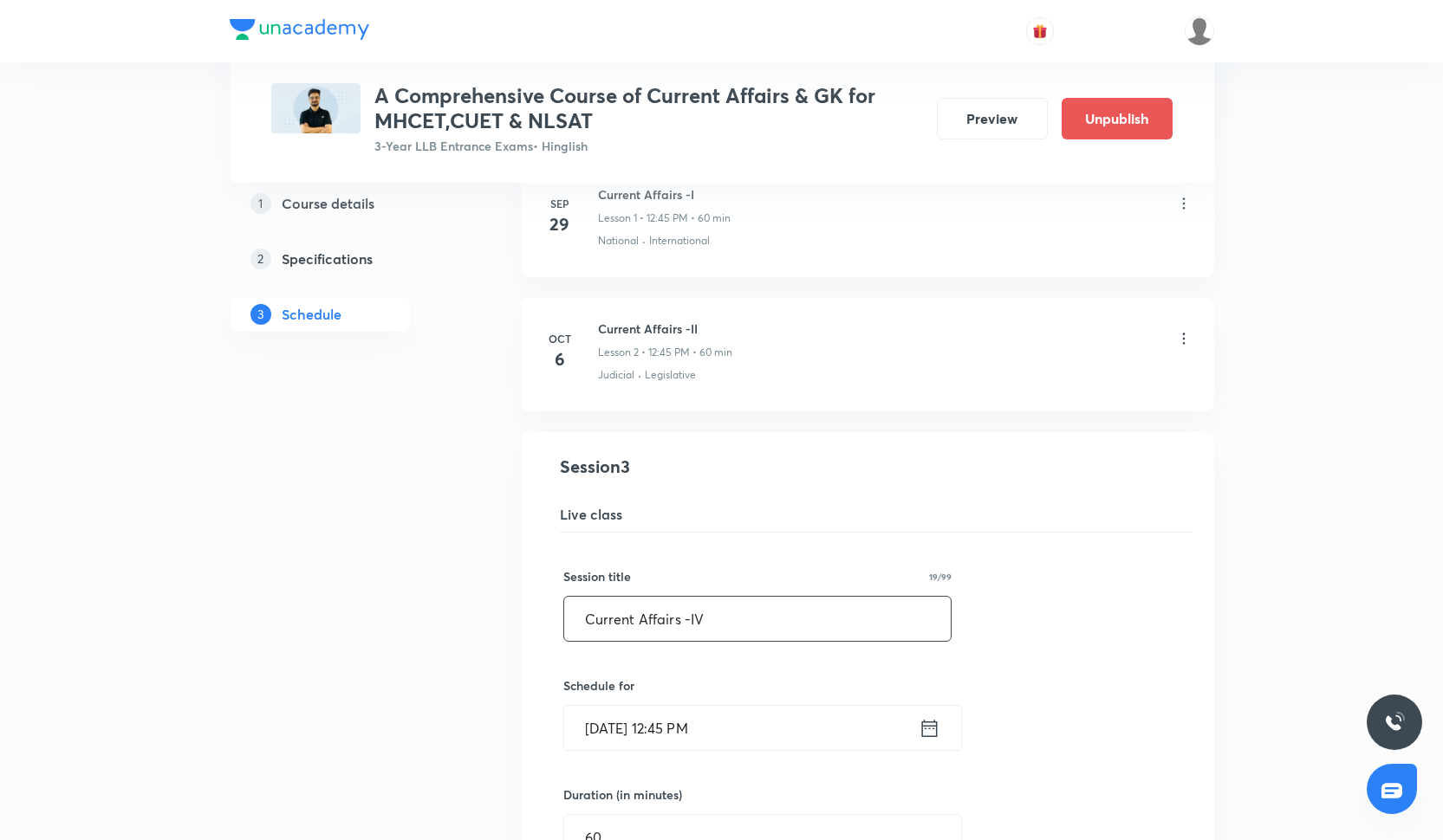
click at [758, 614] on input "Current Affairs -IV" at bounding box center [758, 619] width 388 height 44
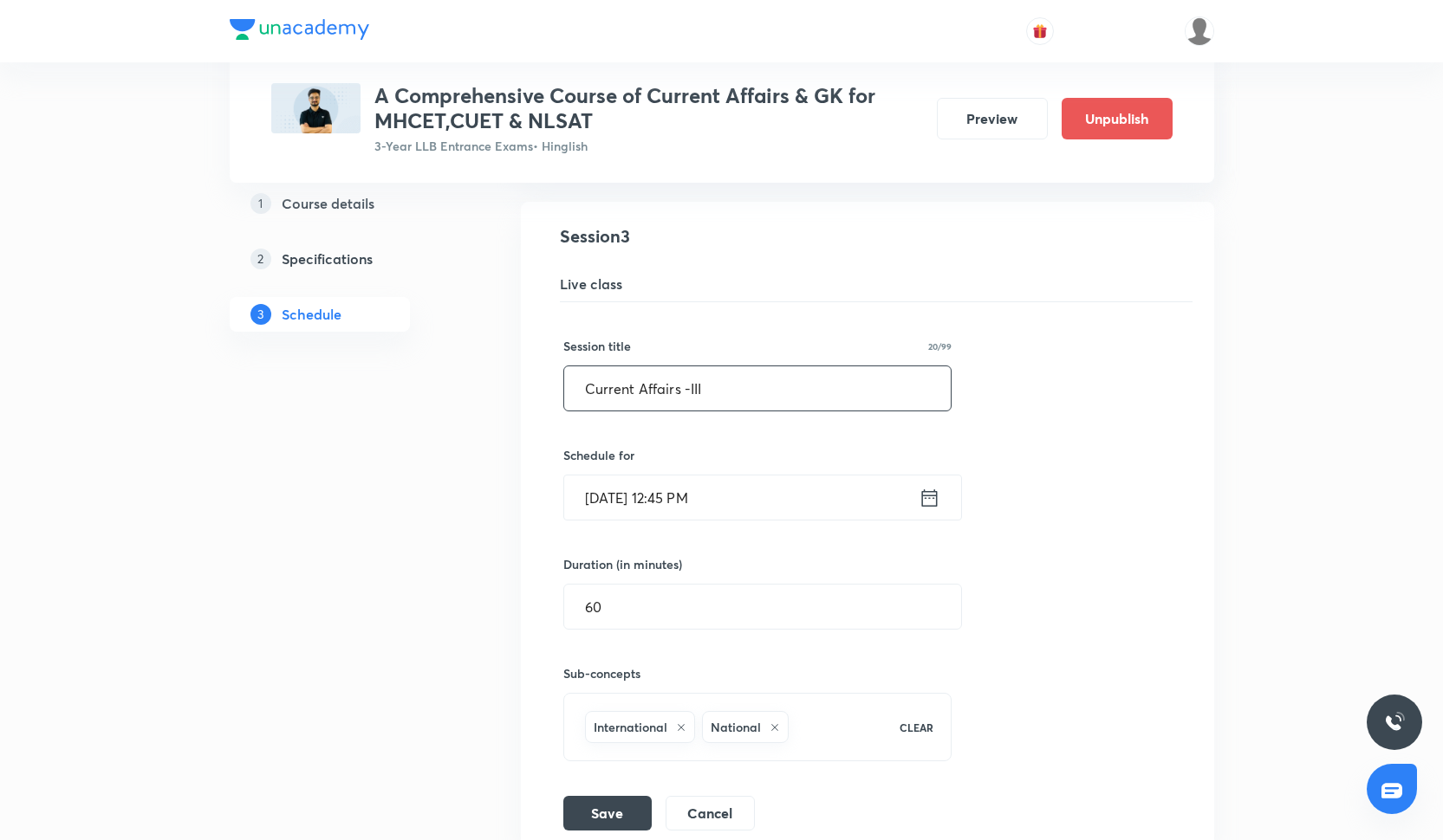
scroll to position [603, 0]
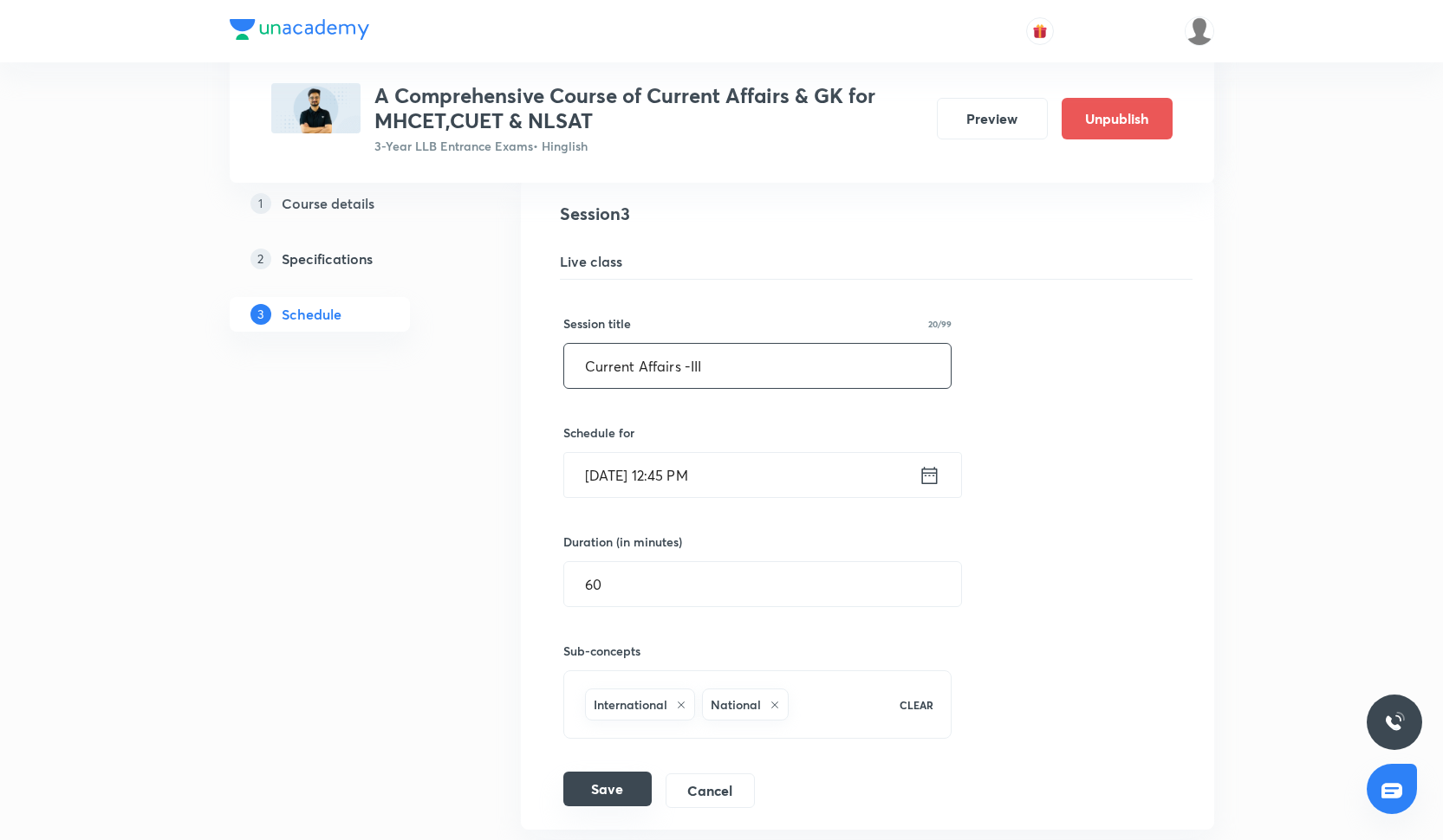
type input "Current Affairs -III"
click at [619, 791] on button "Save" at bounding box center [608, 789] width 89 height 35
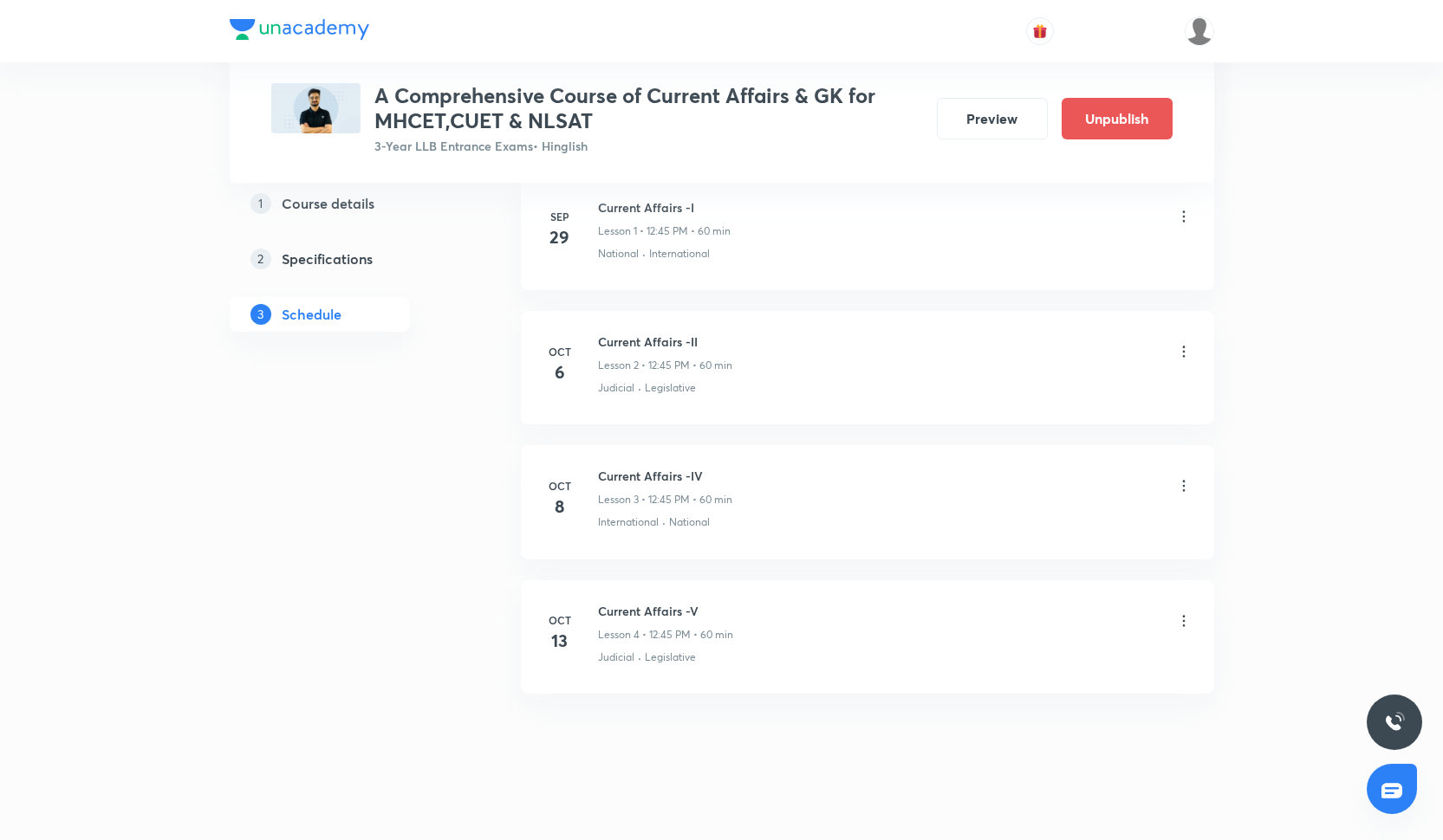
scroll to position [448, 0]
click at [1186, 607] on icon at bounding box center [1185, 607] width 18 height 18
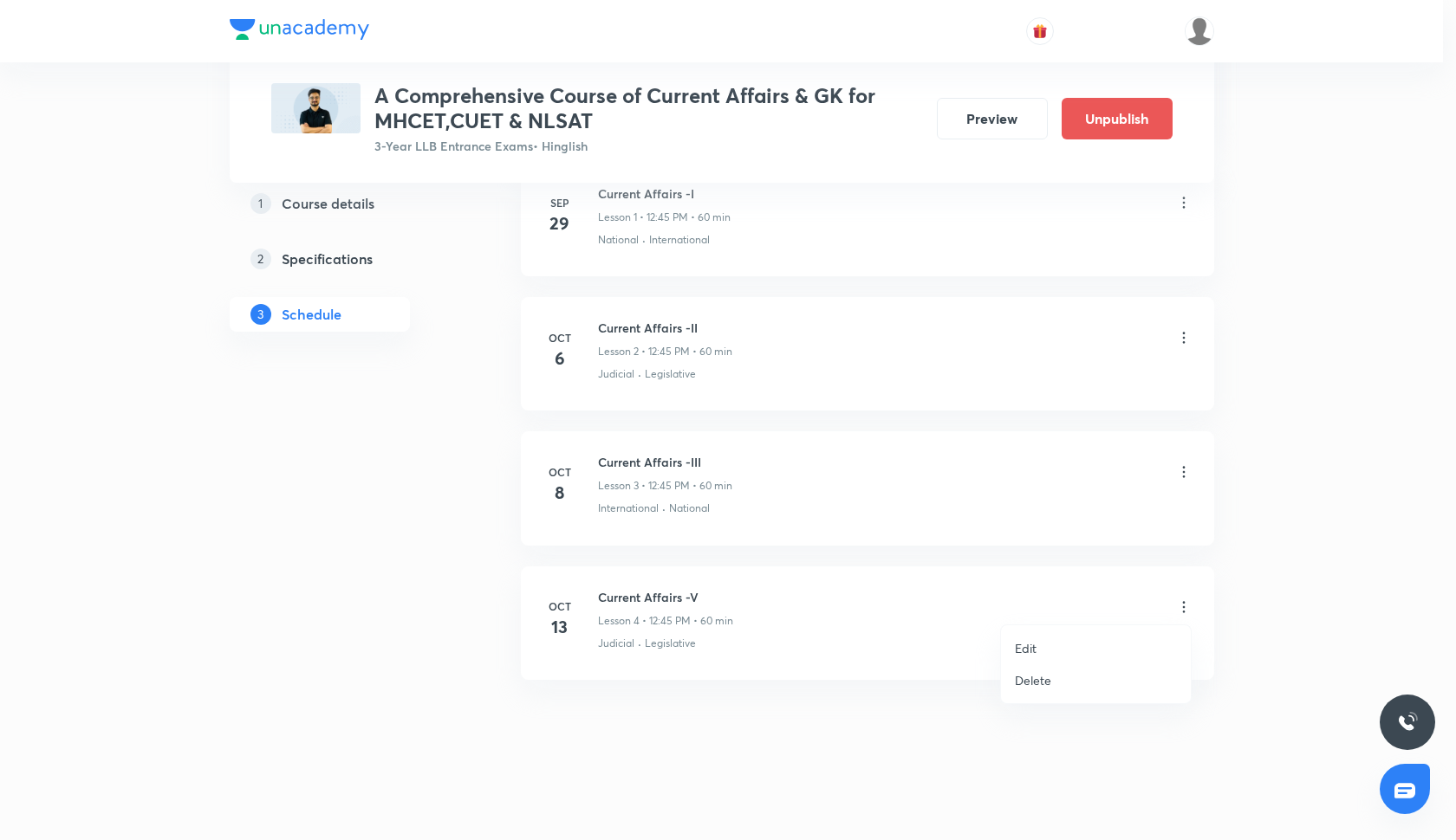
click at [1046, 649] on li "Edit" at bounding box center [1096, 649] width 189 height 33
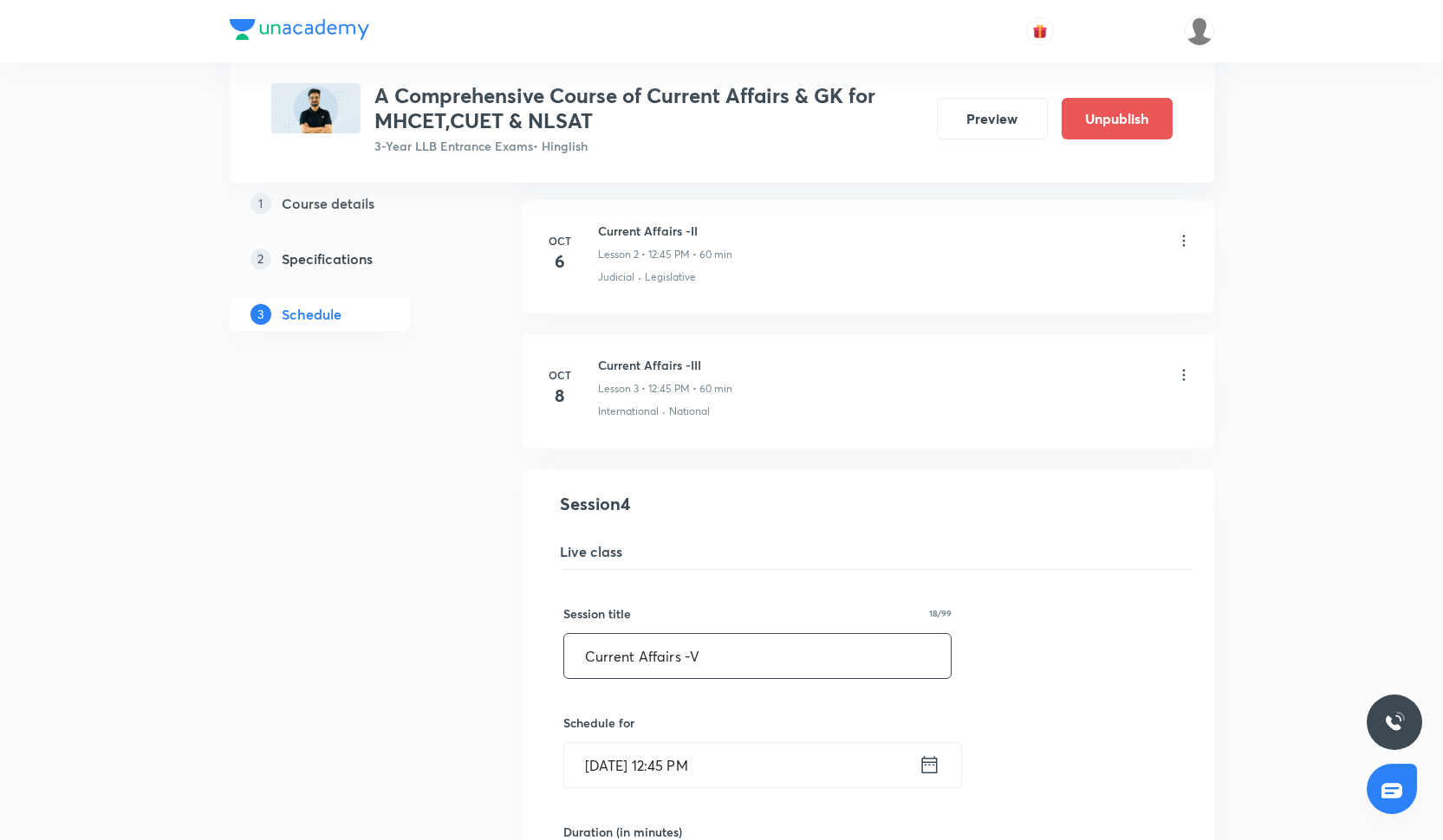
click at [690, 657] on input "Current Affairs -V" at bounding box center [758, 656] width 388 height 44
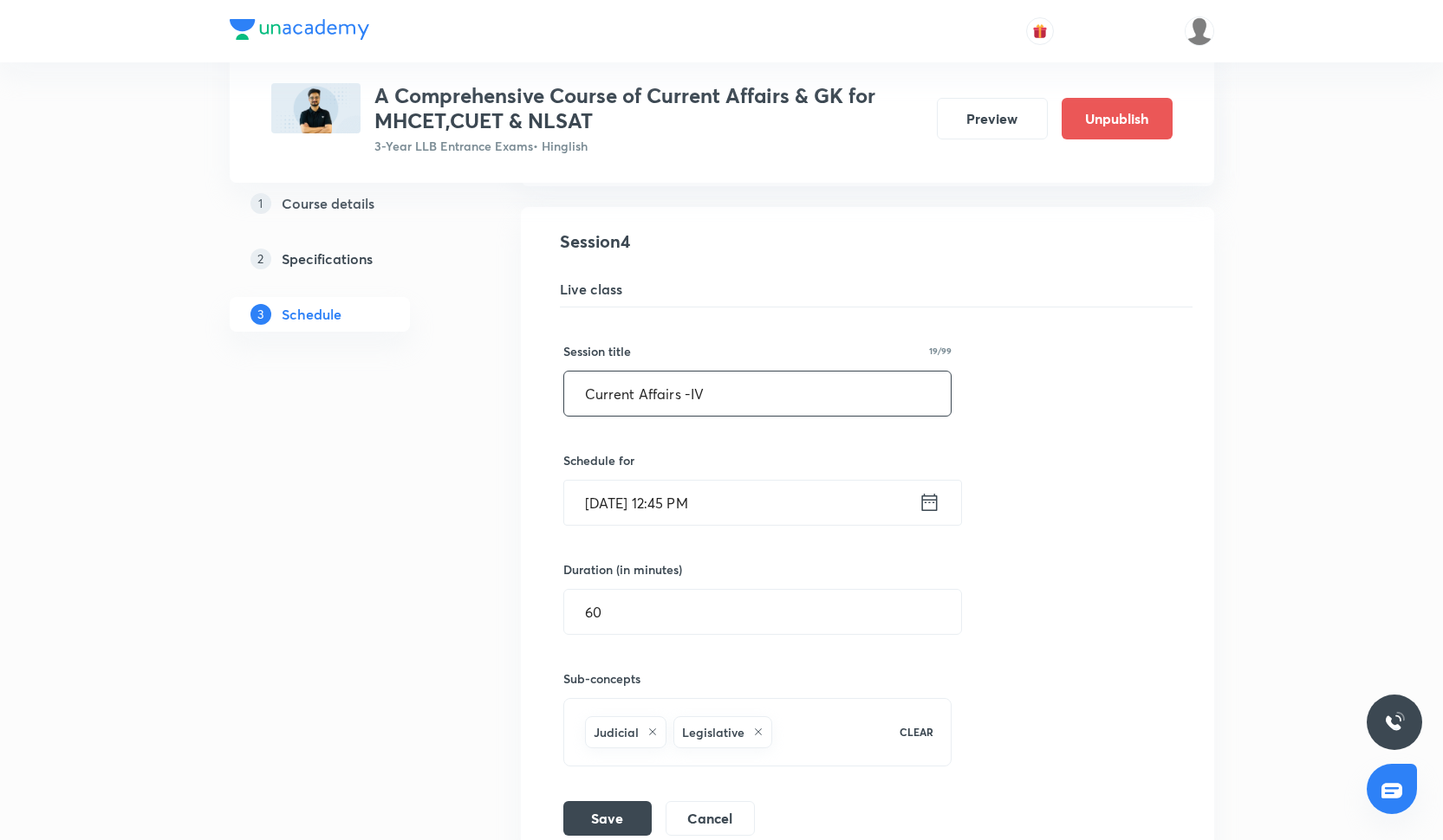
scroll to position [888, 0]
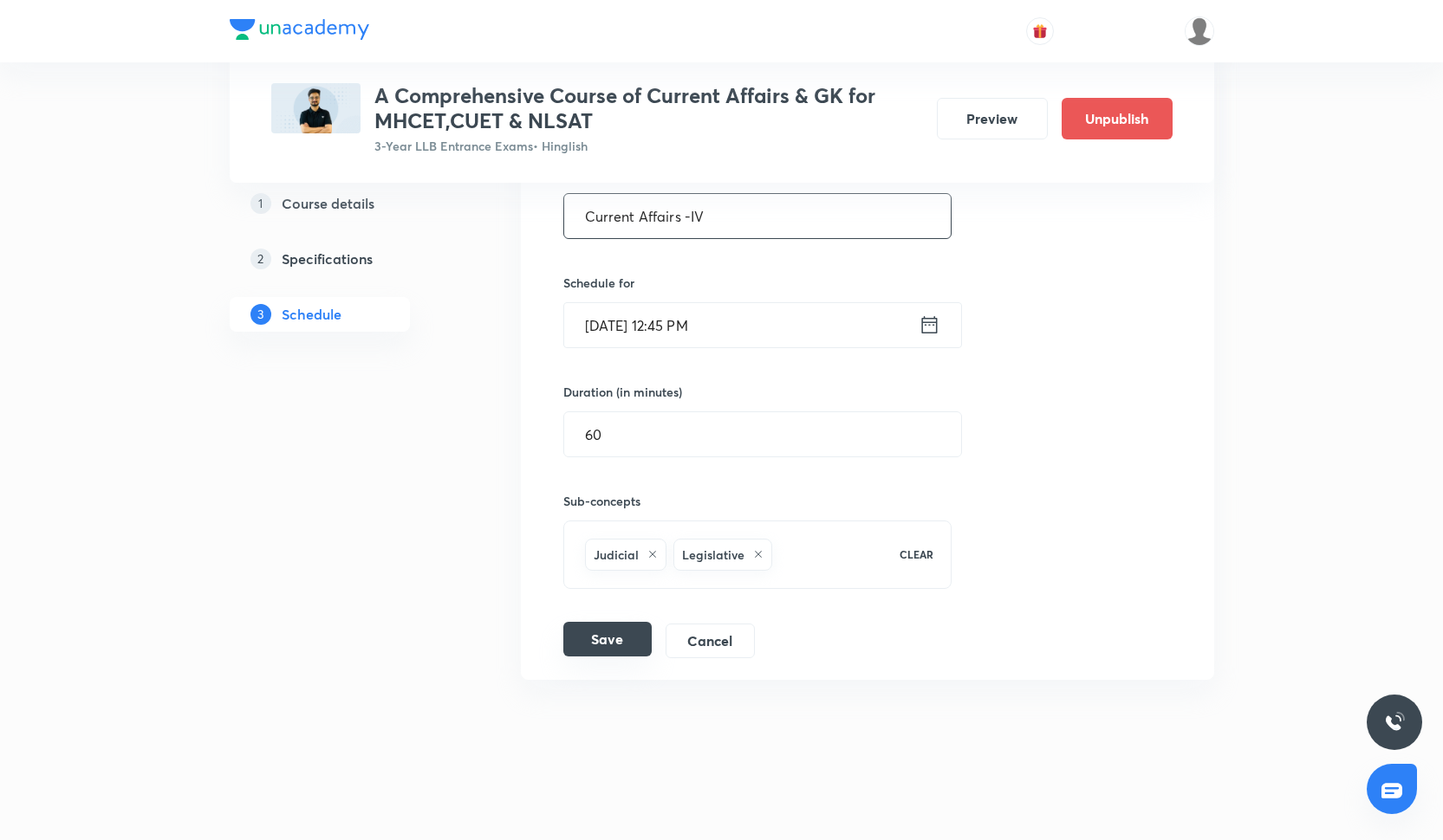
type input "Current Affairs -IV"
click at [630, 636] on button "Save" at bounding box center [608, 639] width 89 height 35
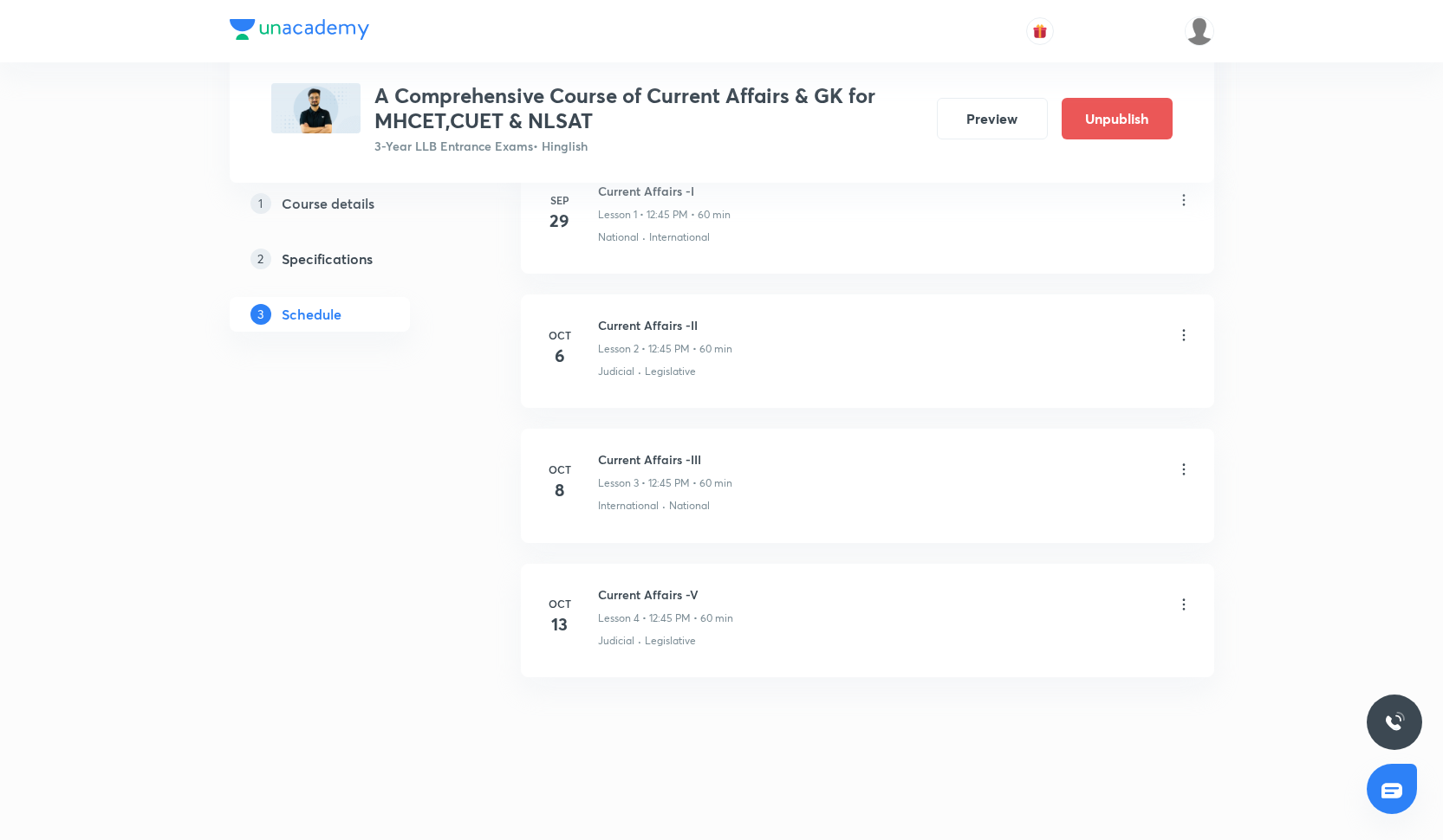
scroll to position [448, 0]
drag, startPoint x: 598, startPoint y: 324, endPoint x: 749, endPoint y: 325, distance: 151.0
click at [749, 325] on div "Current Affairs -II Lesson 2 • 12:45 PM • 60 min" at bounding box center [895, 338] width 595 height 40
copy h6 "Current Affairs -II"
click at [627, 469] on div "Current Affairs -III Lesson 3 • 12:45 PM • 60 min" at bounding box center [665, 473] width 134 height 40
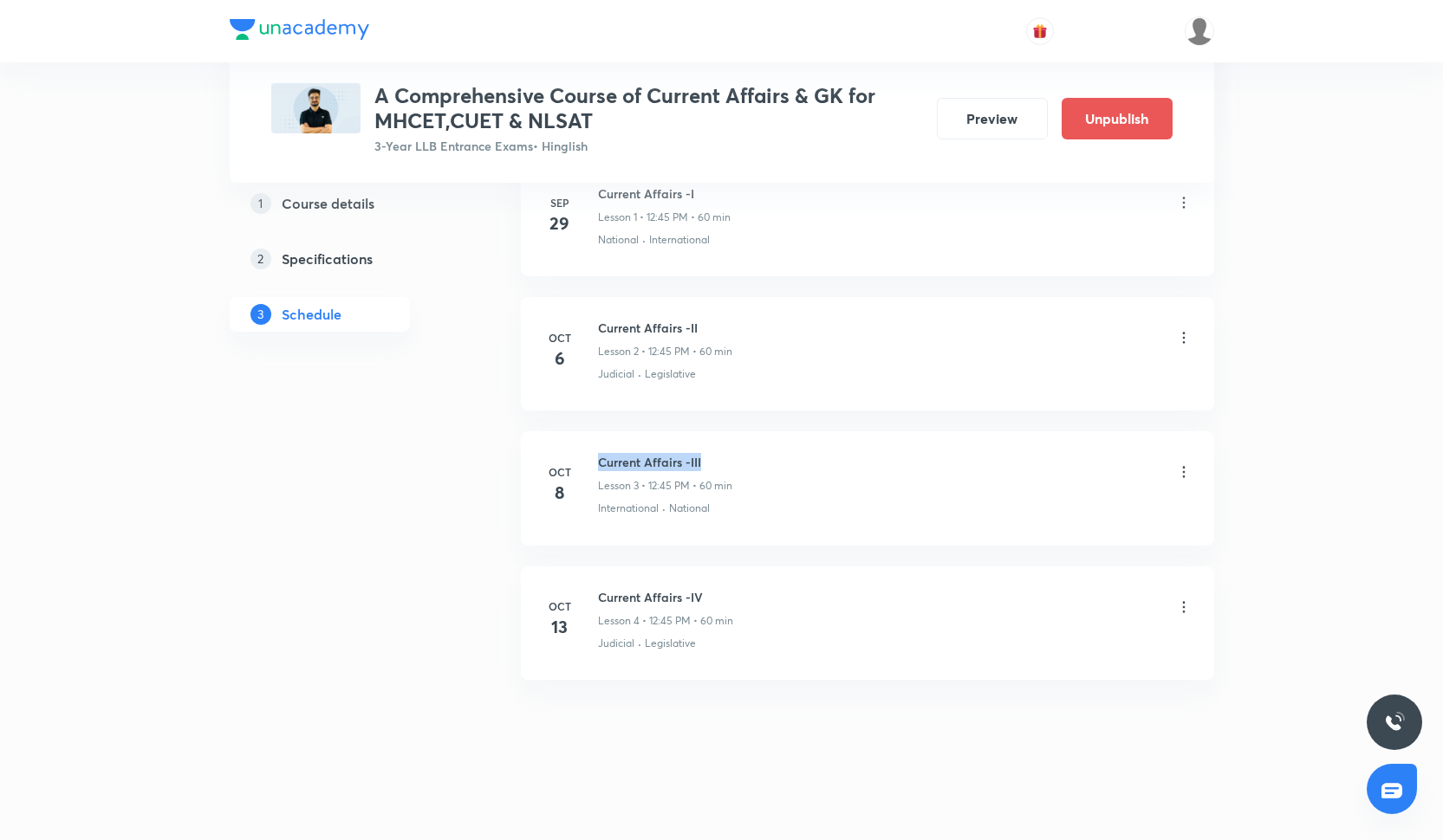
drag, startPoint x: 598, startPoint y: 458, endPoint x: 711, endPoint y: 456, distance: 113.0
click at [712, 456] on h6 "Current Affairs -III" at bounding box center [665, 462] width 134 height 18
copy h6 "Current Affairs -III"
drag, startPoint x: 598, startPoint y: 594, endPoint x: 718, endPoint y: 592, distance: 120.0
click at [718, 592] on h6 "Current Affairs -IV" at bounding box center [665, 597] width 135 height 18
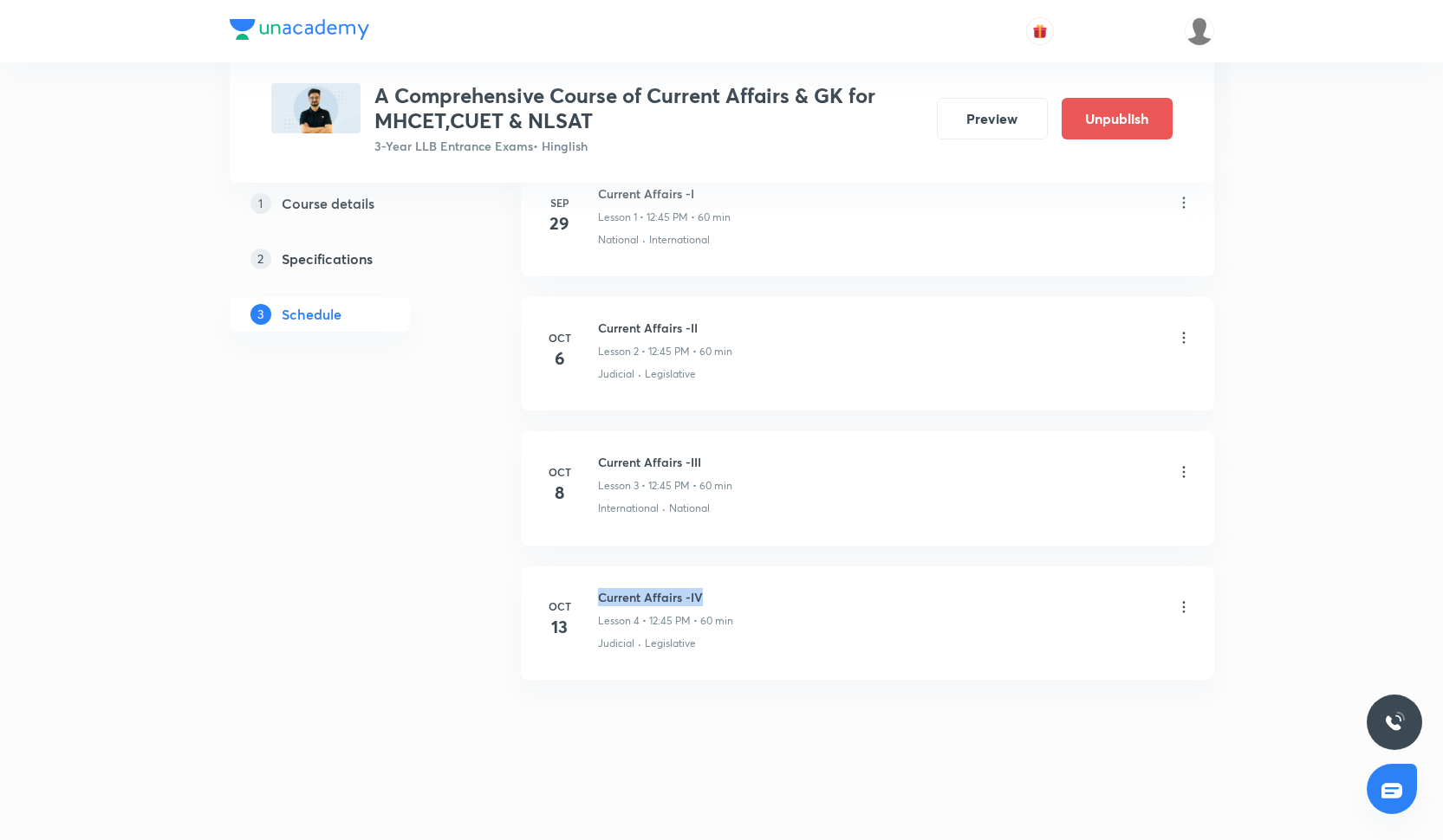
copy h6 "Current Affairs -IV"
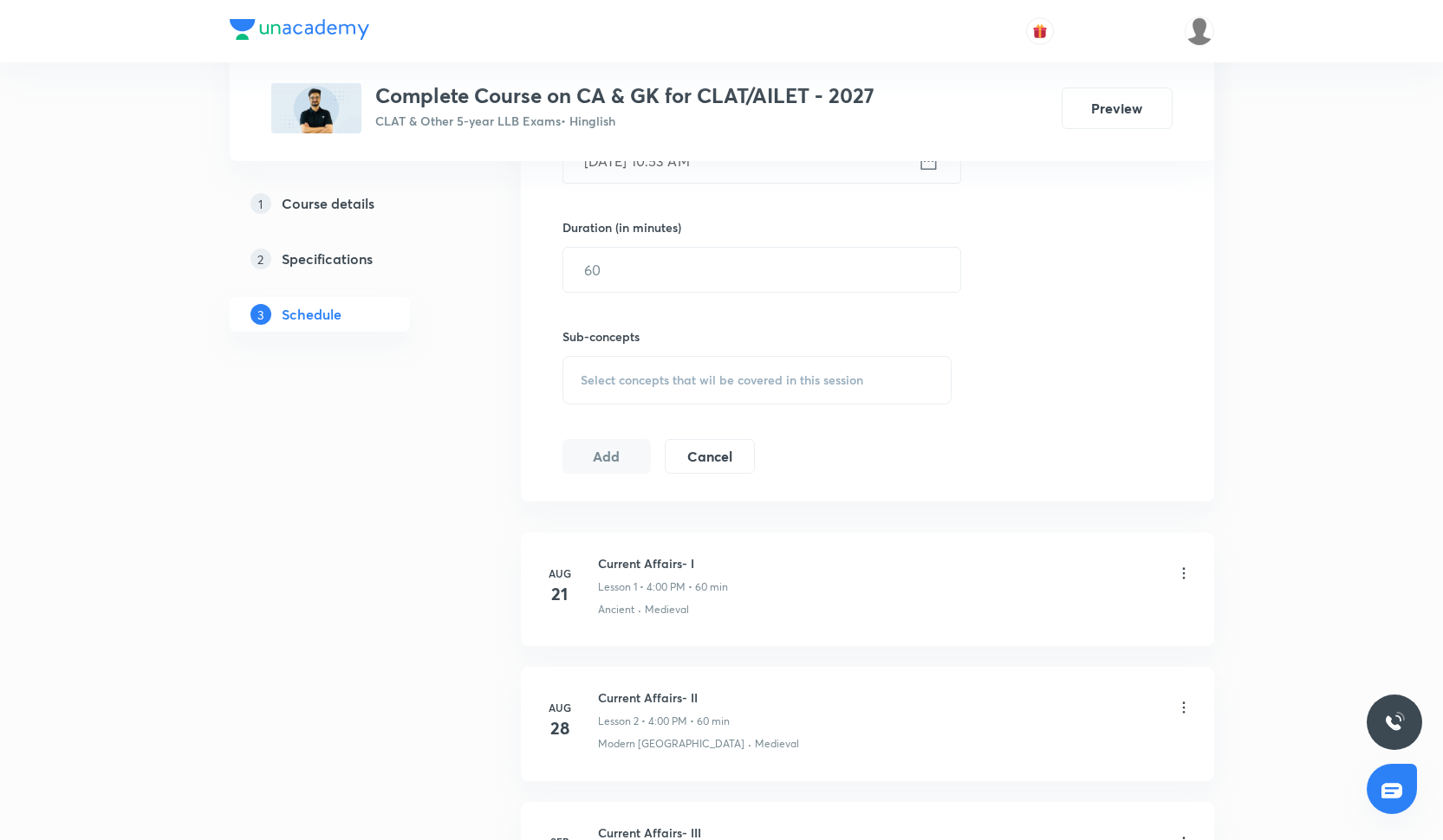
scroll to position [1136, 0]
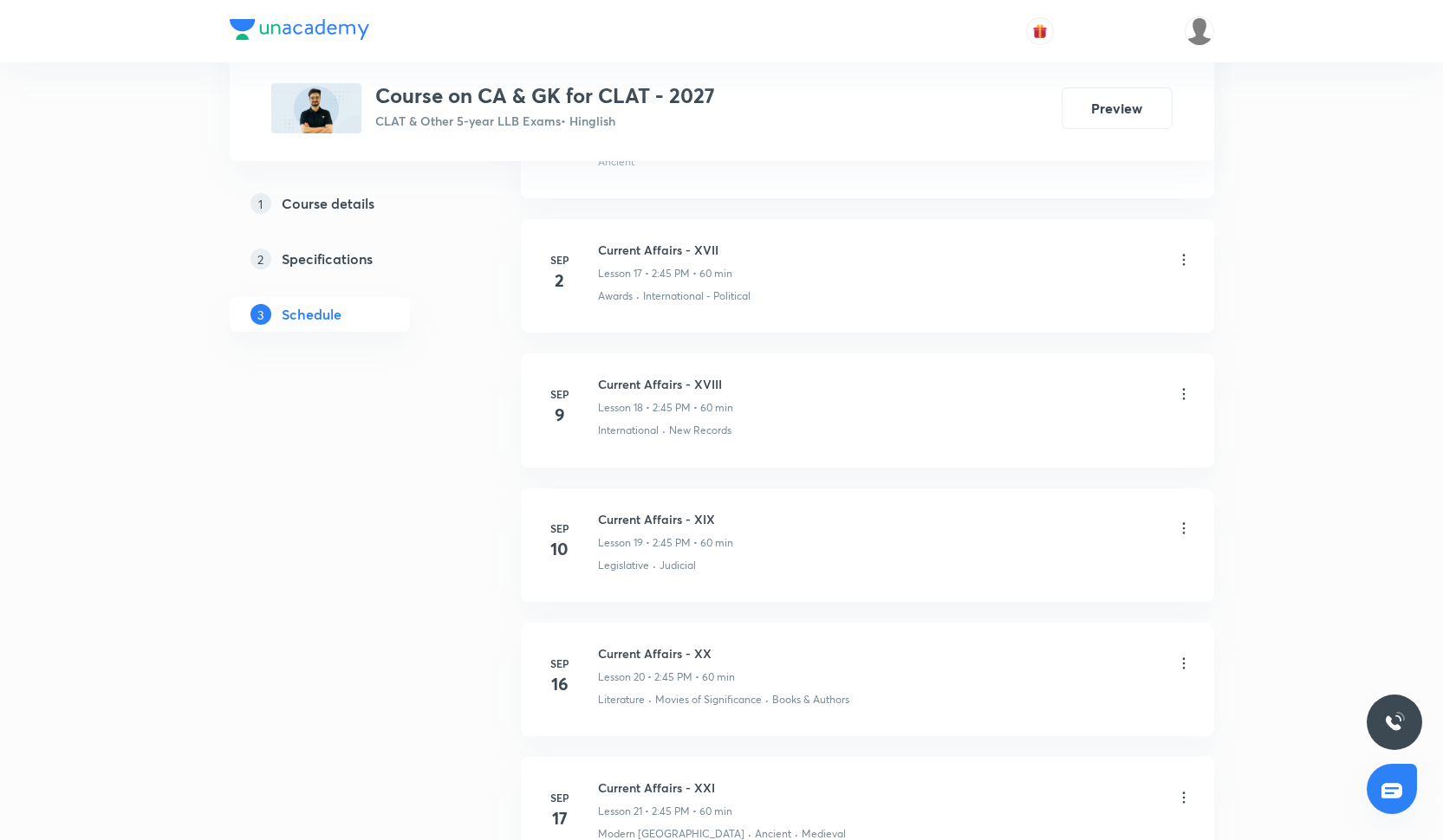
scroll to position [3687, 0]
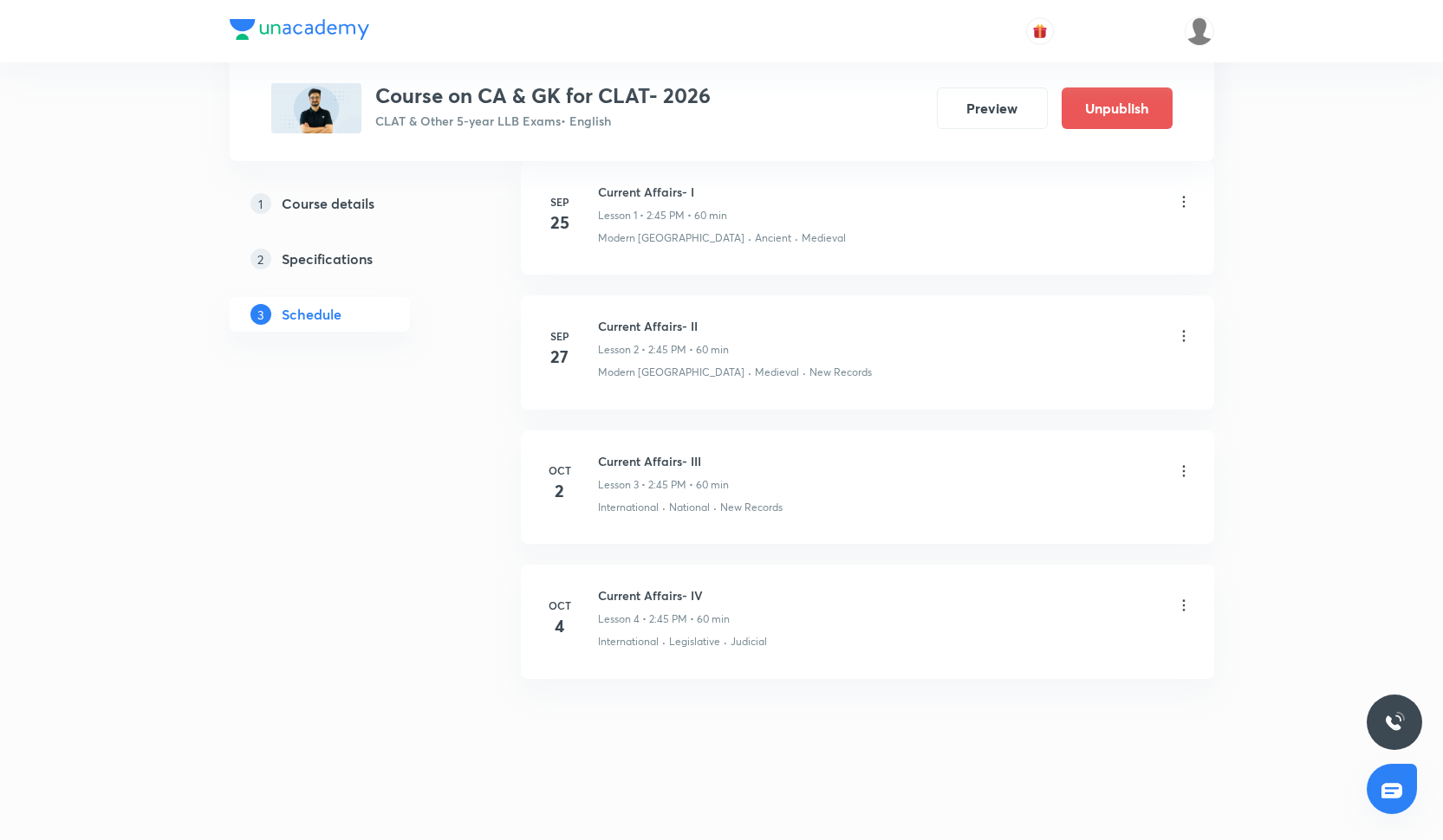
scroll to position [984, 0]
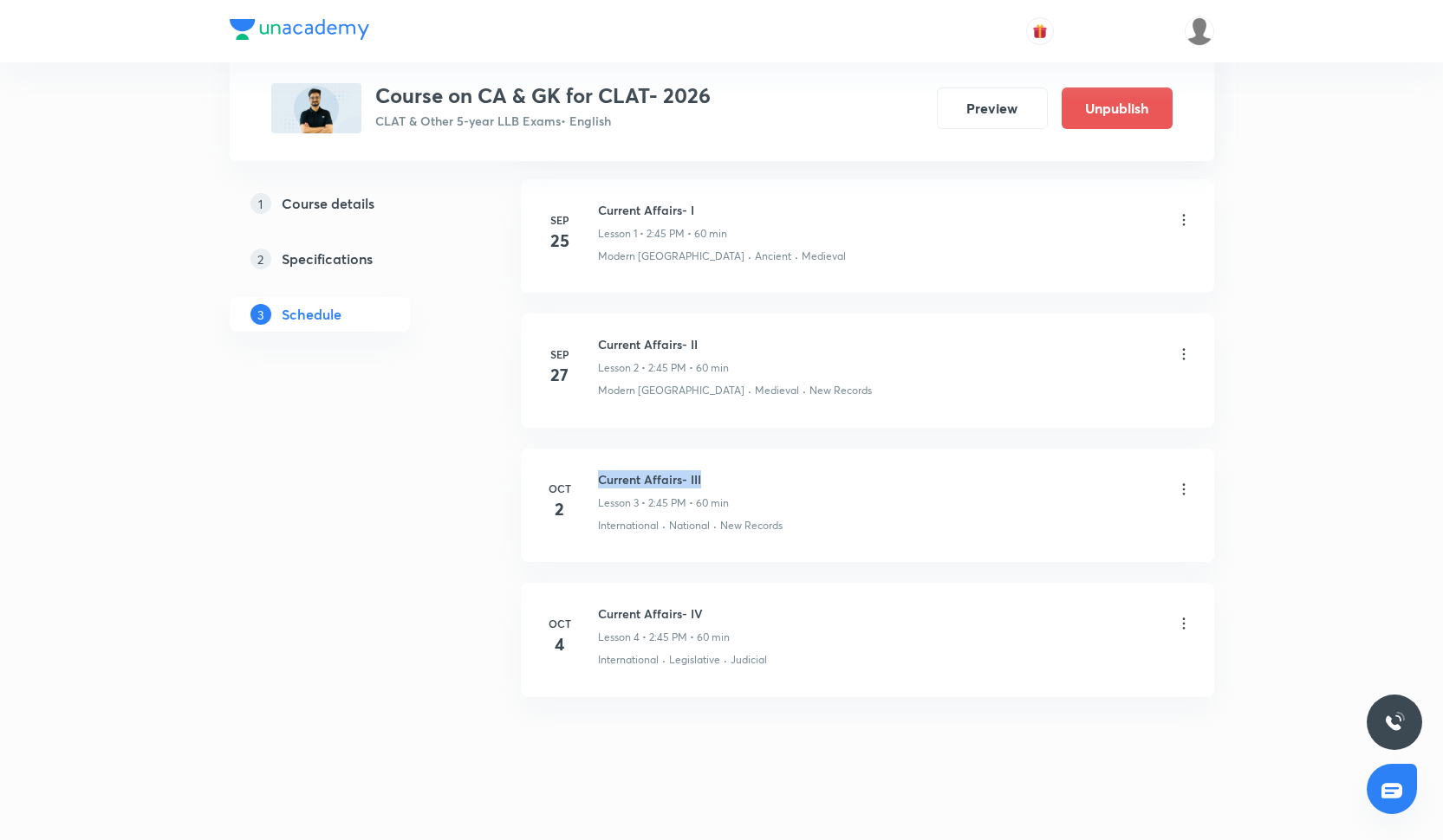
drag, startPoint x: 598, startPoint y: 480, endPoint x: 728, endPoint y: 483, distance: 130.0
click at [727, 483] on h6 "Current Affairs- III" at bounding box center [663, 479] width 131 height 18
copy h6 "Current Affairs- III"
drag, startPoint x: 597, startPoint y: 609, endPoint x: 707, endPoint y: 610, distance: 110.0
click at [707, 610] on div "[DATE] Current Affairs- IV Lesson 4 • 2:45 PM • 60 min International · Legislat…" at bounding box center [867, 636] width 650 height 63
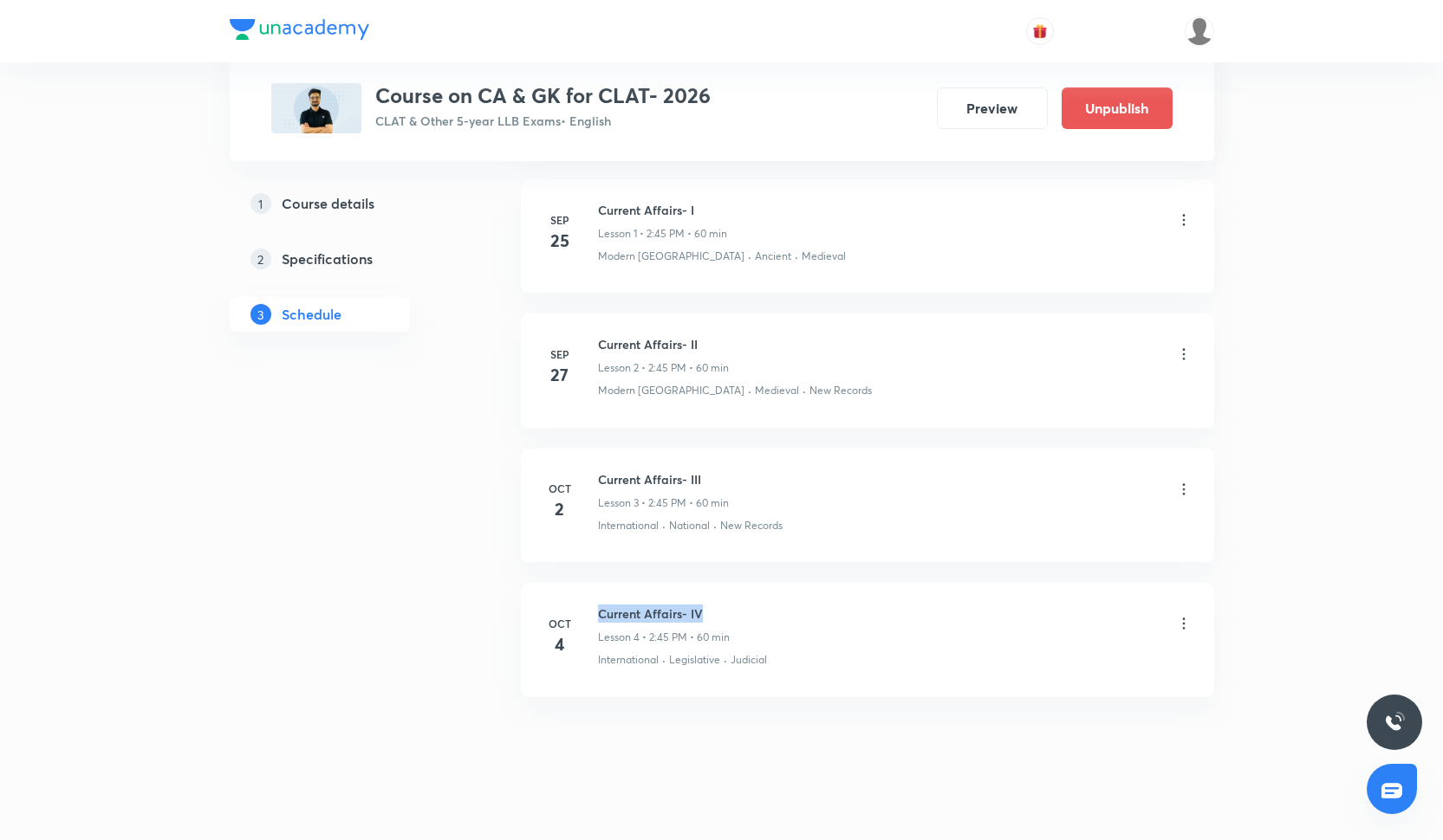
copy h6 "Current Affairs- IV"
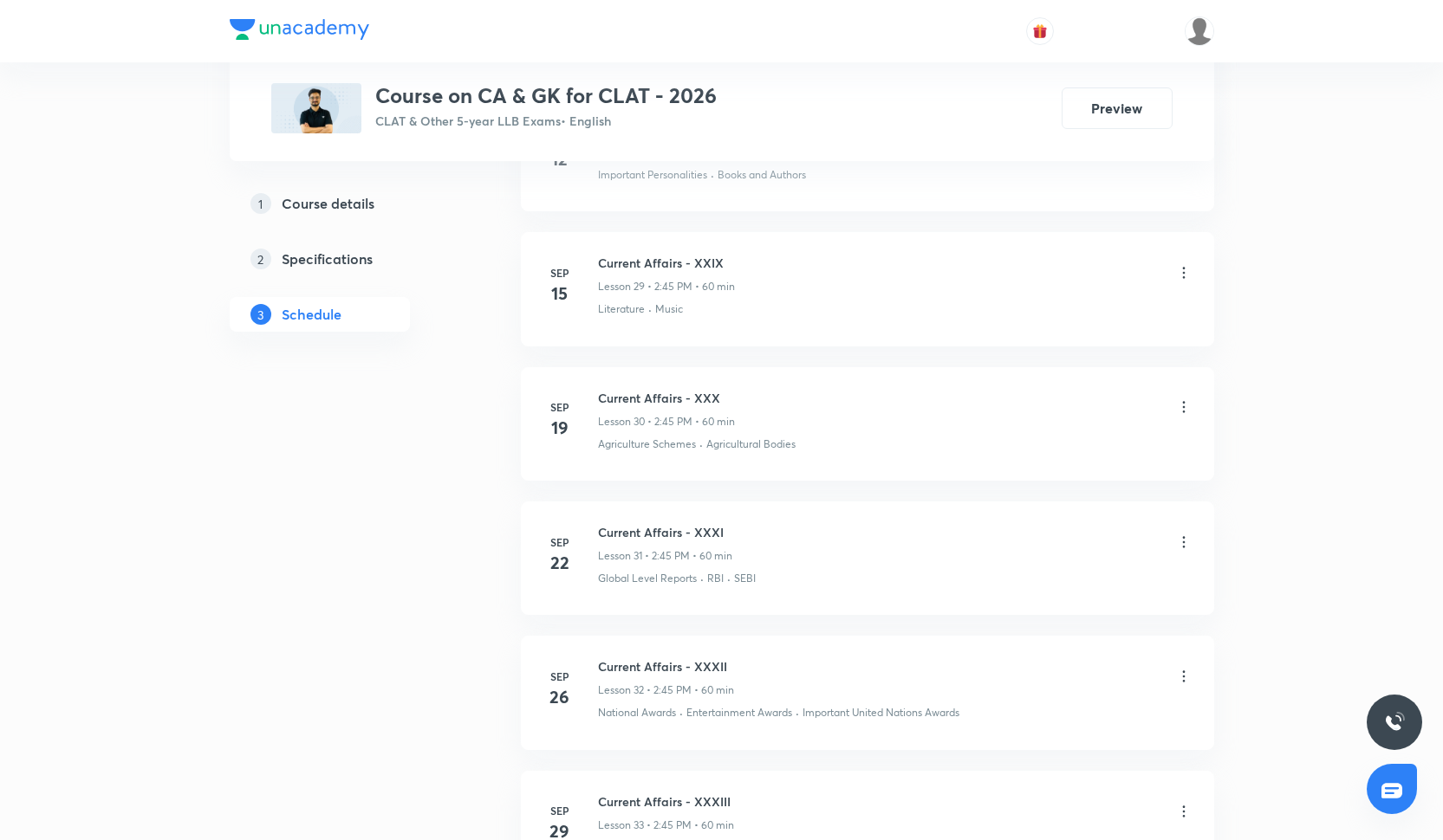
scroll to position [4896, 0]
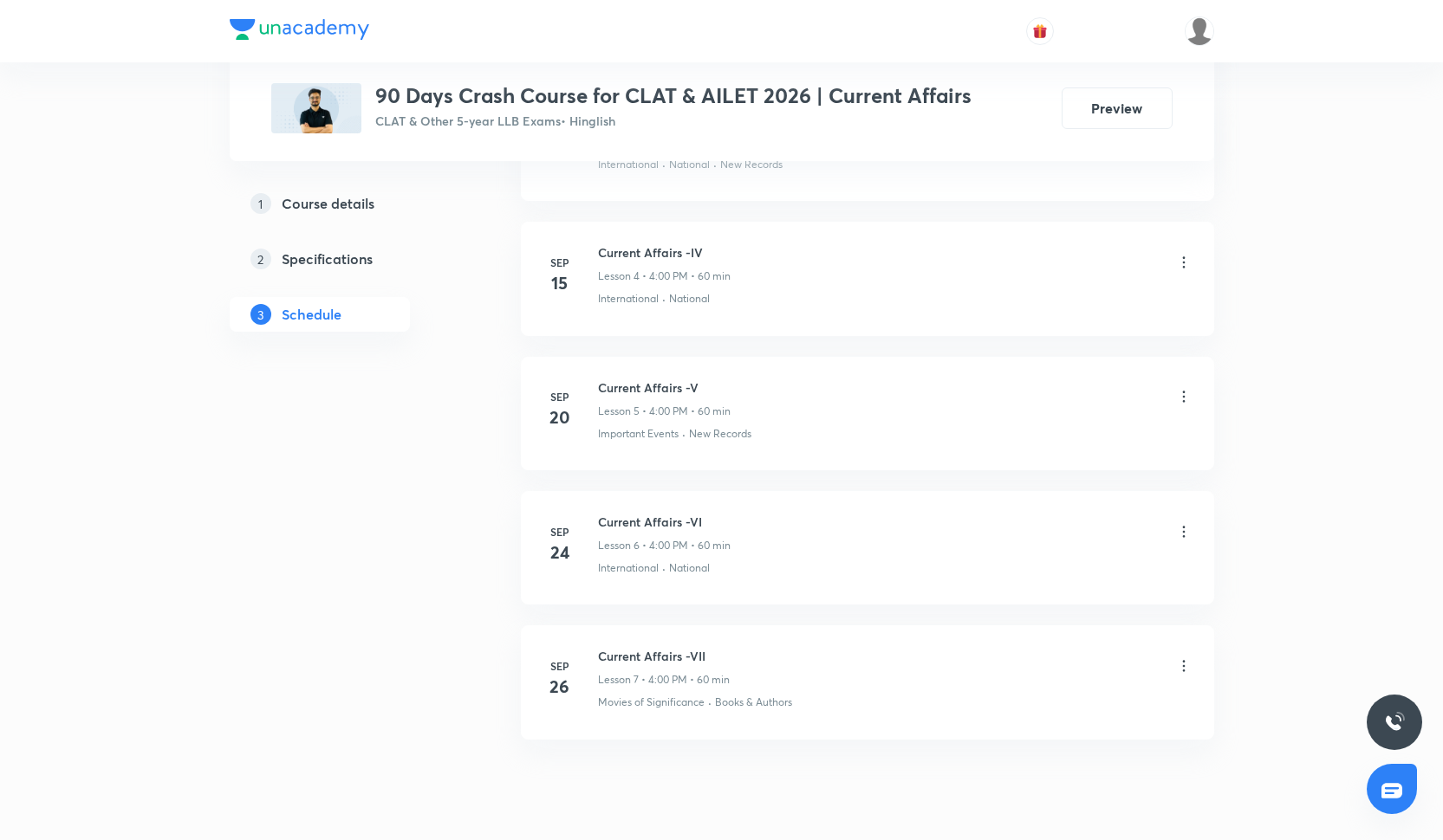
scroll to position [1405, 0]
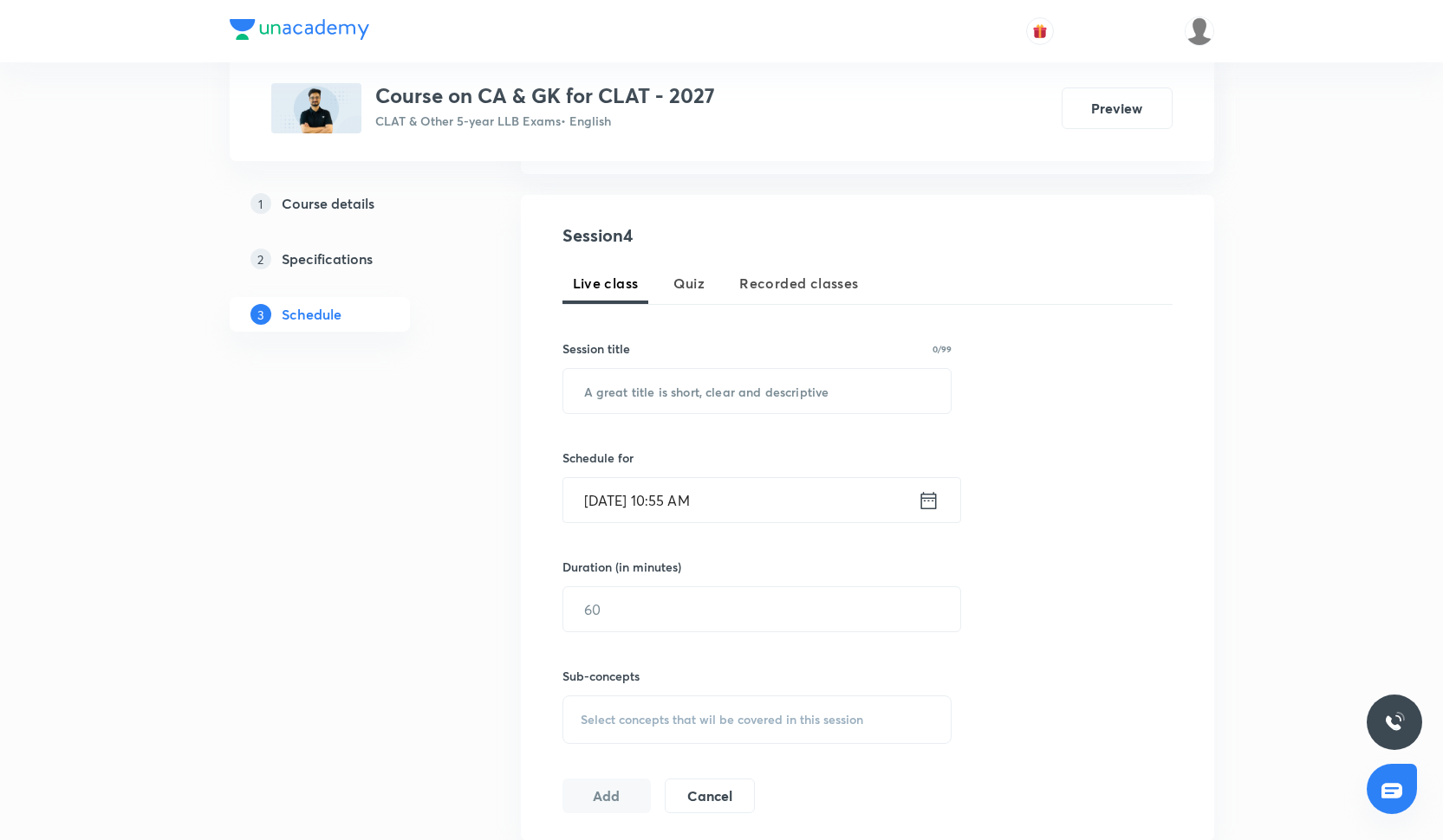
scroll to position [868, 0]
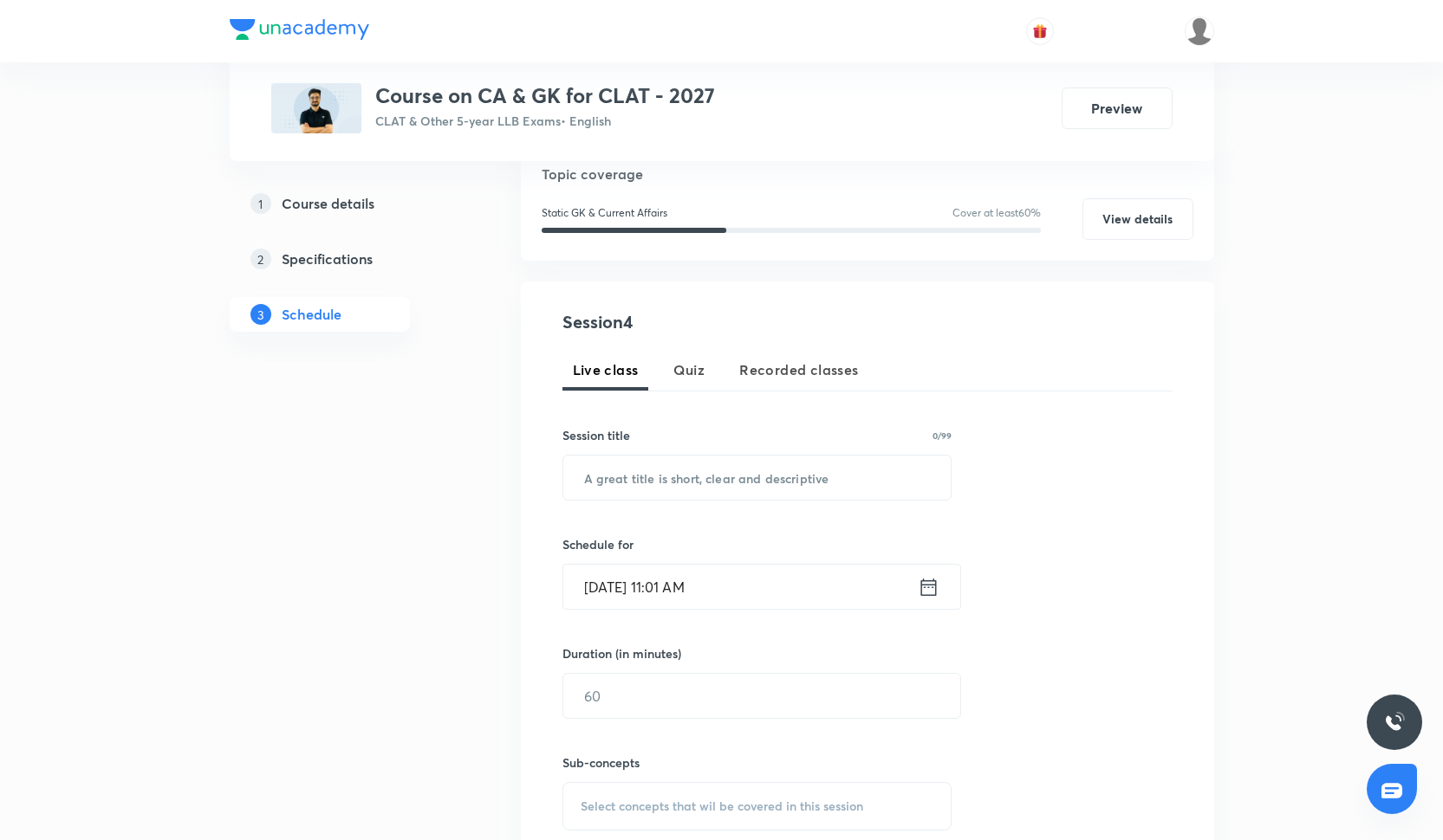
scroll to position [205, 0]
click at [721, 466] on input "text" at bounding box center [758, 476] width 389 height 44
paste input "Current Affairs - III"
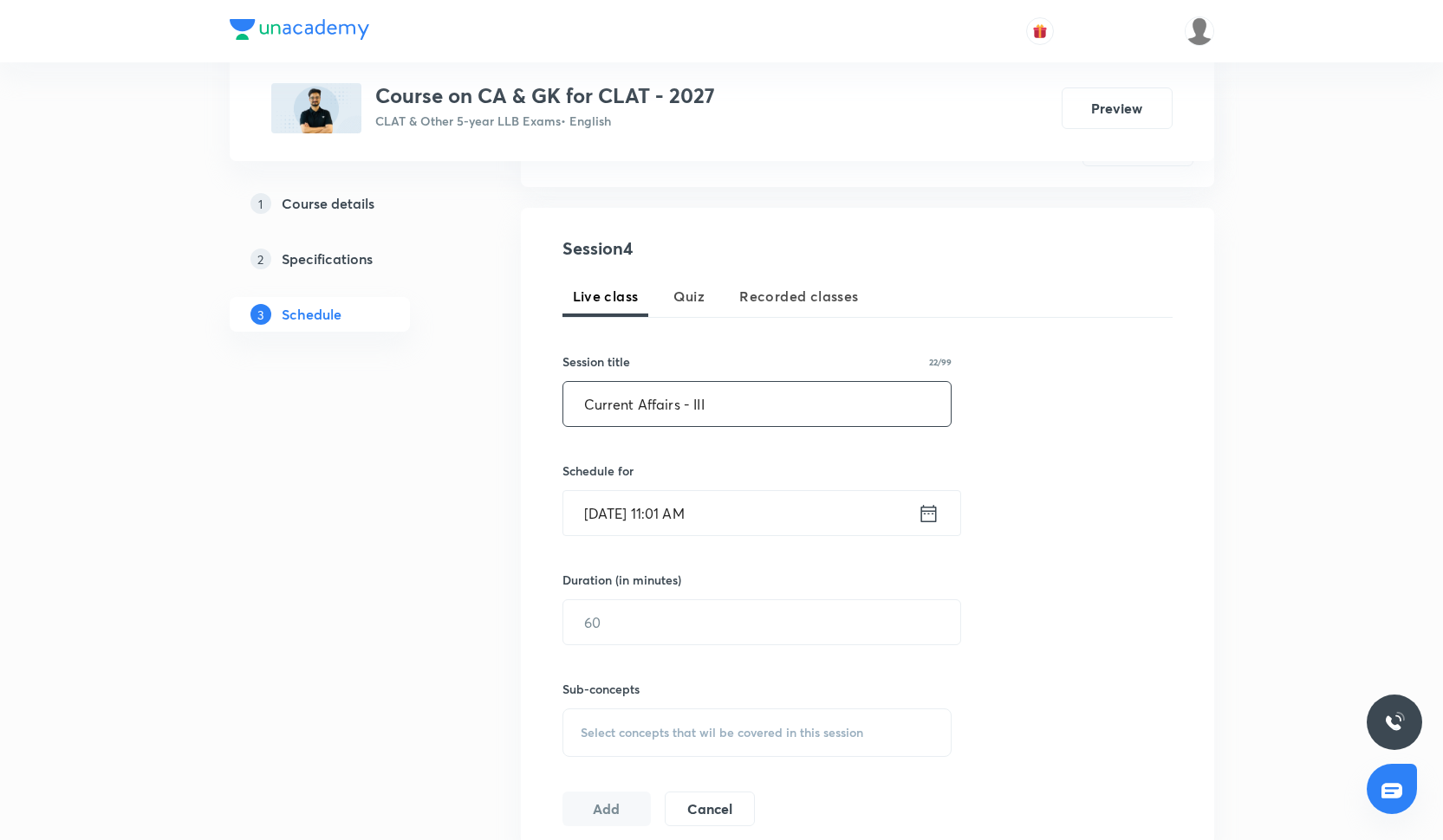
scroll to position [369, 0]
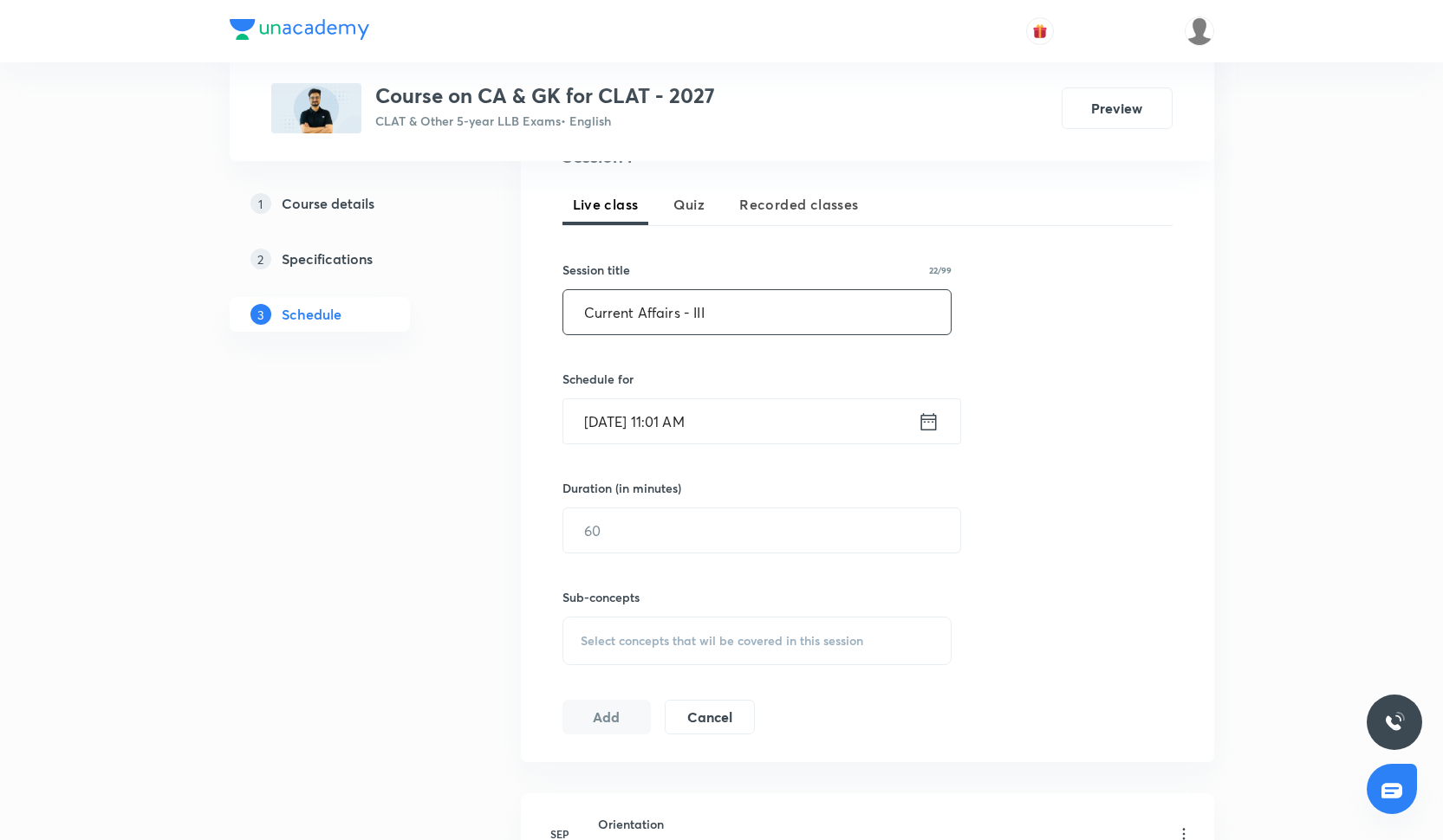
type input "Current Affairs - III"
click at [653, 414] on input "[DATE] 11:01 AM" at bounding box center [740, 421] width 354 height 44
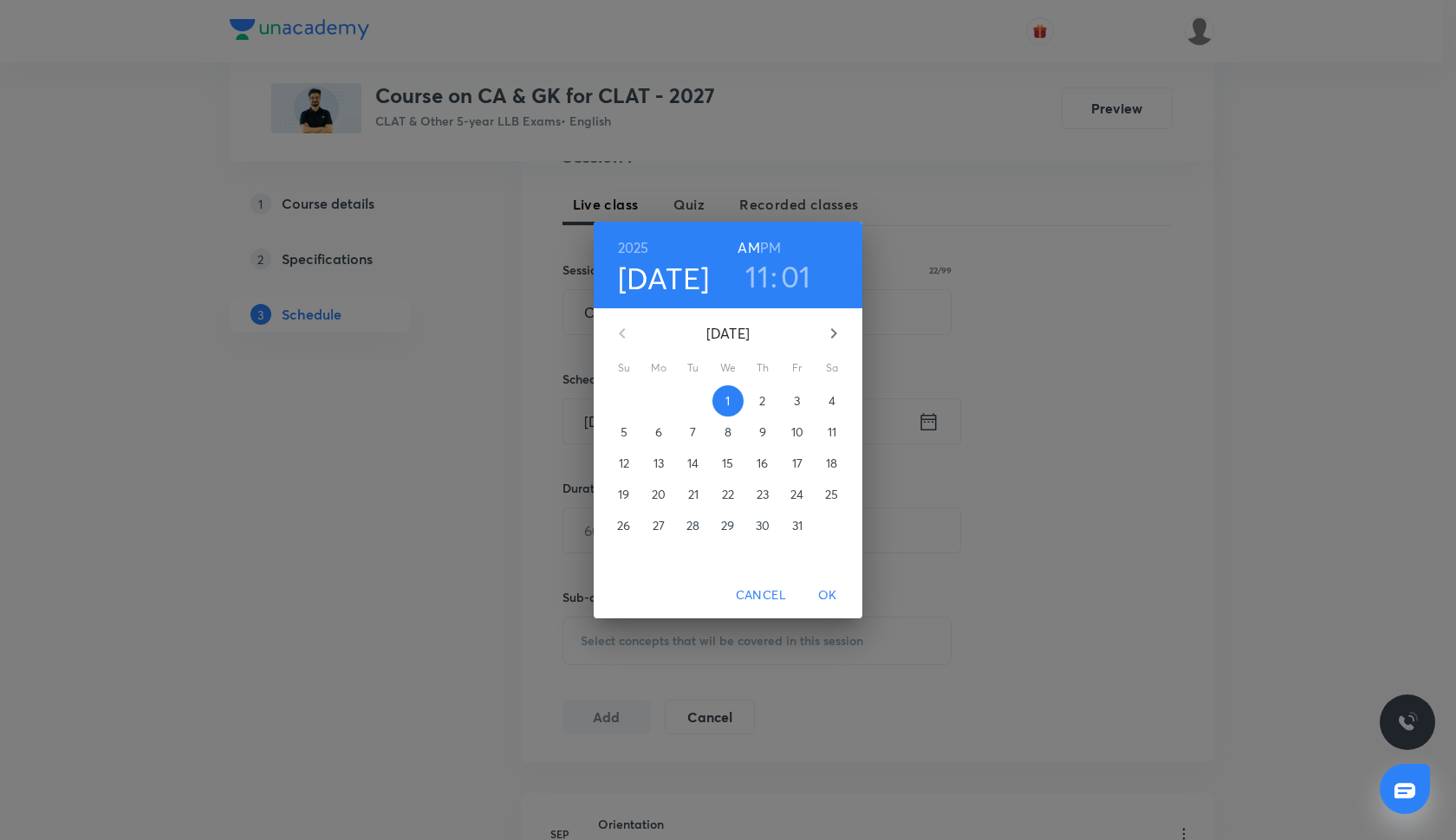
click at [688, 435] on span "7" at bounding box center [693, 433] width 32 height 18
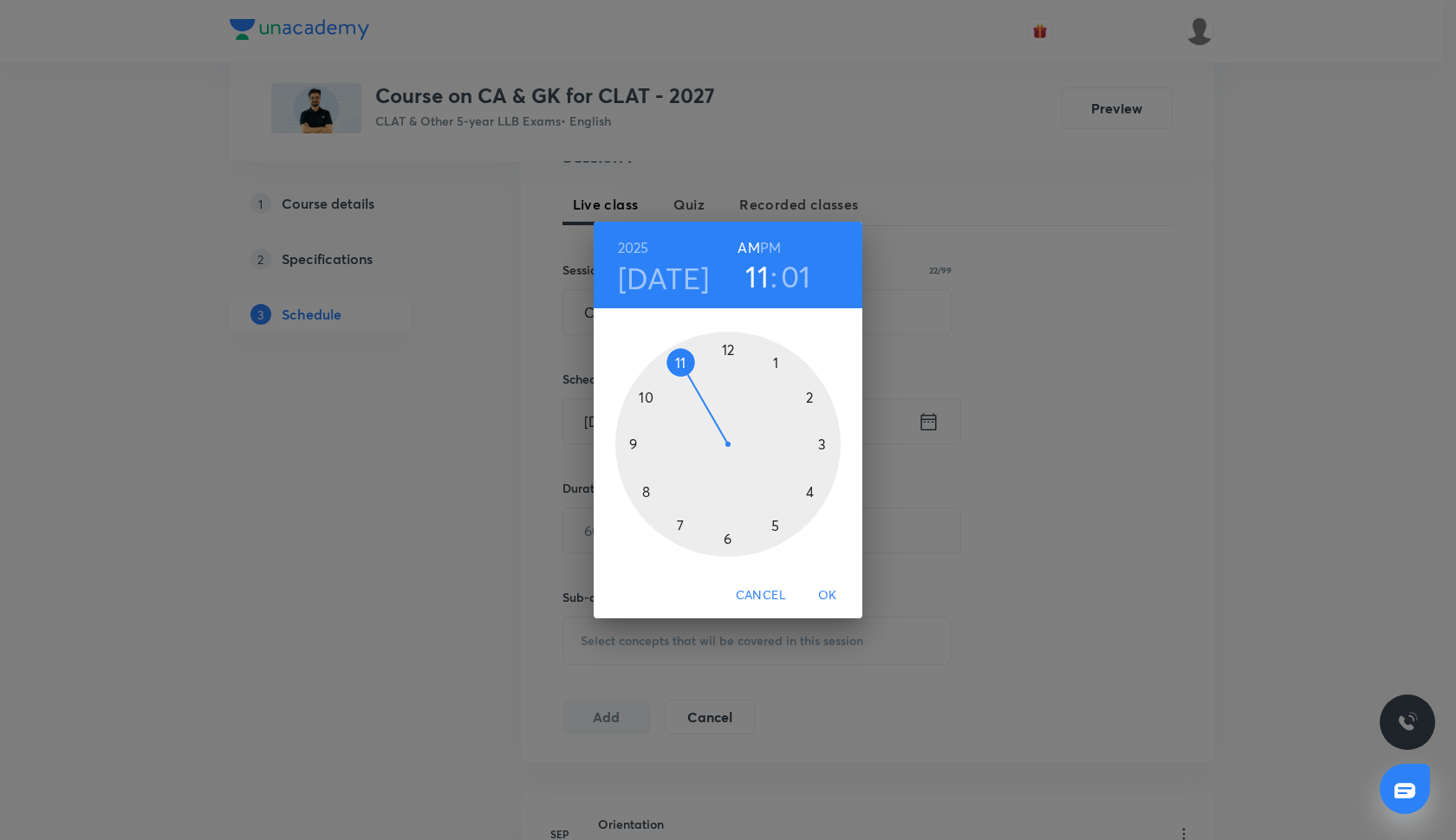
click at [815, 491] on div at bounding box center [728, 445] width 226 height 226
click at [726, 354] on div at bounding box center [728, 445] width 226 height 226
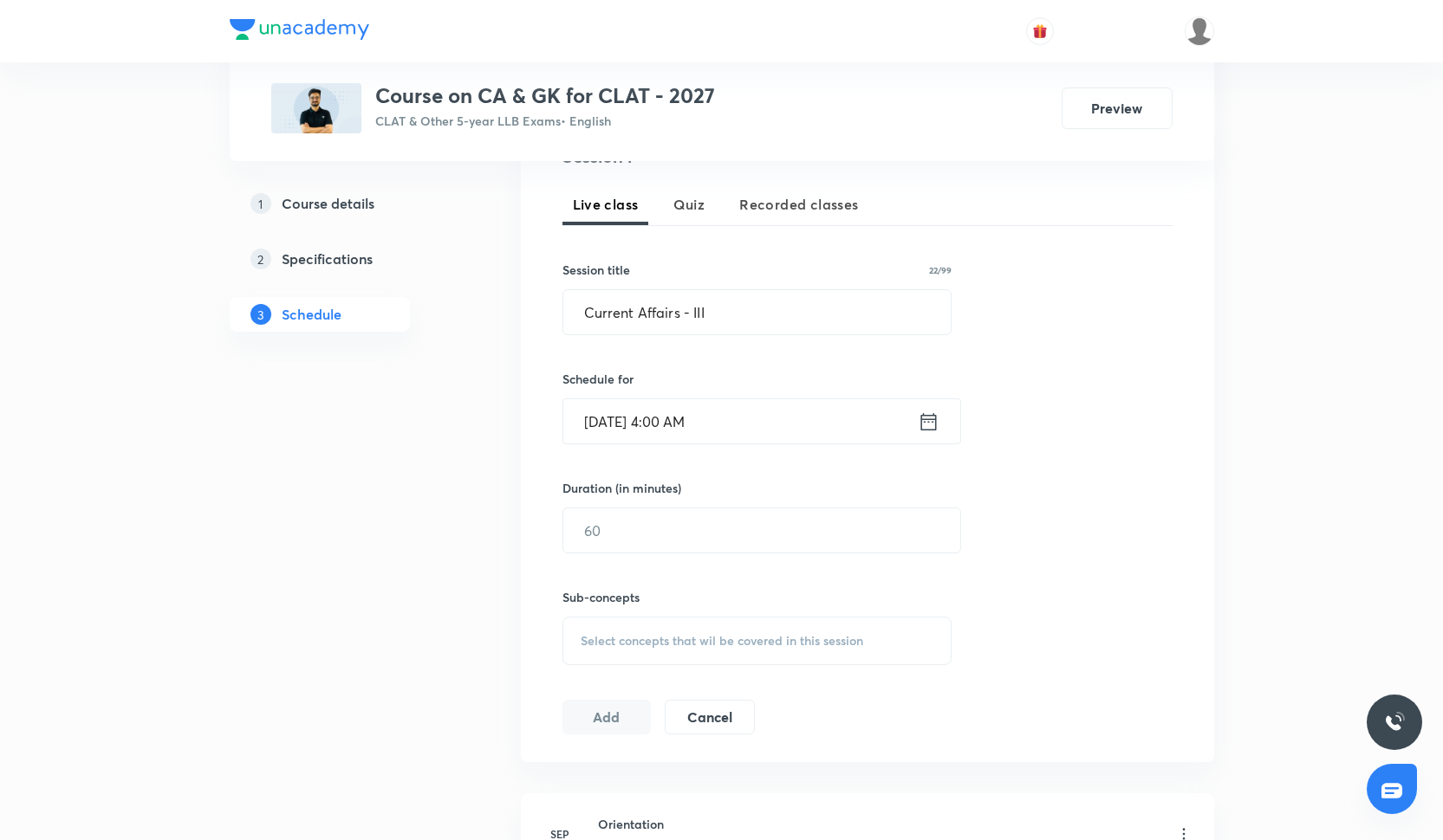
click at [697, 426] on input "Oct 7, 2025, 4:00 AM" at bounding box center [740, 421] width 354 height 44
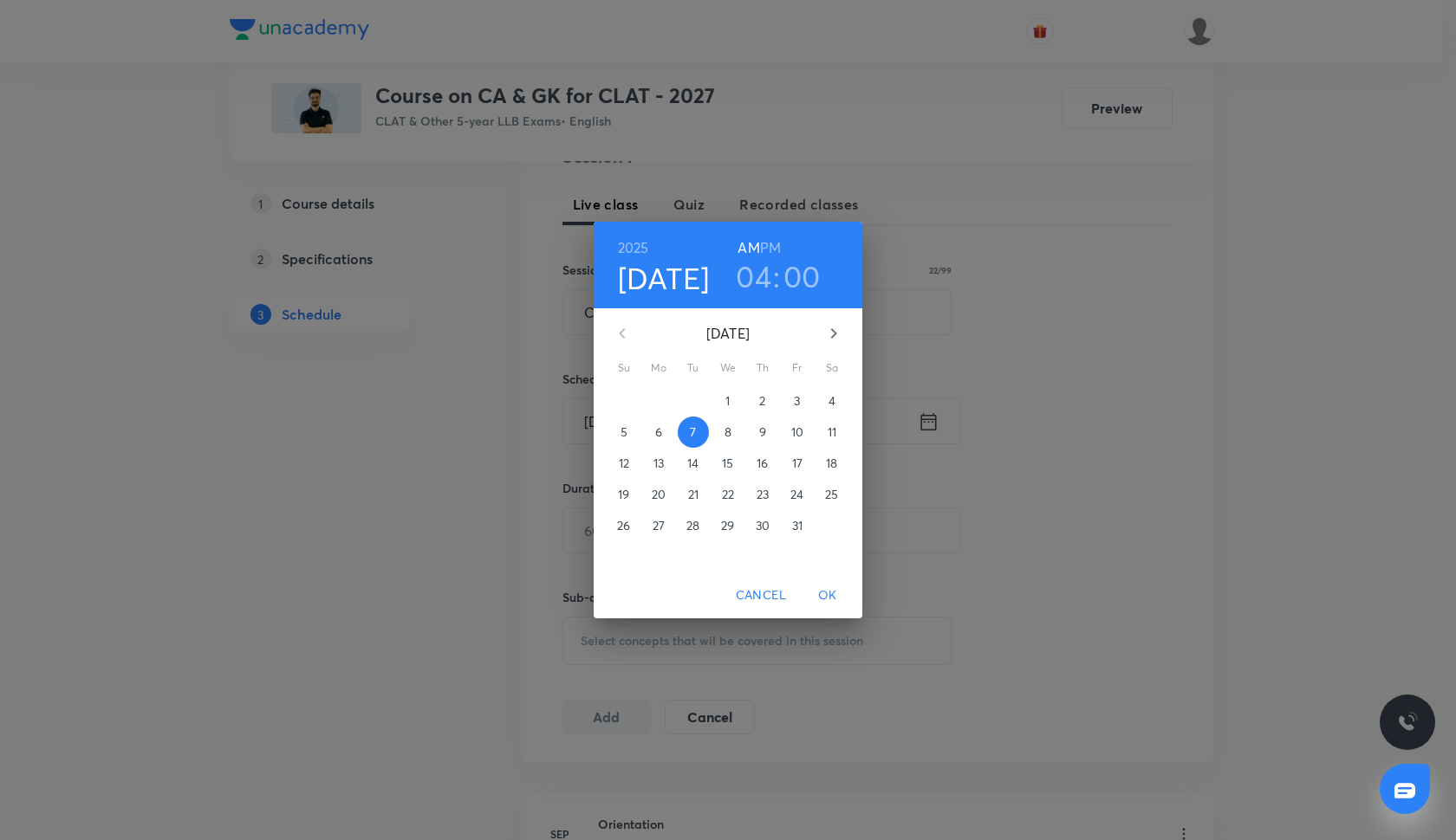
click at [773, 237] on h6 "PM" at bounding box center [770, 247] width 21 height 25
click at [840, 591] on span "OK" at bounding box center [828, 595] width 41 height 22
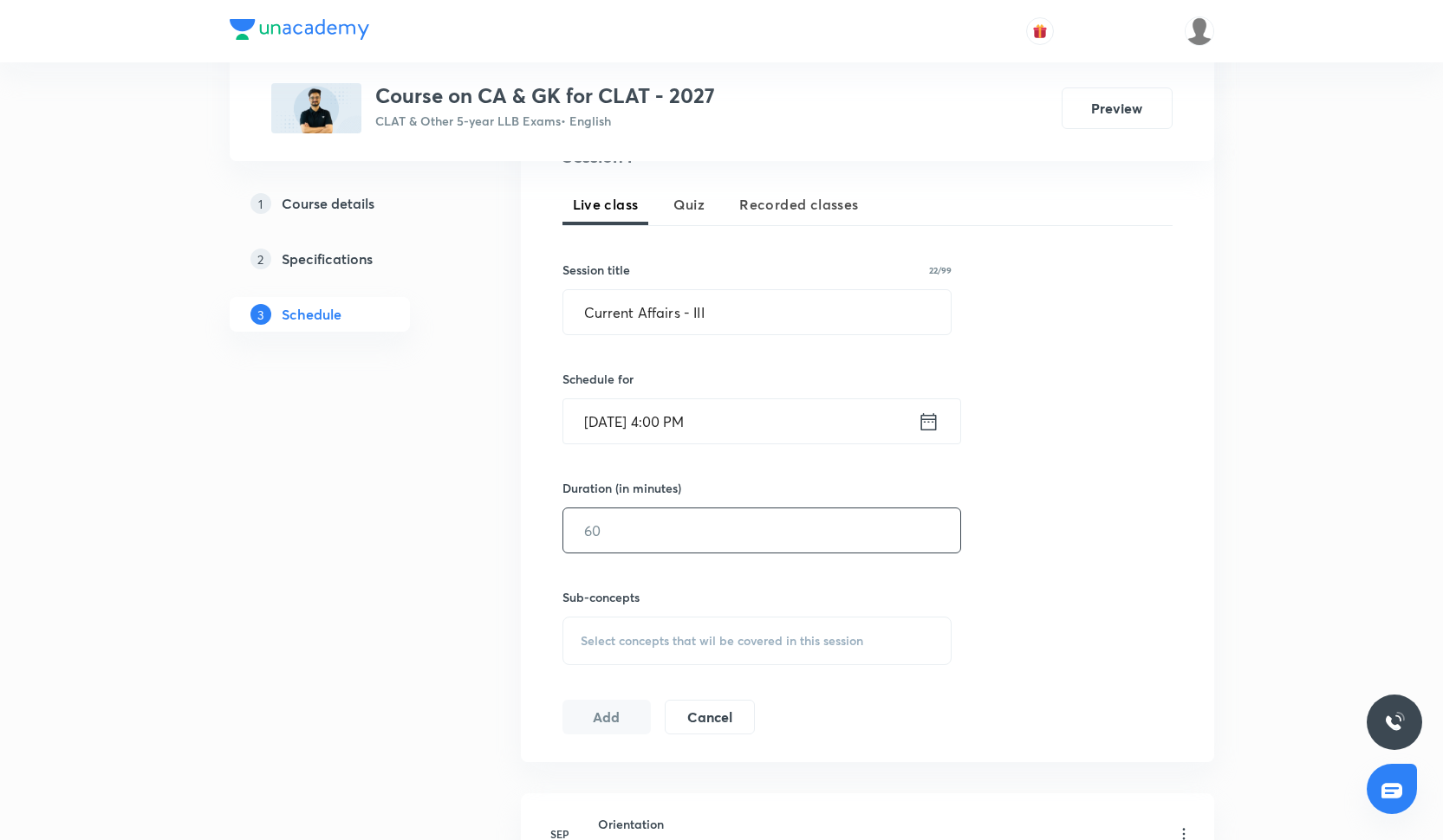
click at [613, 523] on input "text" at bounding box center [761, 530] width 397 height 44
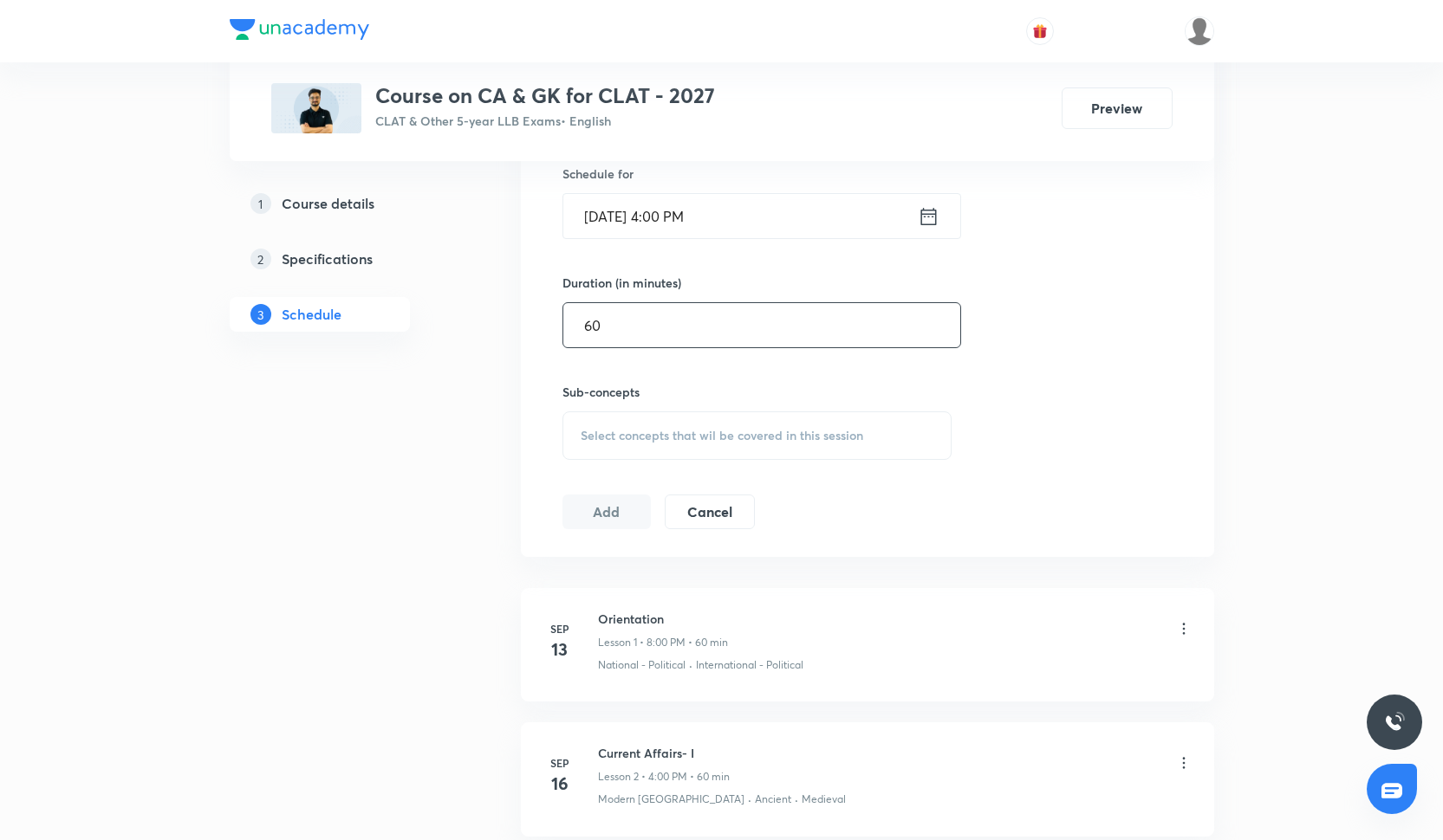
scroll to position [592, 0]
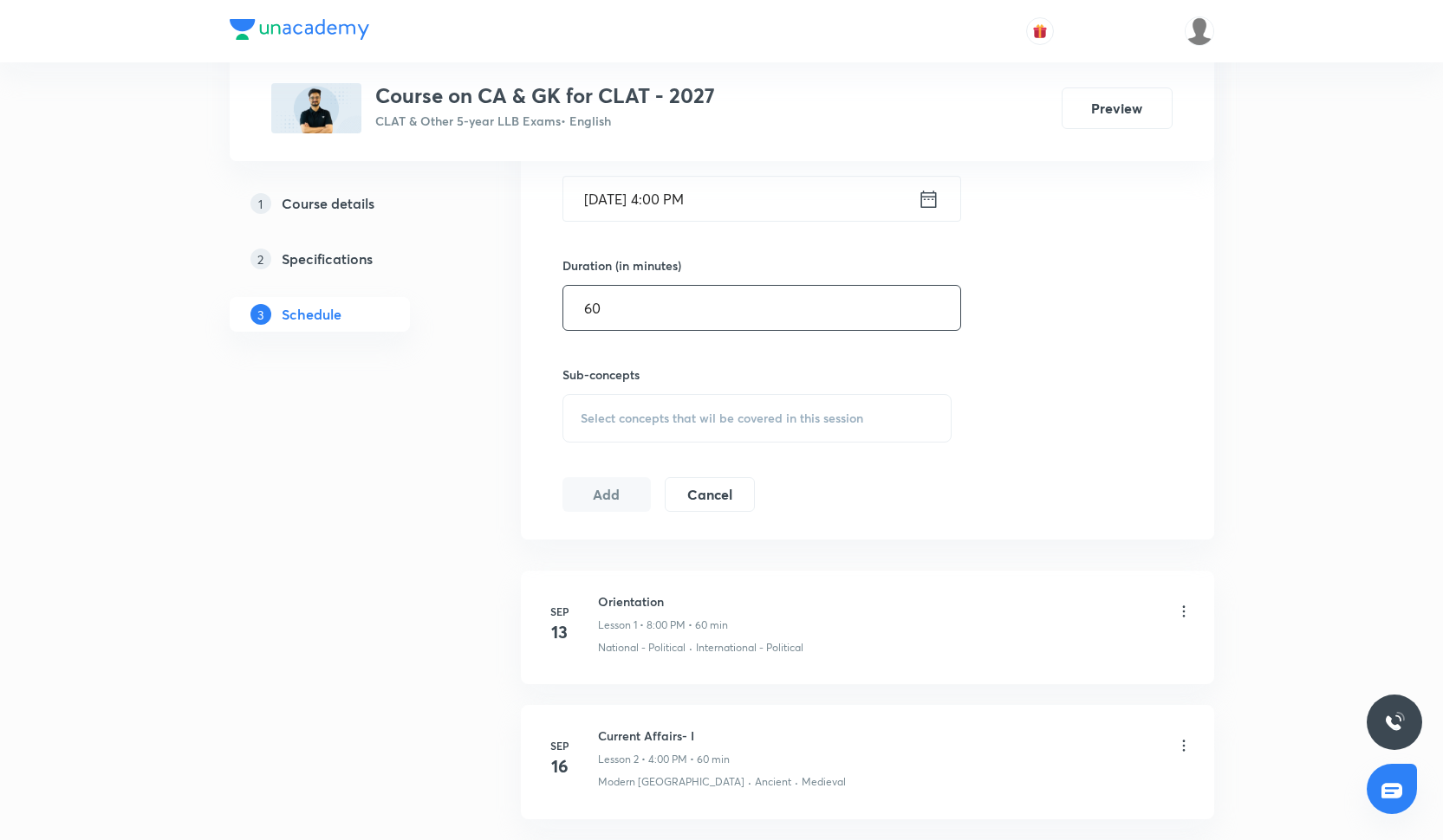
type input "60"
click at [627, 422] on span "Select concepts that wil be covered in this session" at bounding box center [722, 418] width 283 height 14
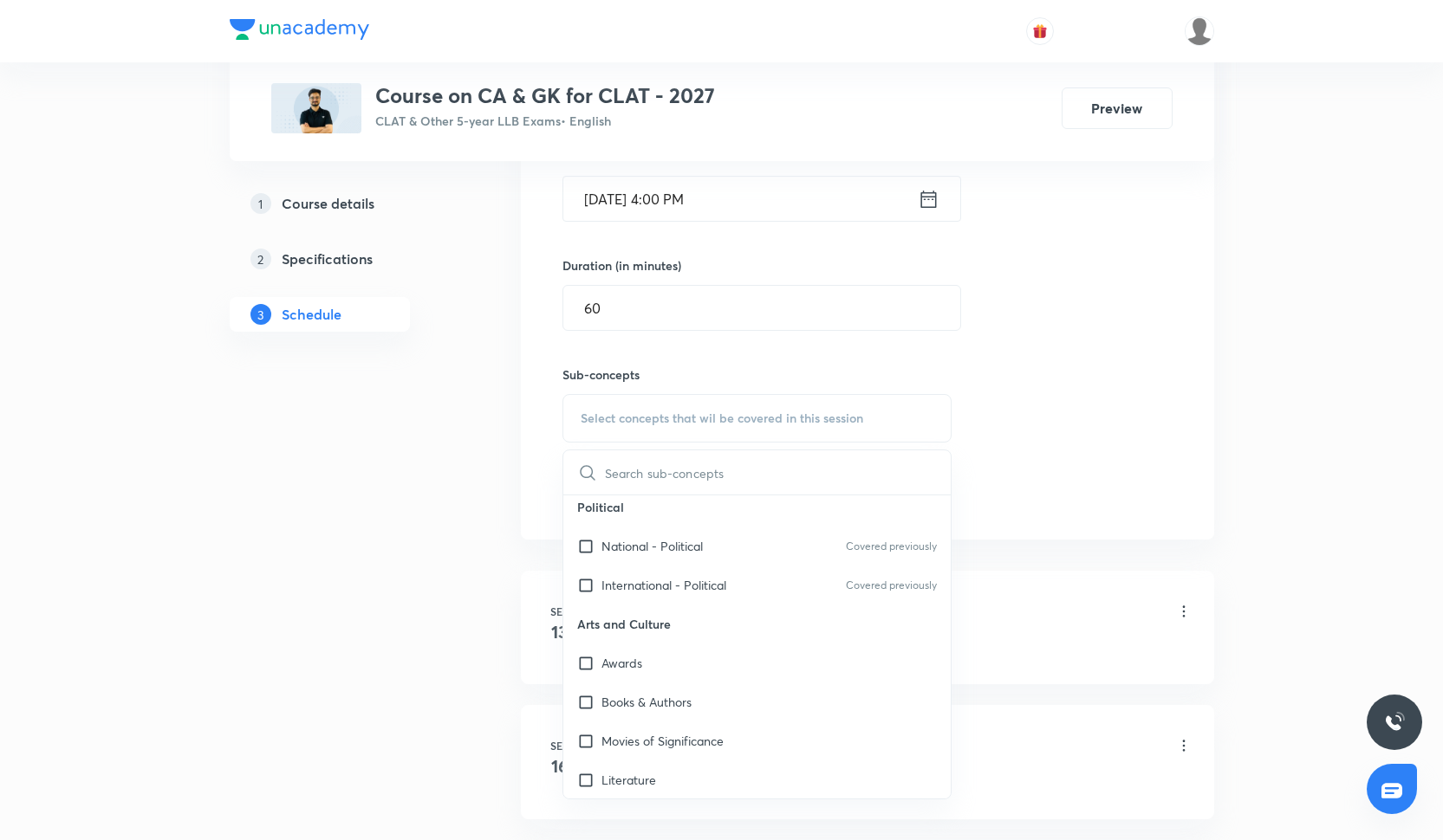
scroll to position [665, 0]
click at [709, 647] on div "Awards" at bounding box center [758, 630] width 389 height 39
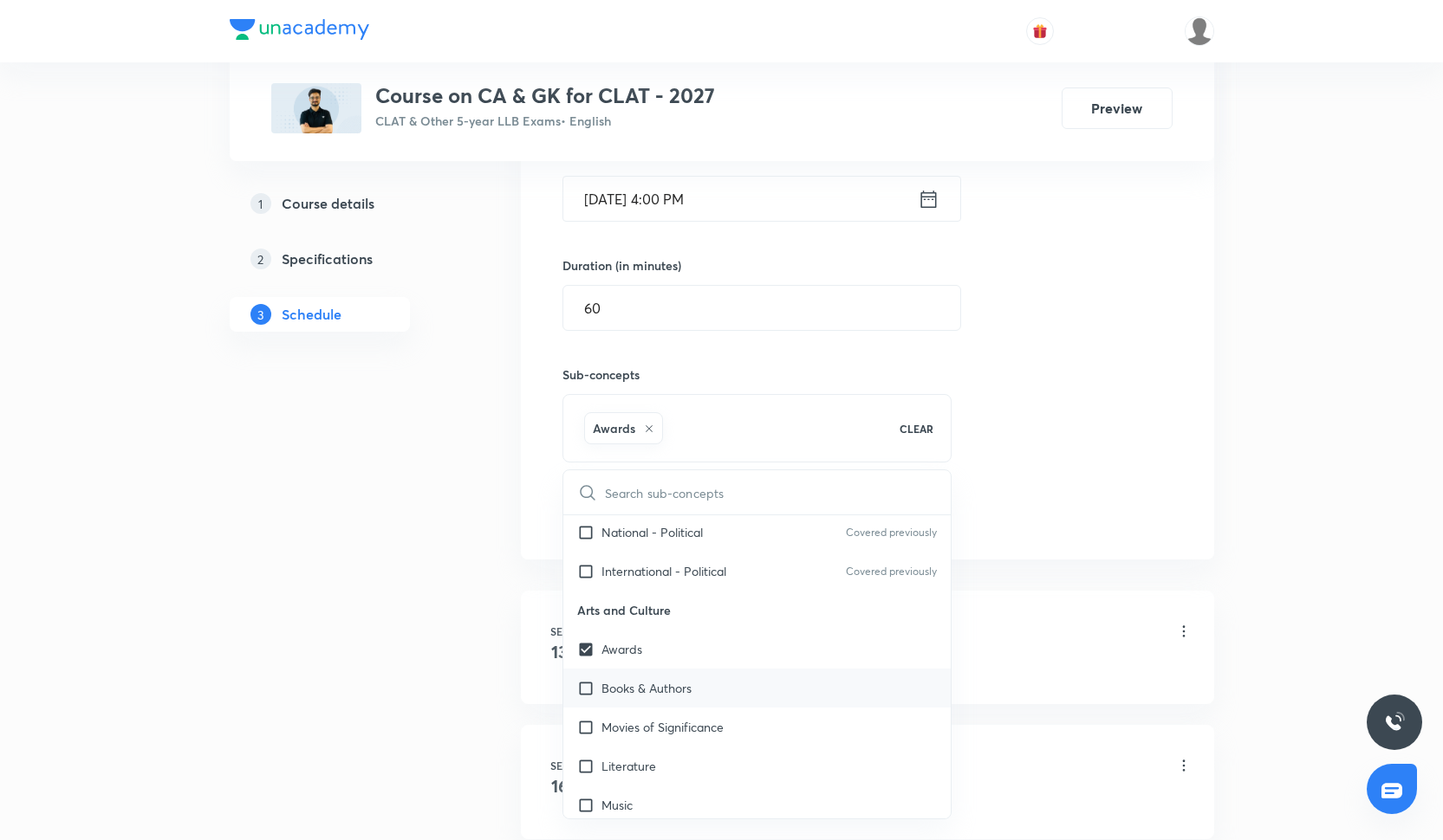
click at [709, 702] on div "Books & Authors" at bounding box center [758, 688] width 389 height 39
checkbox input "true"
click at [1060, 349] on div "Session 4 Live class Quiz Recorded classes Session title 22/99 Current Affairs …" at bounding box center [867, 227] width 611 height 611
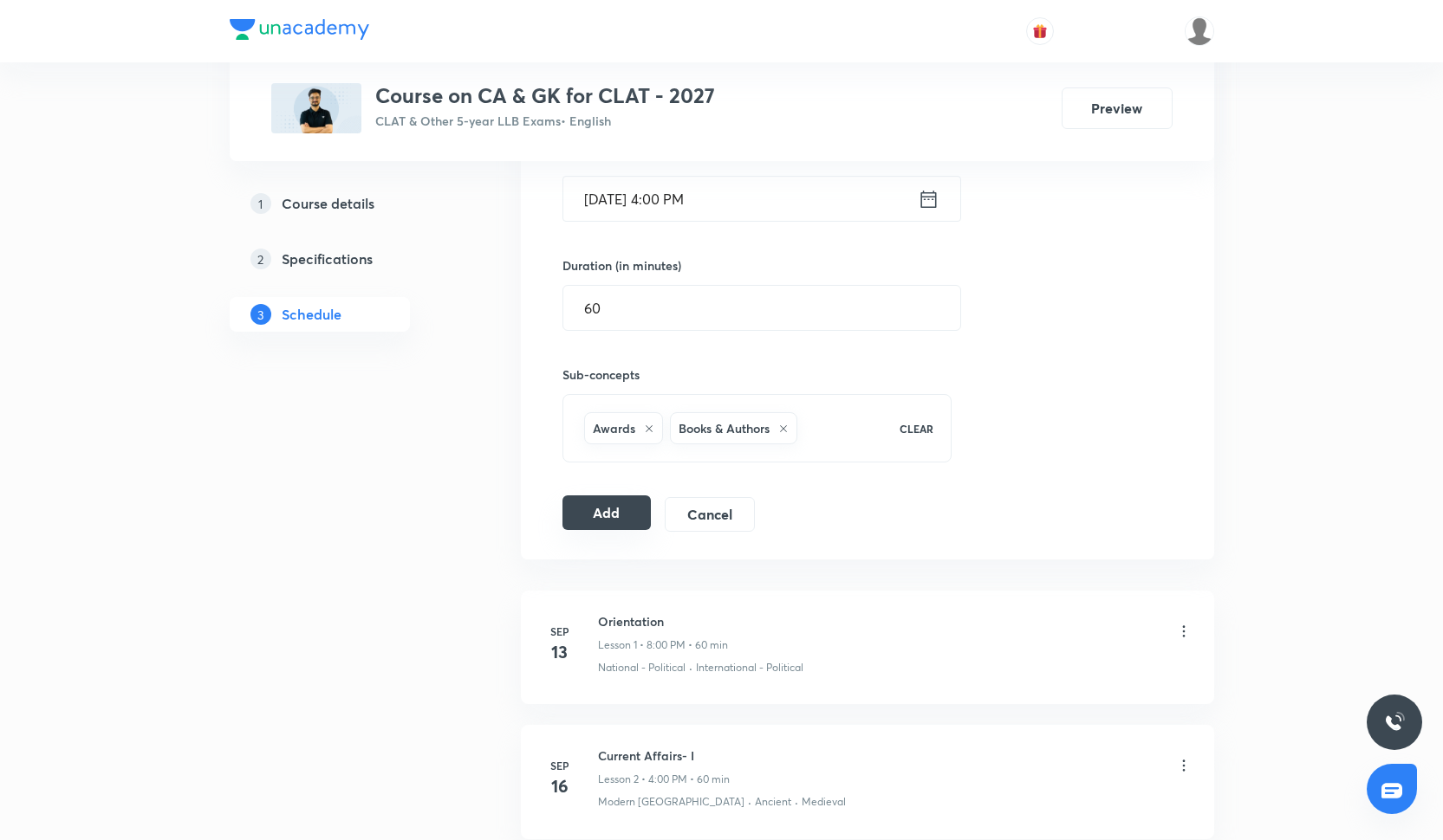
click at [632, 518] on button "Add" at bounding box center [607, 513] width 90 height 35
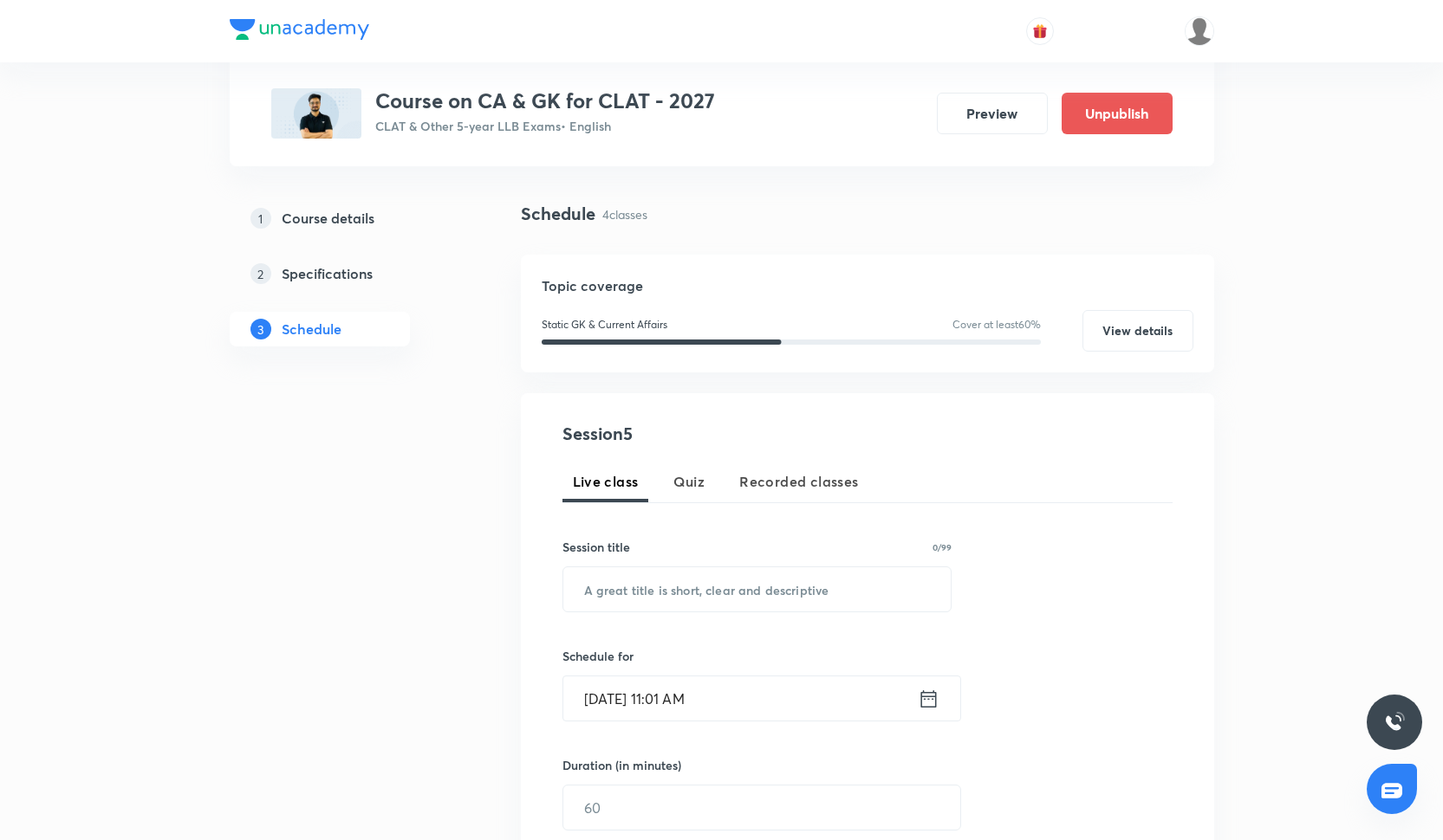
scroll to position [106, 0]
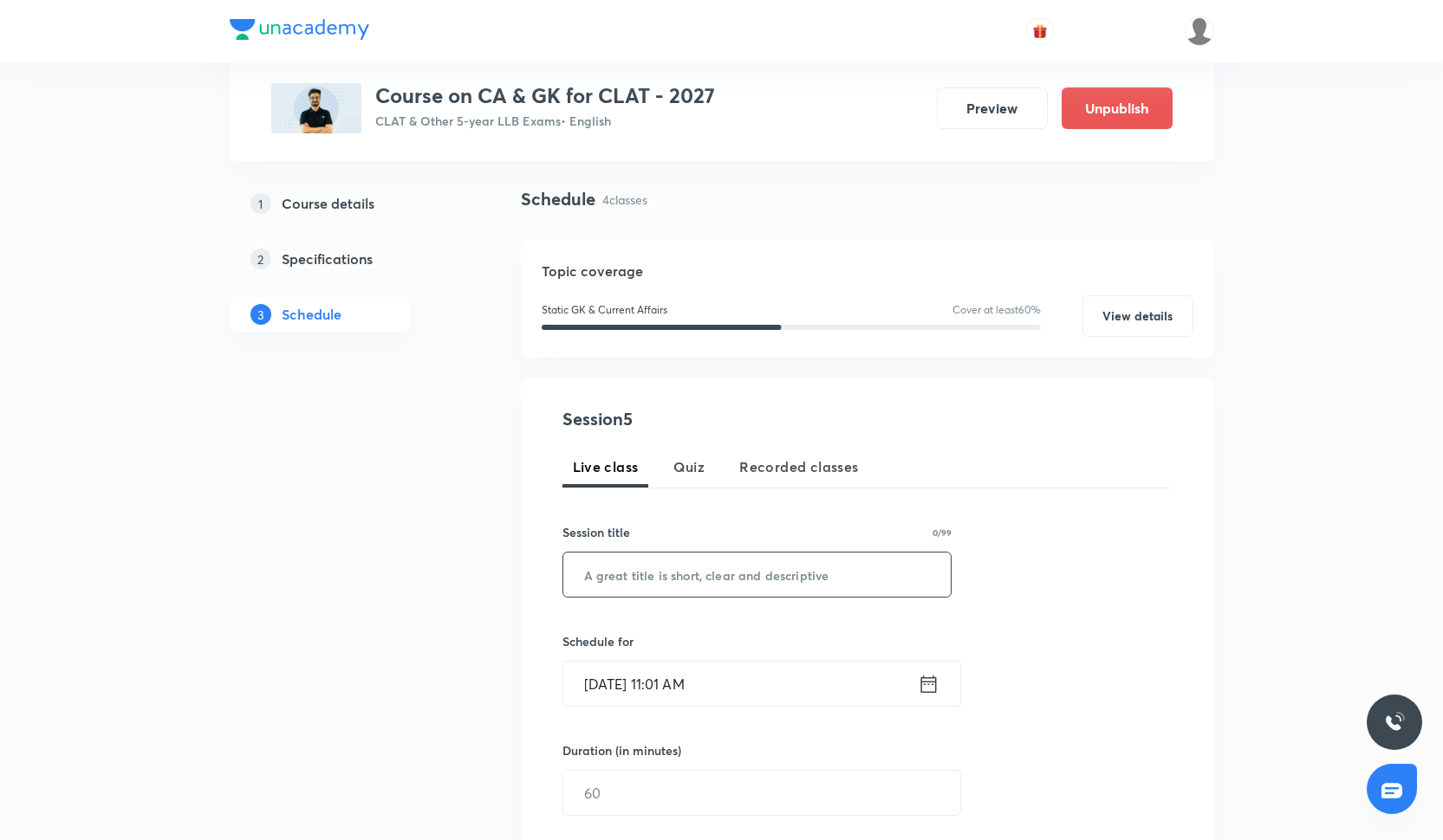
click at [644, 577] on input "text" at bounding box center [758, 575] width 389 height 44
paste input "Current Affairs - III"
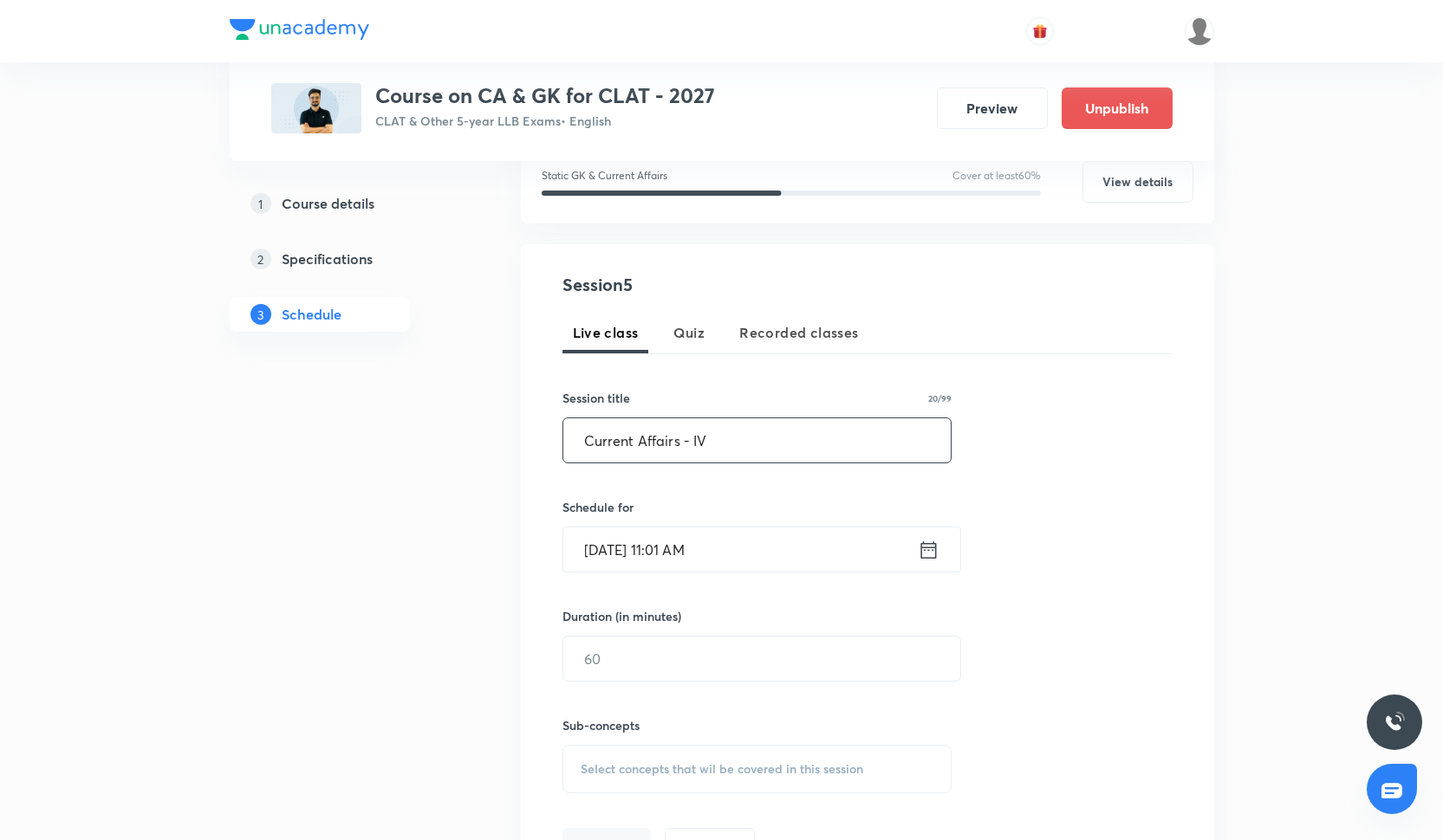
type input "Current Affairs - IV"
click at [619, 559] on input "Oct 1, 2025, 11:01 AM" at bounding box center [740, 549] width 354 height 44
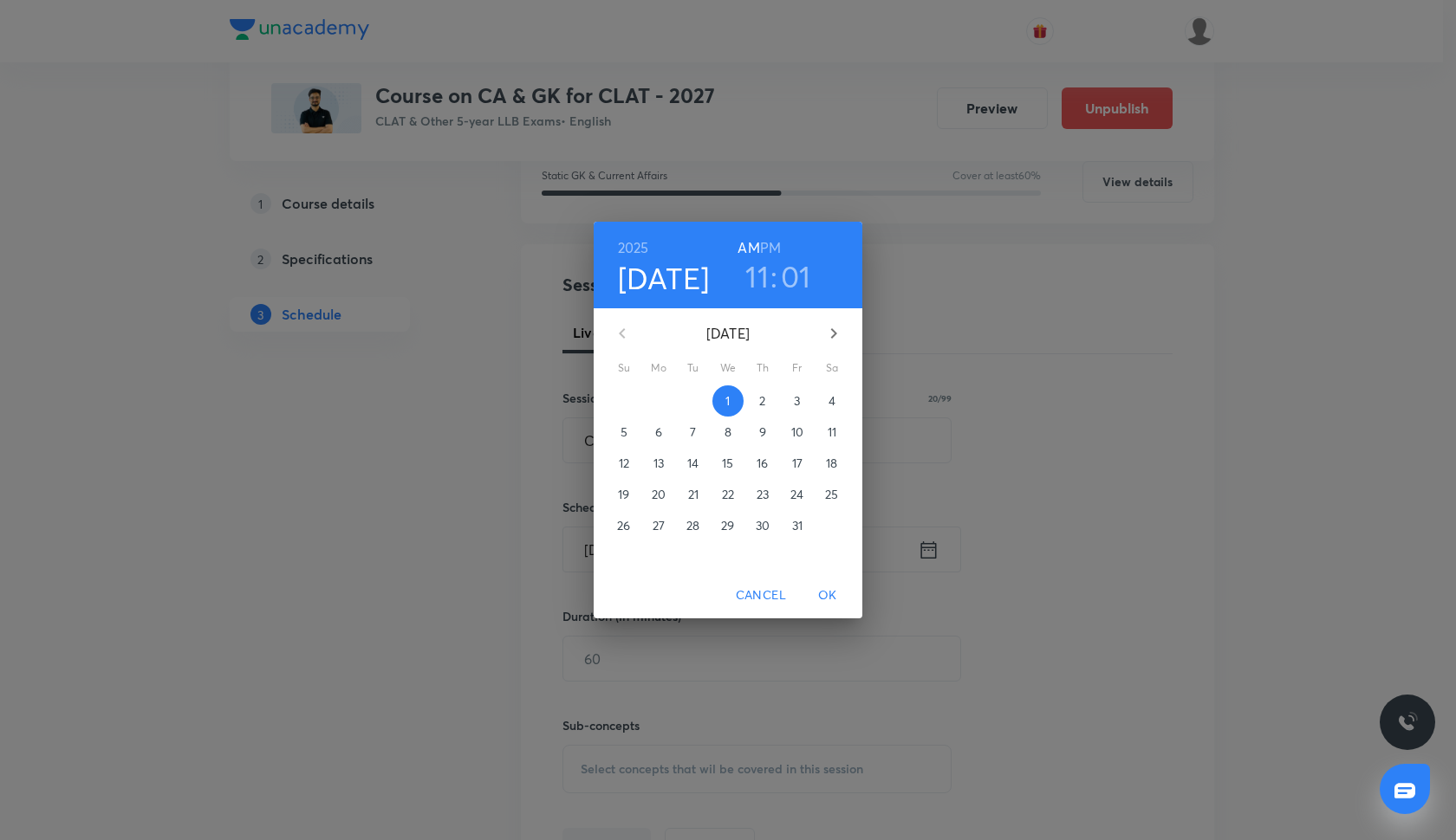
click at [703, 459] on span "14" at bounding box center [693, 463] width 32 height 18
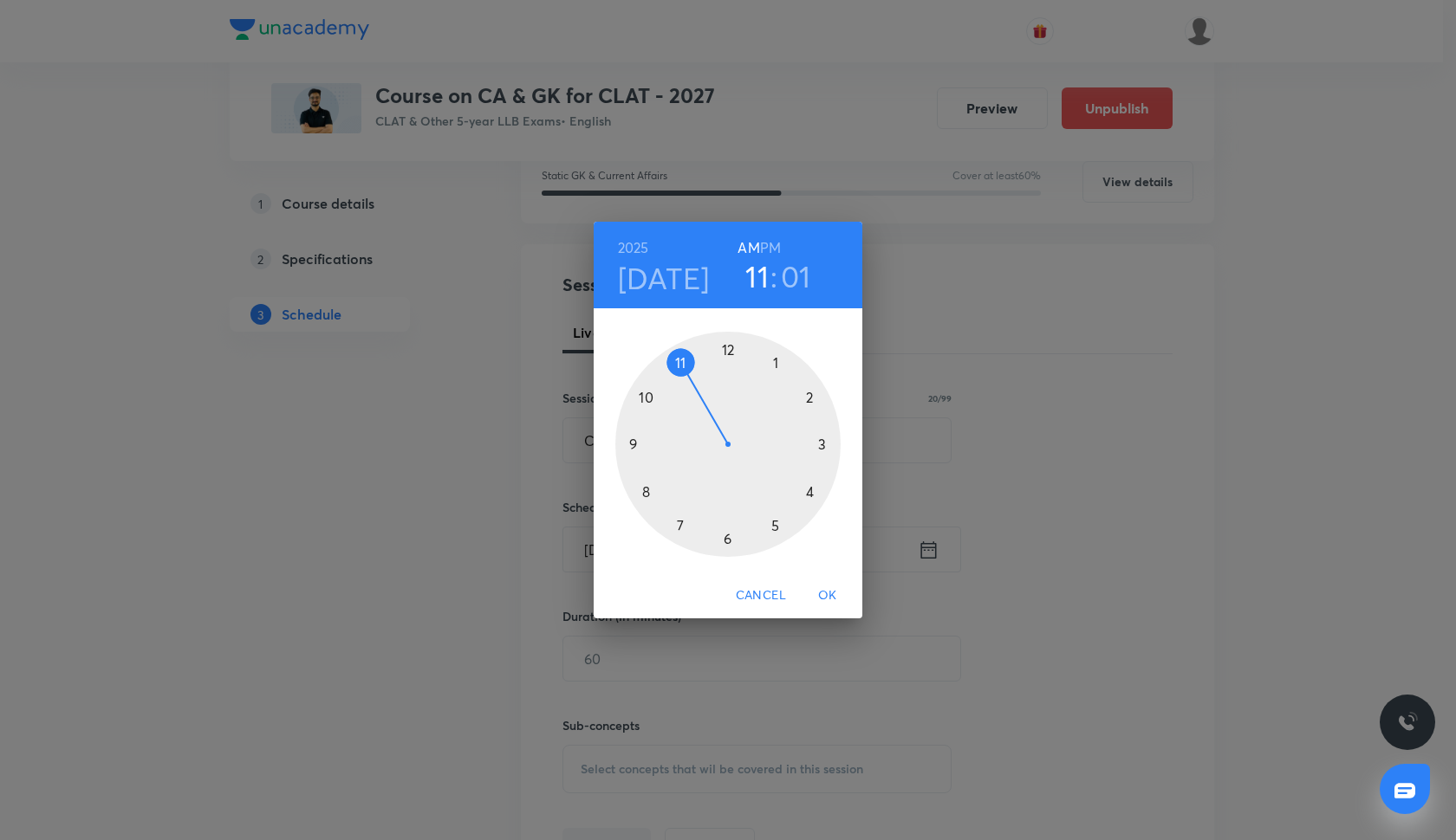
click at [642, 491] on div at bounding box center [728, 445] width 226 height 226
click at [769, 275] on h3 "08" at bounding box center [758, 276] width 36 height 36
click at [809, 492] on div at bounding box center [728, 445] width 226 height 226
click at [772, 245] on h6 "PM" at bounding box center [770, 247] width 21 height 25
click at [729, 347] on div at bounding box center [728, 445] width 226 height 226
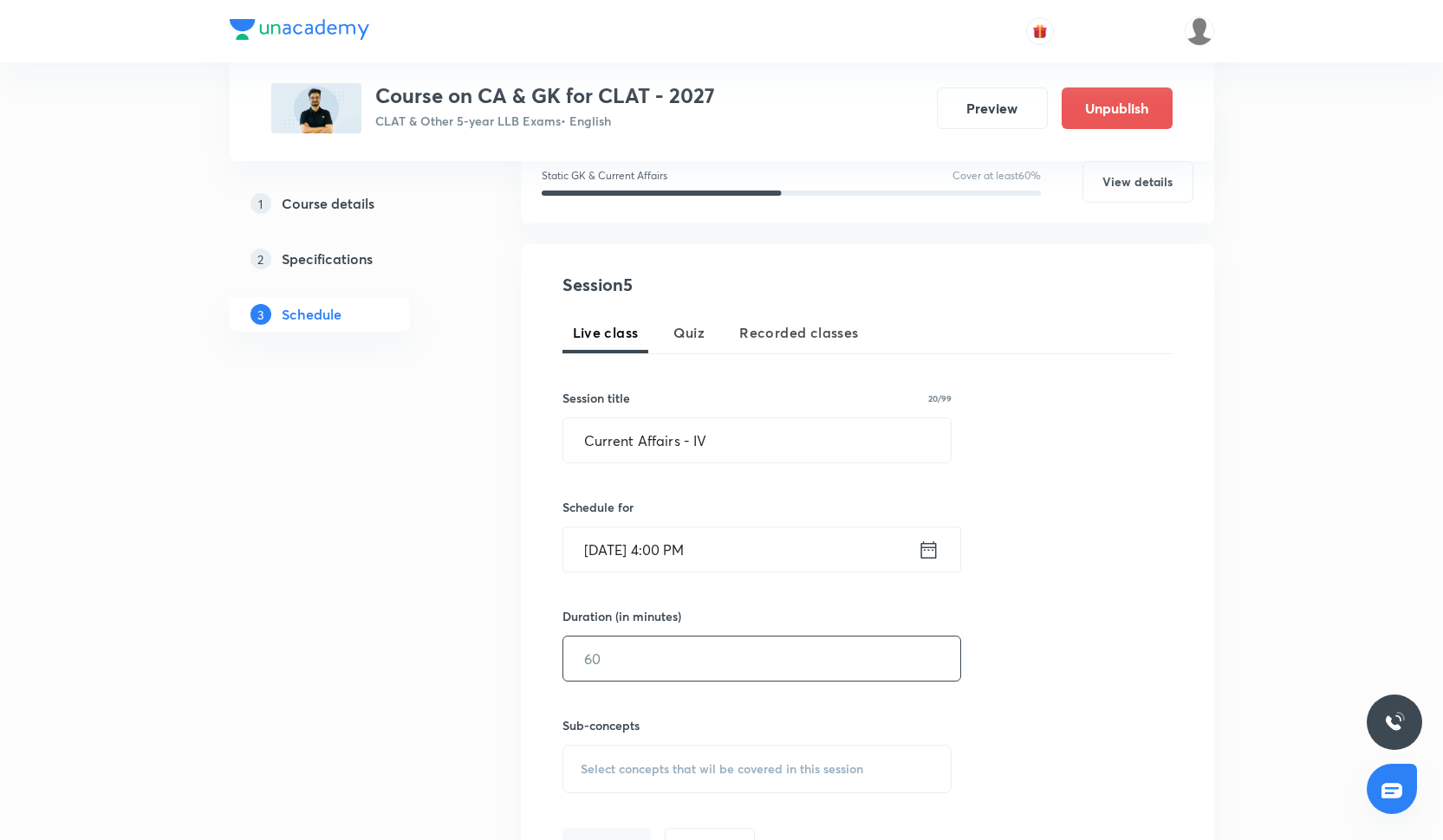
click at [660, 662] on input "text" at bounding box center [761, 659] width 397 height 44
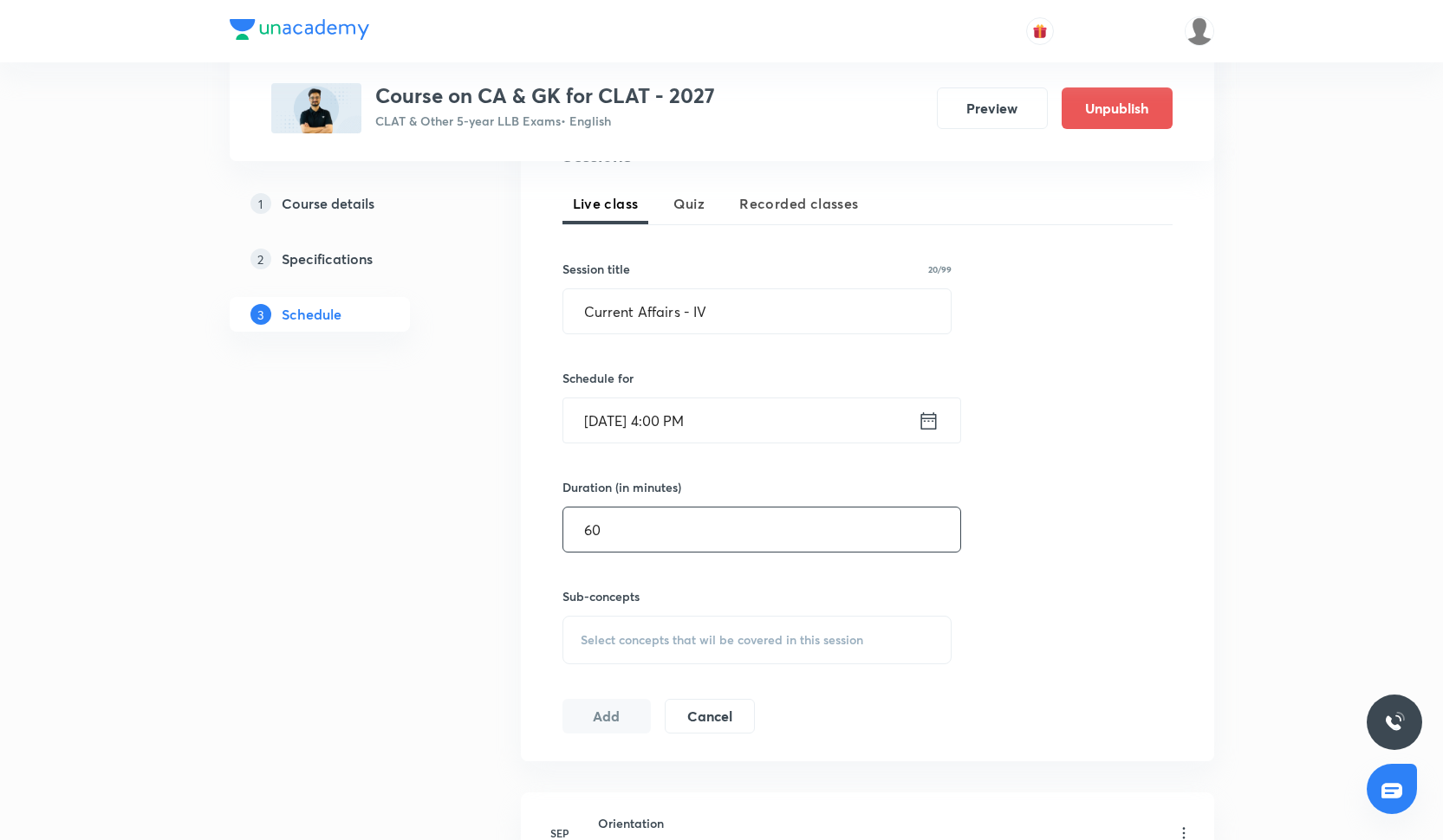
type input "60"
click at [617, 605] on div "Sub-concepts Select concepts that wil be covered in this session" at bounding box center [757, 626] width 390 height 77
click at [617, 633] on span "Select concepts that wil be covered in this session" at bounding box center [722, 640] width 283 height 14
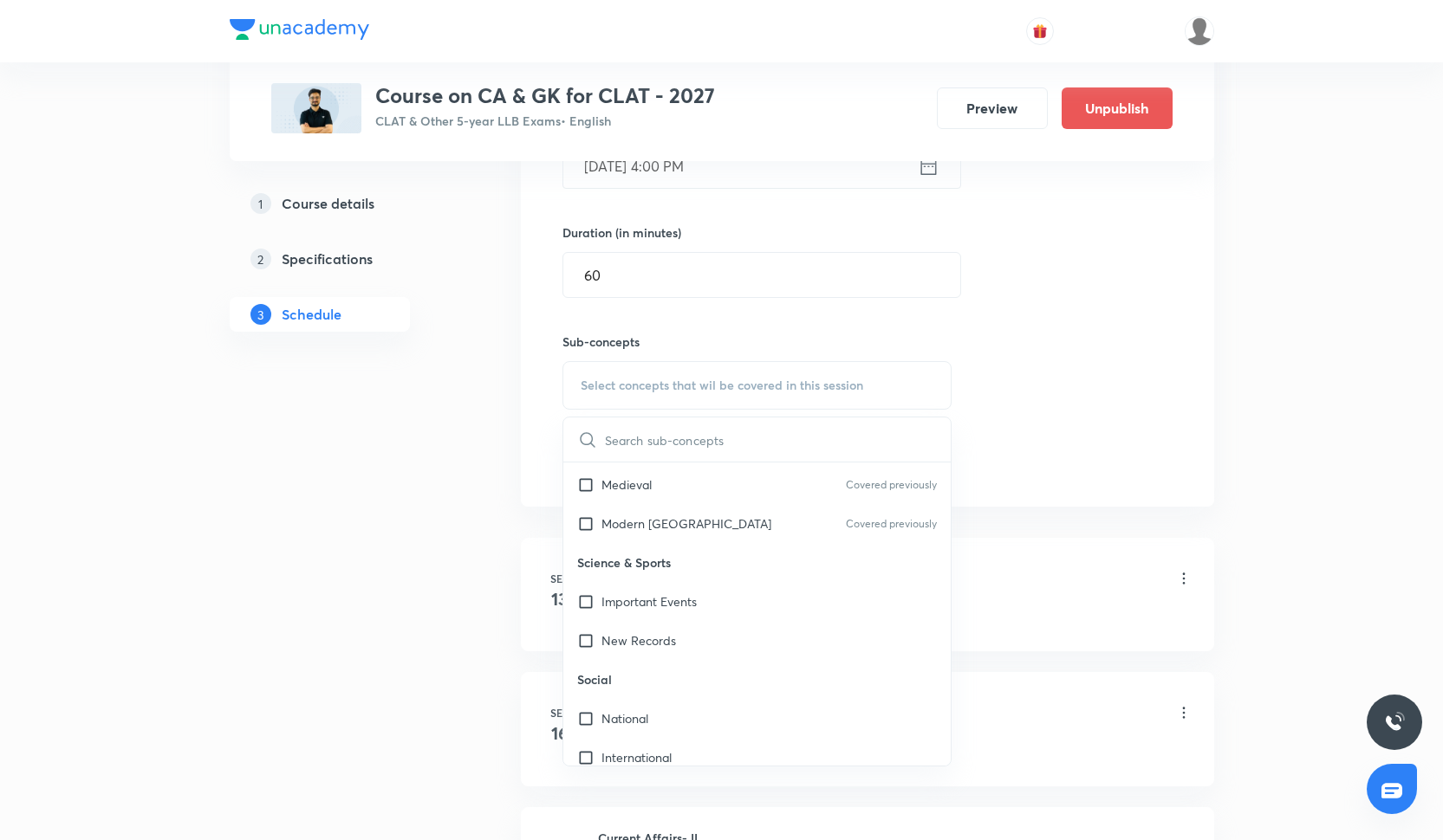
scroll to position [77, 0]
click at [654, 655] on div "New Records" at bounding box center [758, 639] width 389 height 39
checkbox input "true"
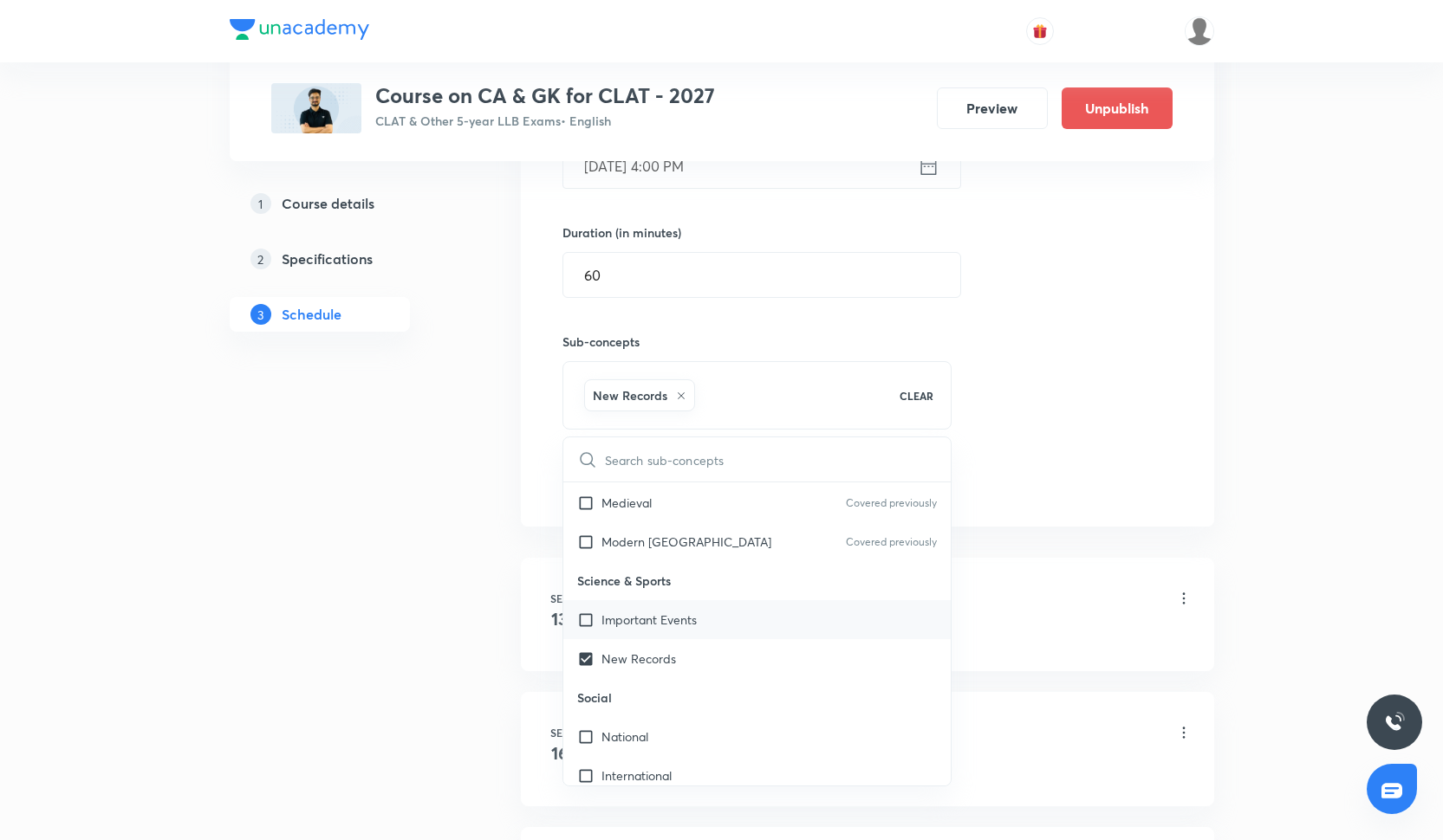
click at [651, 632] on div "Important Events" at bounding box center [758, 620] width 389 height 39
checkbox input "true"
click at [1027, 512] on div "Session 5 Live class Quiz Recorded classes Session title 20/99 Current Affairs …" at bounding box center [867, 194] width 693 height 666
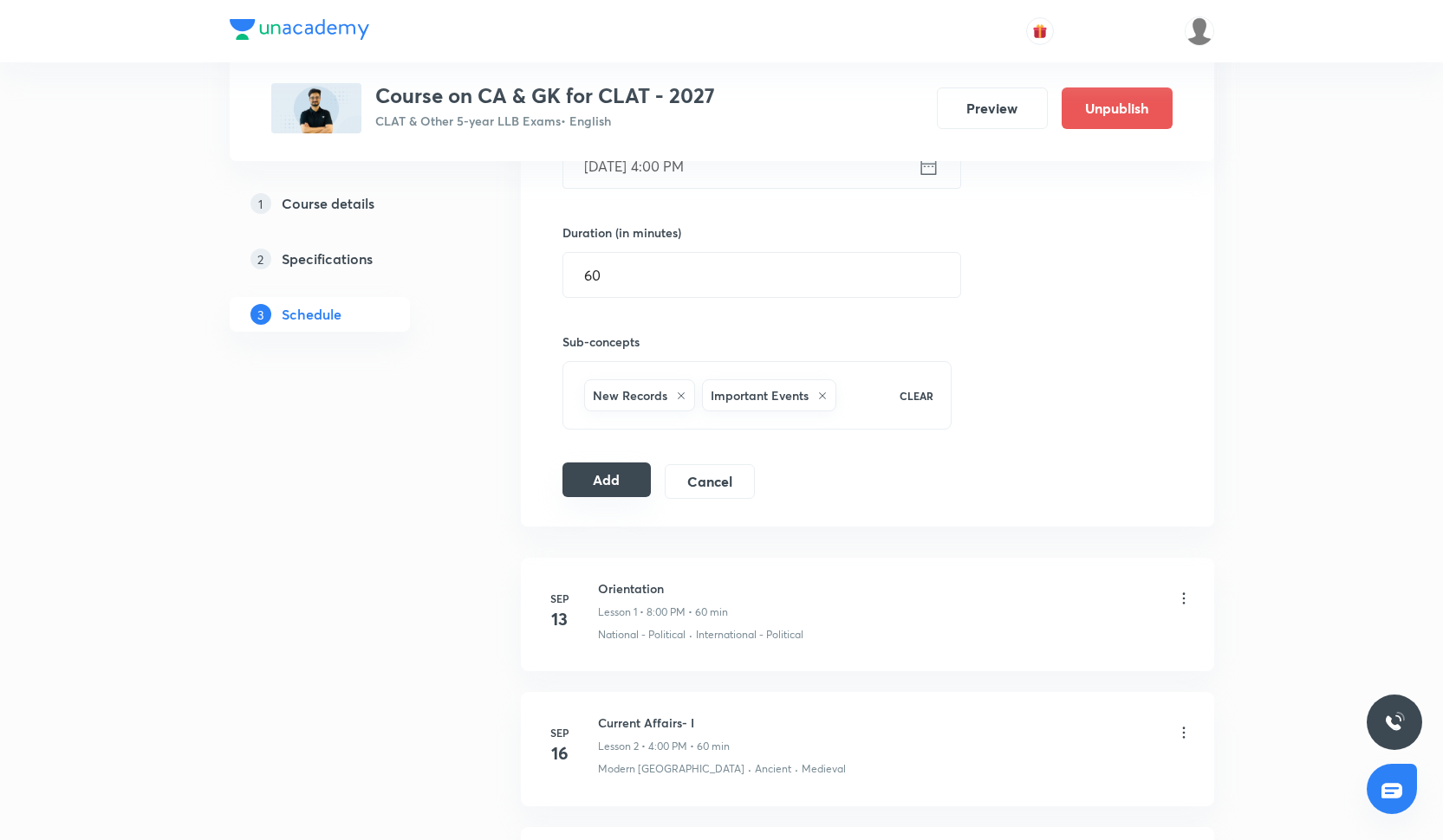
click at [626, 495] on button "Add" at bounding box center [607, 479] width 90 height 35
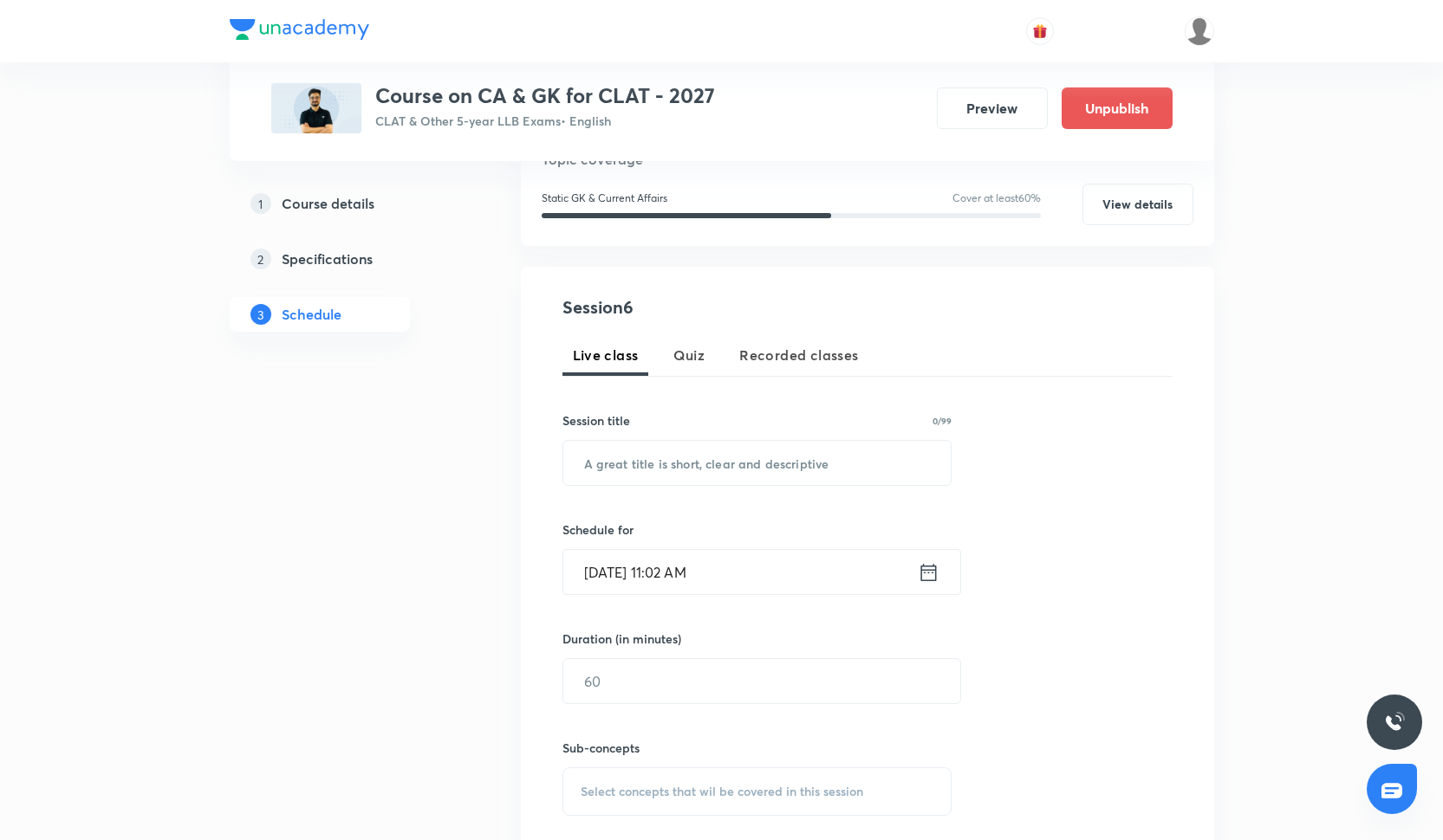
scroll to position [219, 0]
click at [633, 453] on input "text" at bounding box center [758, 461] width 389 height 44
paste input "Current Affairs - III"
type input "C"
paste input "Current Affairs - V"
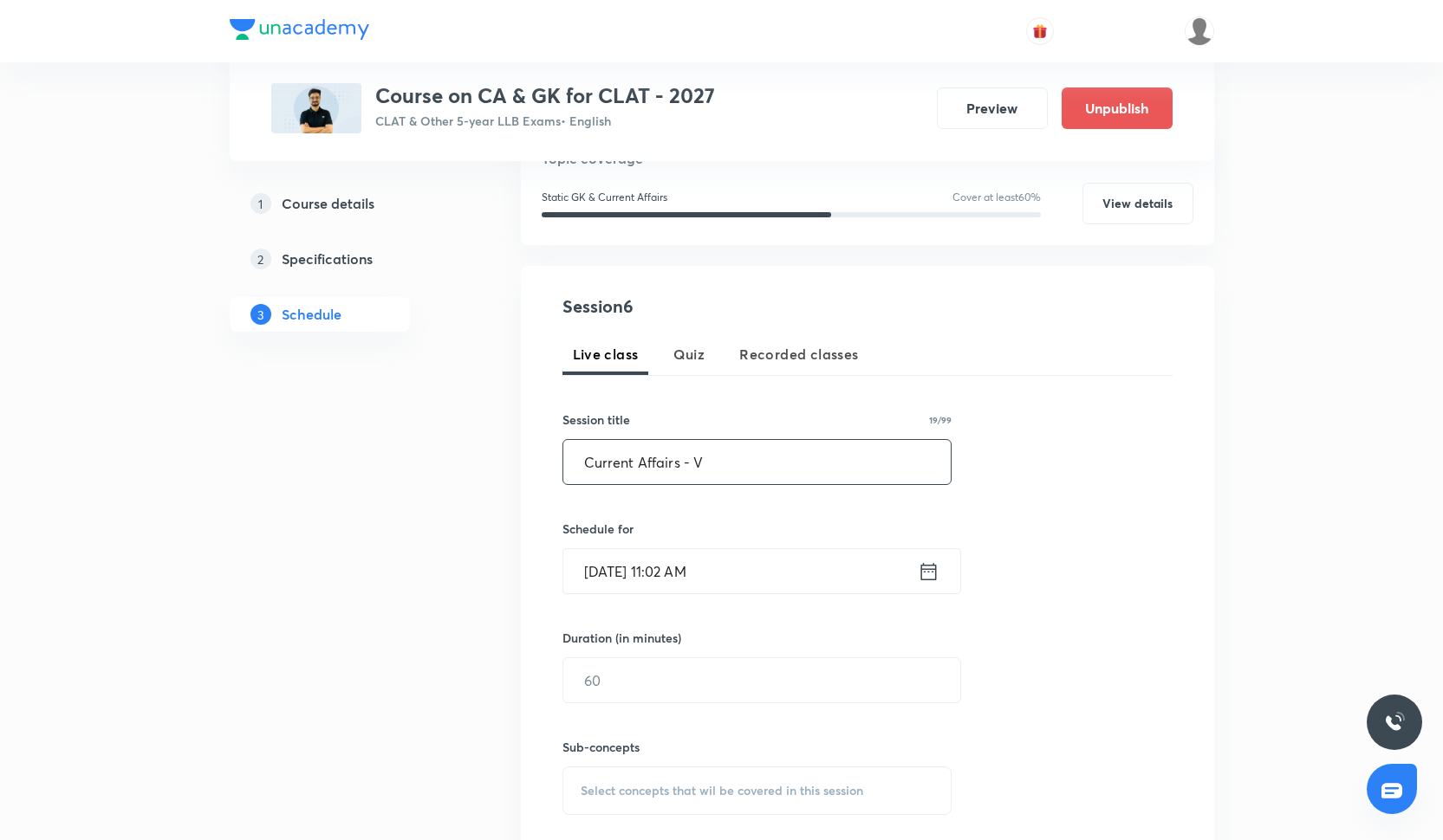
type input "Current Affairs - V"
click at [602, 588] on input "Oct 1, 2025, 11:02 AM" at bounding box center [740, 571] width 354 height 44
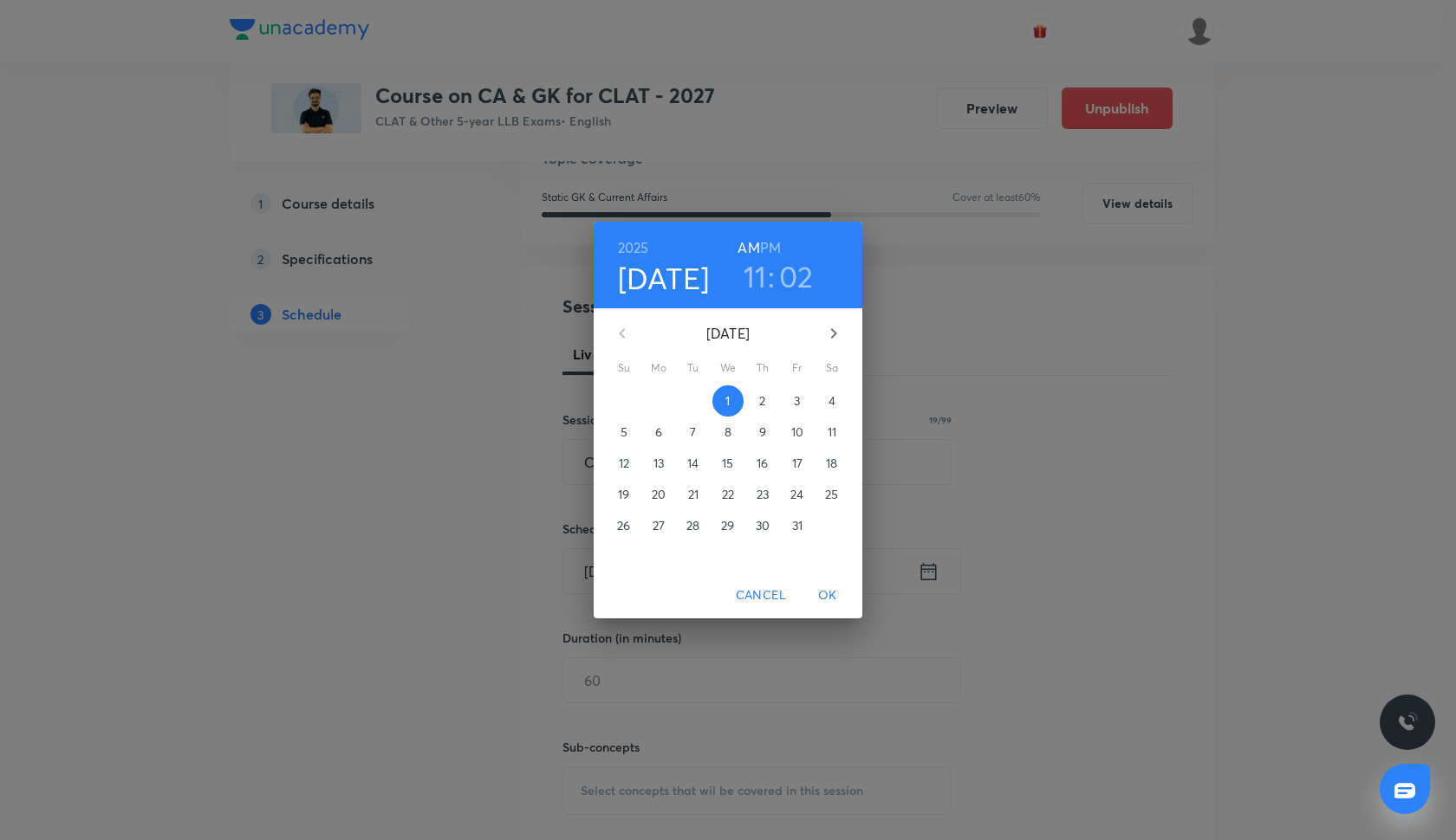
click at [772, 246] on h6 "PM" at bounding box center [770, 247] width 21 height 25
click at [689, 495] on p "21" at bounding box center [693, 495] width 11 height 18
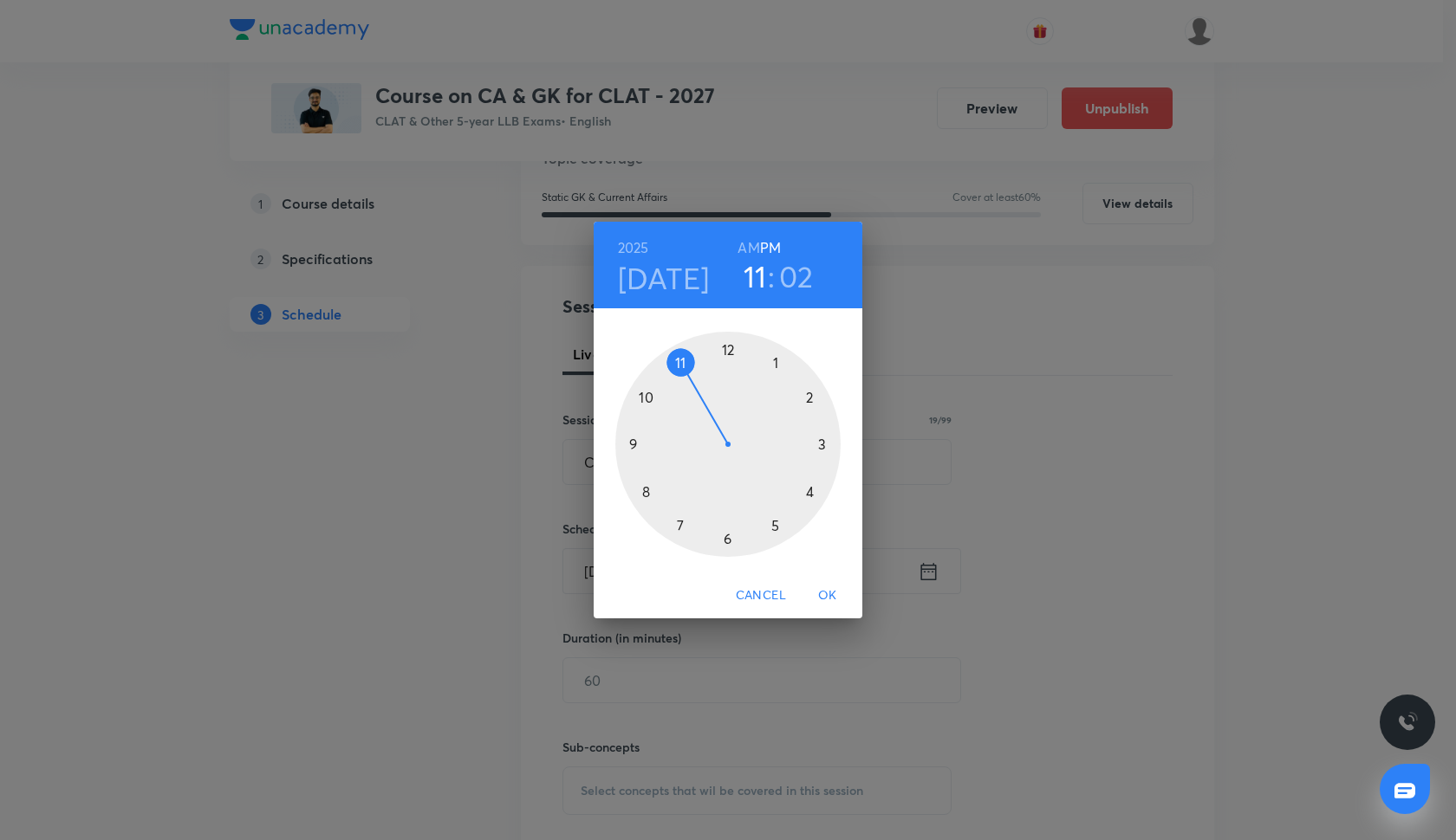
click at [809, 497] on div at bounding box center [728, 445] width 226 height 226
click at [728, 350] on div at bounding box center [728, 445] width 226 height 226
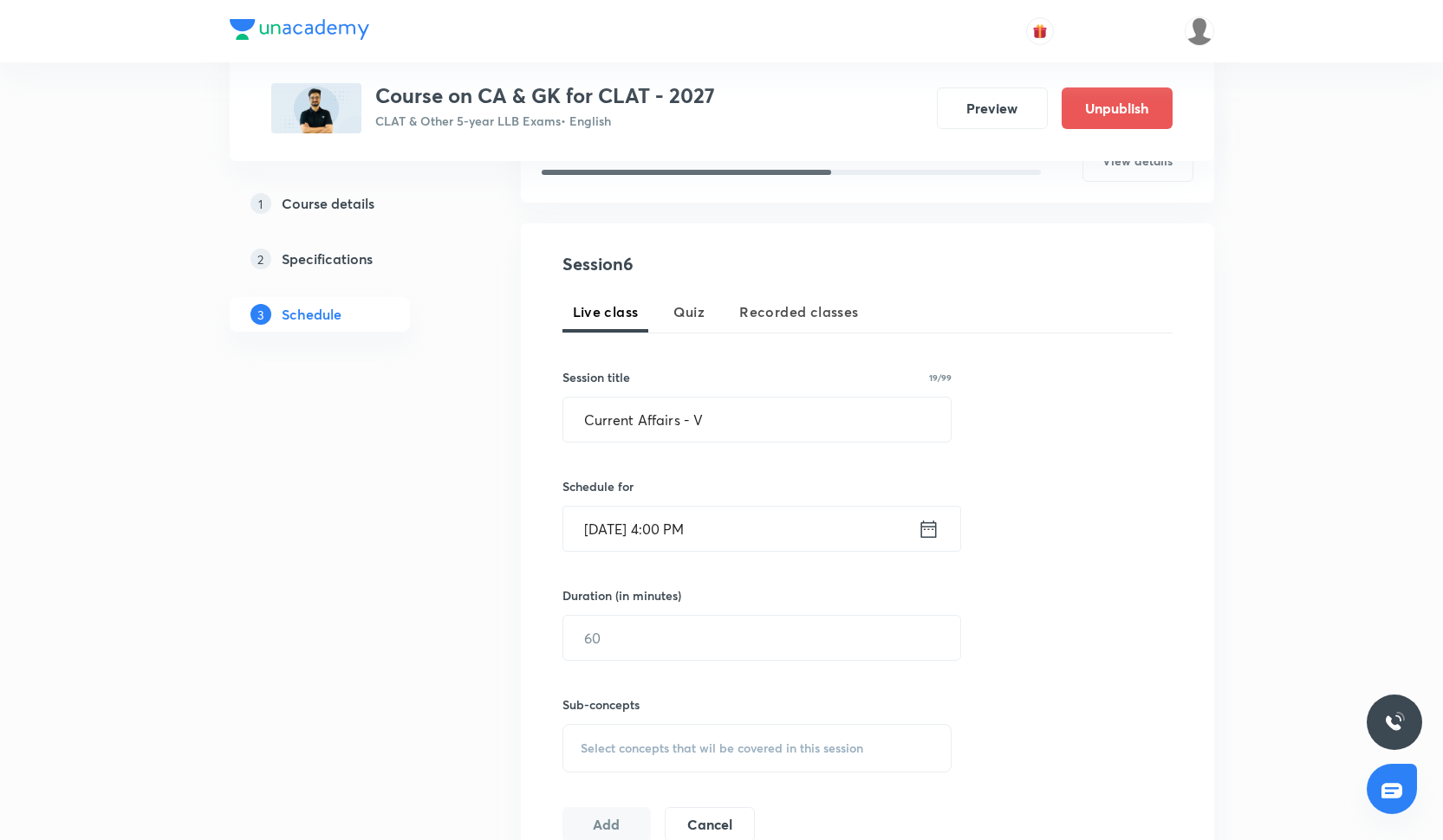
scroll to position [262, 0]
click at [678, 646] on input "text" at bounding box center [761, 637] width 397 height 44
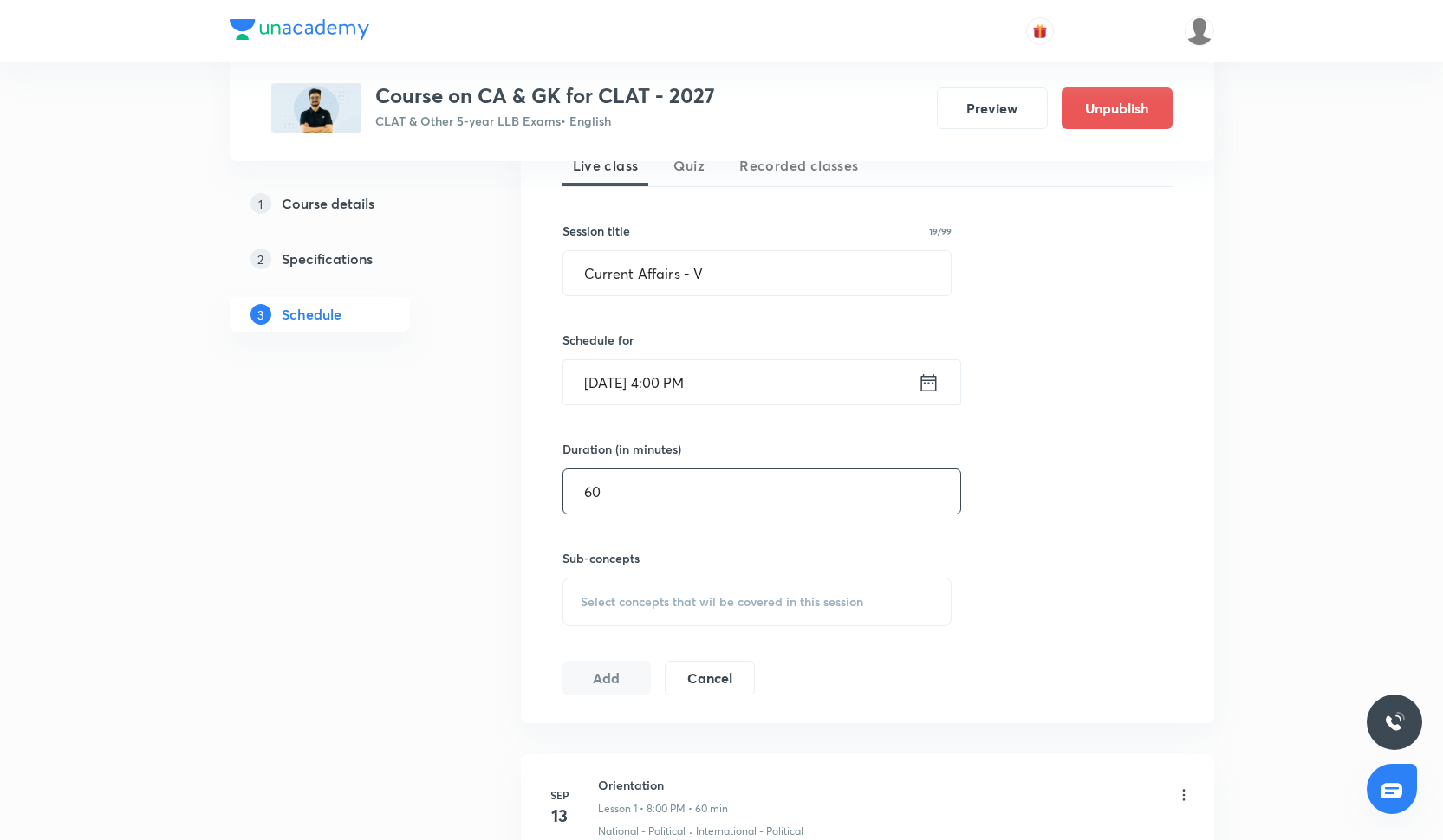
scroll to position [433, 0]
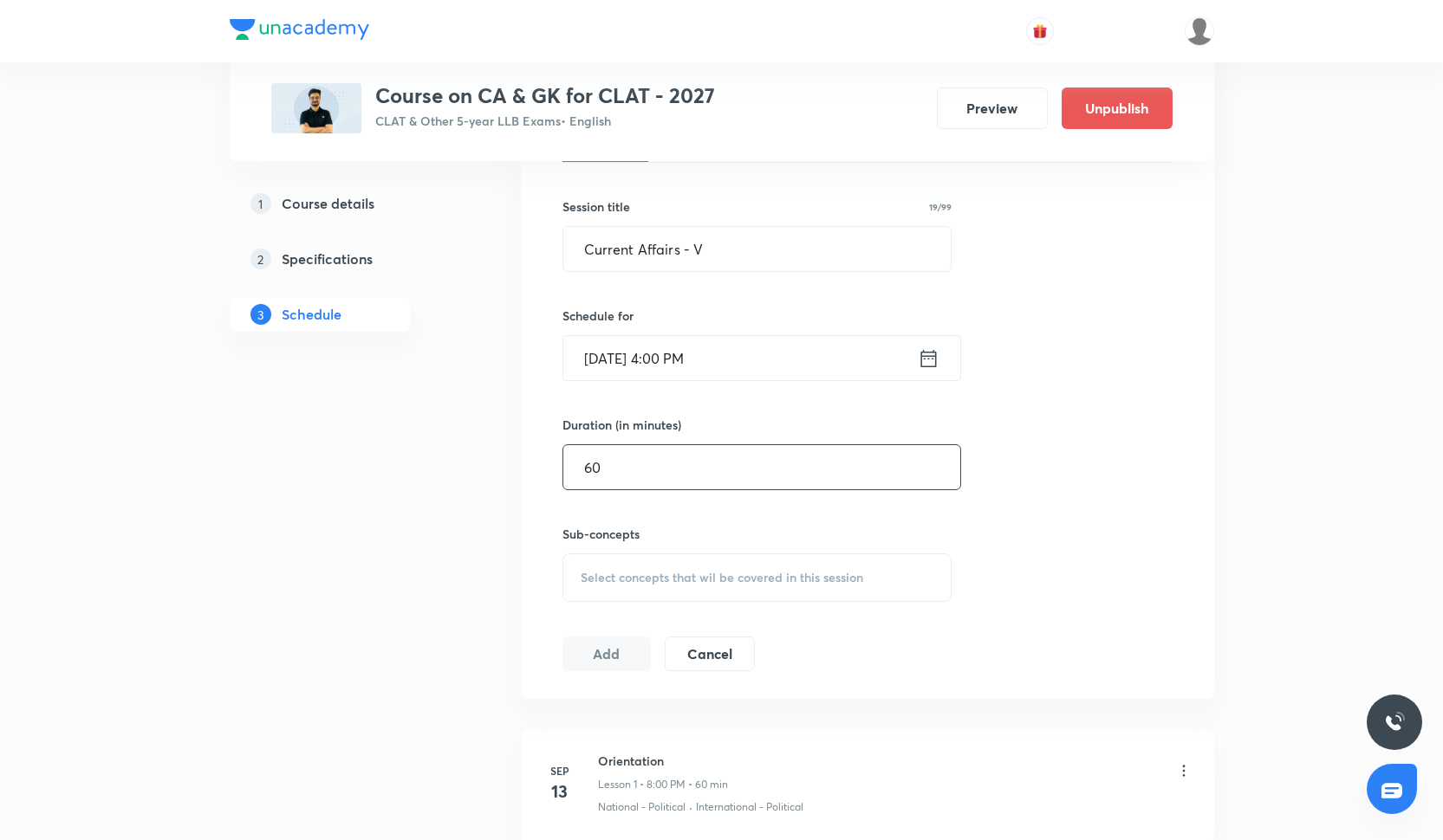
type input "60"
click at [655, 584] on span "Select concepts that wil be covered in this session" at bounding box center [722, 578] width 283 height 14
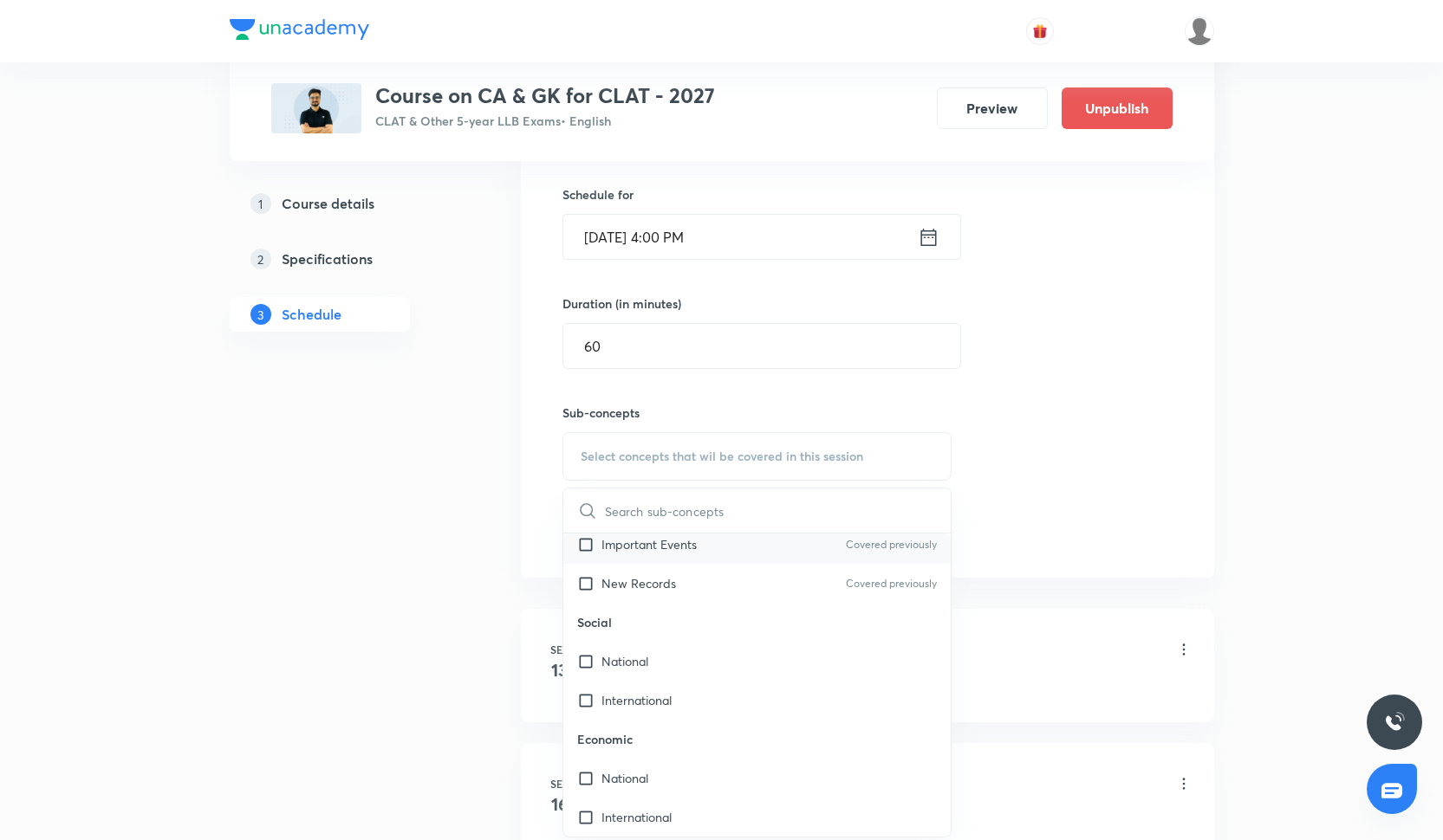
scroll to position [203, 0]
click at [648, 693] on p "International" at bounding box center [636, 701] width 70 height 18
checkbox input "true"
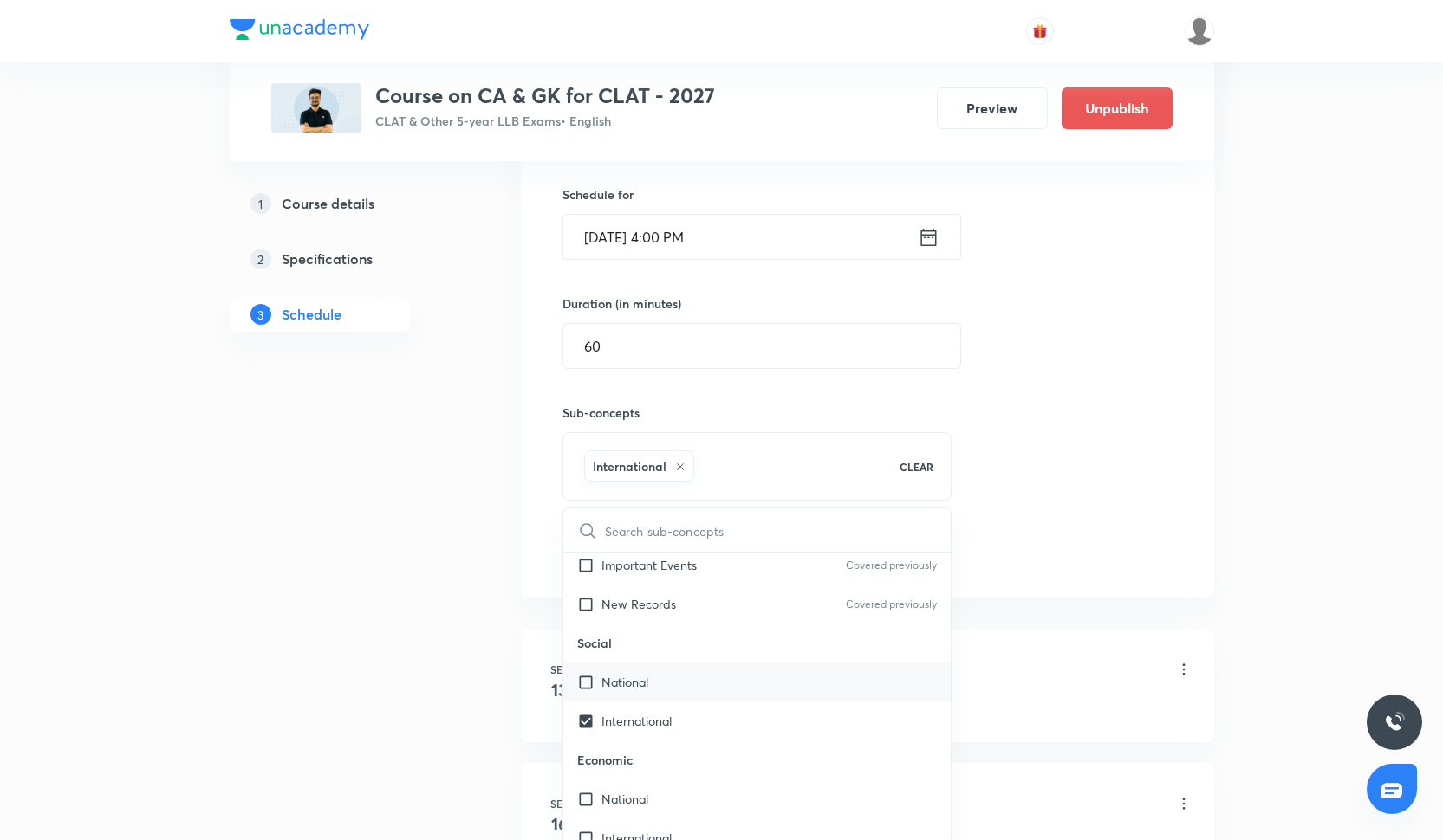
click at [647, 688] on p "National" at bounding box center [624, 682] width 46 height 18
checkbox input "true"
click at [1255, 296] on div "Plus Courses Course on CA & GK for CLAT - 2027 CLAT & Other 5-year LLB Exams • …" at bounding box center [721, 445] width 1443 height 1998
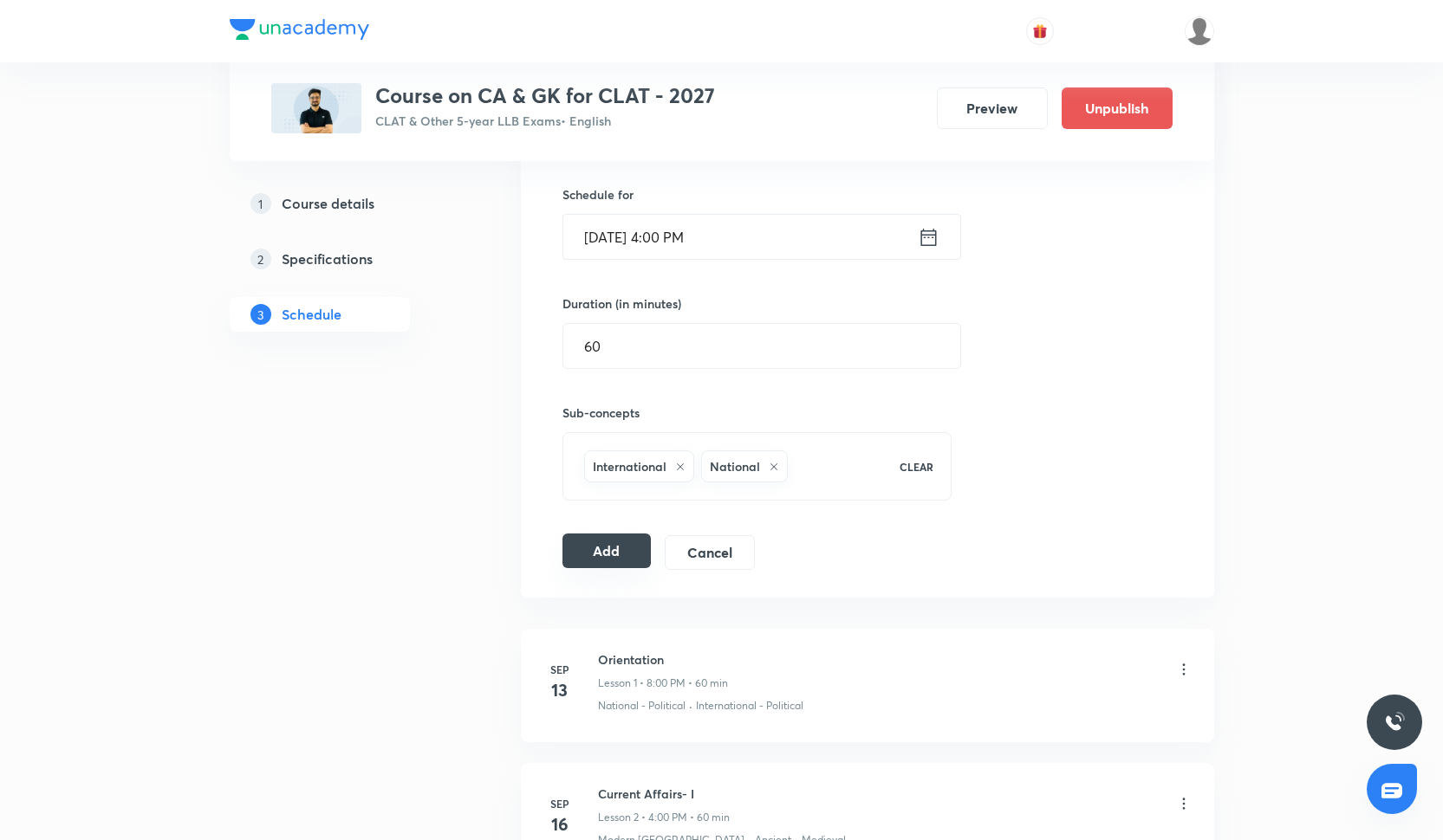
click at [620, 544] on button "Add" at bounding box center [607, 550] width 90 height 35
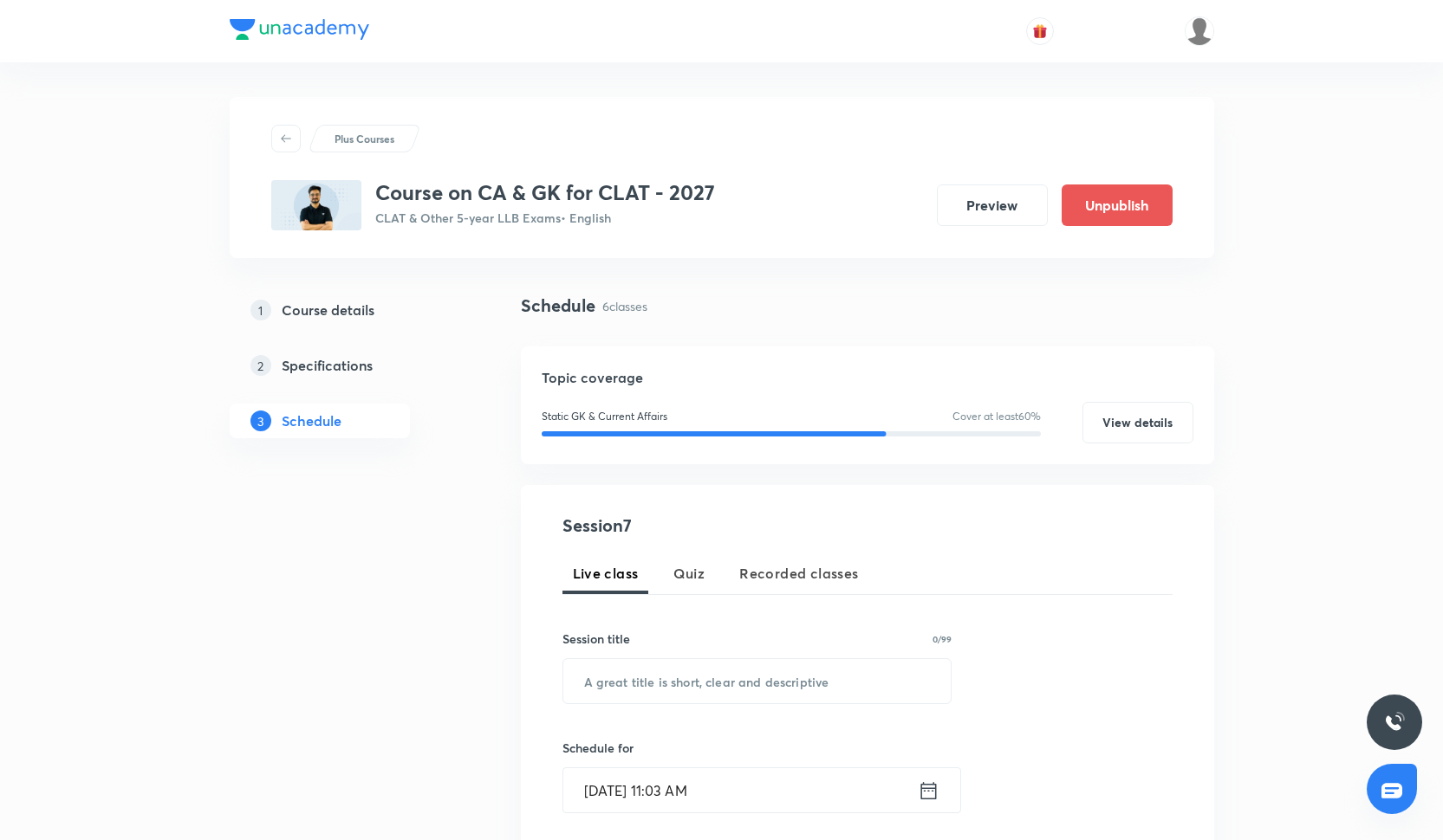
scroll to position [126, 0]
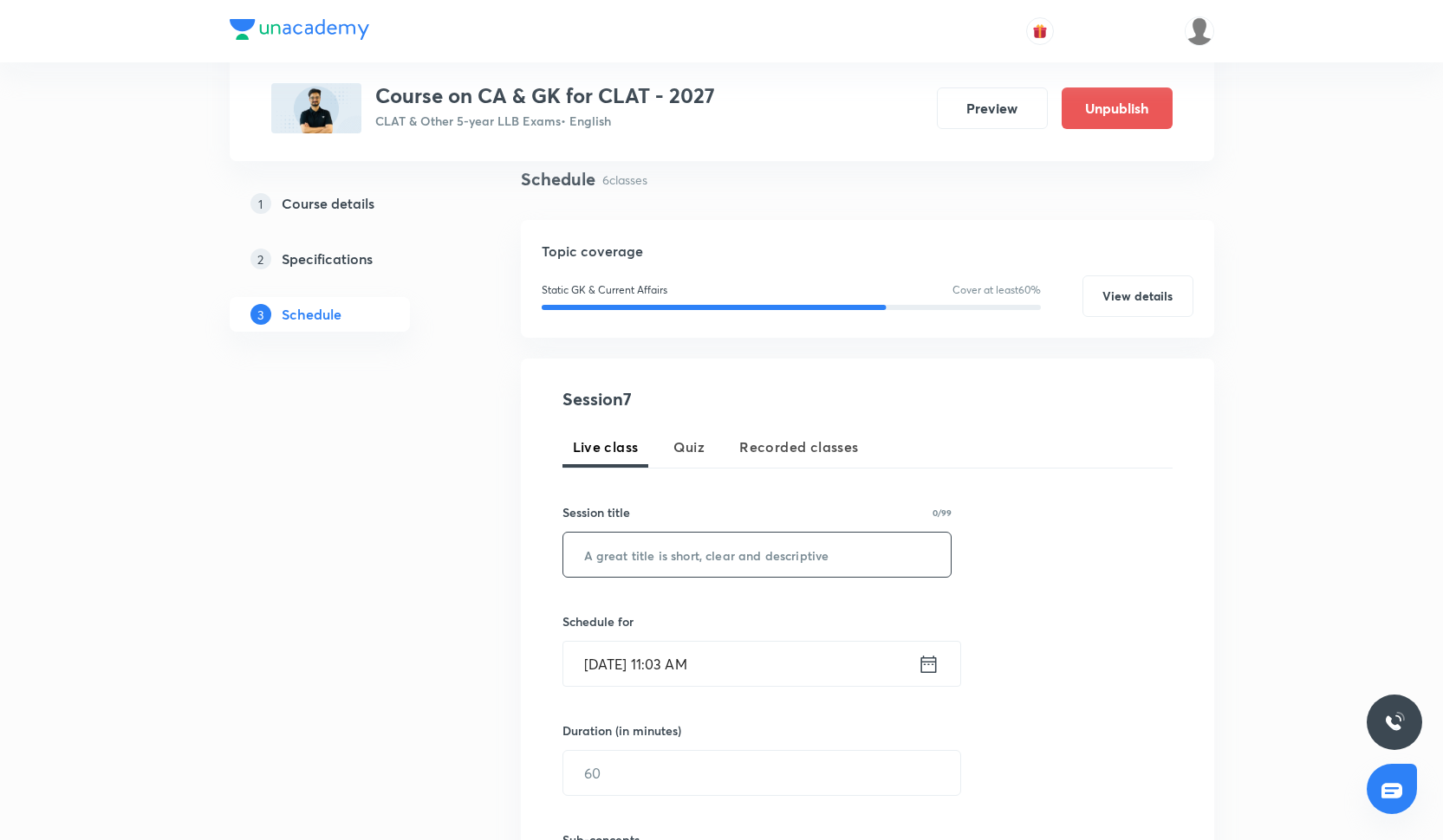
click at [660, 554] on input "text" at bounding box center [758, 554] width 389 height 44
paste input "Current Affairs - VI"
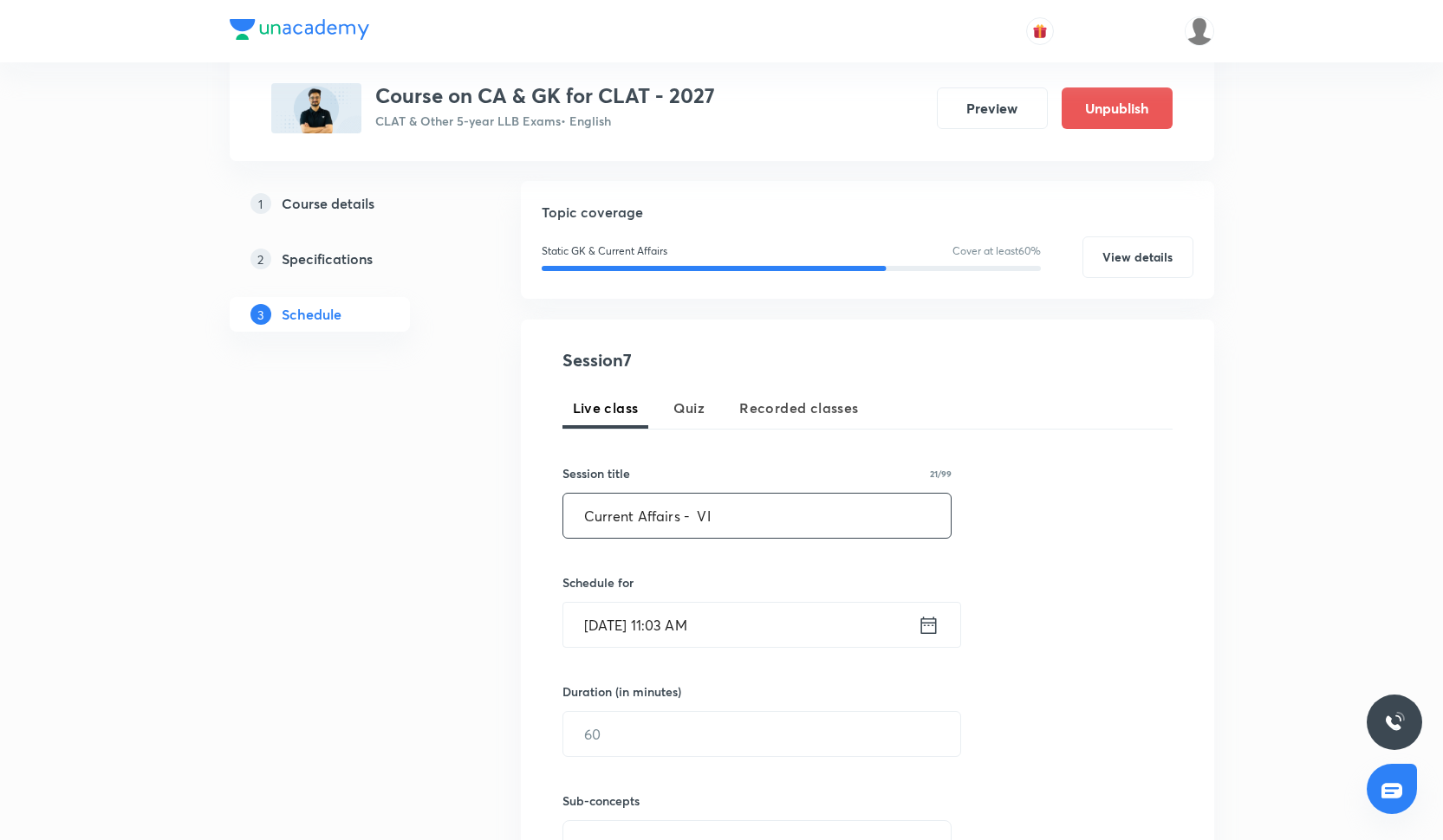
scroll to position [177, 0]
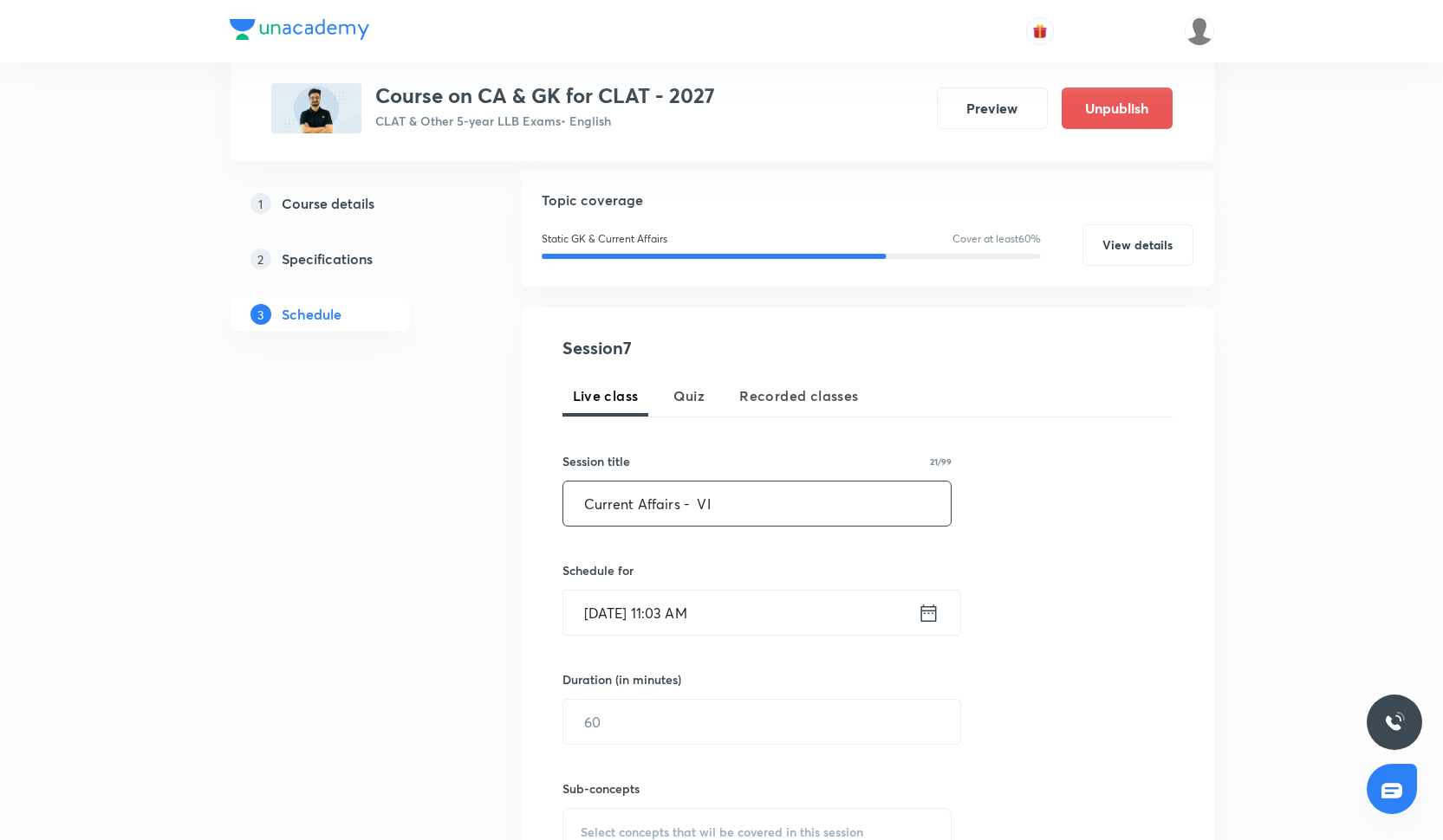
type input "Current Affairs - VI"
click at [663, 624] on input "[DATE] 11:03 AM" at bounding box center [740, 612] width 354 height 44
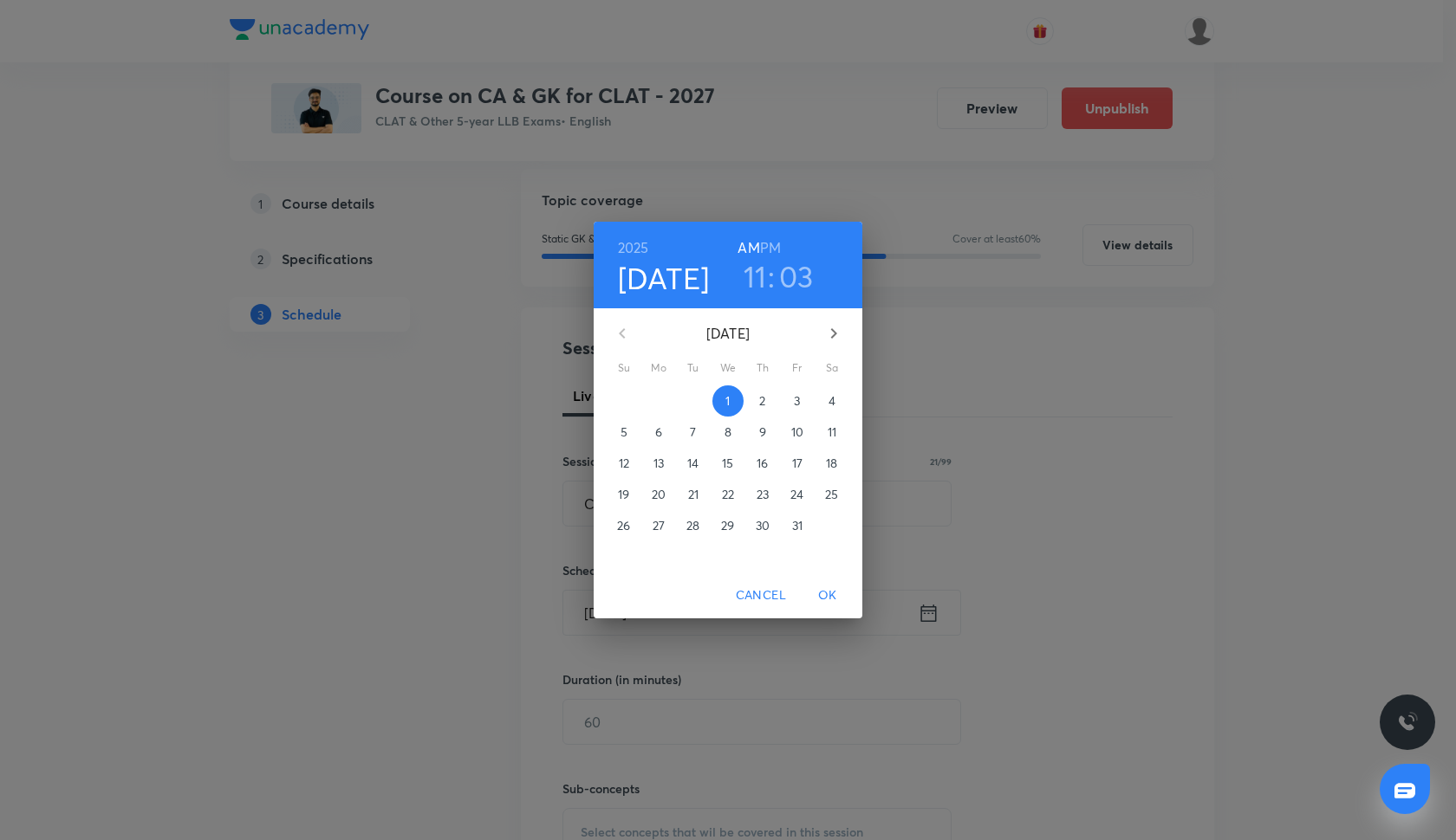
click at [697, 528] on p "28" at bounding box center [692, 526] width 13 height 18
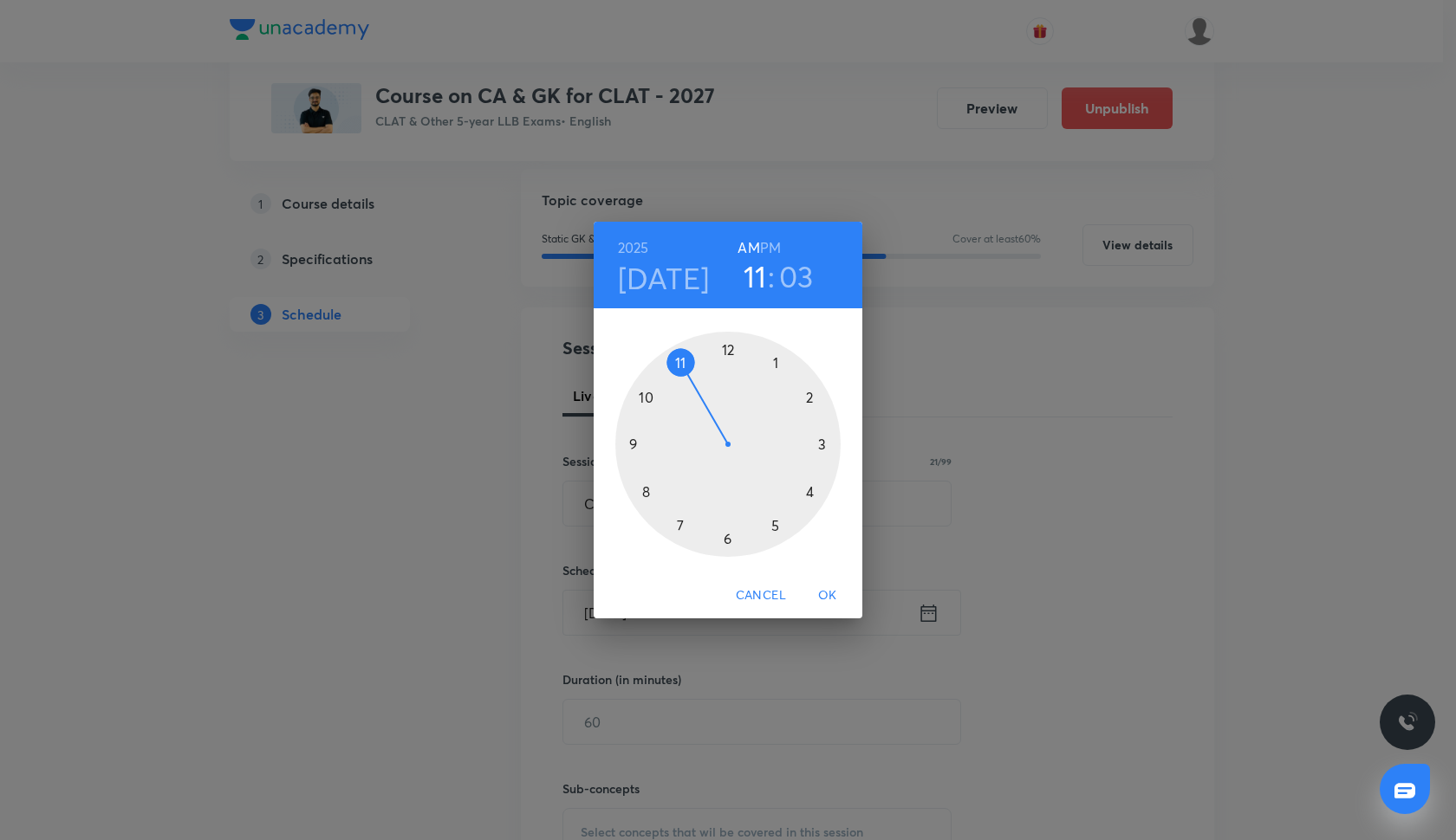
click at [812, 491] on div at bounding box center [728, 445] width 226 height 226
click at [726, 347] on div at bounding box center [728, 445] width 226 height 226
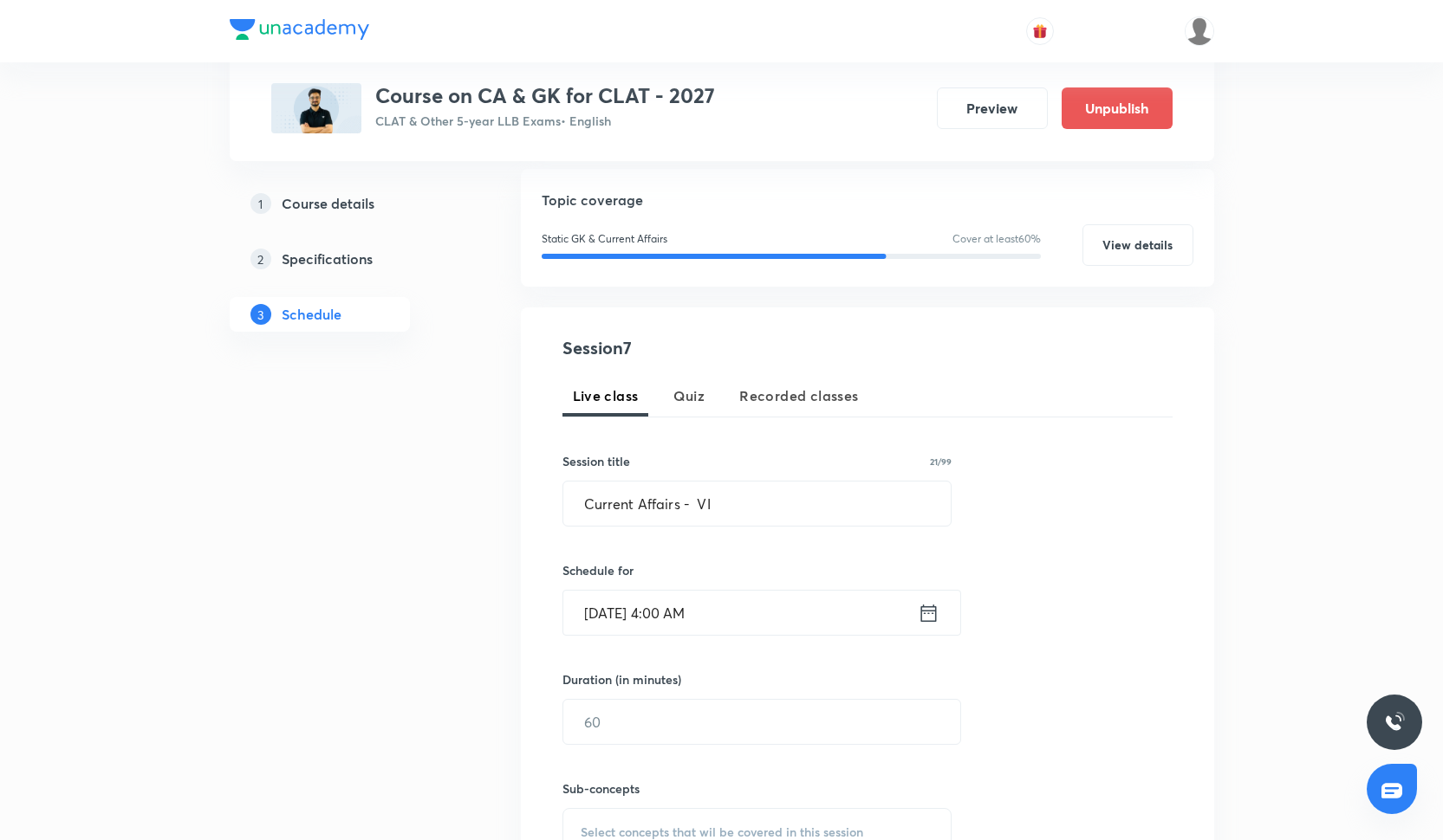
click at [699, 620] on input "[DATE] 4:00 AM" at bounding box center [740, 612] width 354 height 44
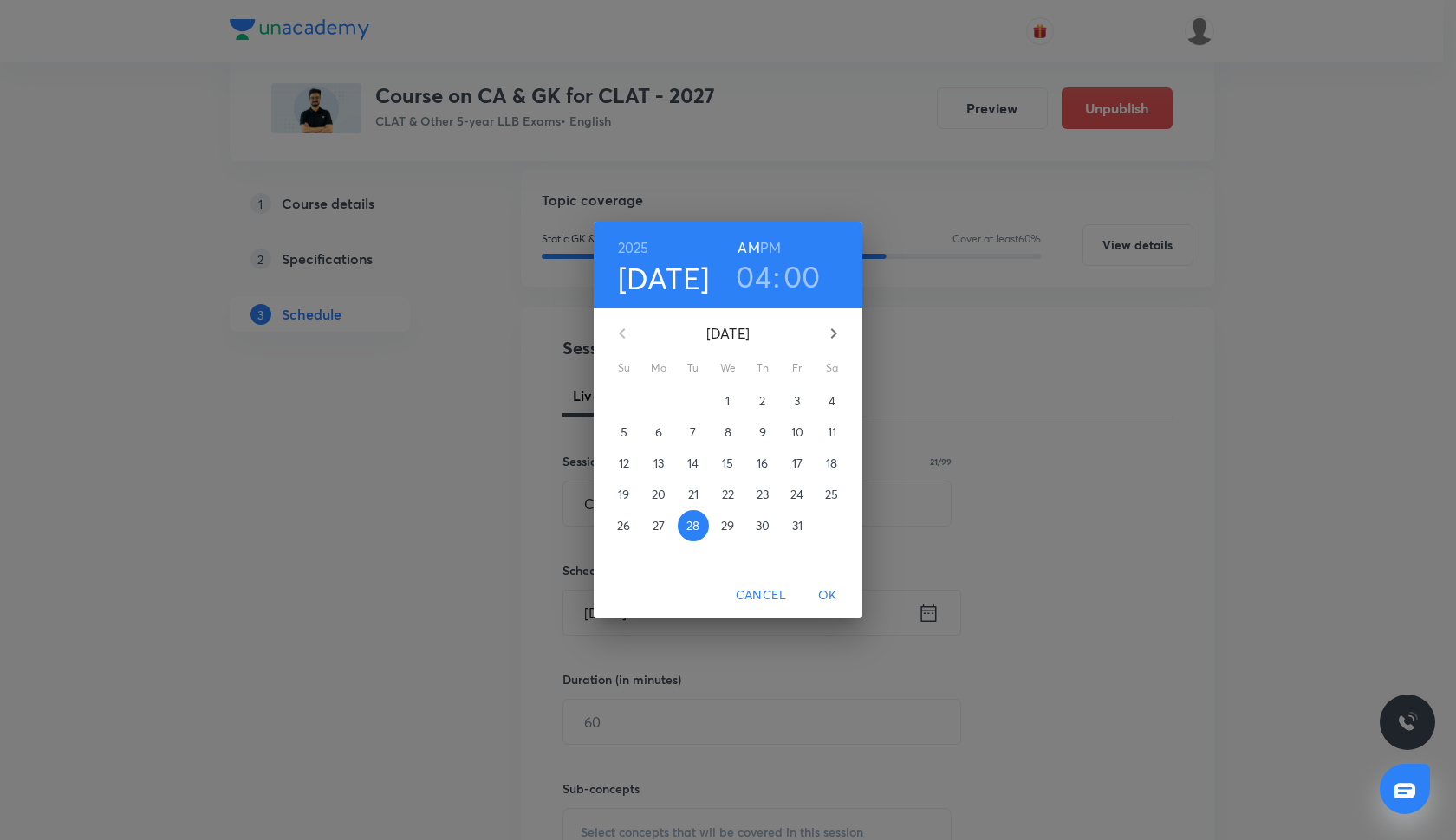
click at [775, 246] on h6 "PM" at bounding box center [770, 247] width 21 height 25
click at [828, 591] on span "OK" at bounding box center [828, 595] width 41 height 22
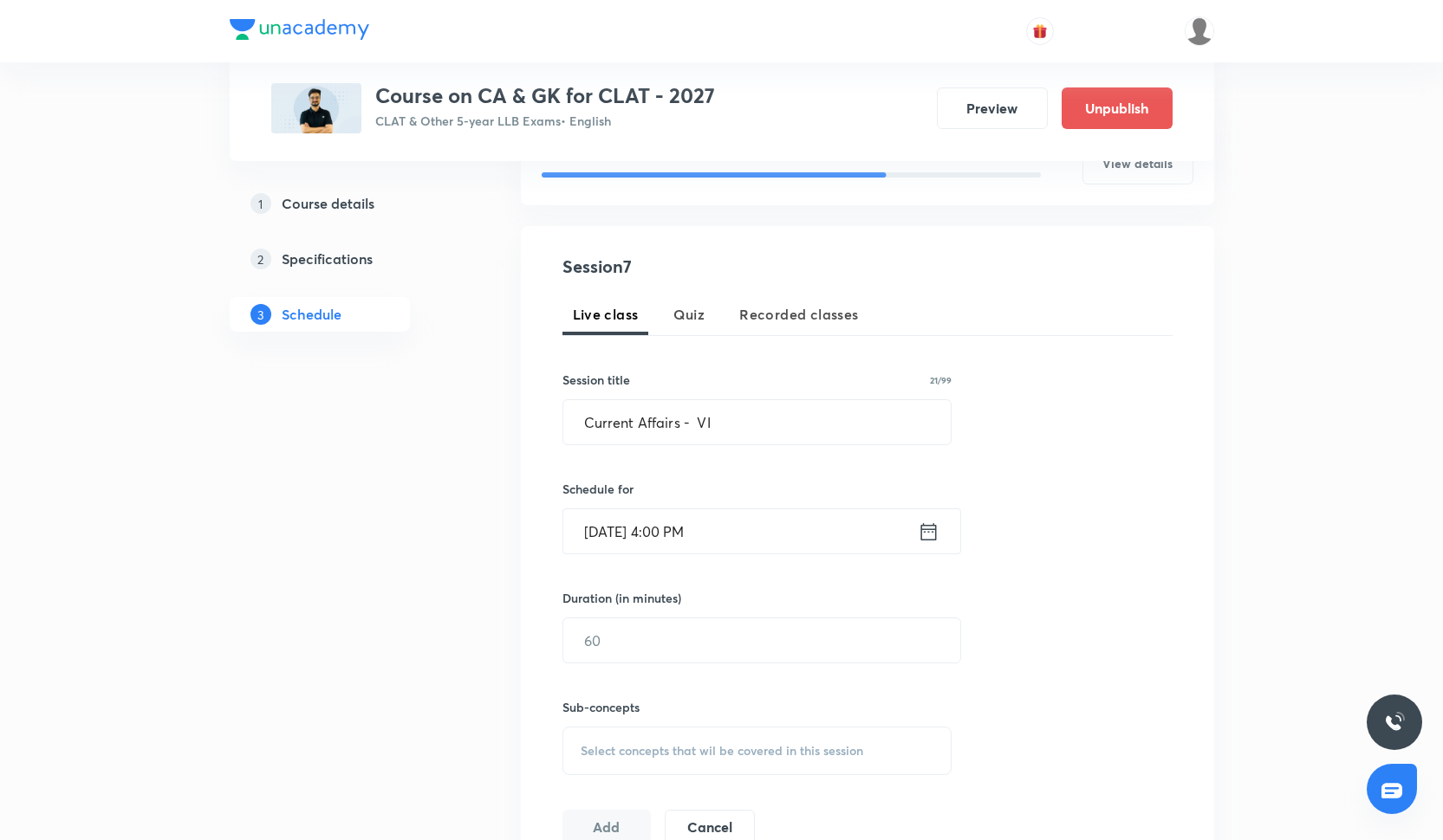
scroll to position [275, 0]
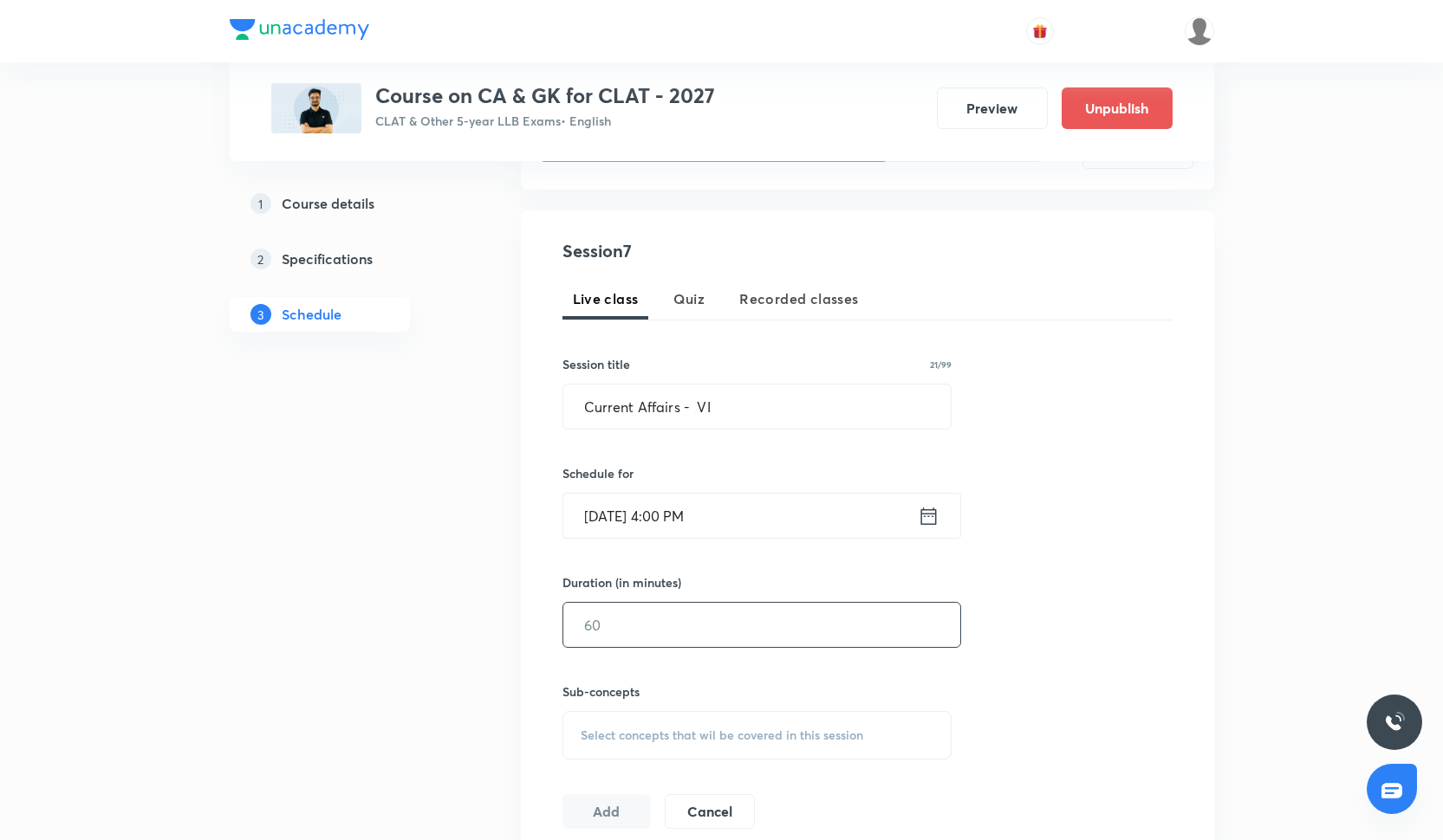
click at [697, 626] on input "text" at bounding box center [761, 625] width 397 height 44
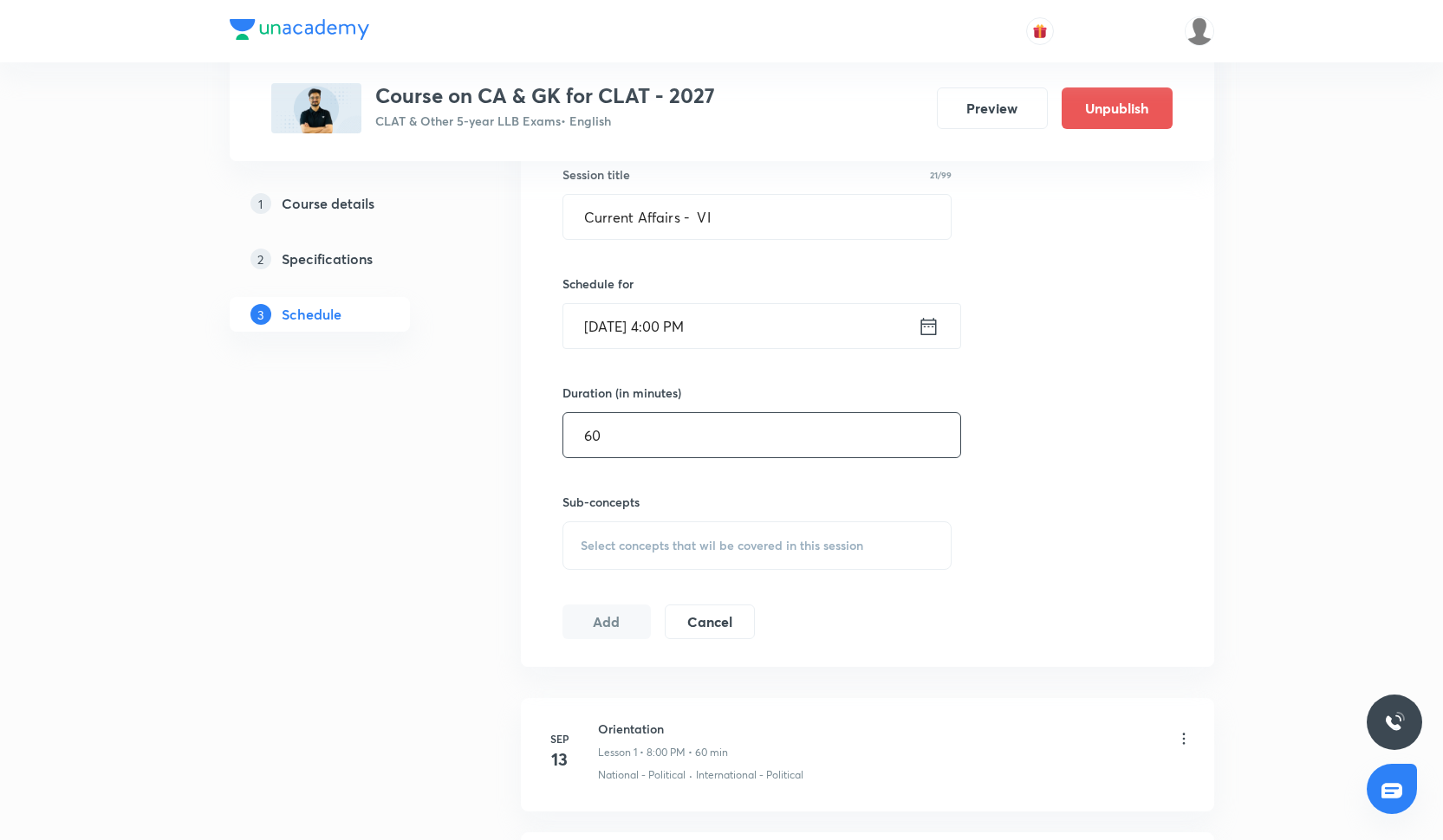
type input "60"
click at [684, 553] on div "Select concepts that wil be covered in this session" at bounding box center [757, 543] width 390 height 48
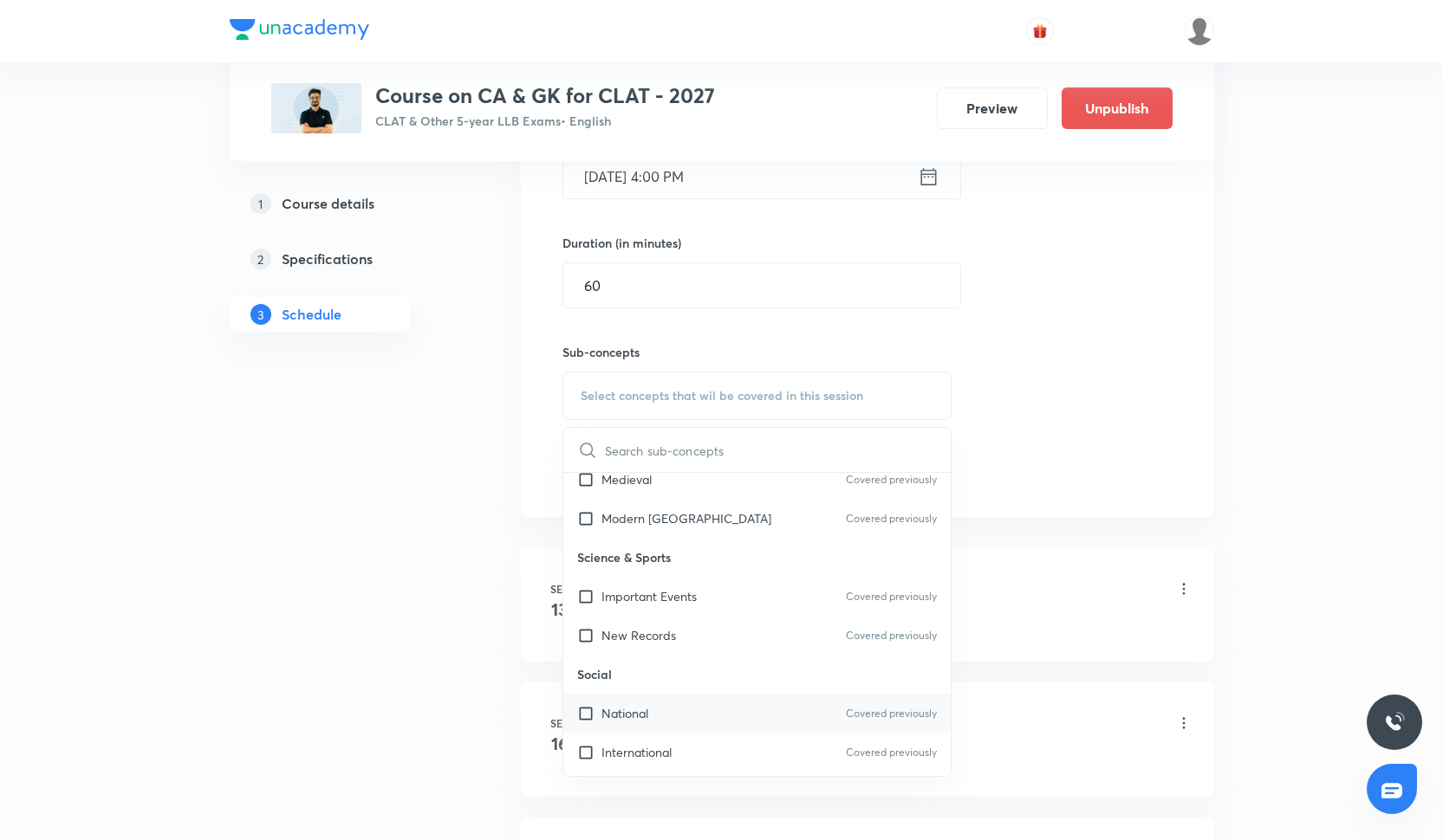
scroll to position [197, 0]
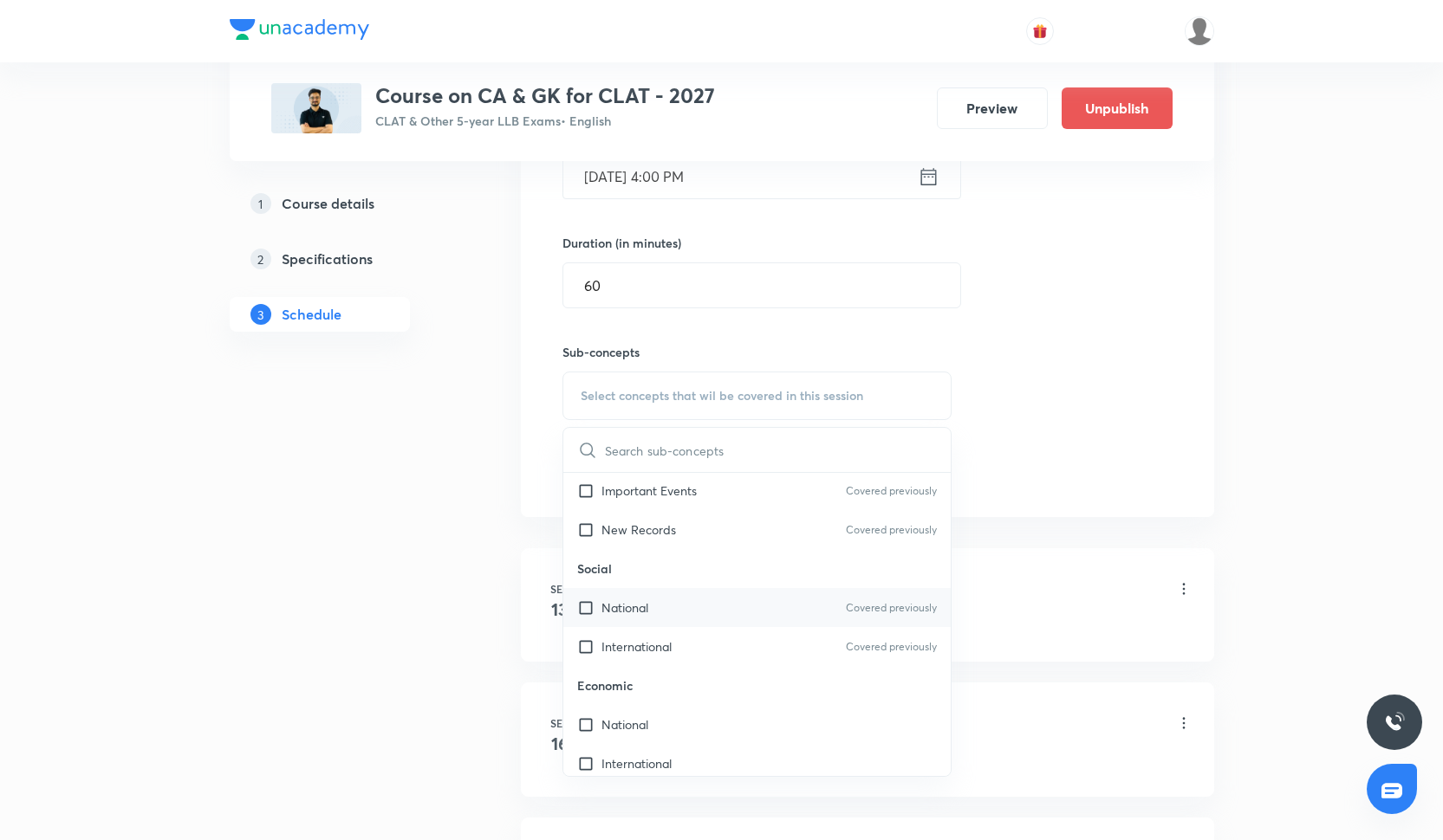
click at [672, 624] on div "National Covered previously" at bounding box center [758, 608] width 389 height 39
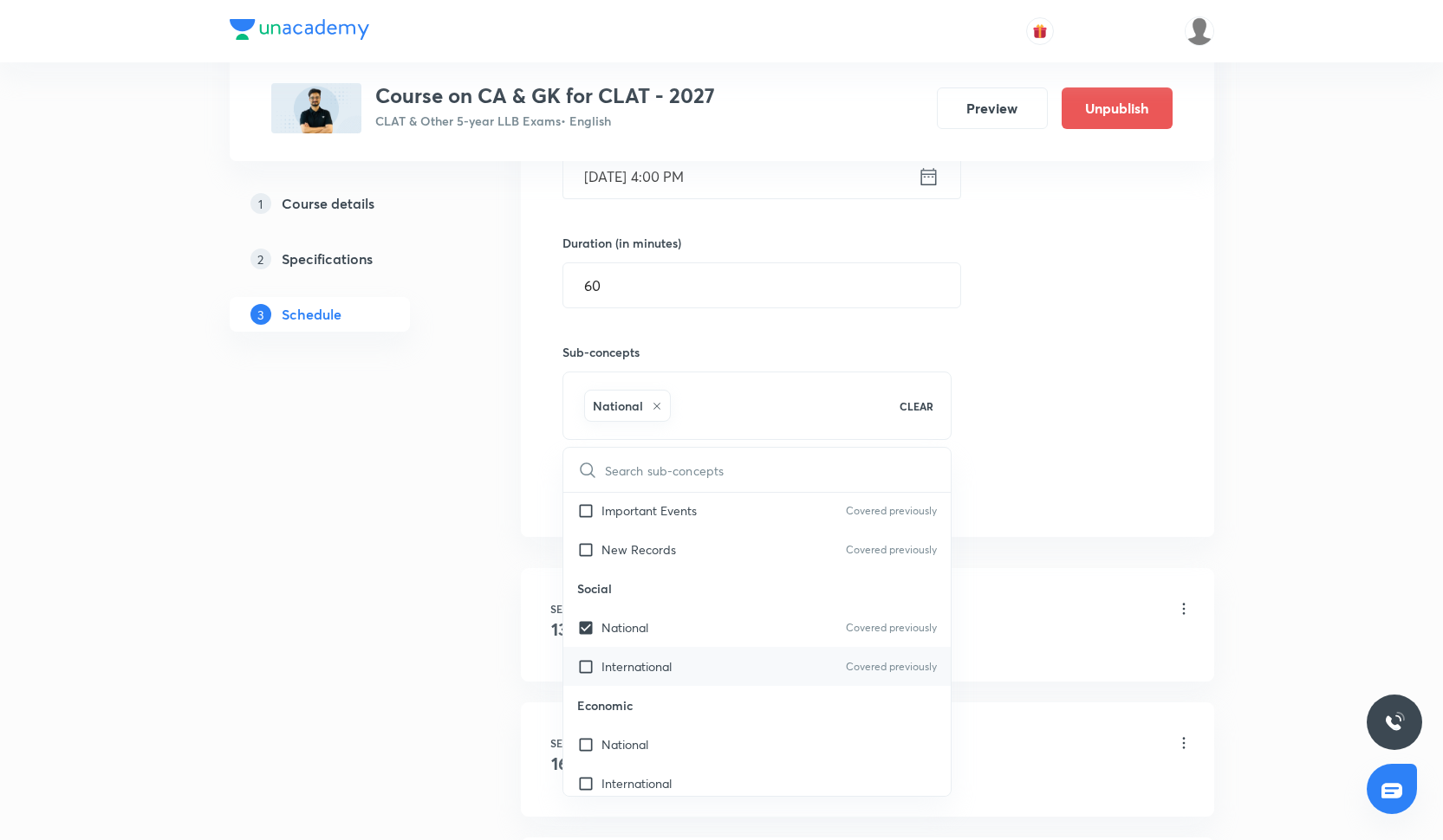
click at [672, 654] on div "International Covered previously" at bounding box center [758, 667] width 389 height 39
checkbox input "true"
click at [1001, 488] on div "Session 7 Live class Quiz Recorded classes Session title 21/99 Current Affairs …" at bounding box center [867, 204] width 611 height 611
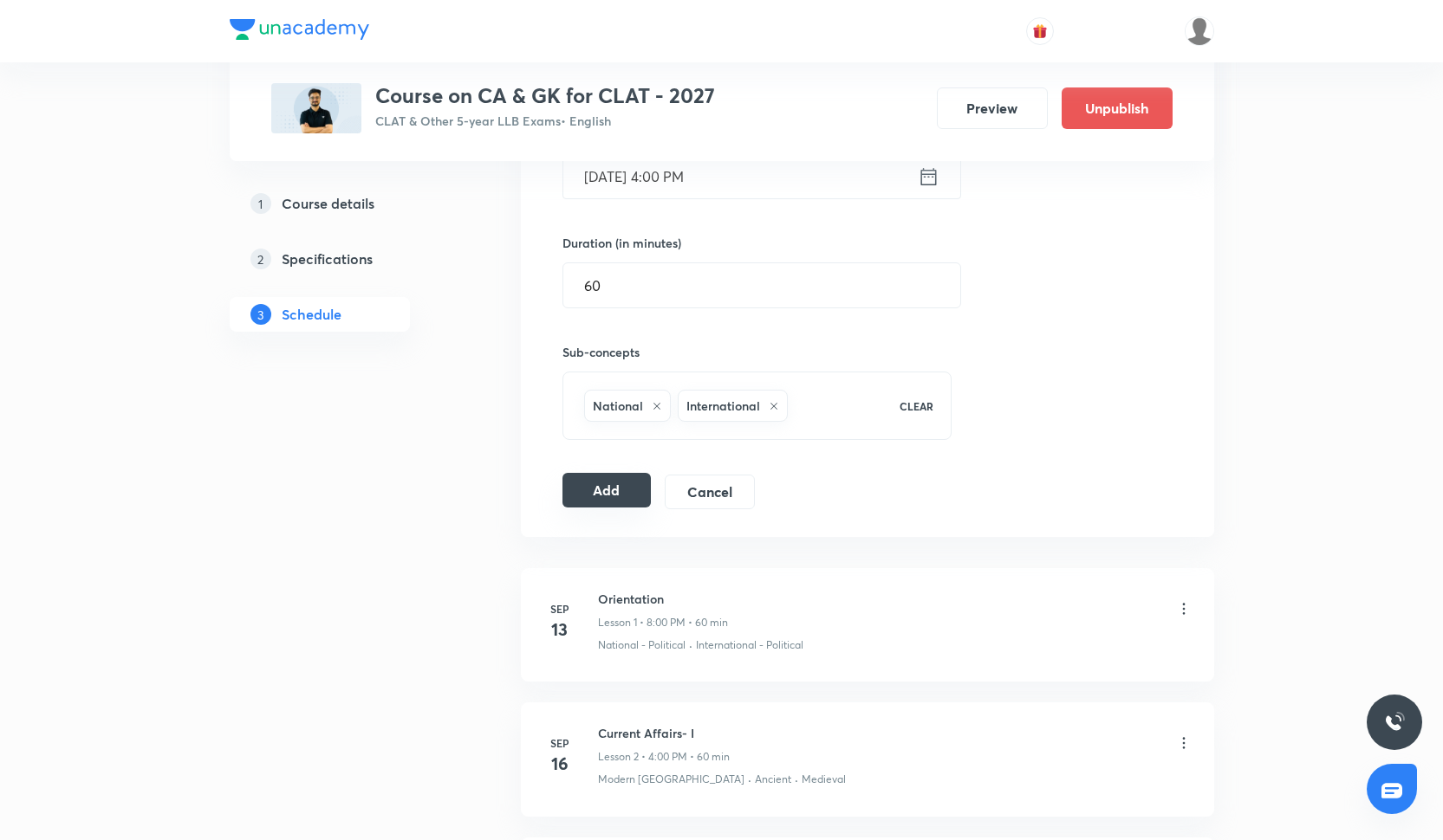
click at [642, 497] on button "Add" at bounding box center [607, 490] width 90 height 35
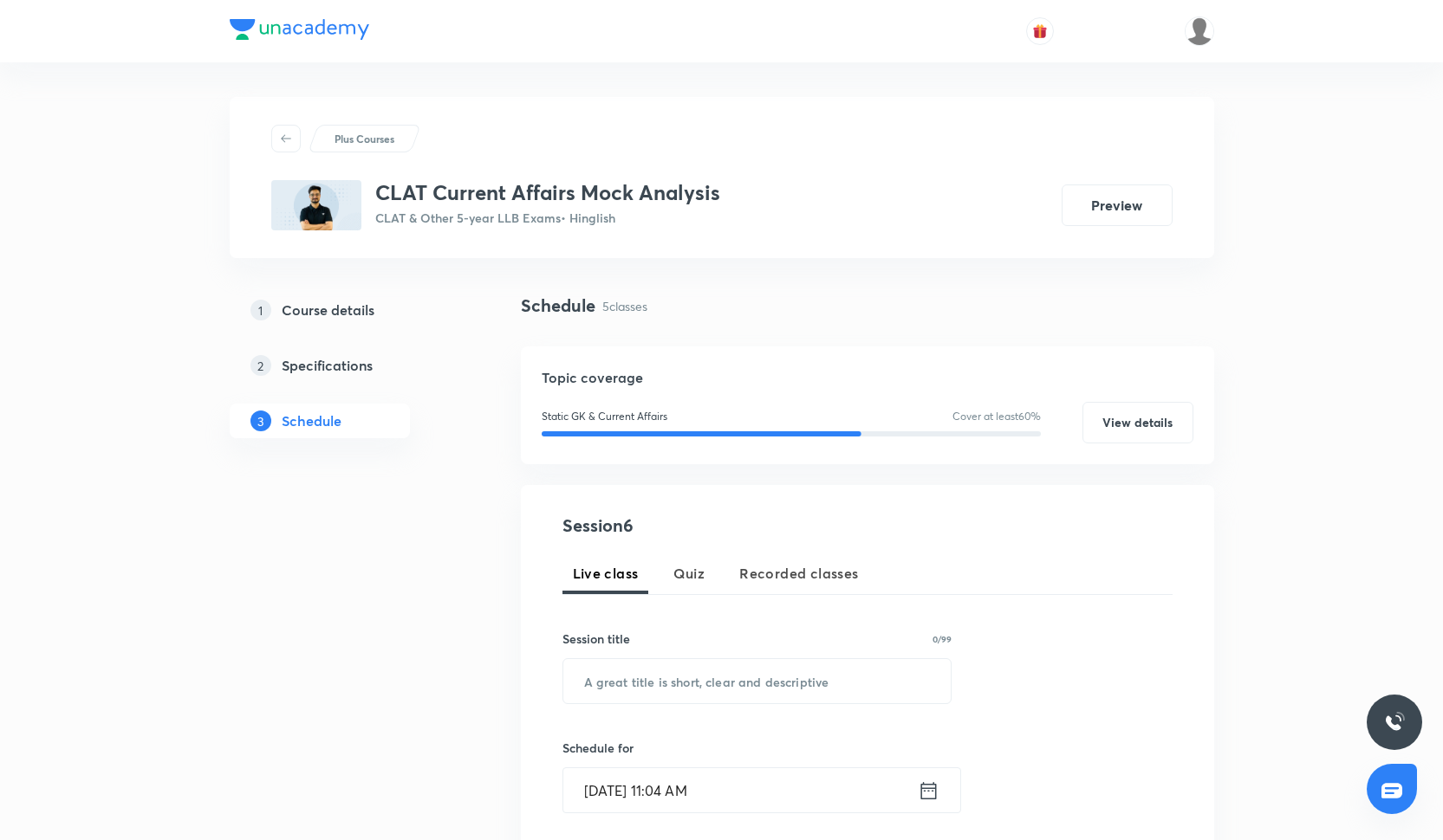
scroll to position [1136, 0]
